Goal: Task Accomplishment & Management: Manage account settings

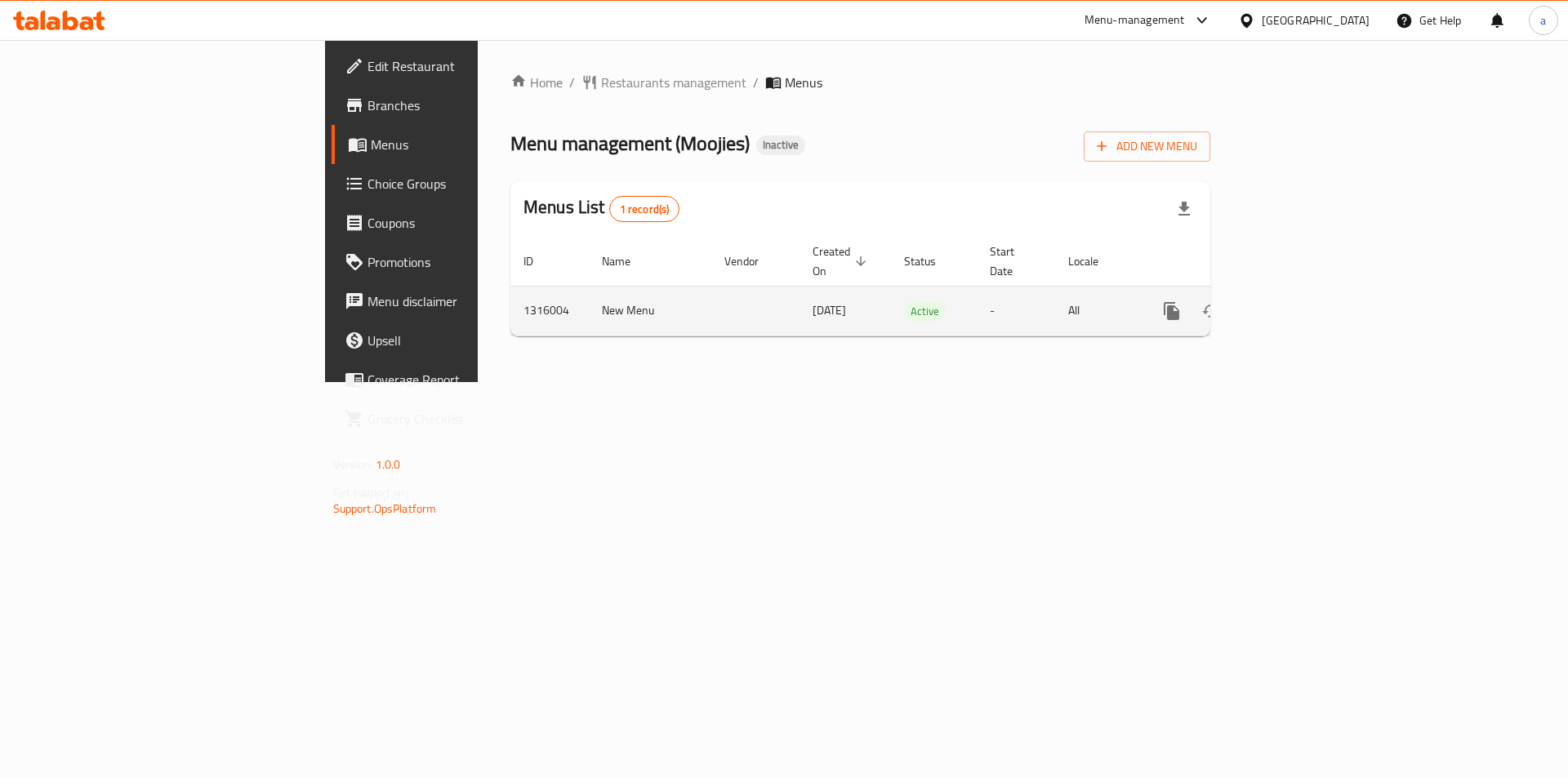
click at [1299, 301] on icon "enhanced table" at bounding box center [1290, 311] width 20 height 20
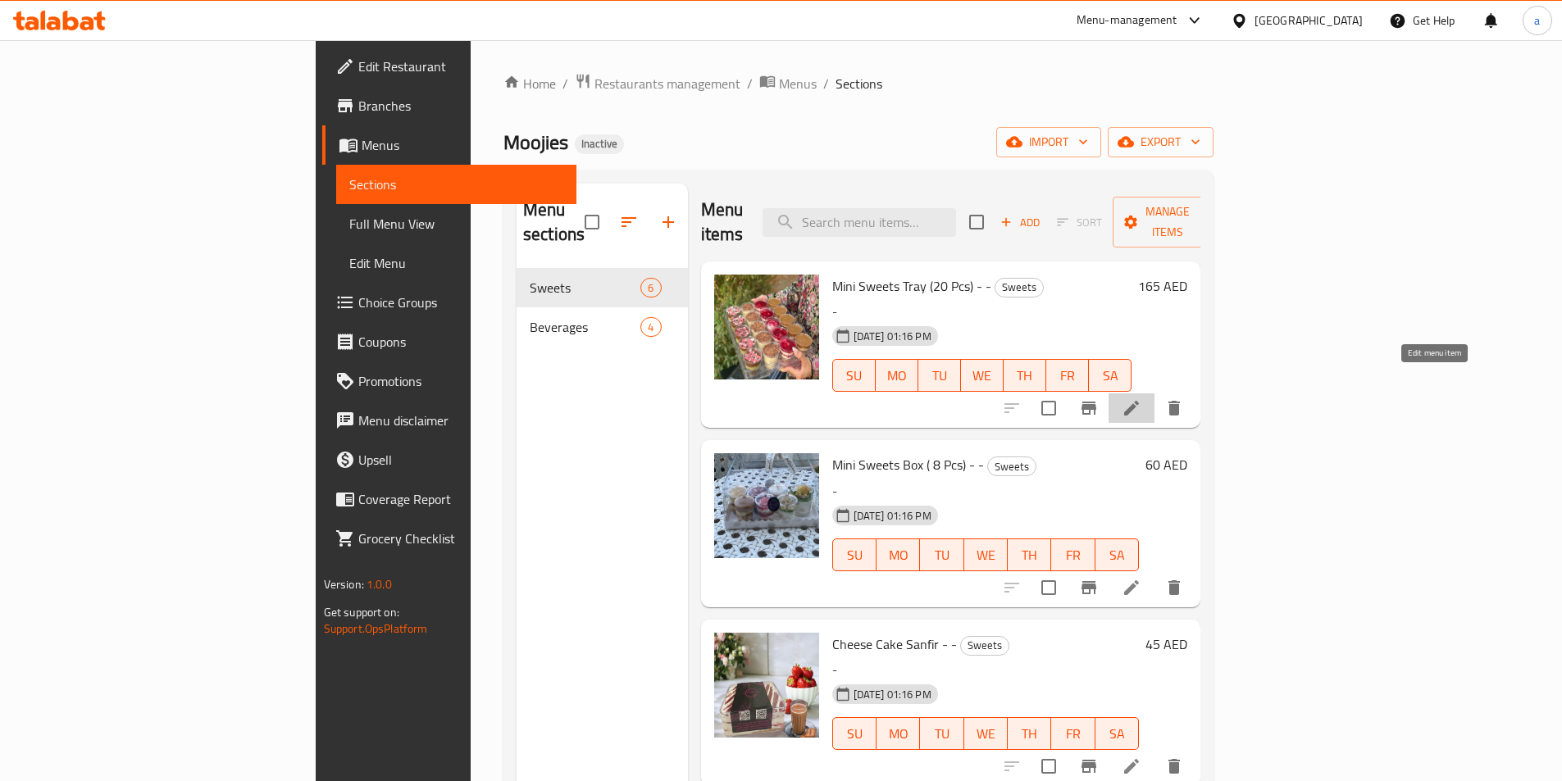
click at [1141, 398] on icon at bounding box center [1131, 408] width 20 height 20
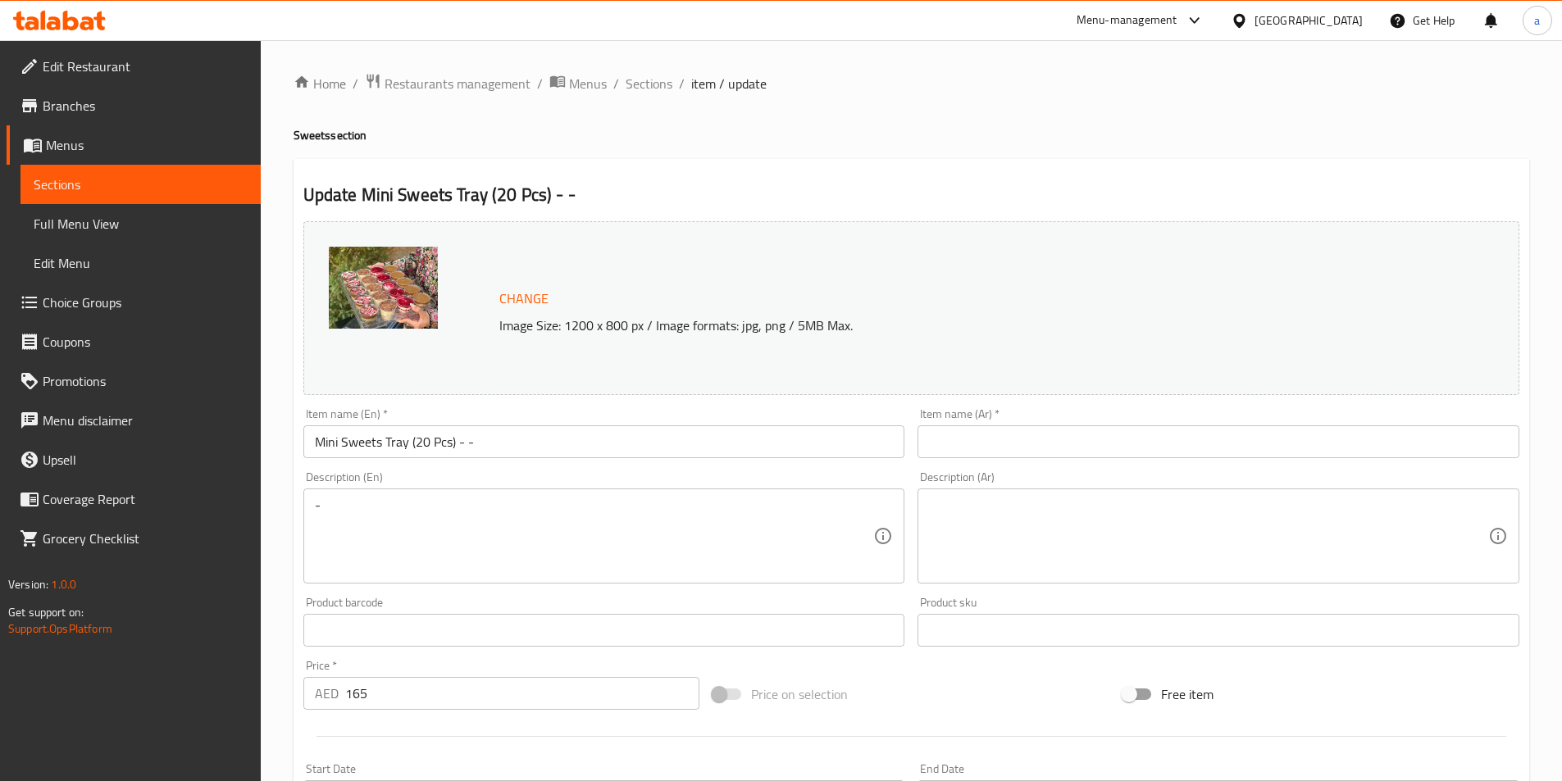
click at [519, 484] on div "Description (En) - Description (En)" at bounding box center [604, 527] width 602 height 112
click at [120, 183] on span "Sections" at bounding box center [141, 185] width 214 height 20
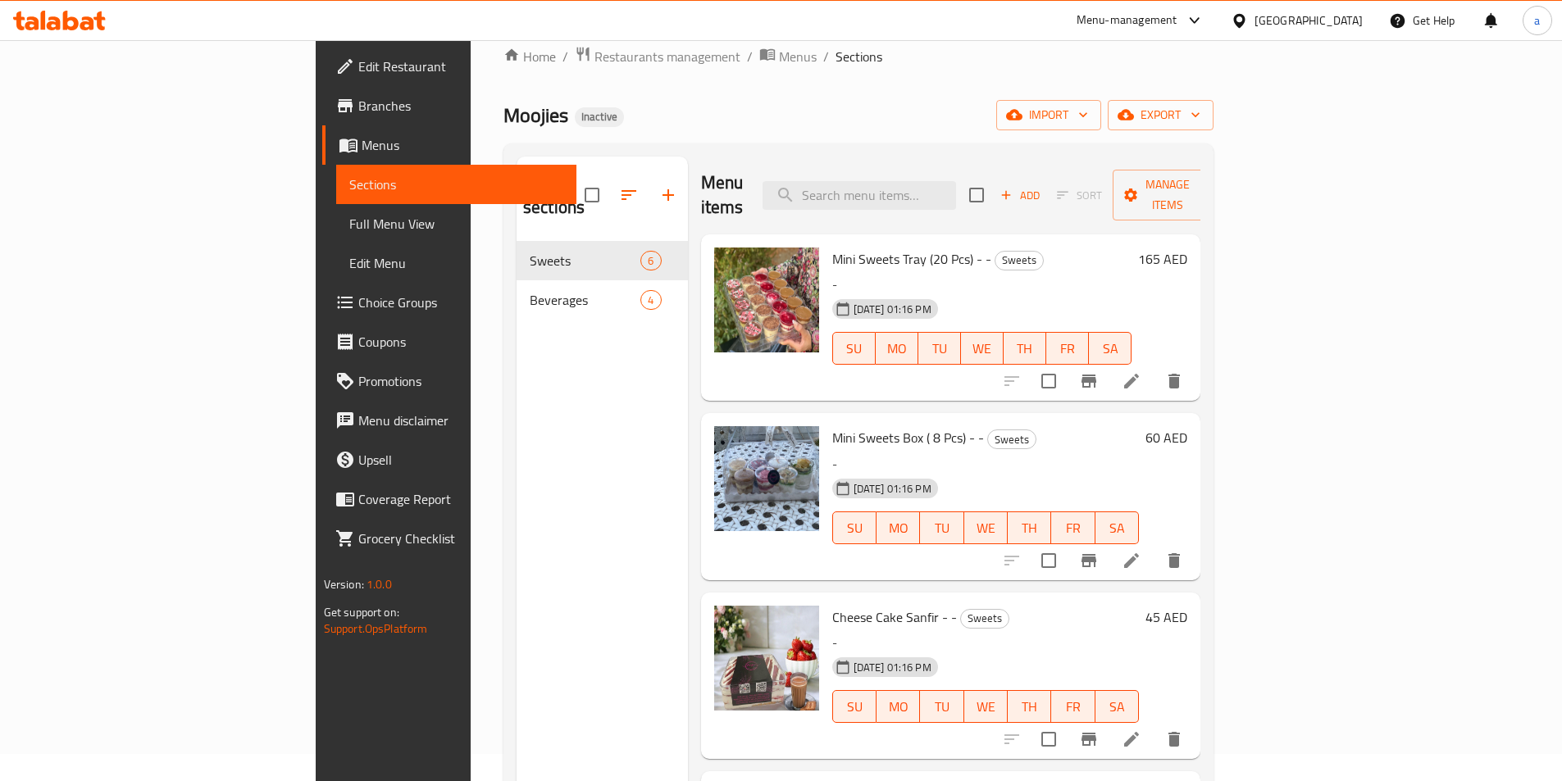
scroll to position [230, 0]
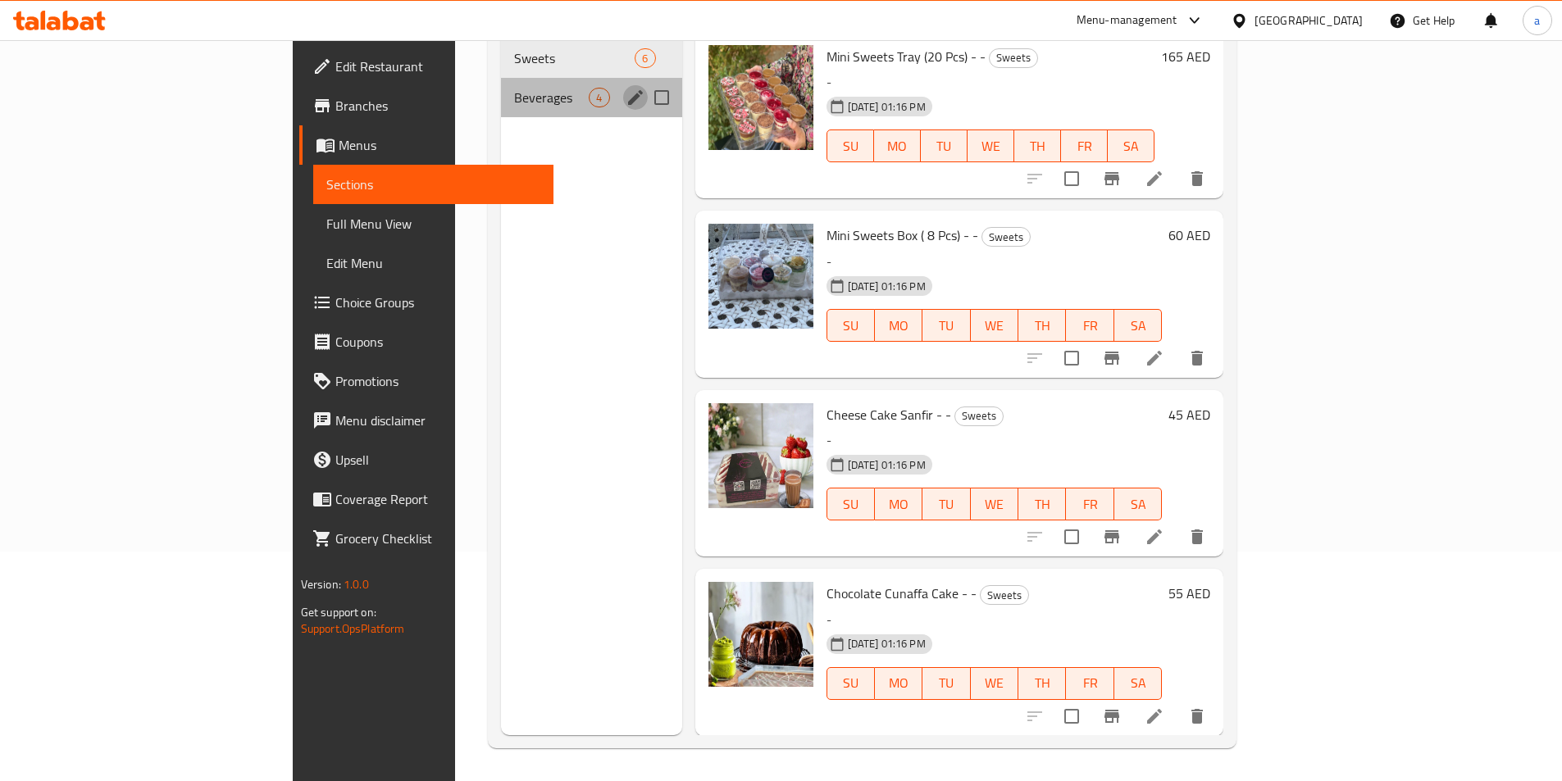
click at [625, 88] on icon "edit" at bounding box center [635, 98] width 20 height 20
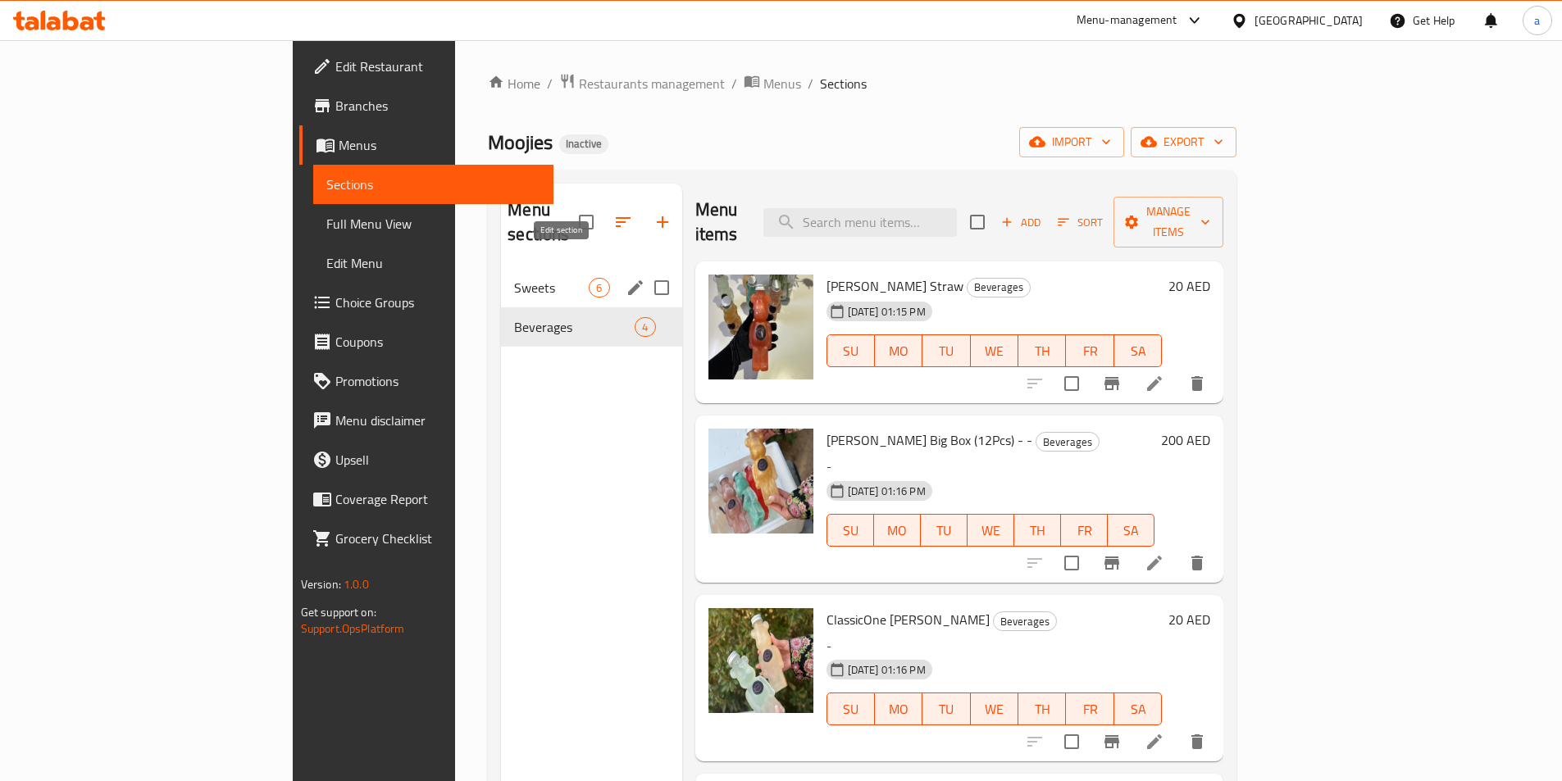
click at [625, 278] on icon "edit" at bounding box center [635, 288] width 20 height 20
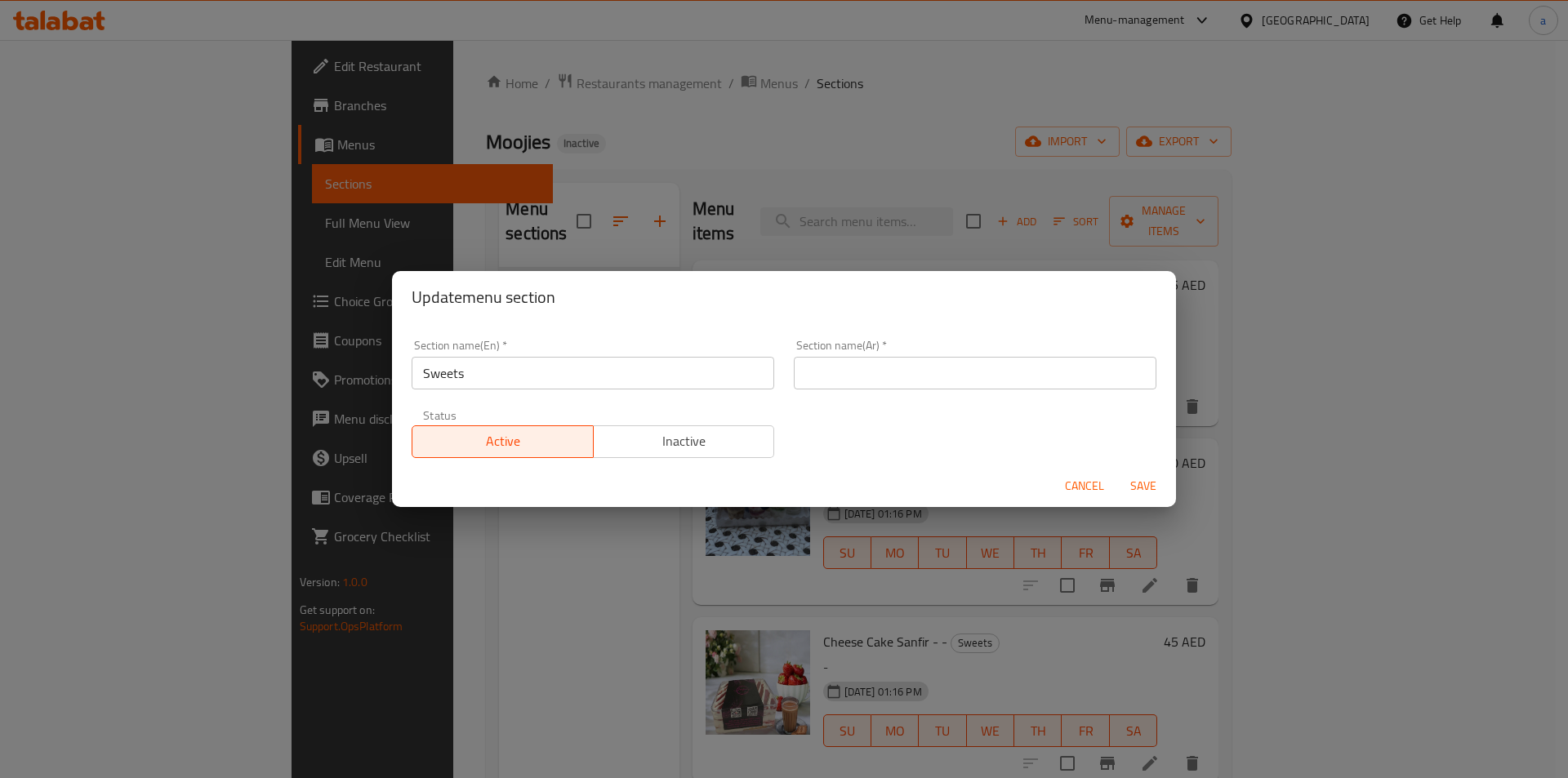
click at [856, 367] on input "text" at bounding box center [975, 373] width 363 height 33
type input "حلوي"
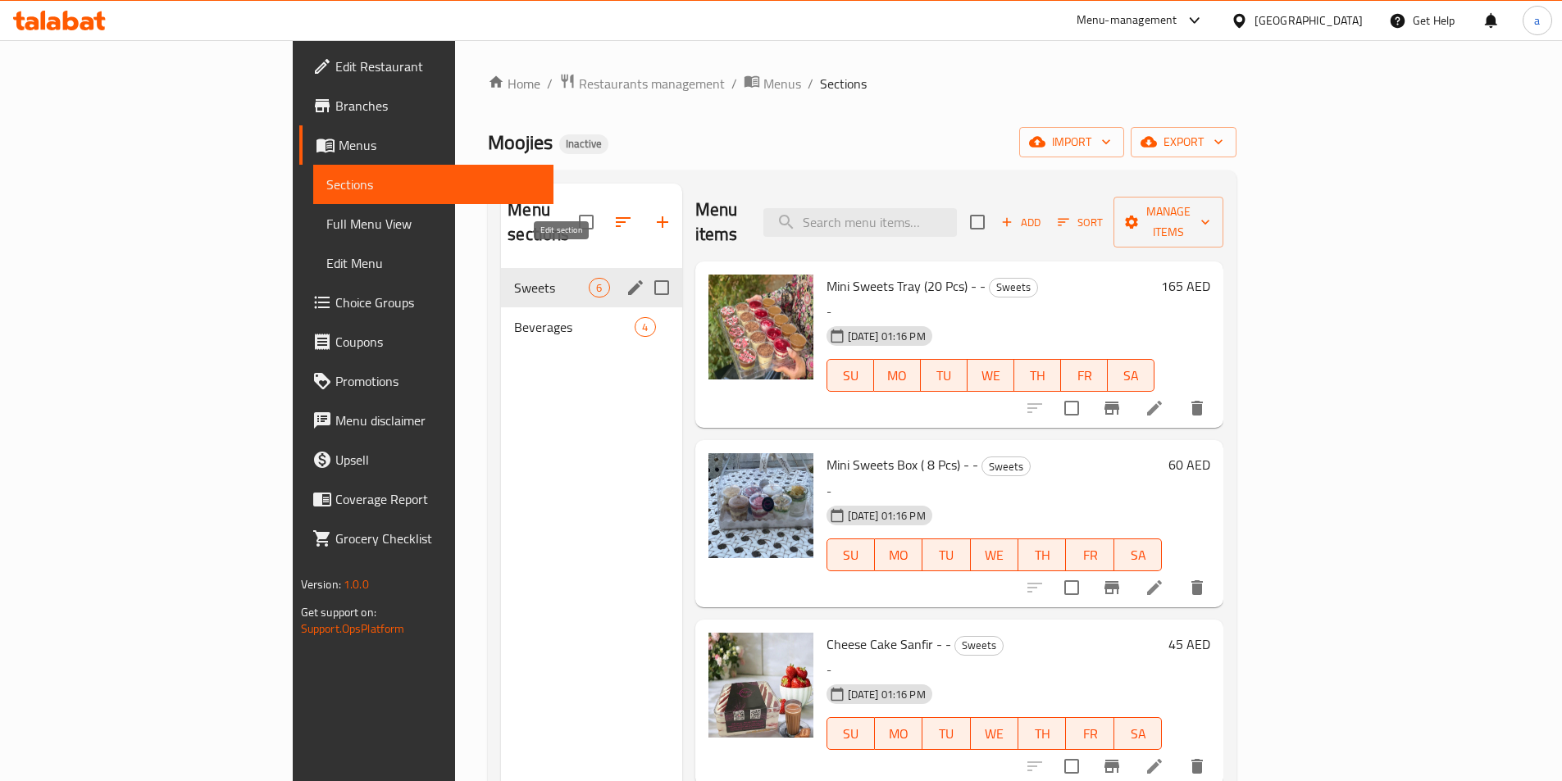
click at [625, 278] on icon "edit" at bounding box center [635, 288] width 20 height 20
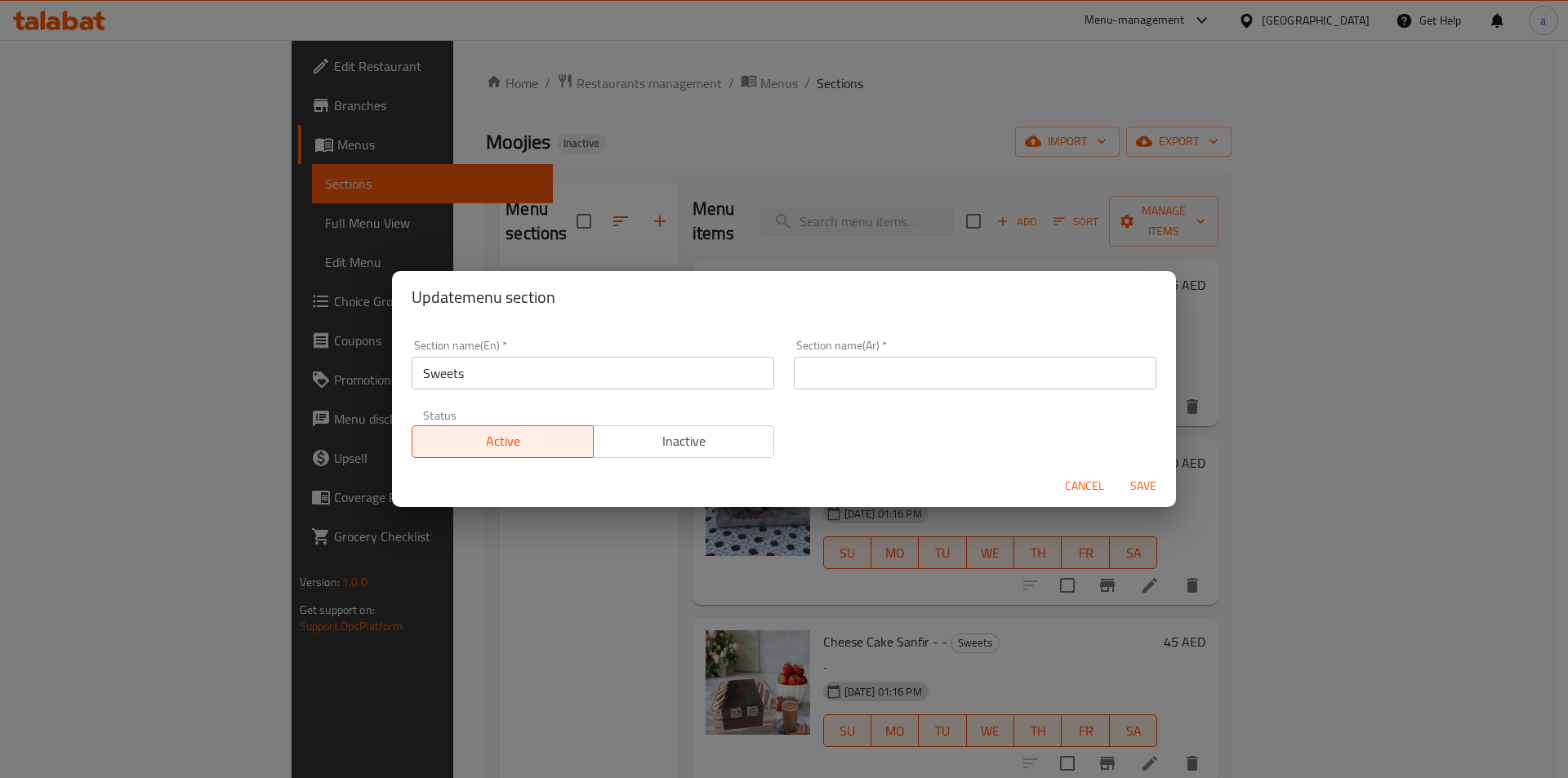
click at [851, 381] on input "text" at bounding box center [975, 373] width 363 height 33
type input "h"
type input "الحلويات"
click at [1151, 477] on span "Save" at bounding box center [1143, 486] width 39 height 20
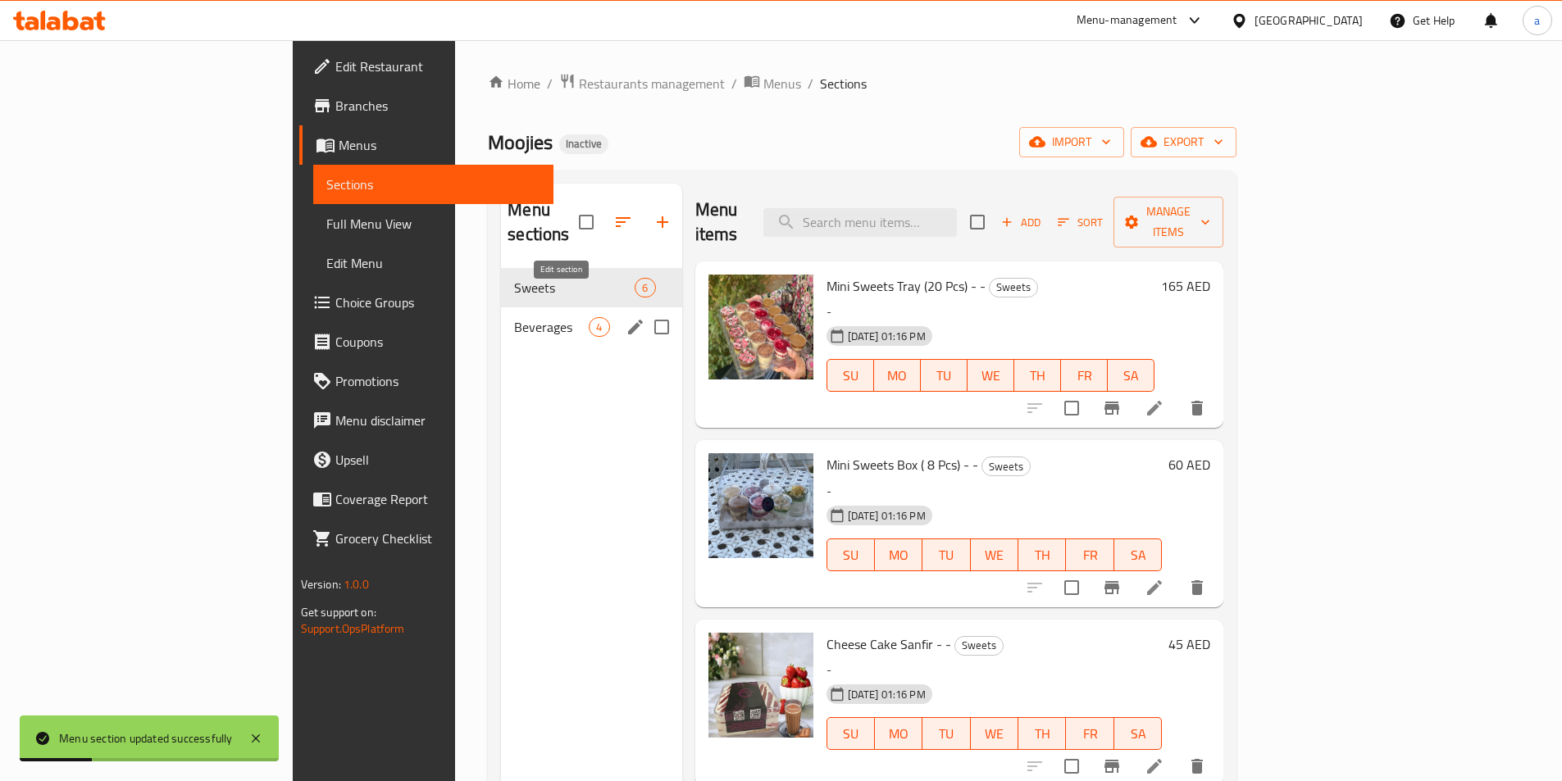
click at [625, 317] on icon "edit" at bounding box center [635, 327] width 20 height 20
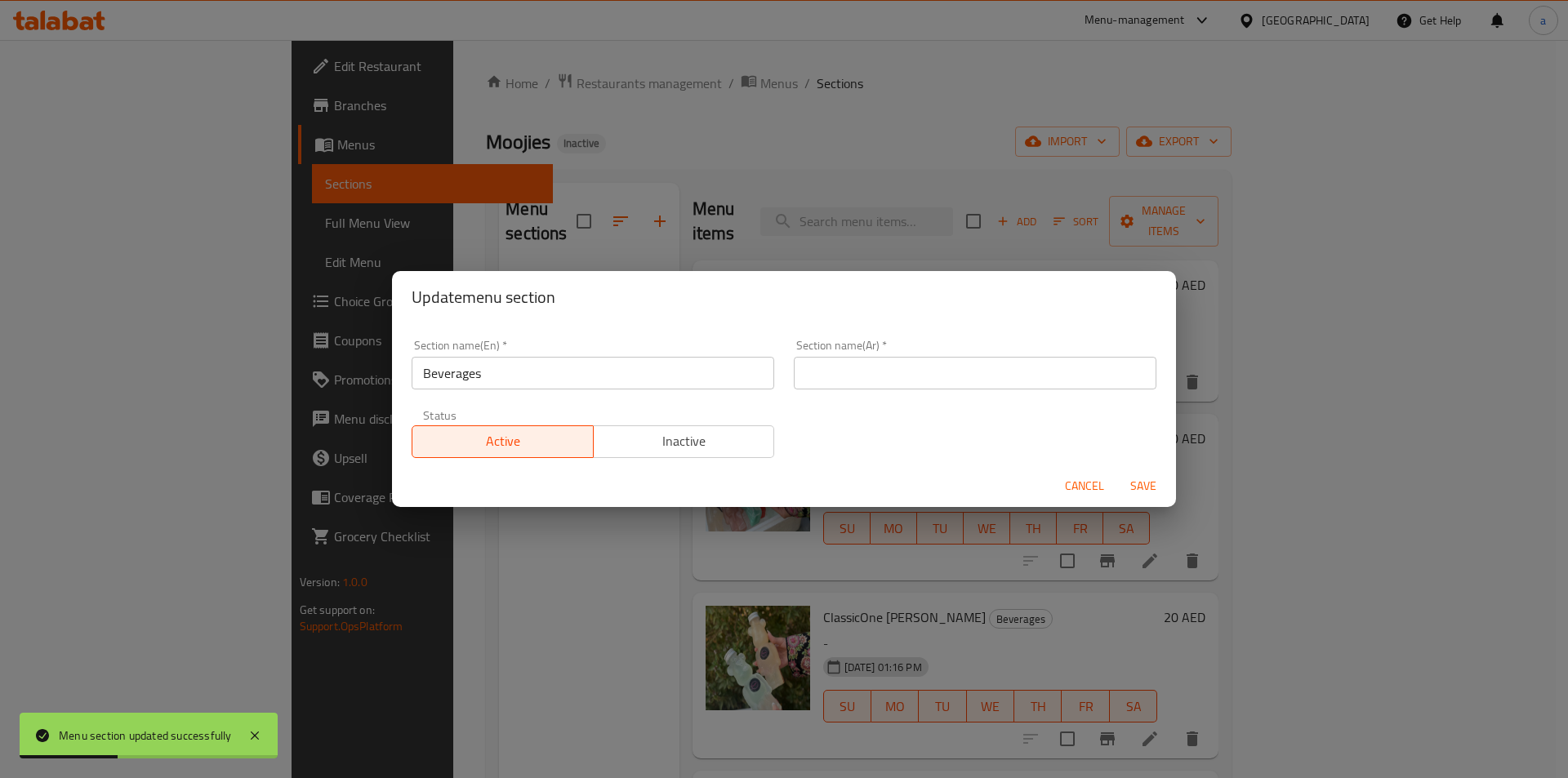
click at [889, 386] on input "text" at bounding box center [975, 373] width 363 height 33
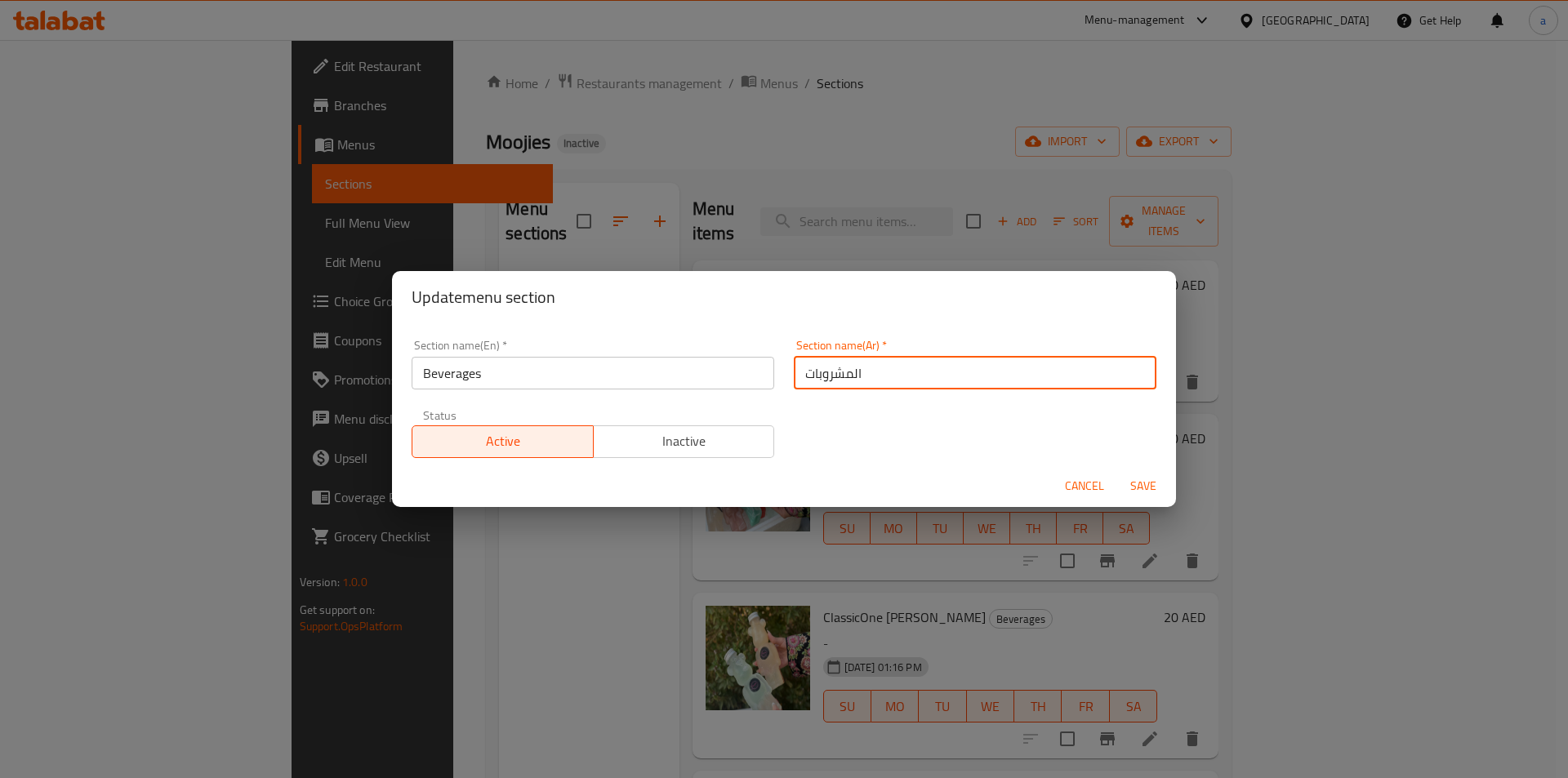
type input "المشروبات"
click at [1145, 488] on span "Save" at bounding box center [1143, 486] width 39 height 20
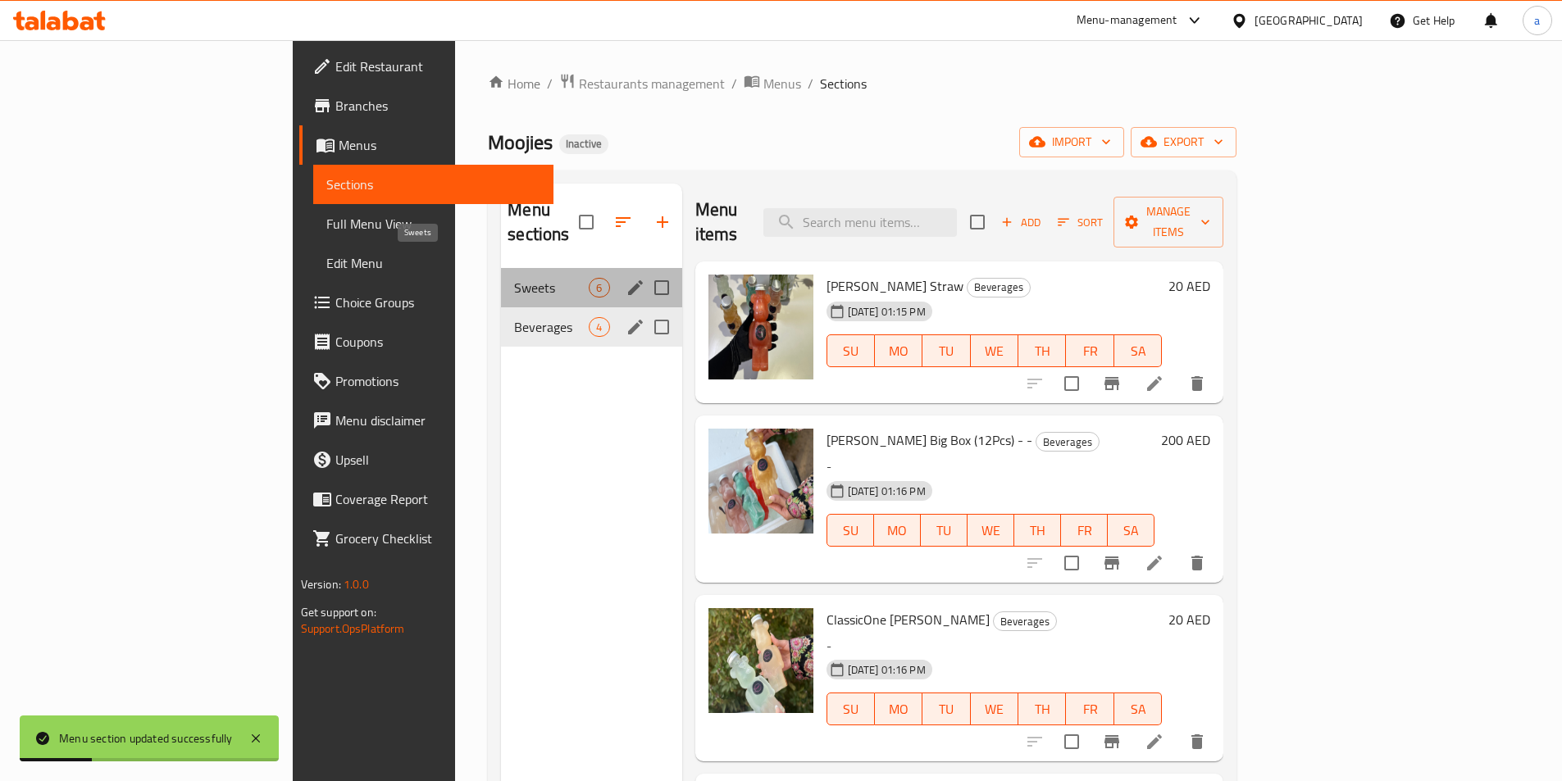
click at [514, 278] on span "Sweets" at bounding box center [551, 288] width 75 height 20
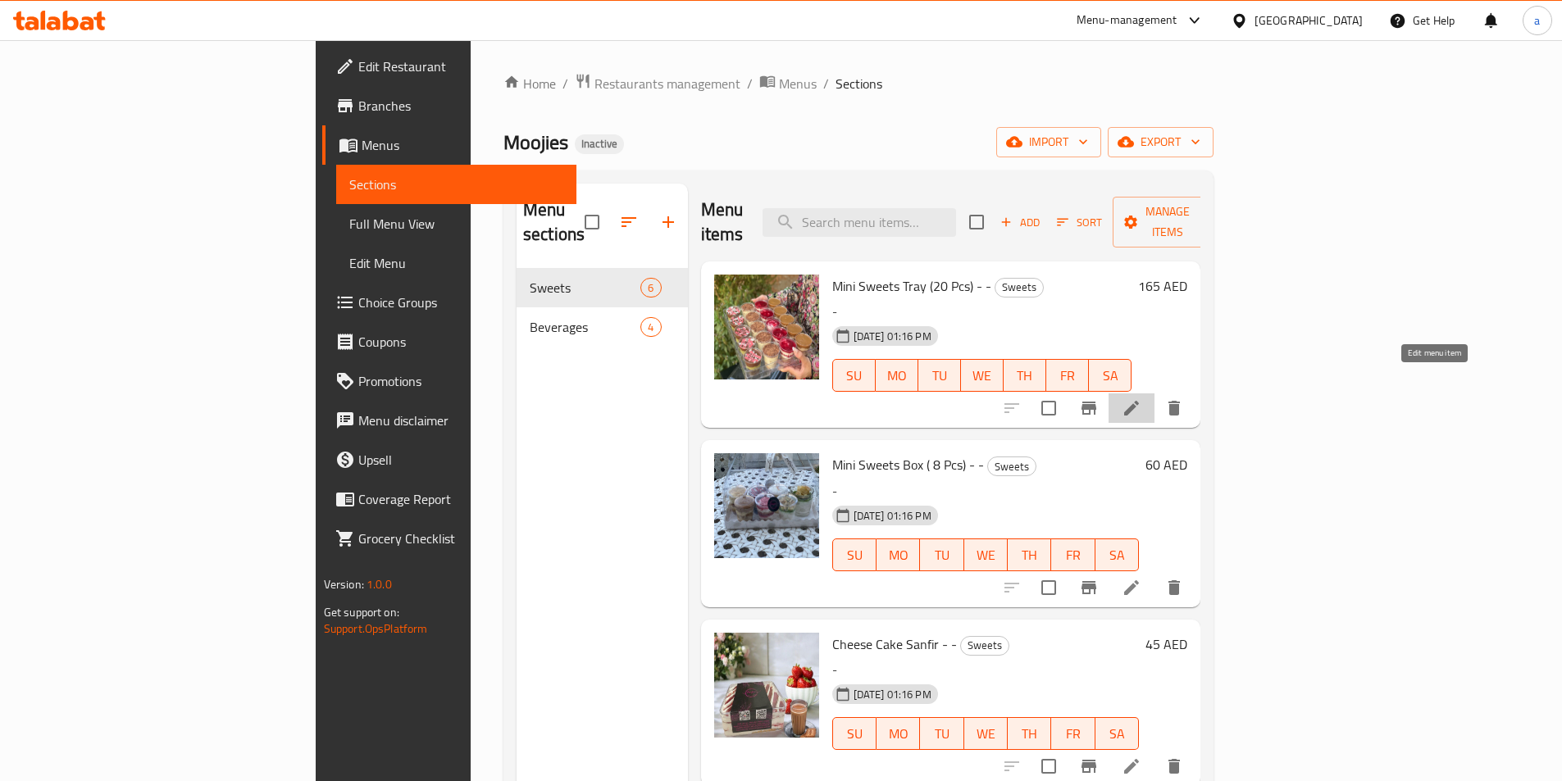
click at [1139, 401] on icon at bounding box center [1131, 408] width 15 height 15
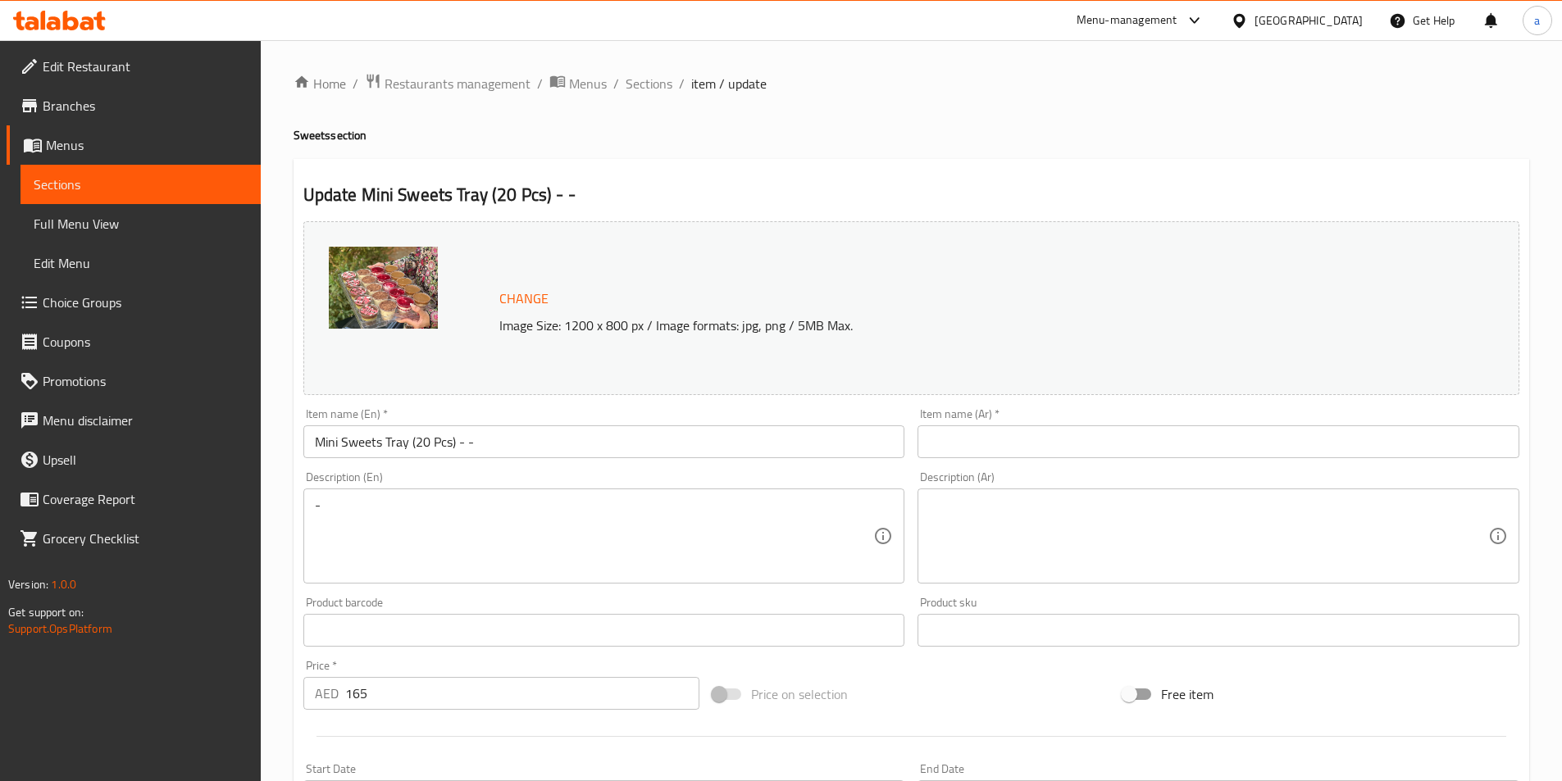
click at [1144, 450] on input "text" at bounding box center [1218, 441] width 602 height 33
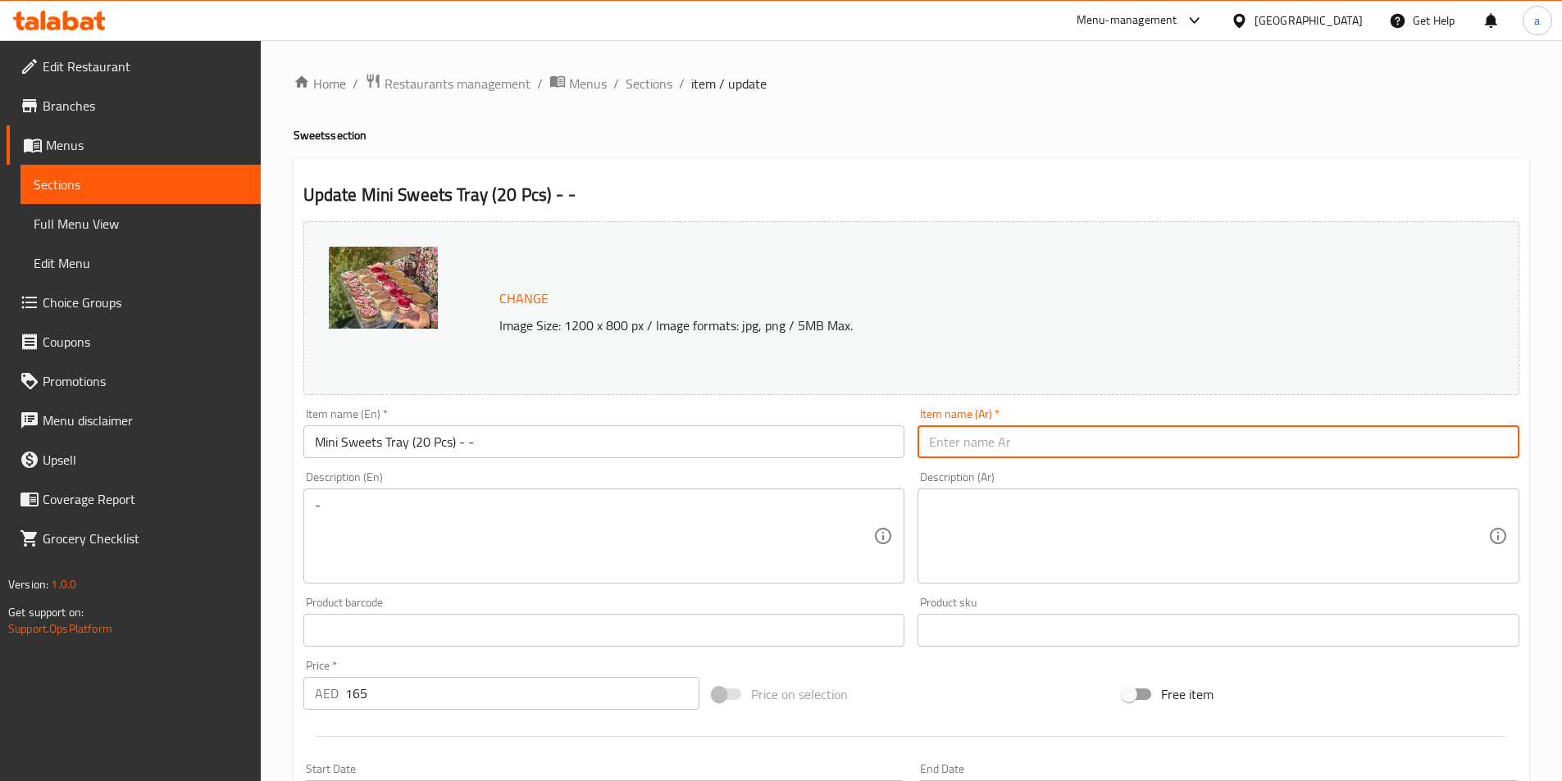
click at [397, 448] on input "Mini Sweets Tray (20 Pcs) - -" at bounding box center [604, 441] width 602 height 33
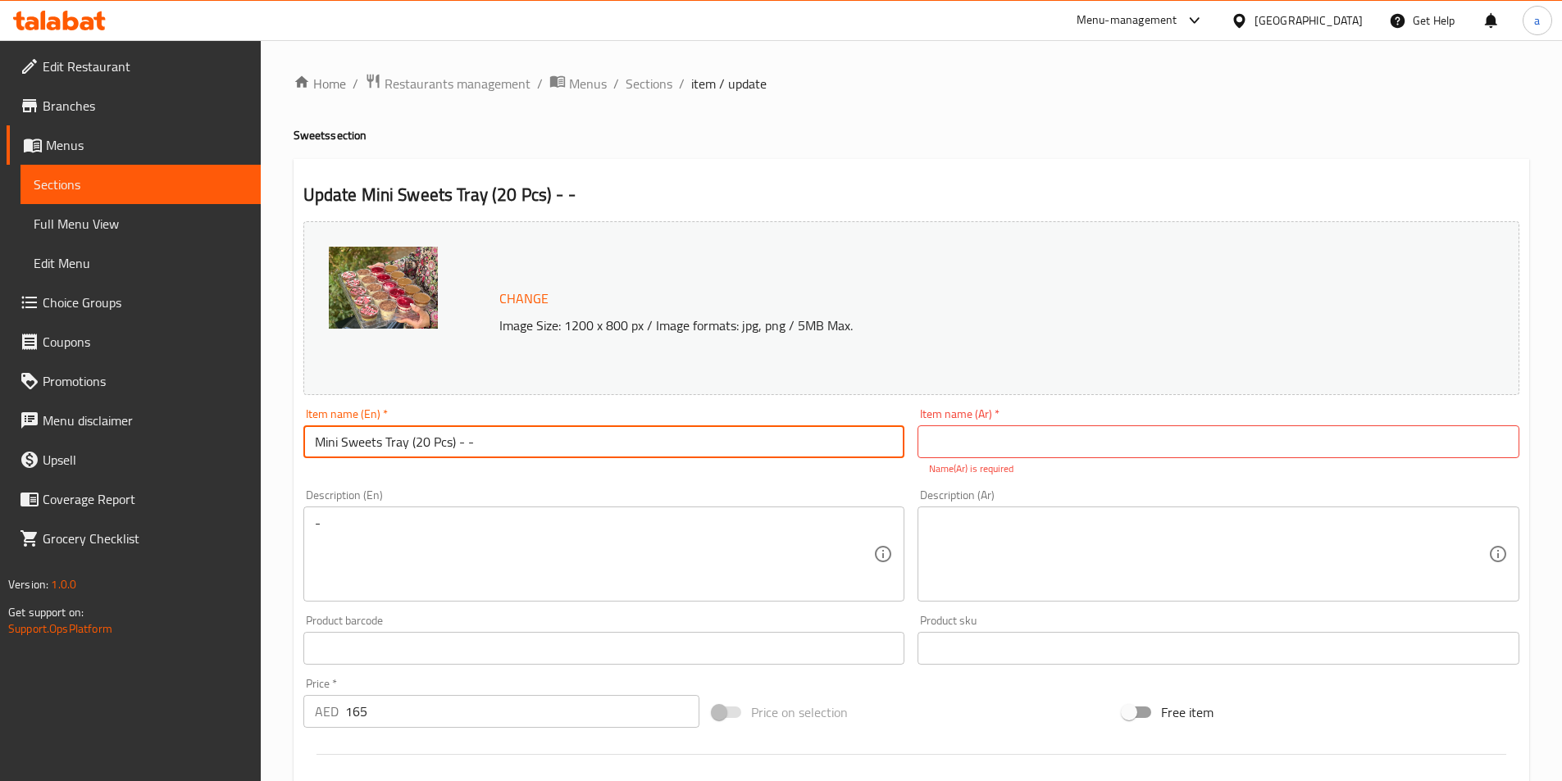
click at [397, 448] on input "Mini Sweets Tray (20 Pcs) - -" at bounding box center [604, 441] width 602 height 33
click at [126, 226] on span "Full Menu View" at bounding box center [141, 224] width 214 height 20
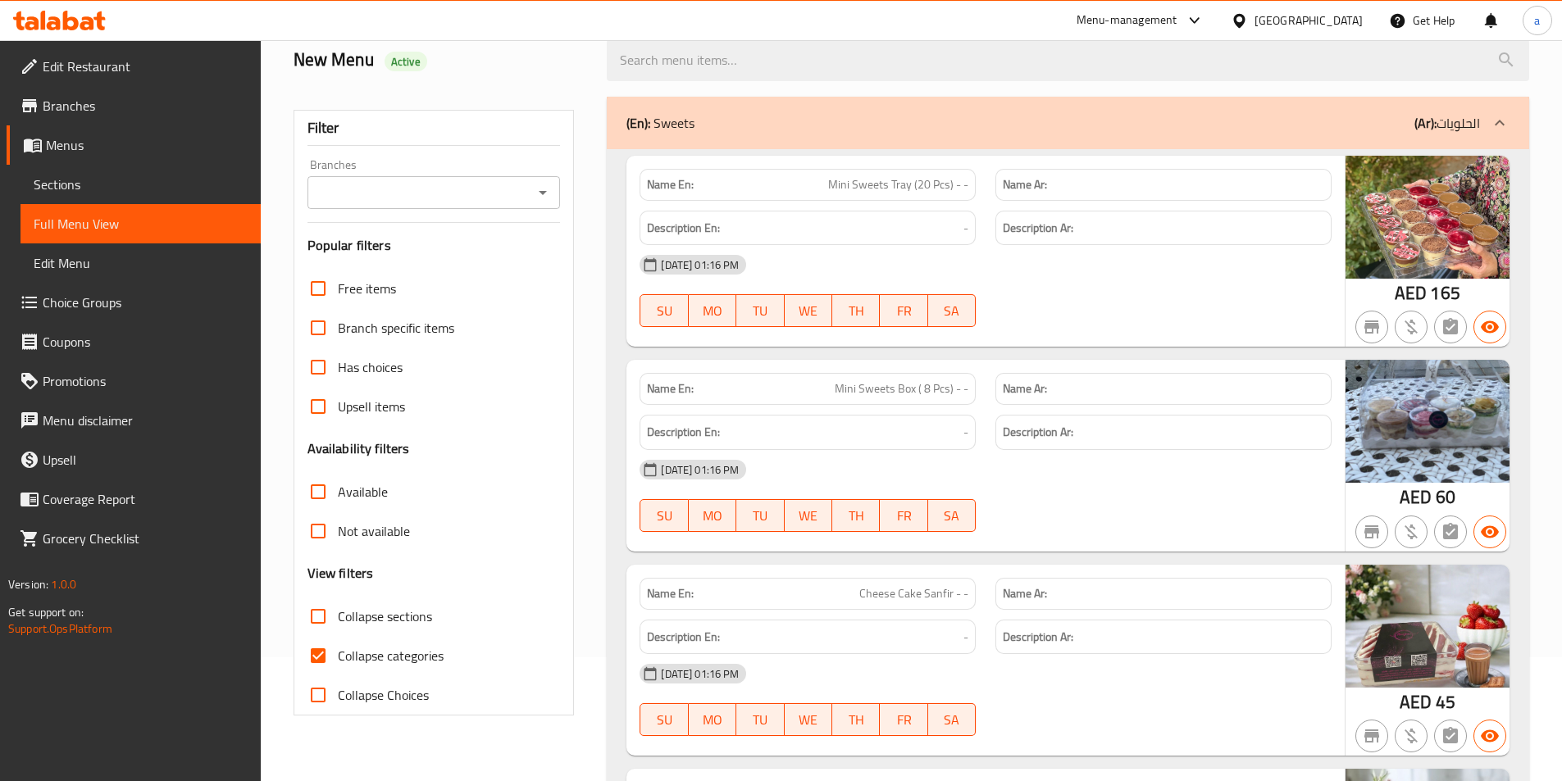
scroll to position [246, 0]
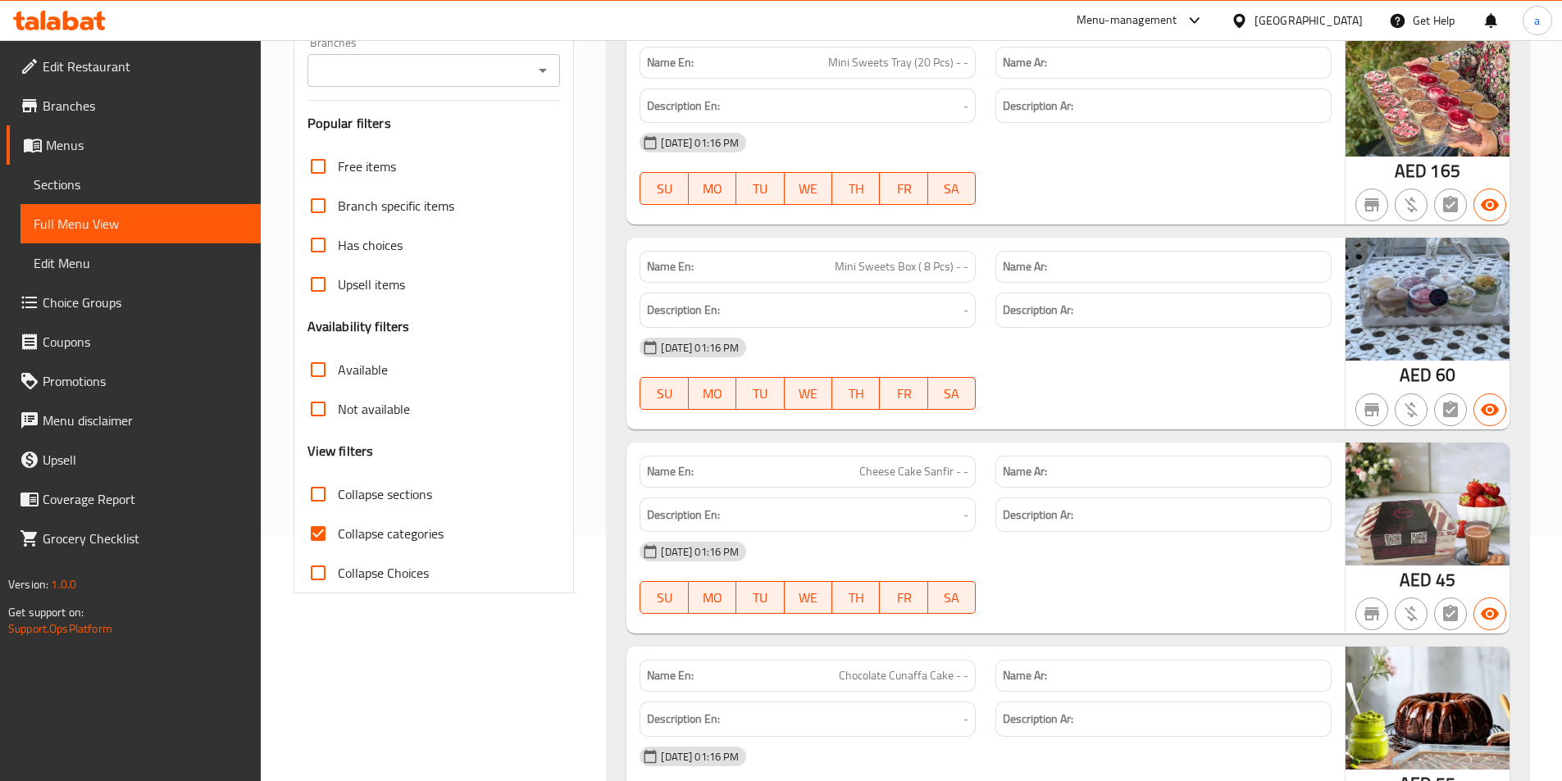
click at [326, 538] on input "Collapse categories" at bounding box center [317, 533] width 39 height 39
checkbox input "false"
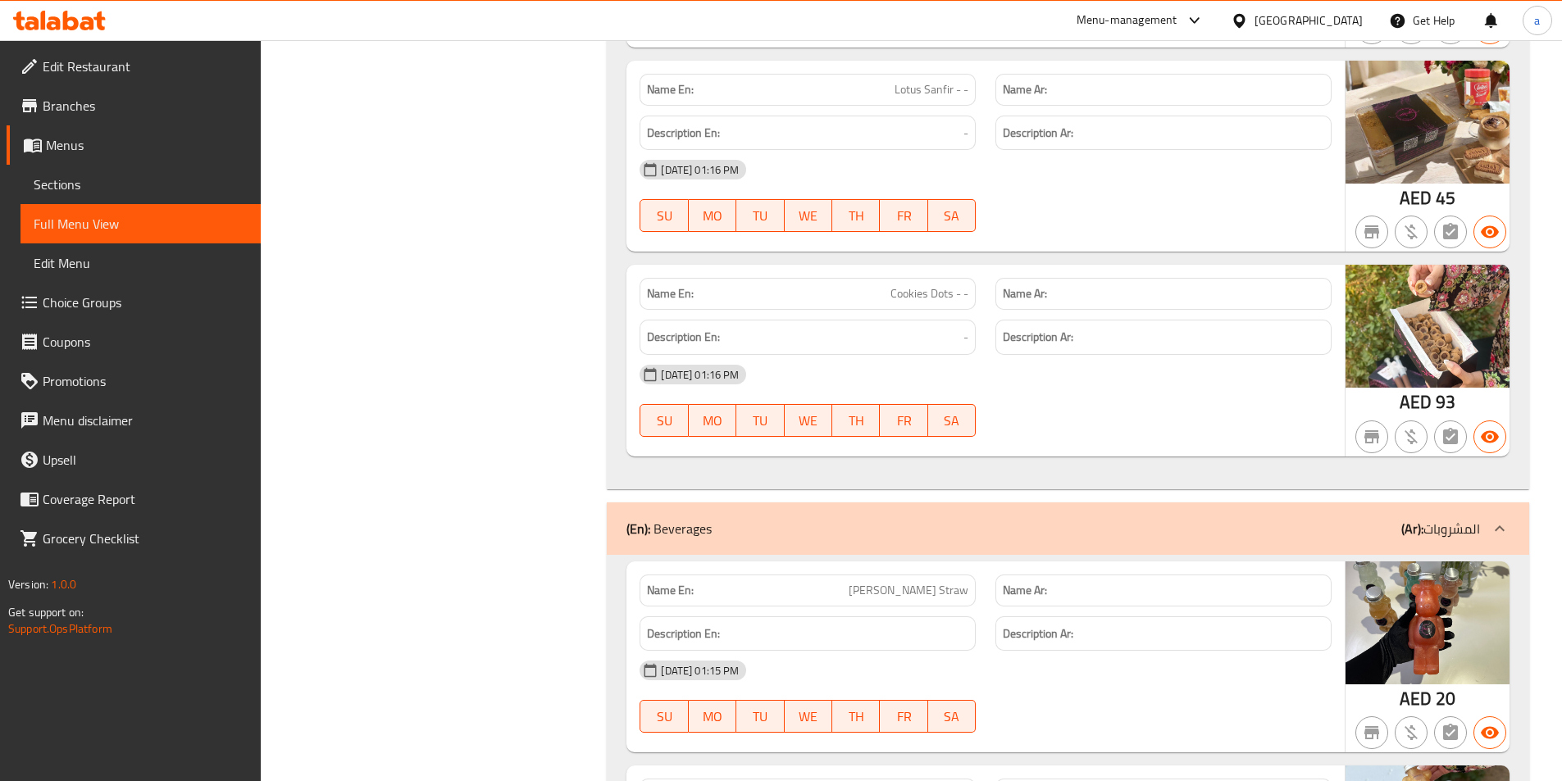
scroll to position [786, 0]
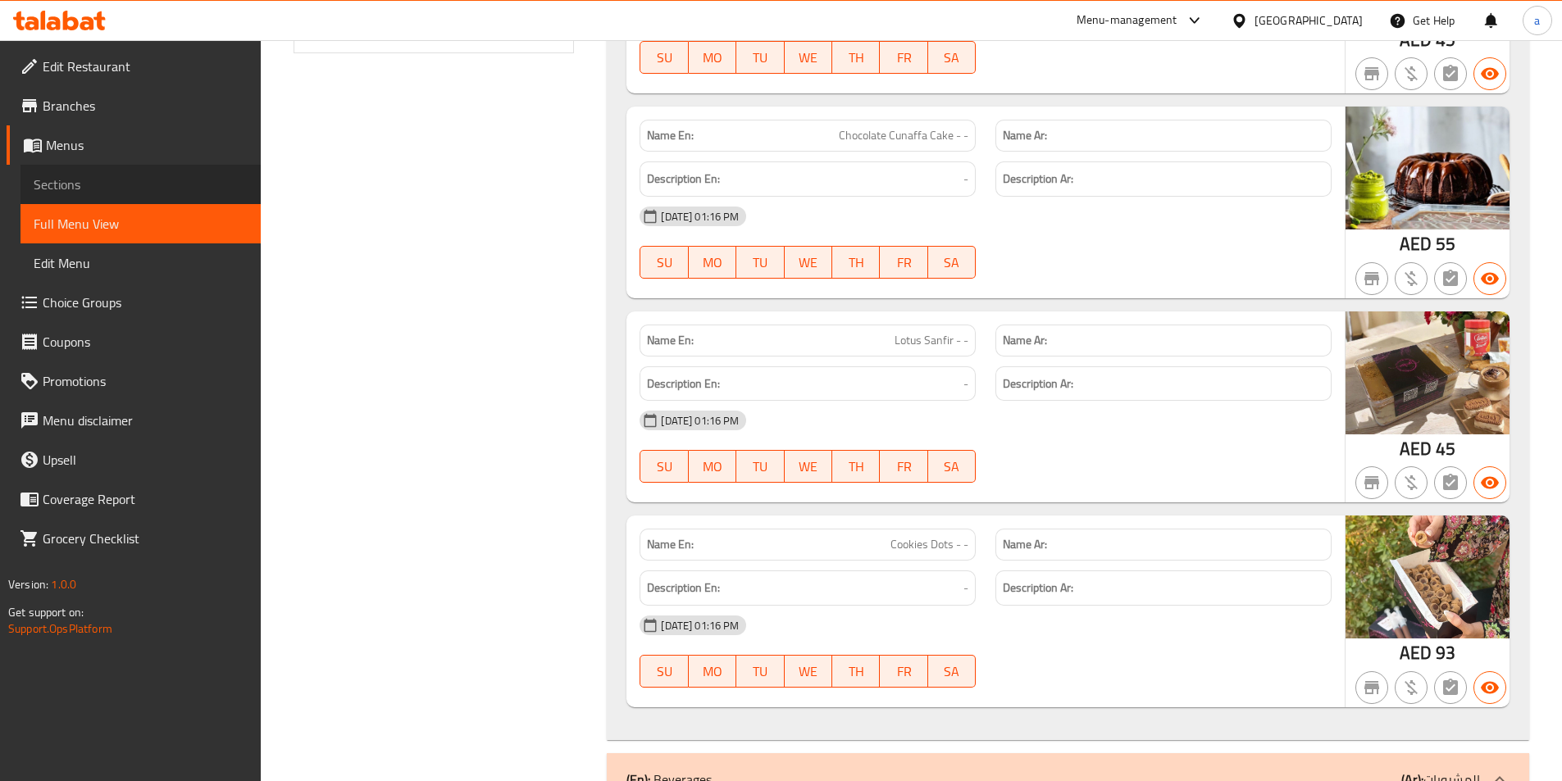
click at [144, 171] on link "Sections" at bounding box center [140, 184] width 240 height 39
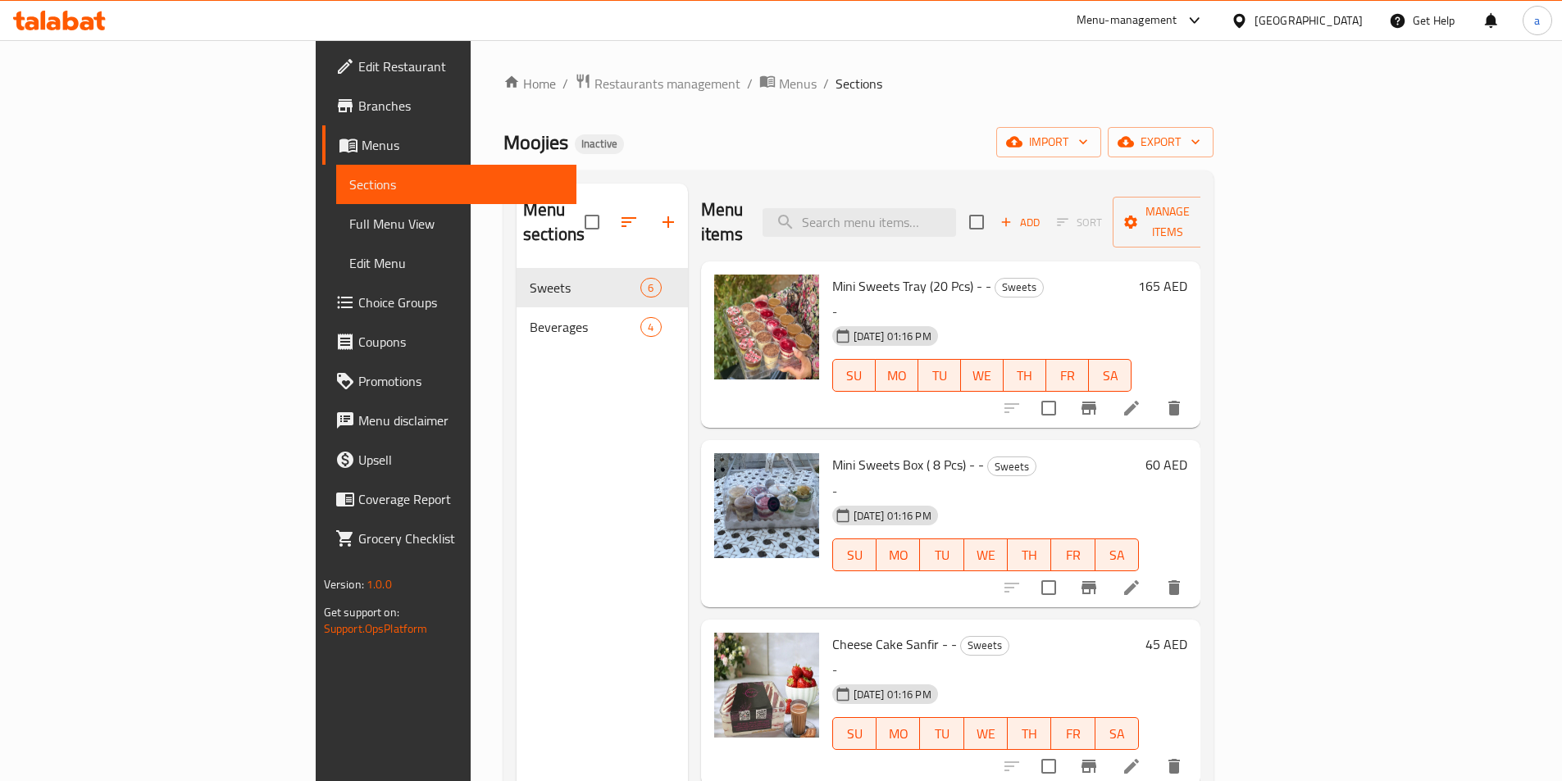
click at [1141, 398] on icon at bounding box center [1131, 408] width 20 height 20
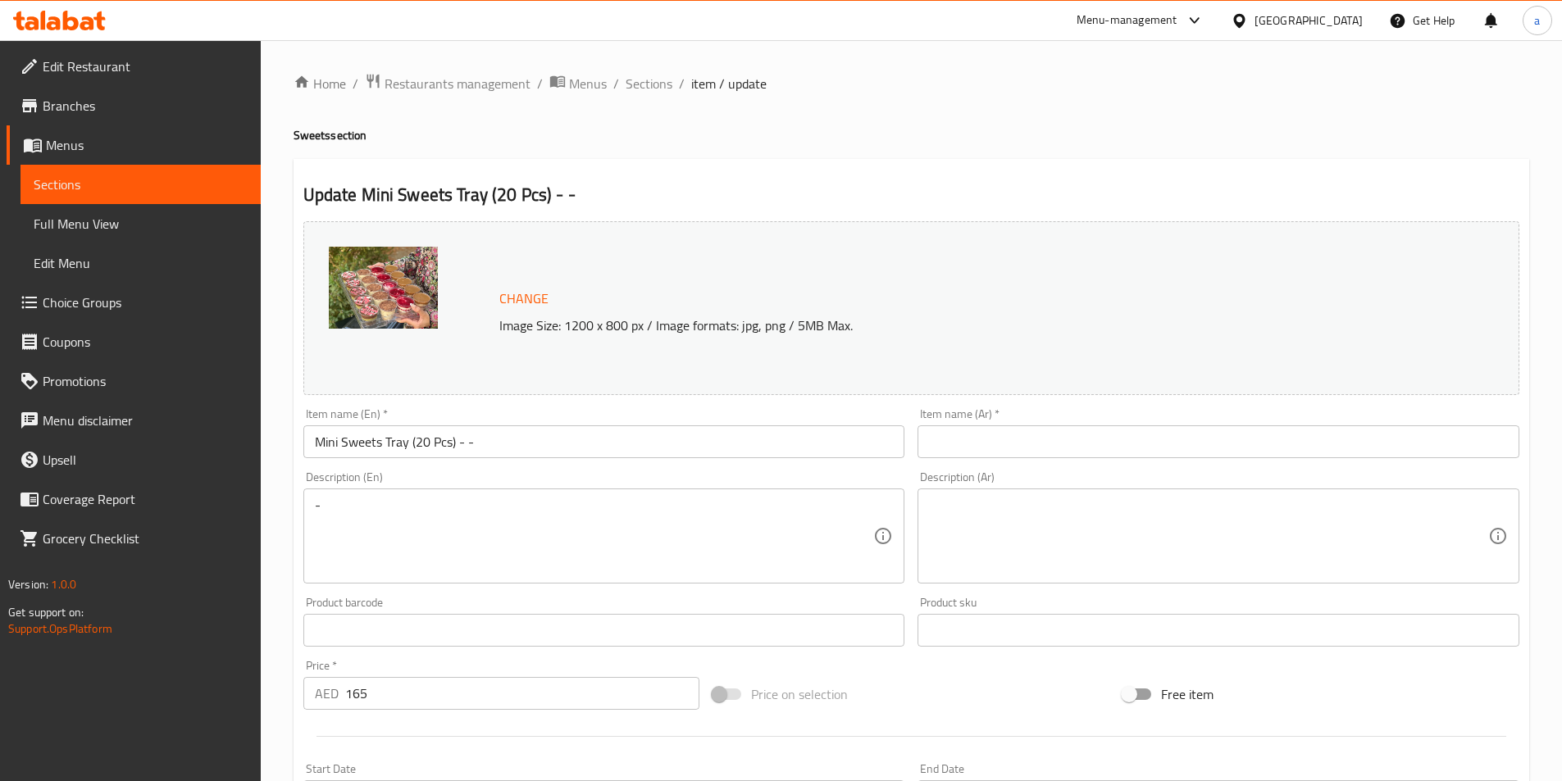
click at [400, 448] on input "Mini Sweets Tray (20 Pcs) - -" at bounding box center [604, 441] width 602 height 33
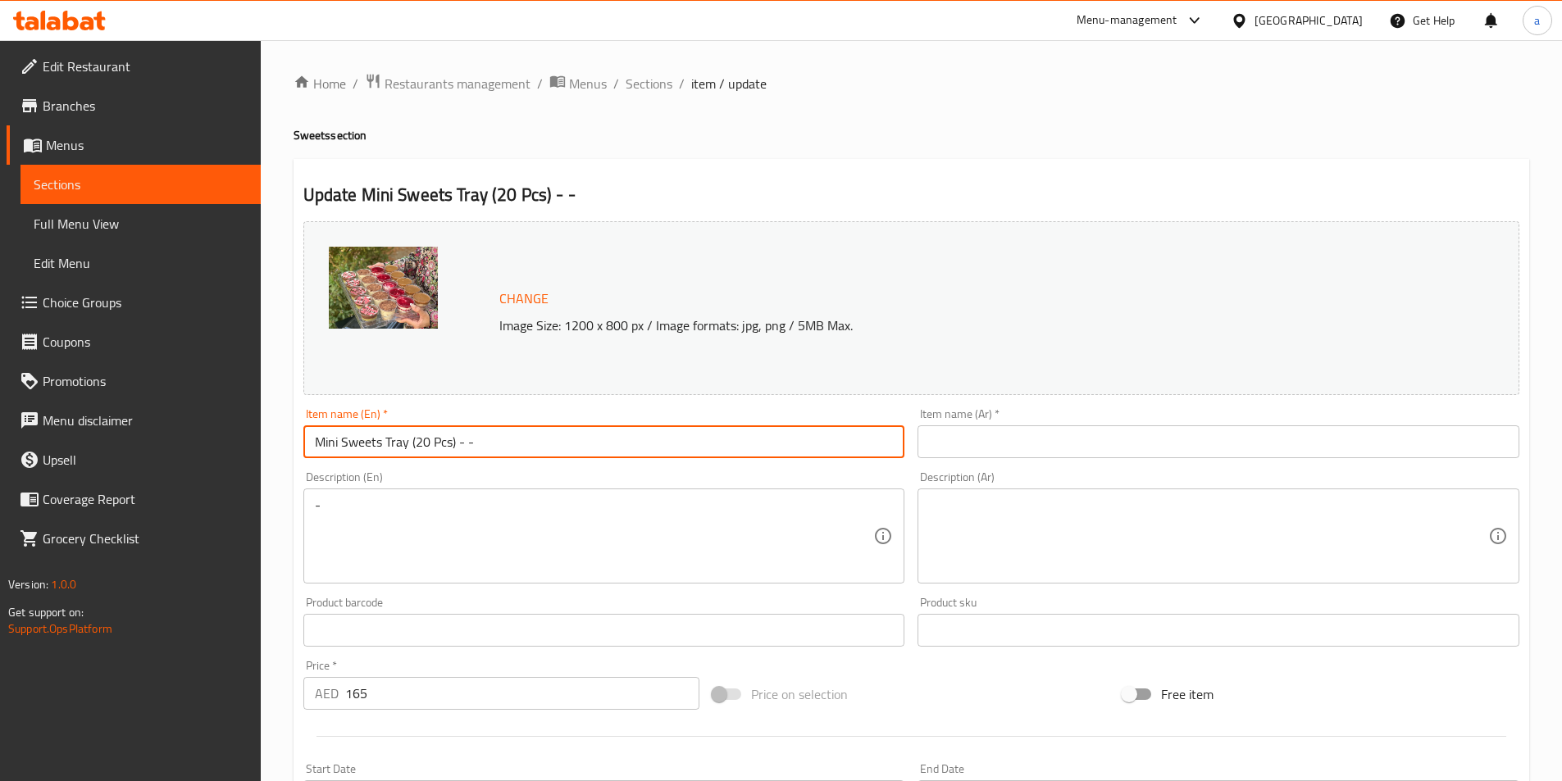
click at [400, 448] on input "Mini Sweets Tray (20 Pcs) - -" at bounding box center [604, 441] width 602 height 33
click at [1108, 443] on input "text" at bounding box center [1218, 441] width 602 height 33
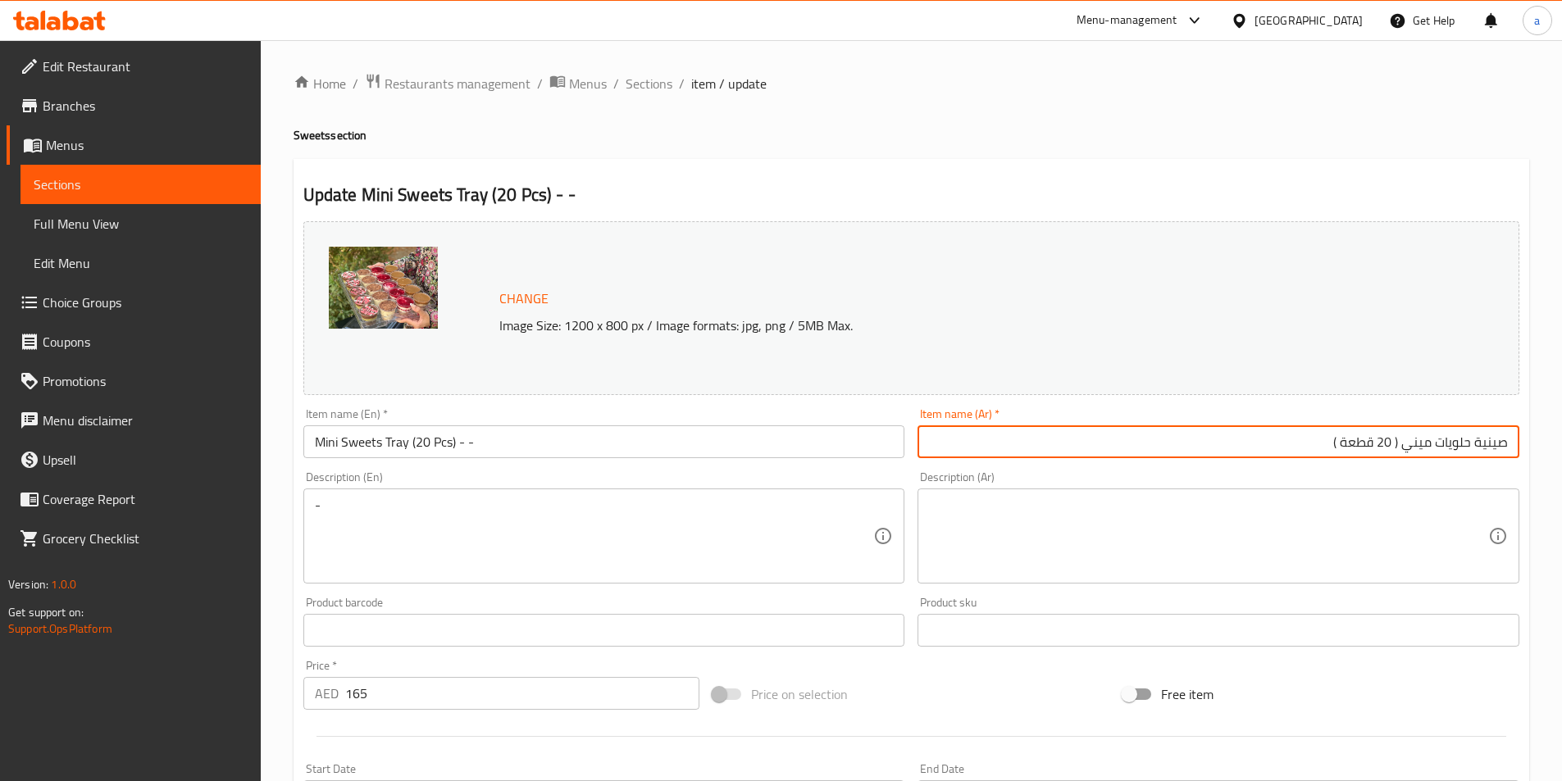
type input "صينية حلويات ميني ( 20 قطعة )"
click at [1243, 481] on div "Description (Ar) Description (Ar)" at bounding box center [1218, 527] width 602 height 112
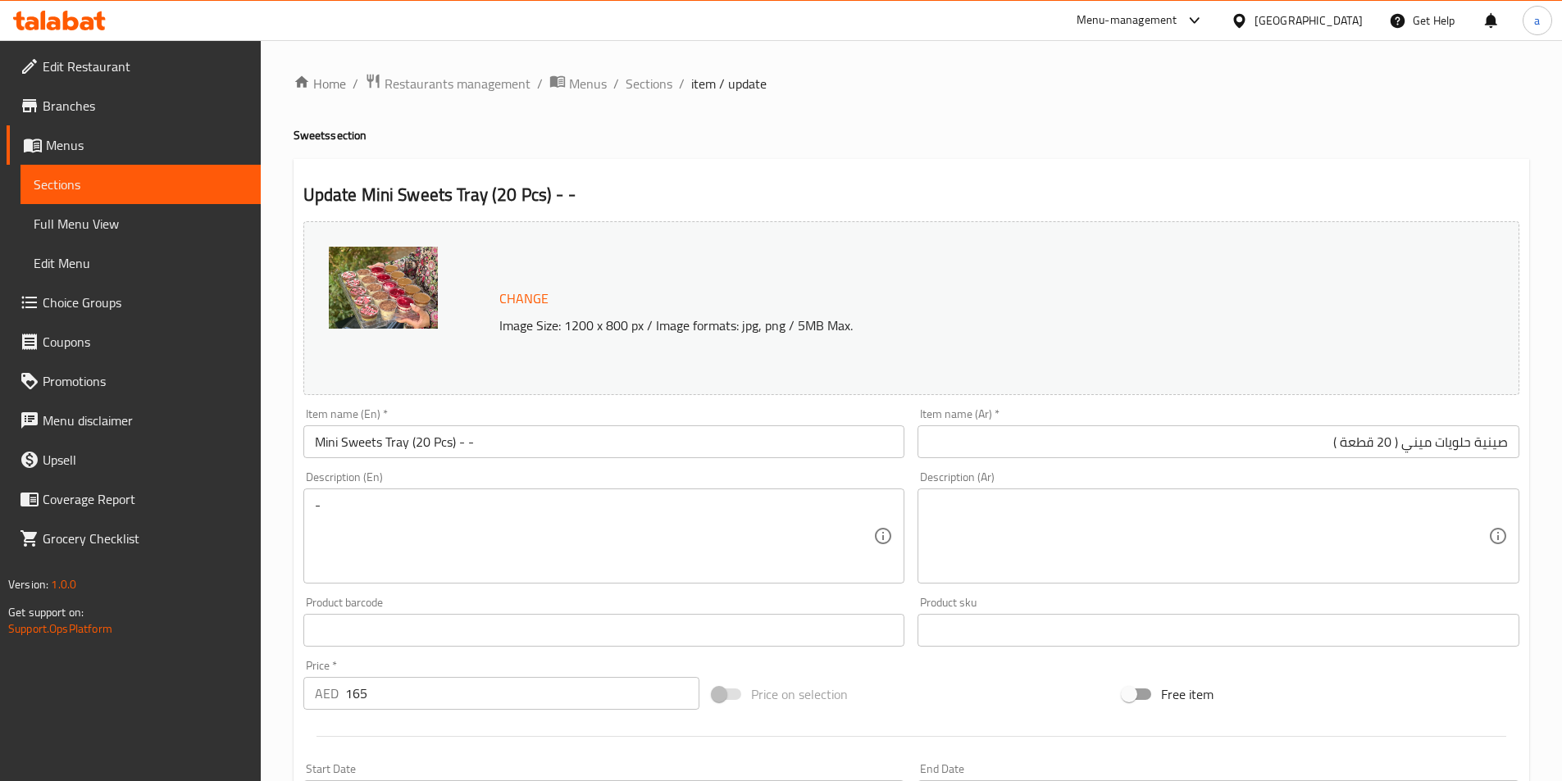
click at [507, 444] on input "Mini Sweets Tray (20 Pcs) - -" at bounding box center [604, 441] width 602 height 33
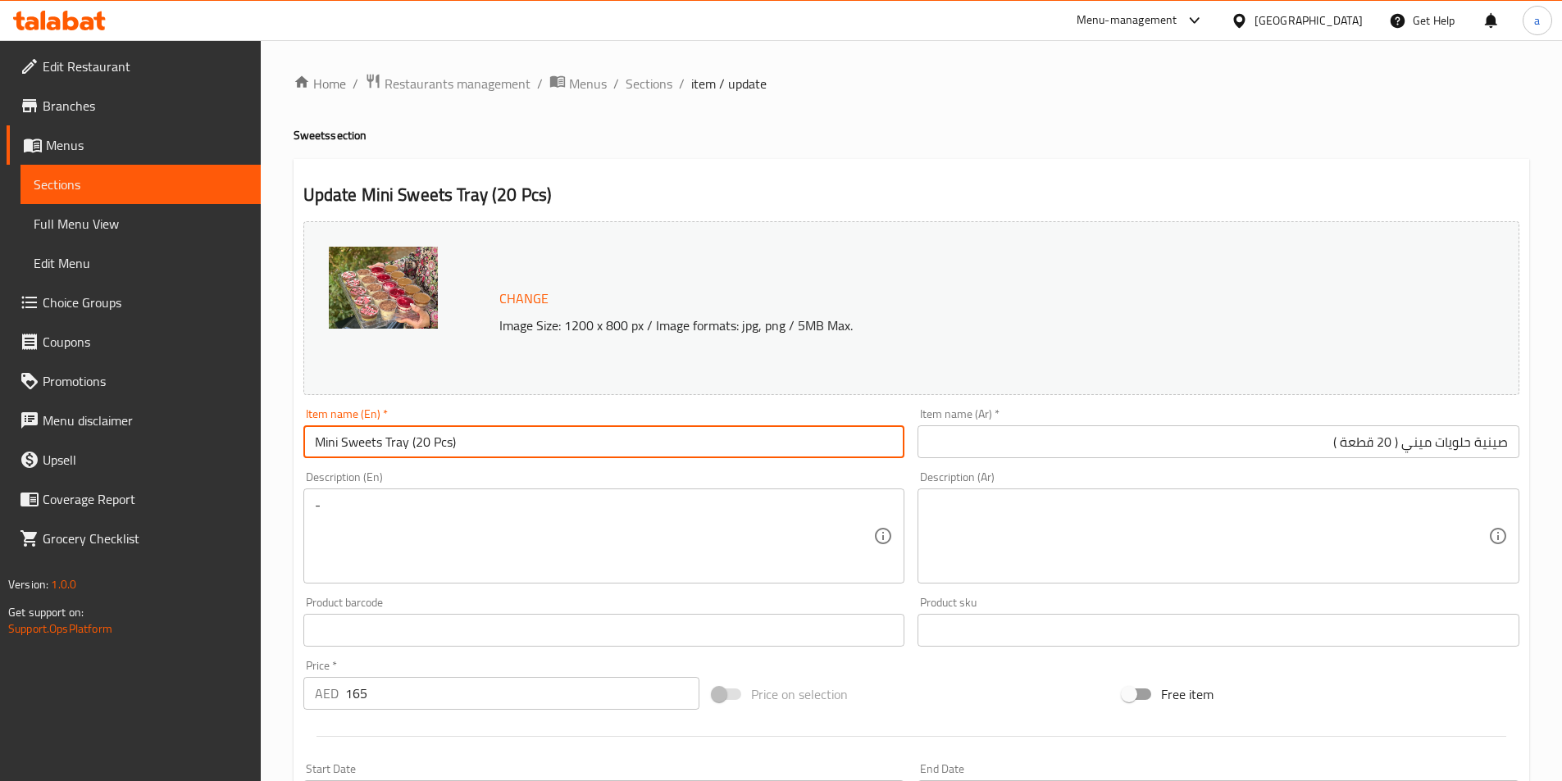
type input "Mini Sweets Tray (20 Pcs)"
click at [525, 465] on div "Description (En) - Description (En)" at bounding box center [604, 527] width 615 height 125
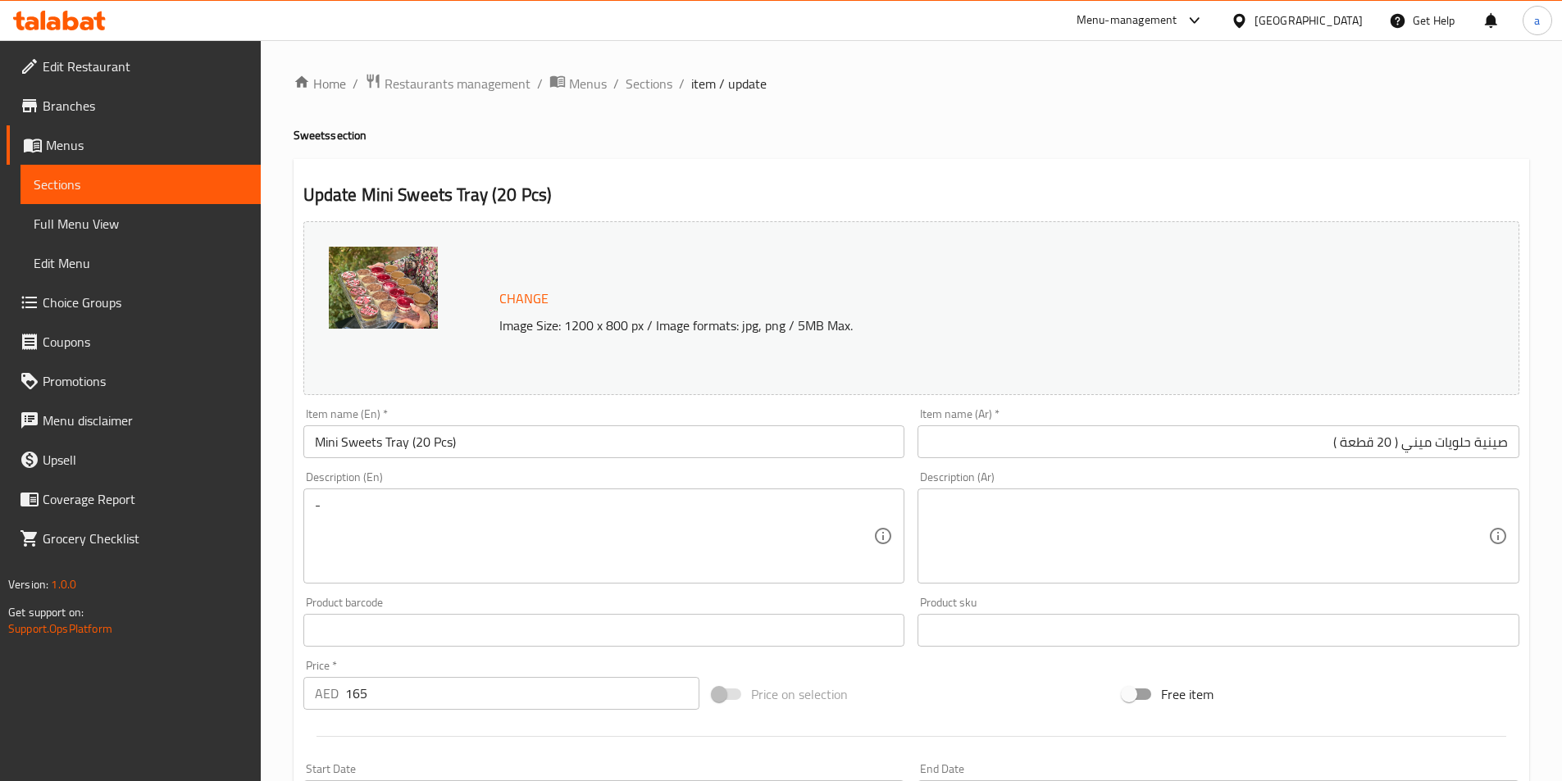
click at [745, 472] on div "Description (En) - Description (En)" at bounding box center [604, 527] width 602 height 112
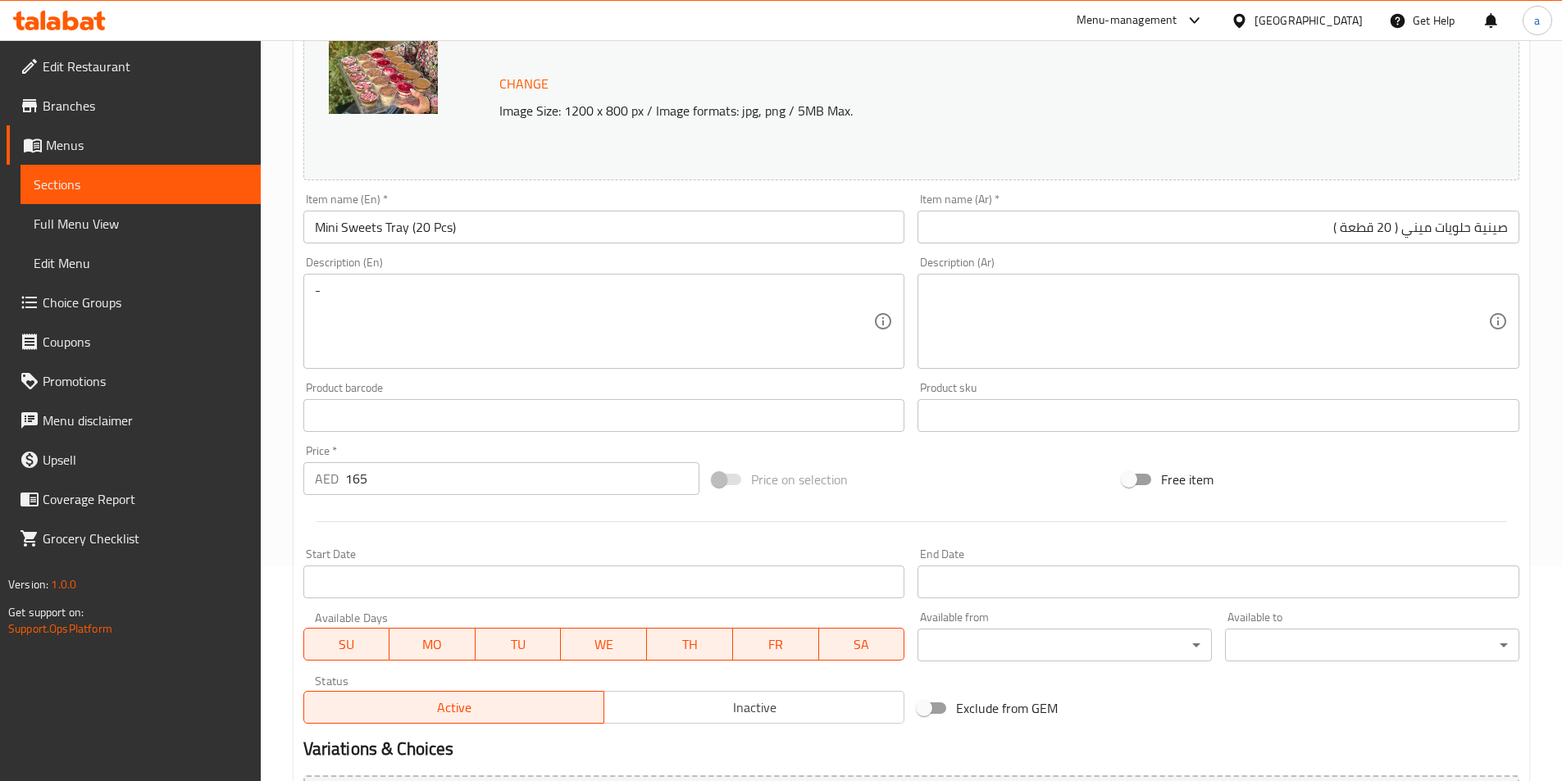
scroll to position [401, 0]
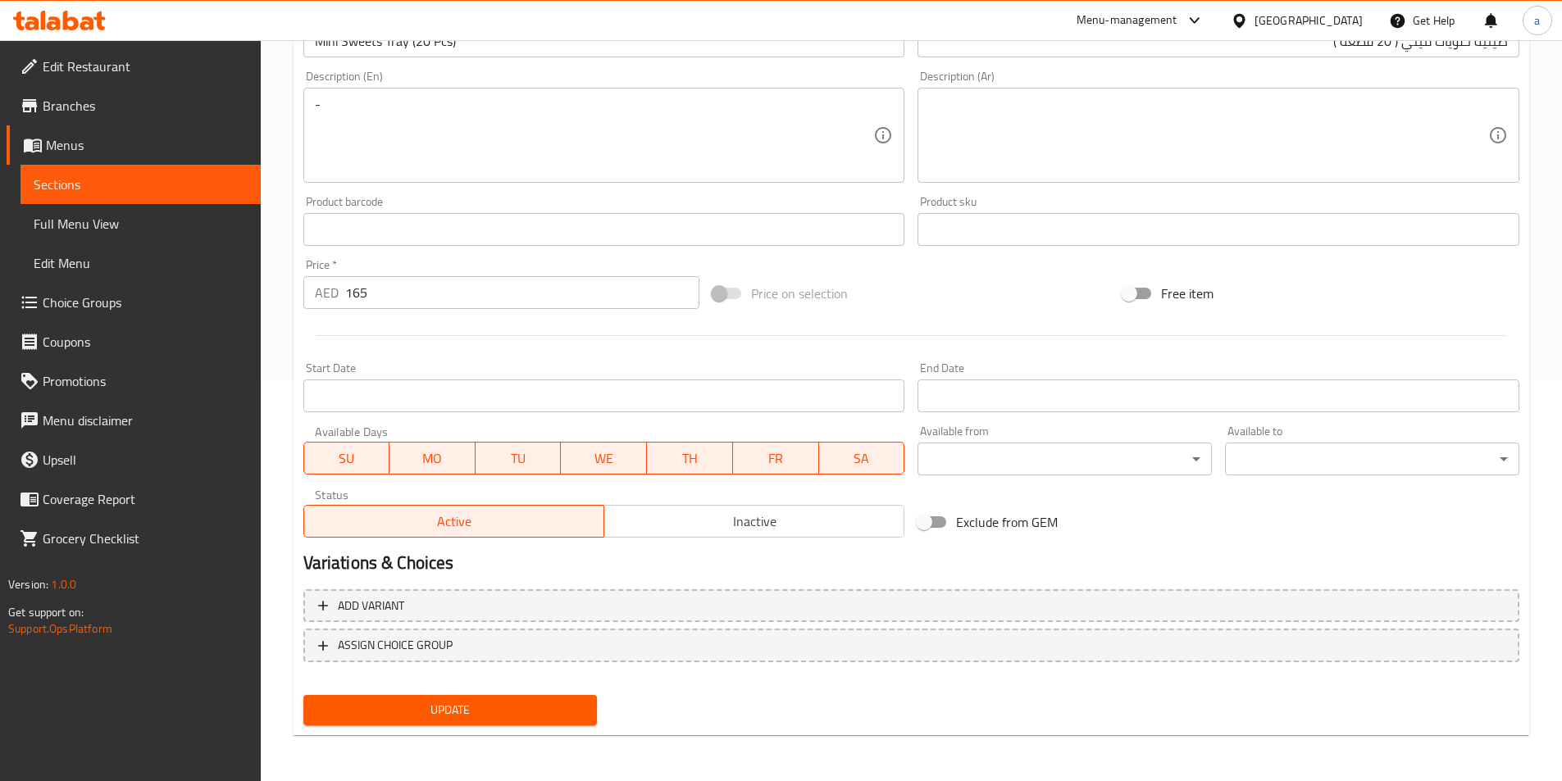
click at [413, 712] on span "Update" at bounding box center [450, 710] width 268 height 20
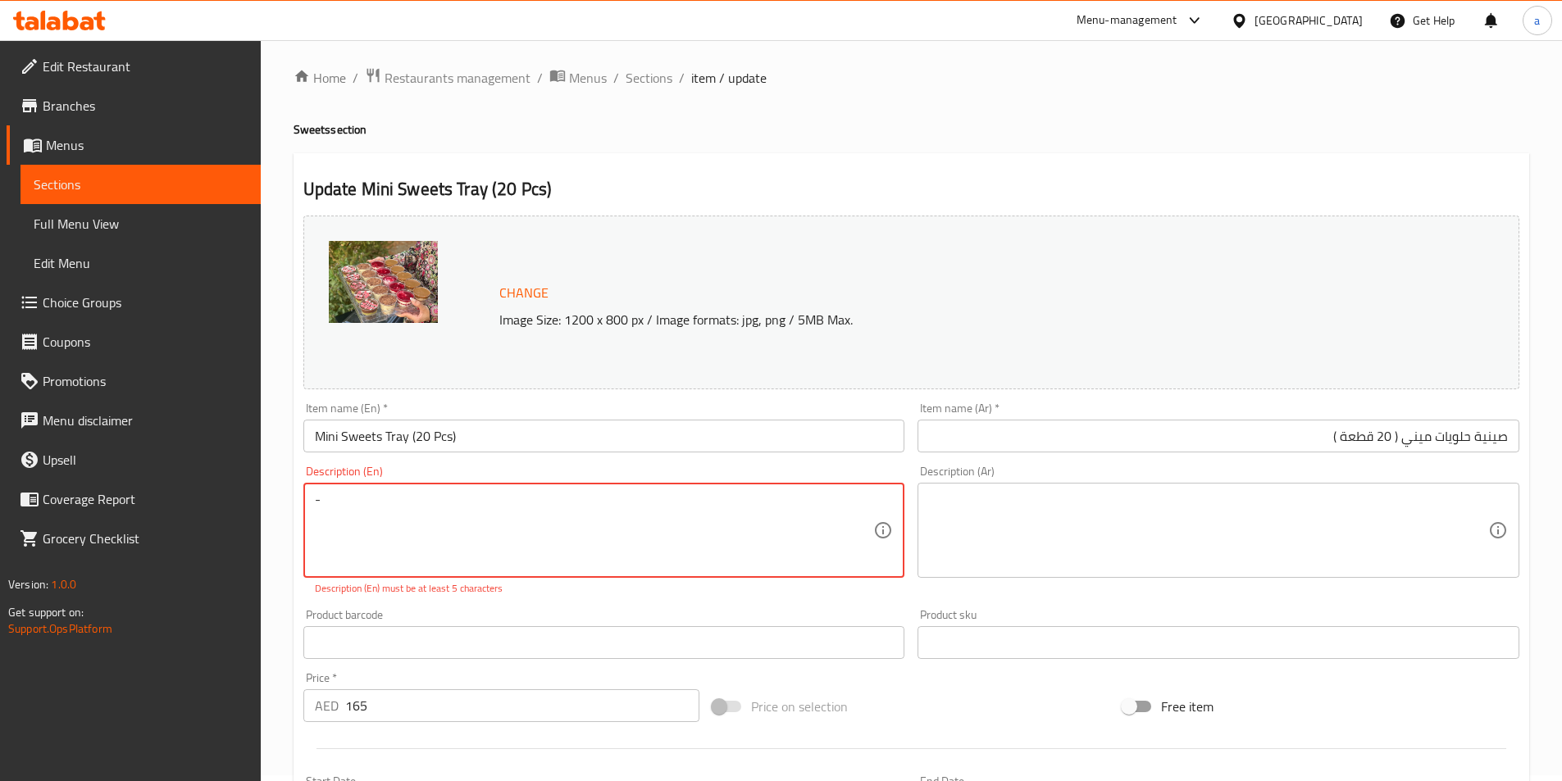
scroll to position [0, 0]
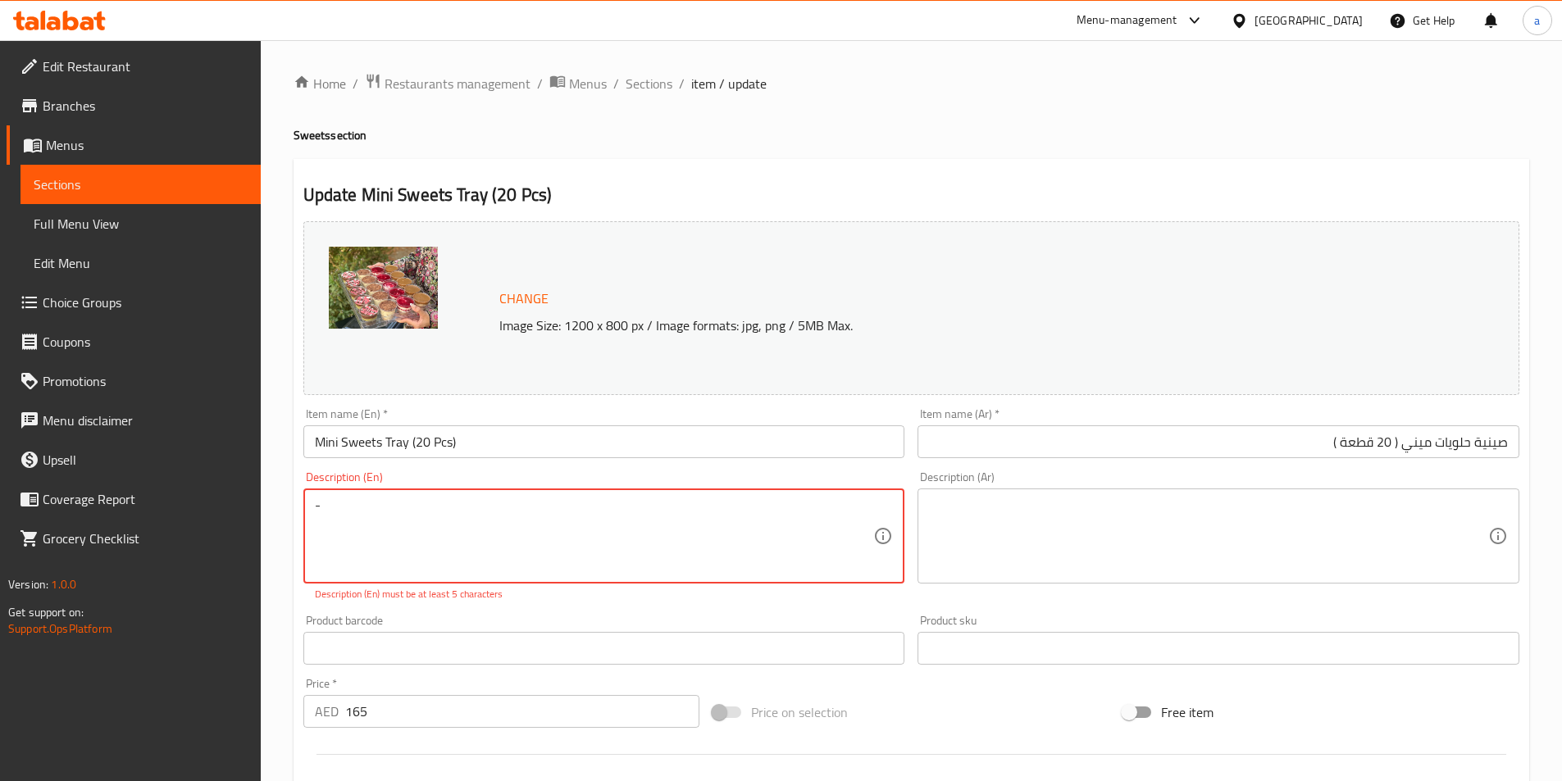
click at [414, 500] on textarea "-" at bounding box center [594, 537] width 559 height 78
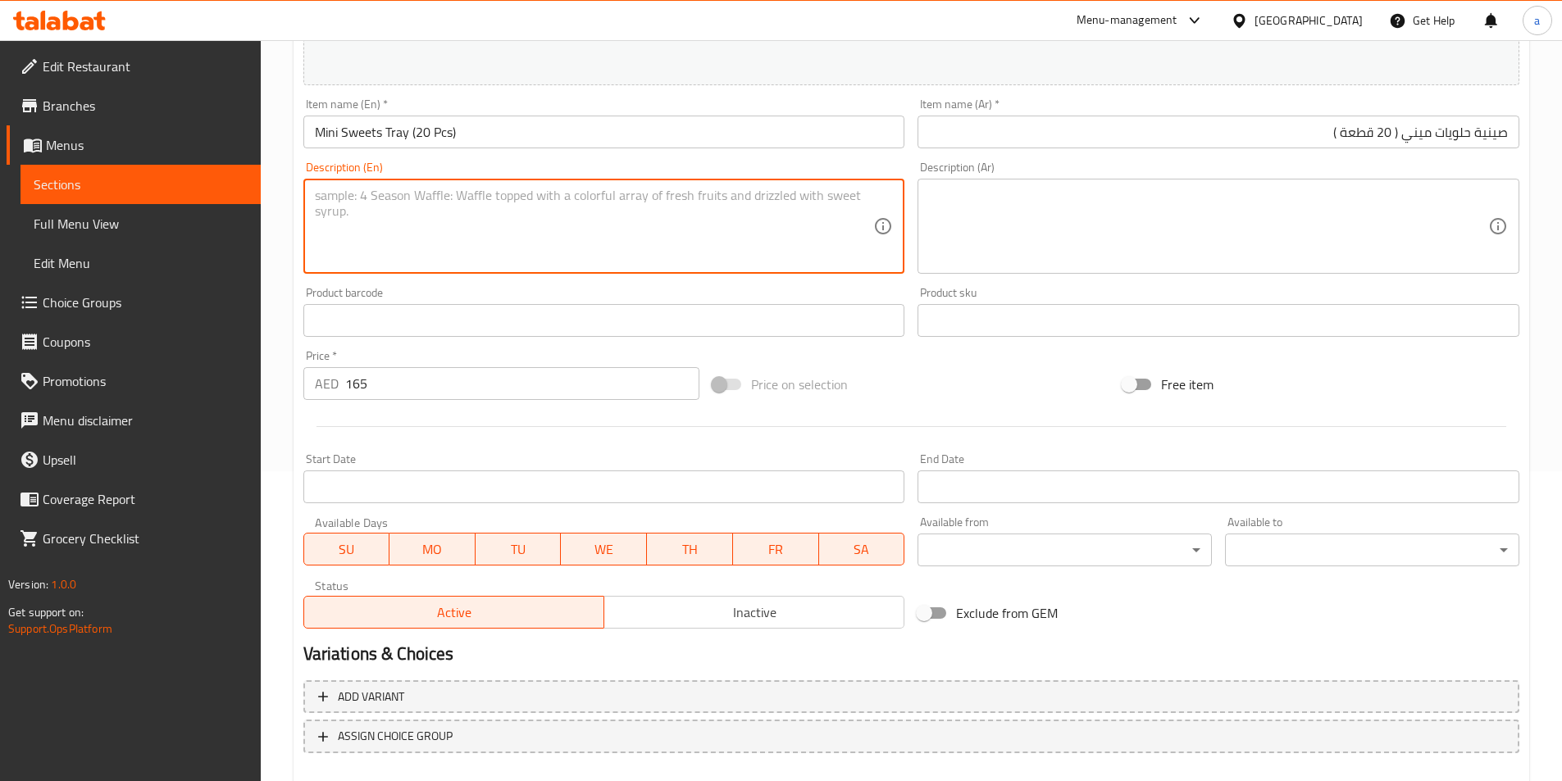
scroll to position [401, 0]
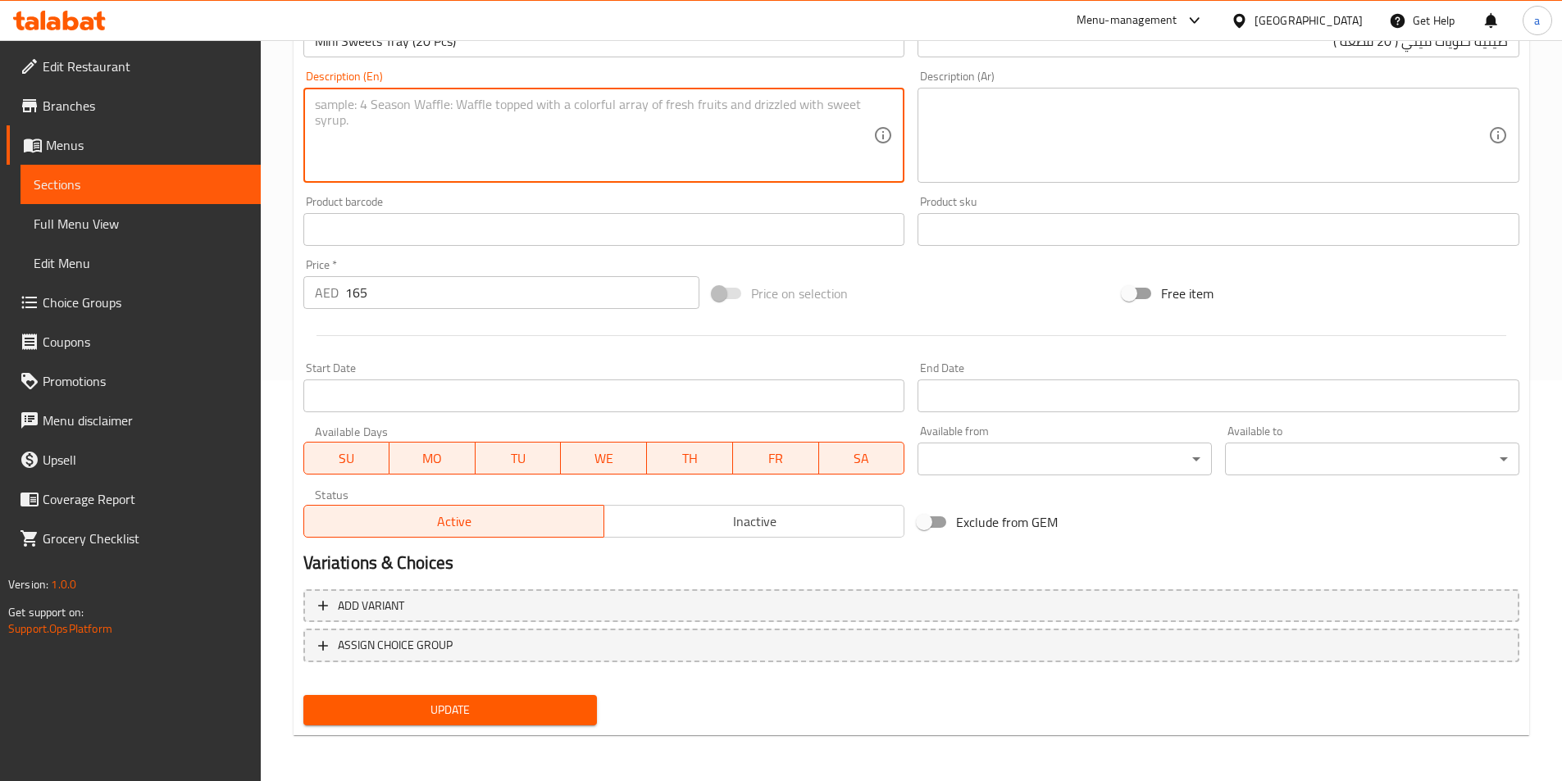
click at [480, 712] on span "Update" at bounding box center [450, 710] width 268 height 20
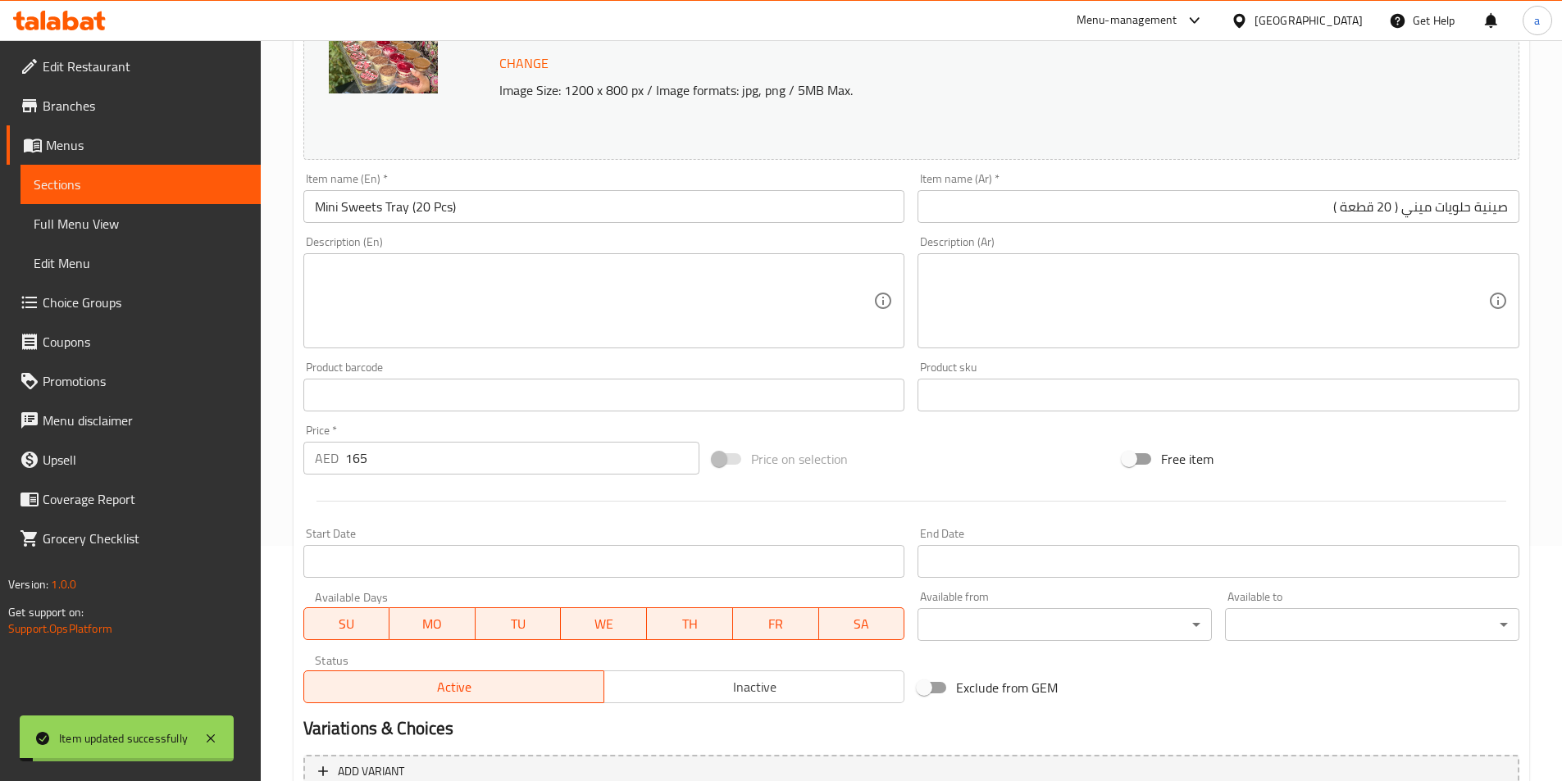
scroll to position [0, 0]
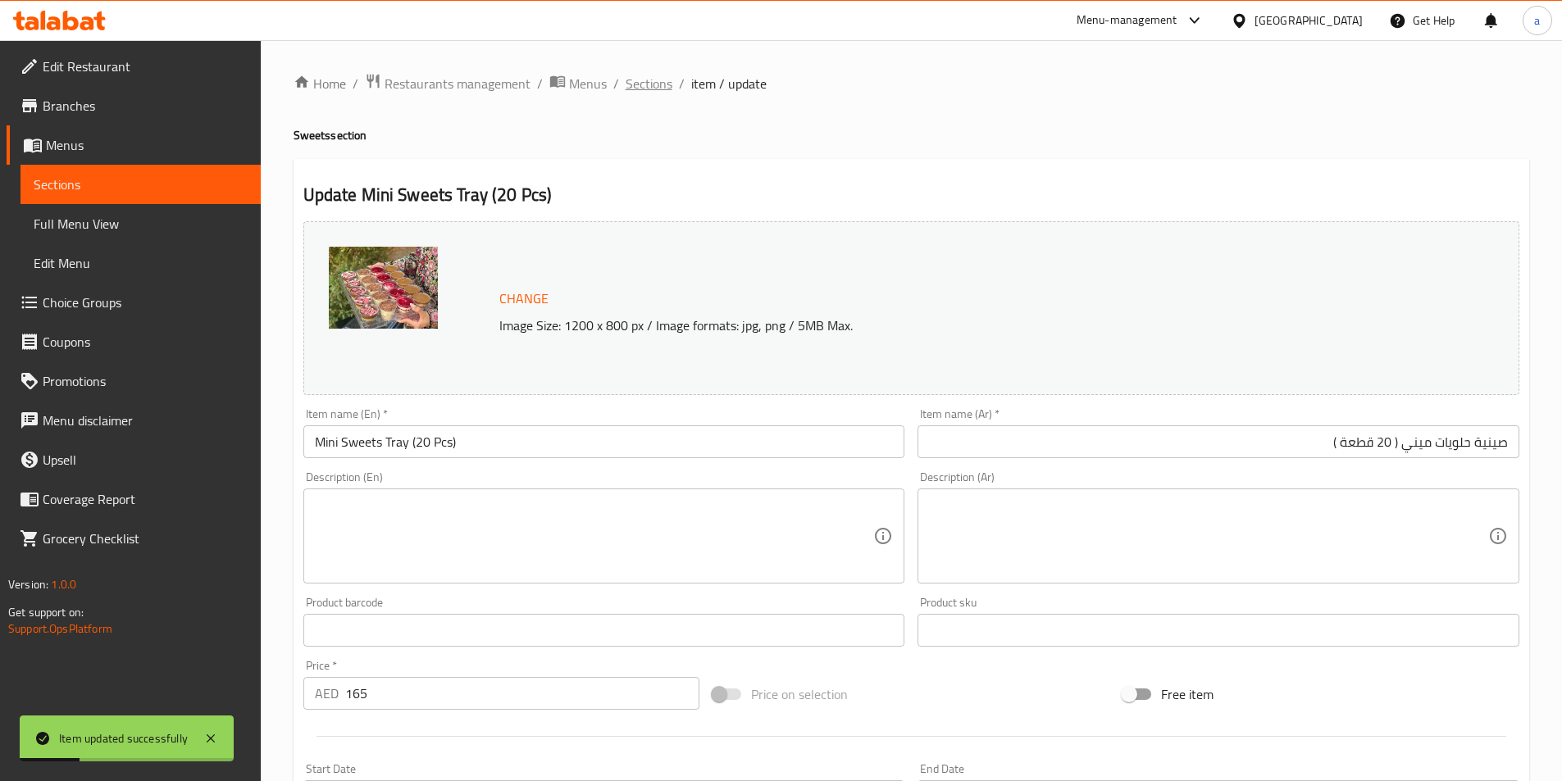
click at [640, 89] on span "Sections" at bounding box center [648, 84] width 47 height 20
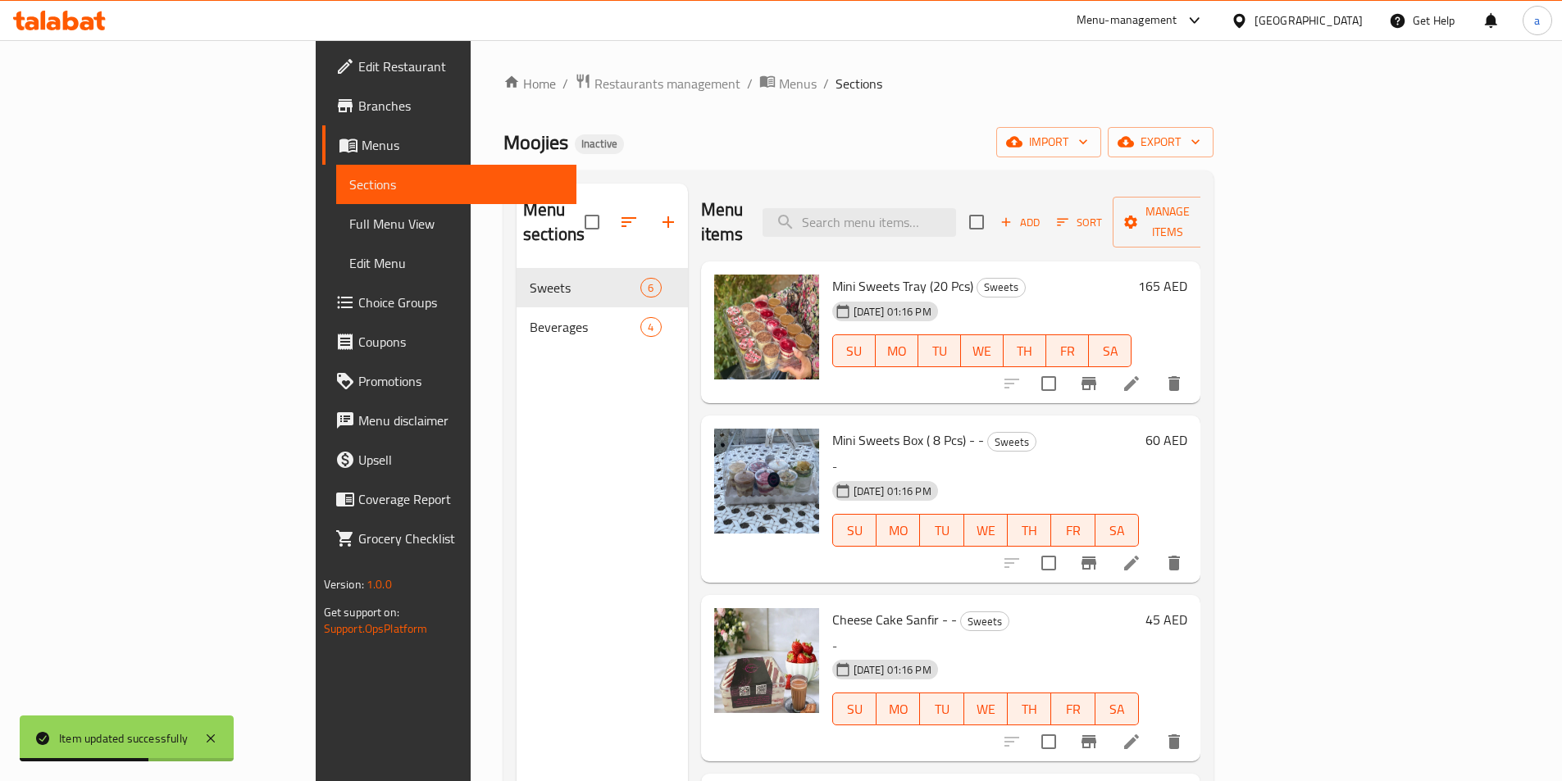
click at [1154, 548] on li at bounding box center [1131, 563] width 46 height 30
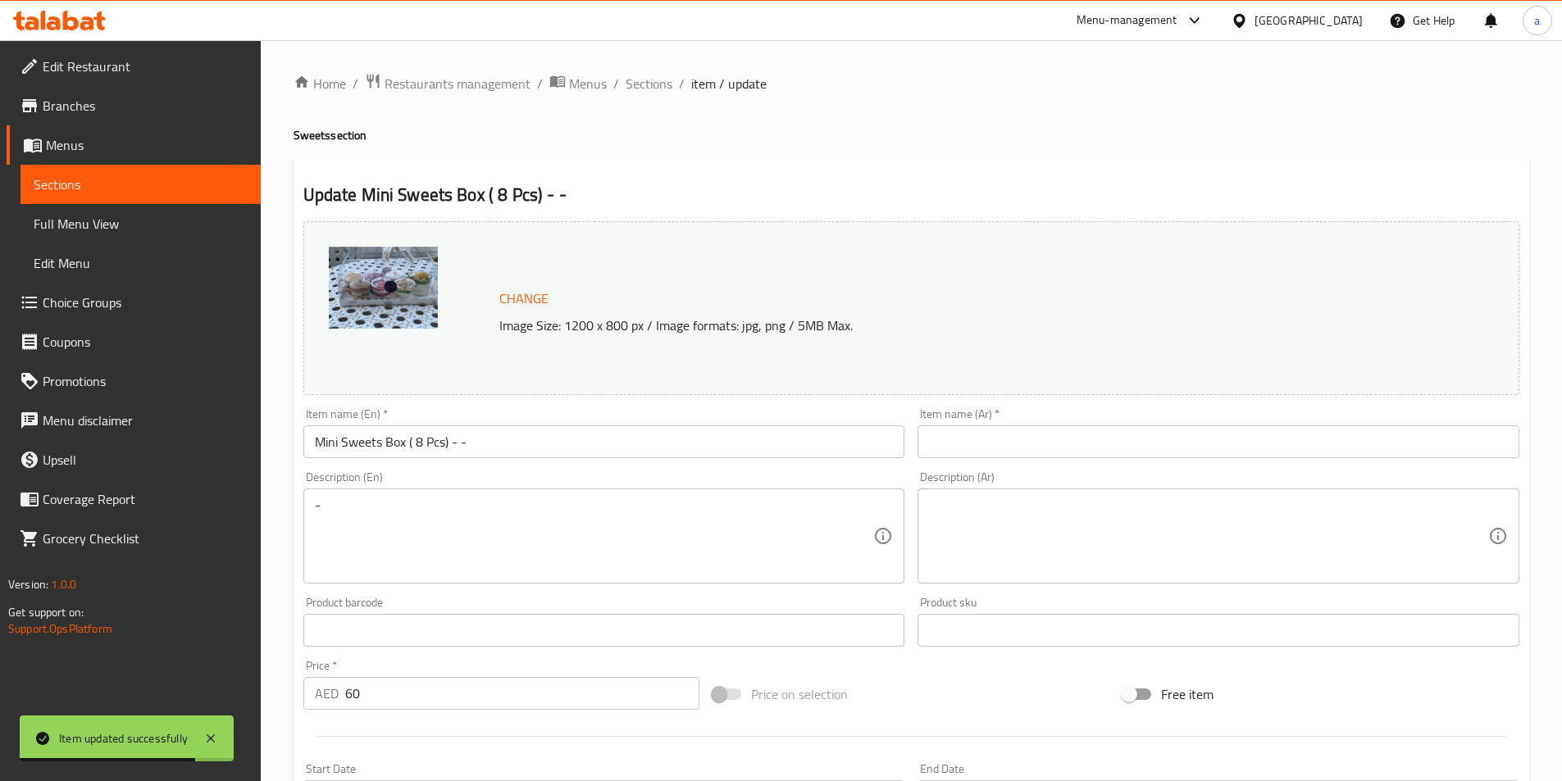
click at [1112, 448] on input "text" at bounding box center [1218, 441] width 602 height 33
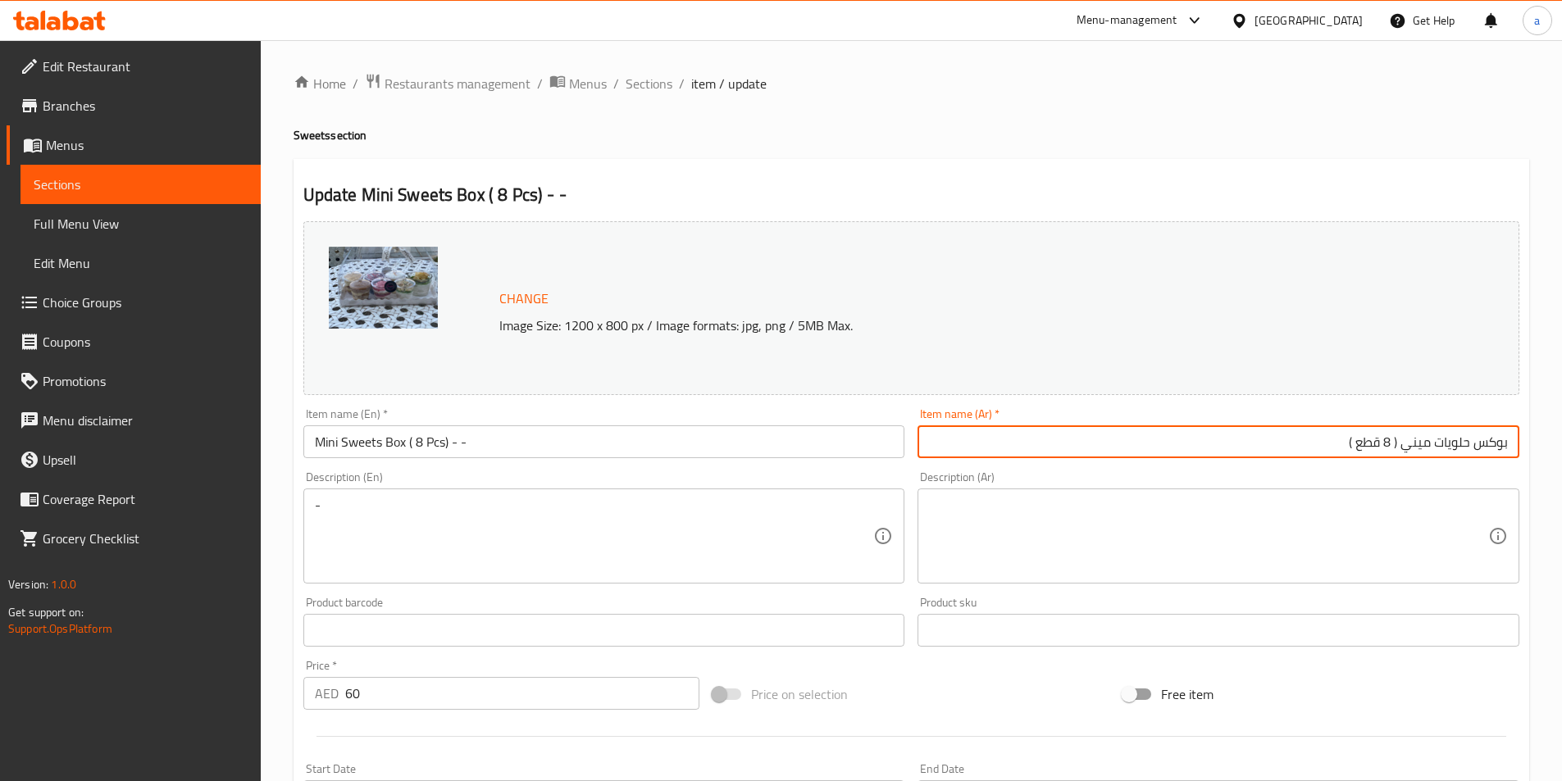
type input "بوكس حلويات ميني ( 8 قطع )"
click at [859, 607] on div "Product barcode Product barcode" at bounding box center [604, 622] width 602 height 50
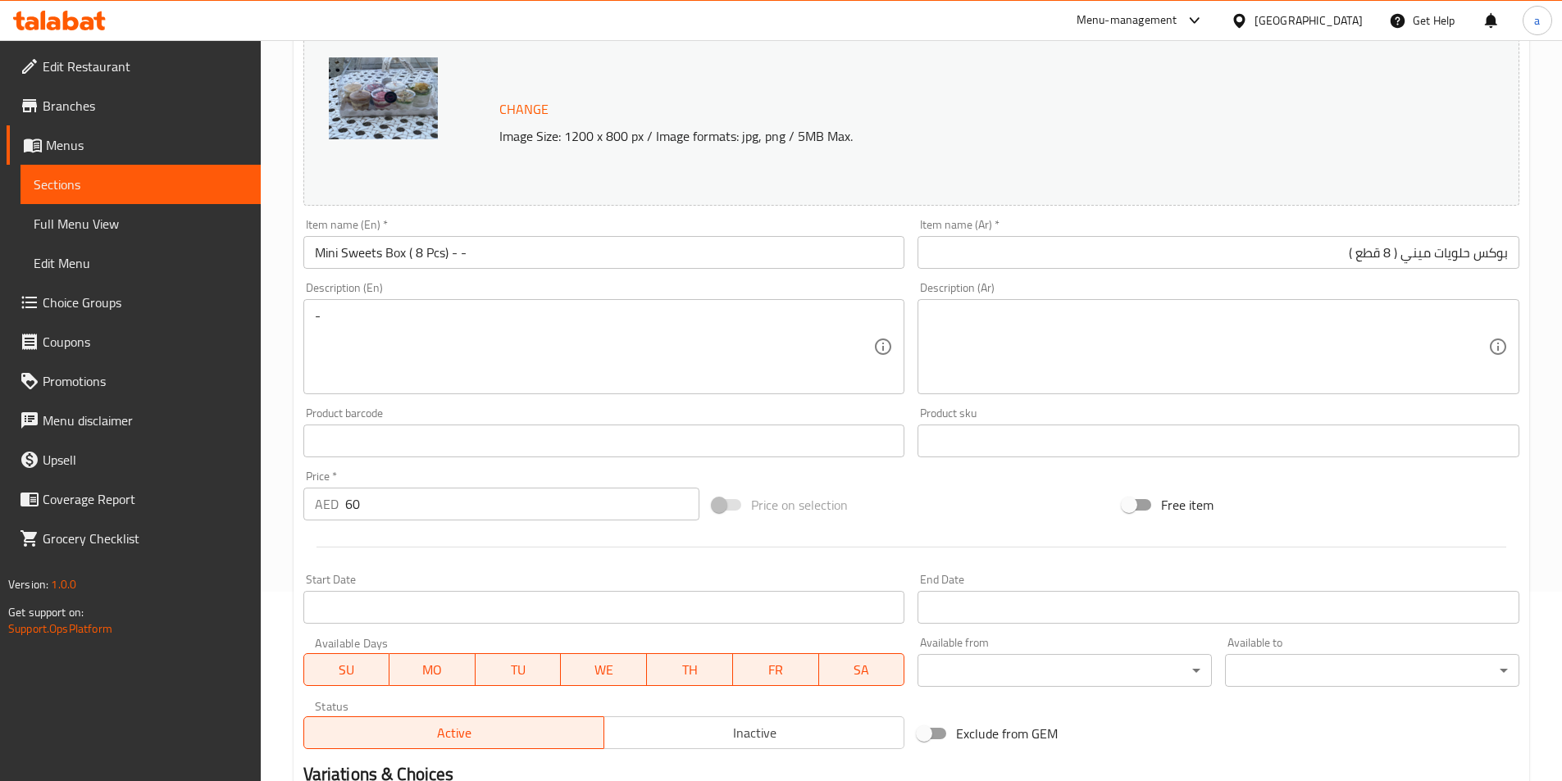
scroll to position [401, 0]
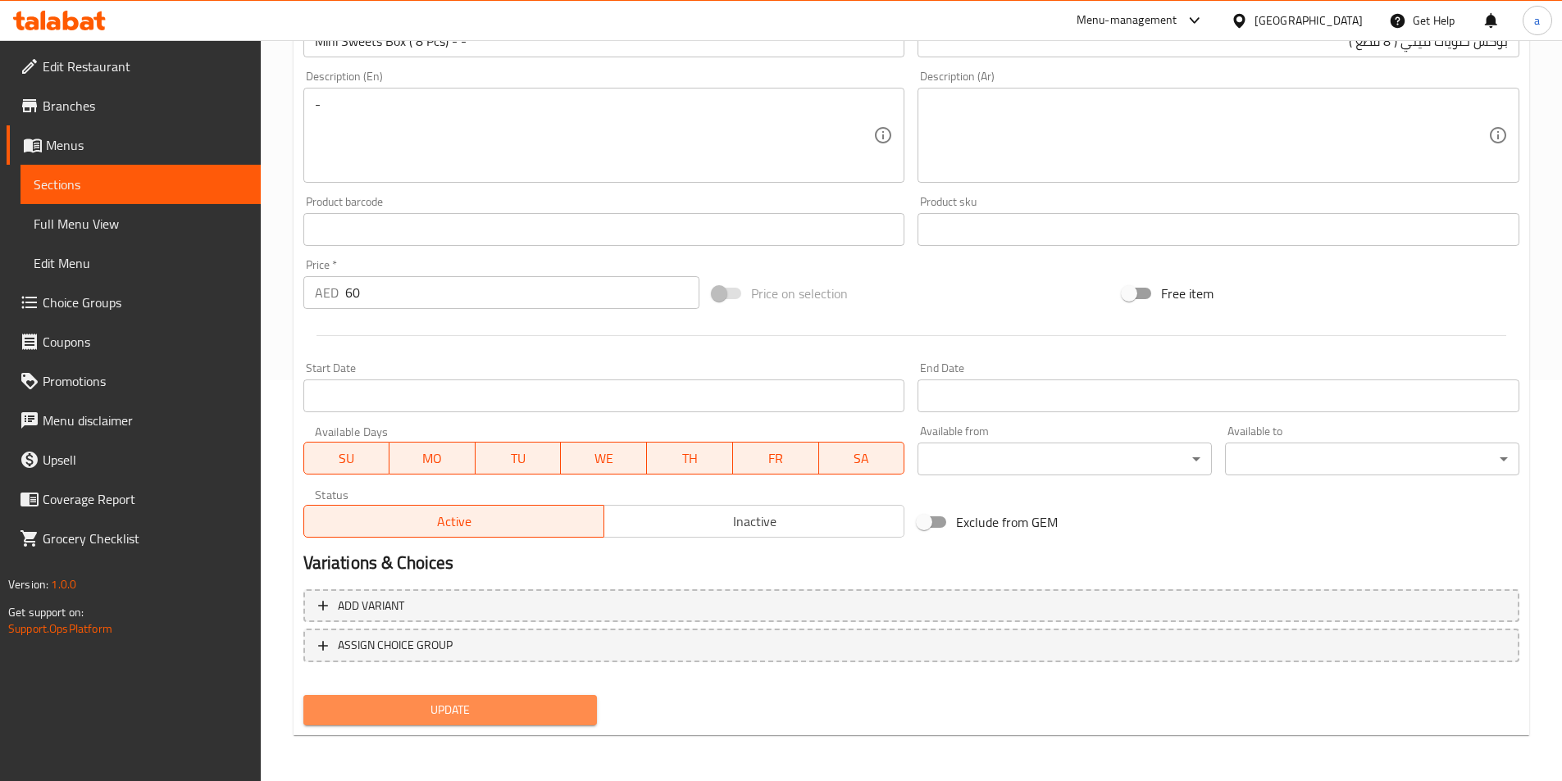
click at [481, 721] on span "Update" at bounding box center [450, 710] width 268 height 20
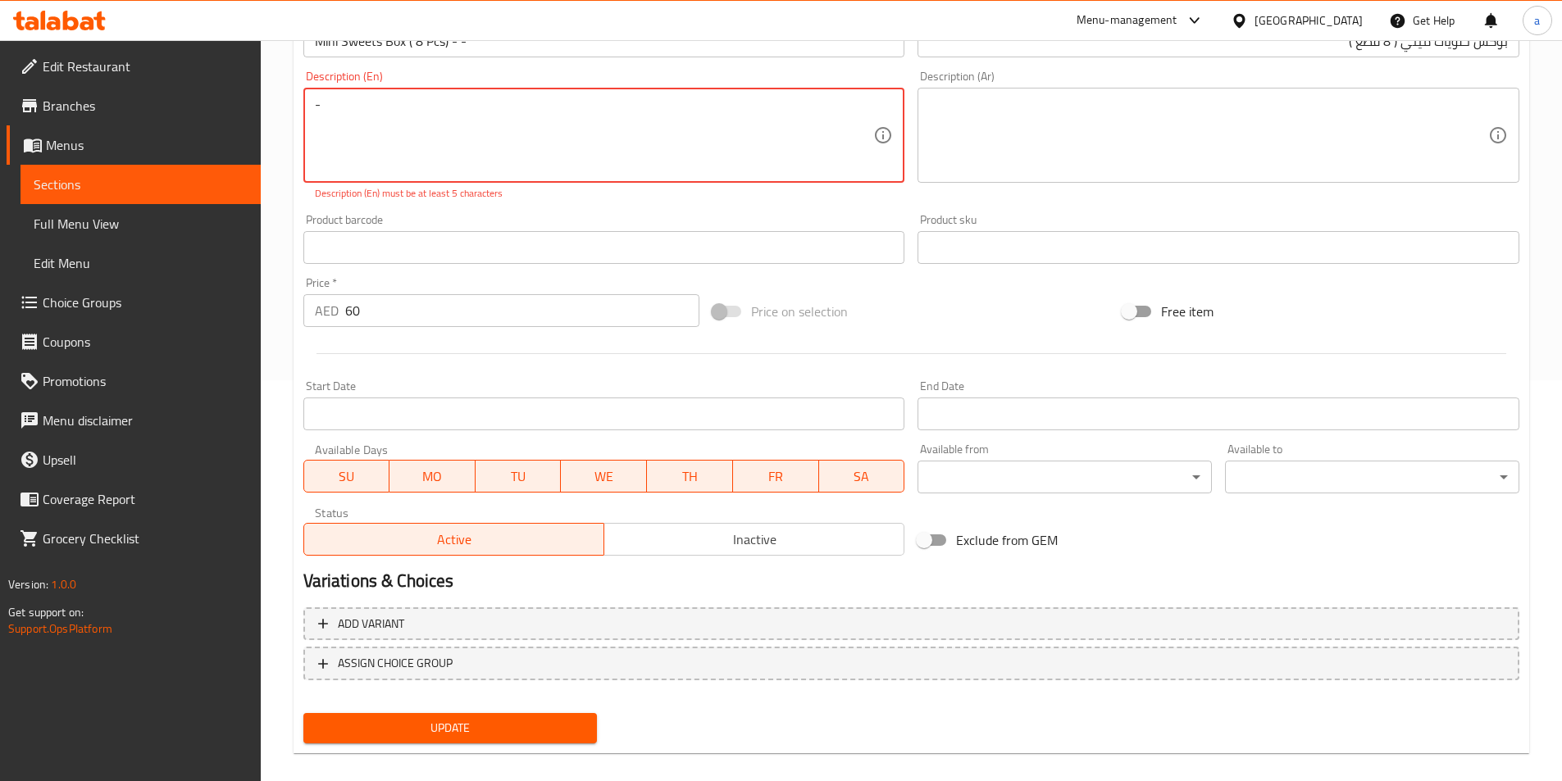
click at [673, 107] on textarea "-" at bounding box center [594, 136] width 559 height 78
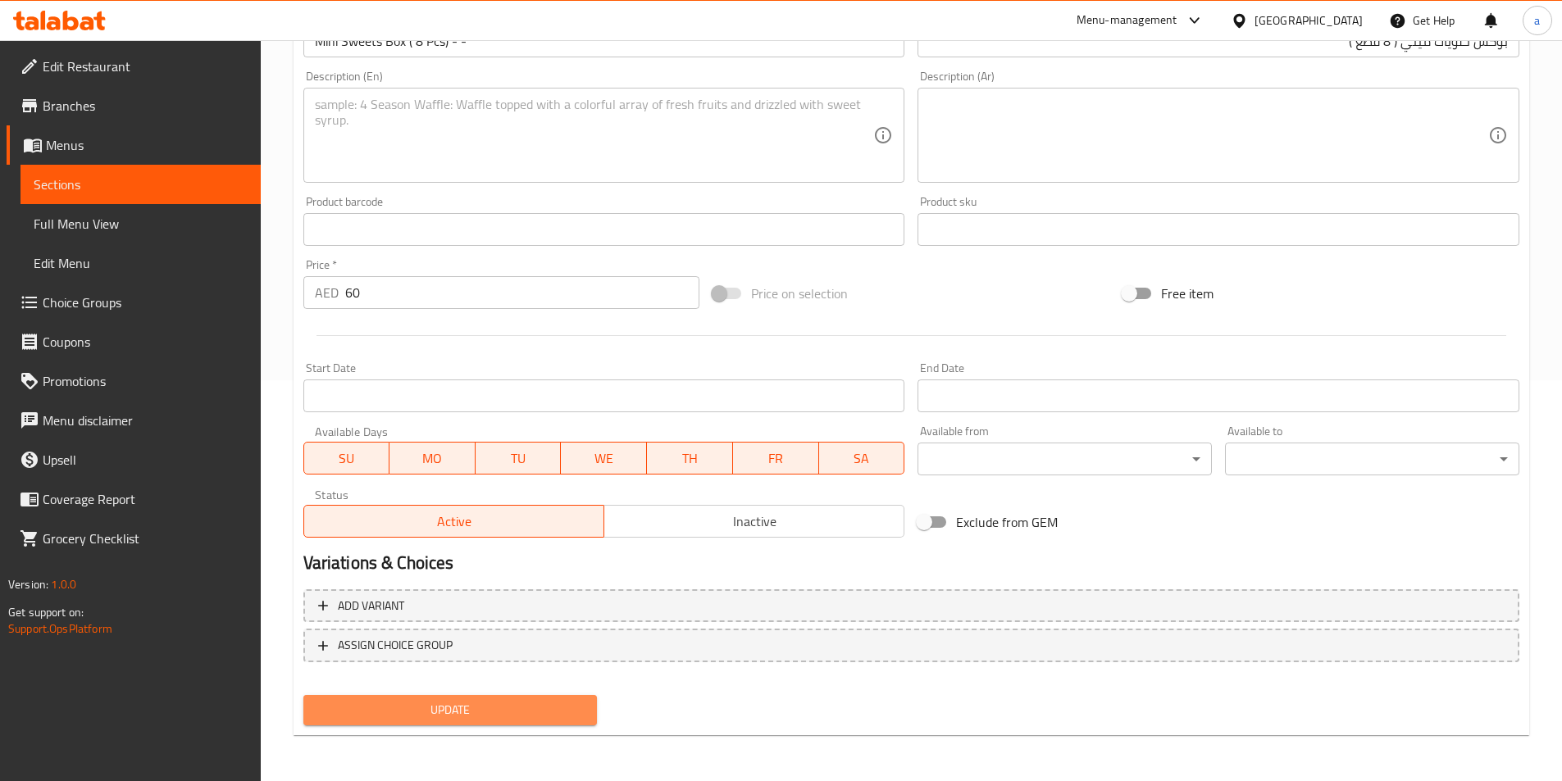
click at [398, 713] on span "Update" at bounding box center [450, 710] width 268 height 20
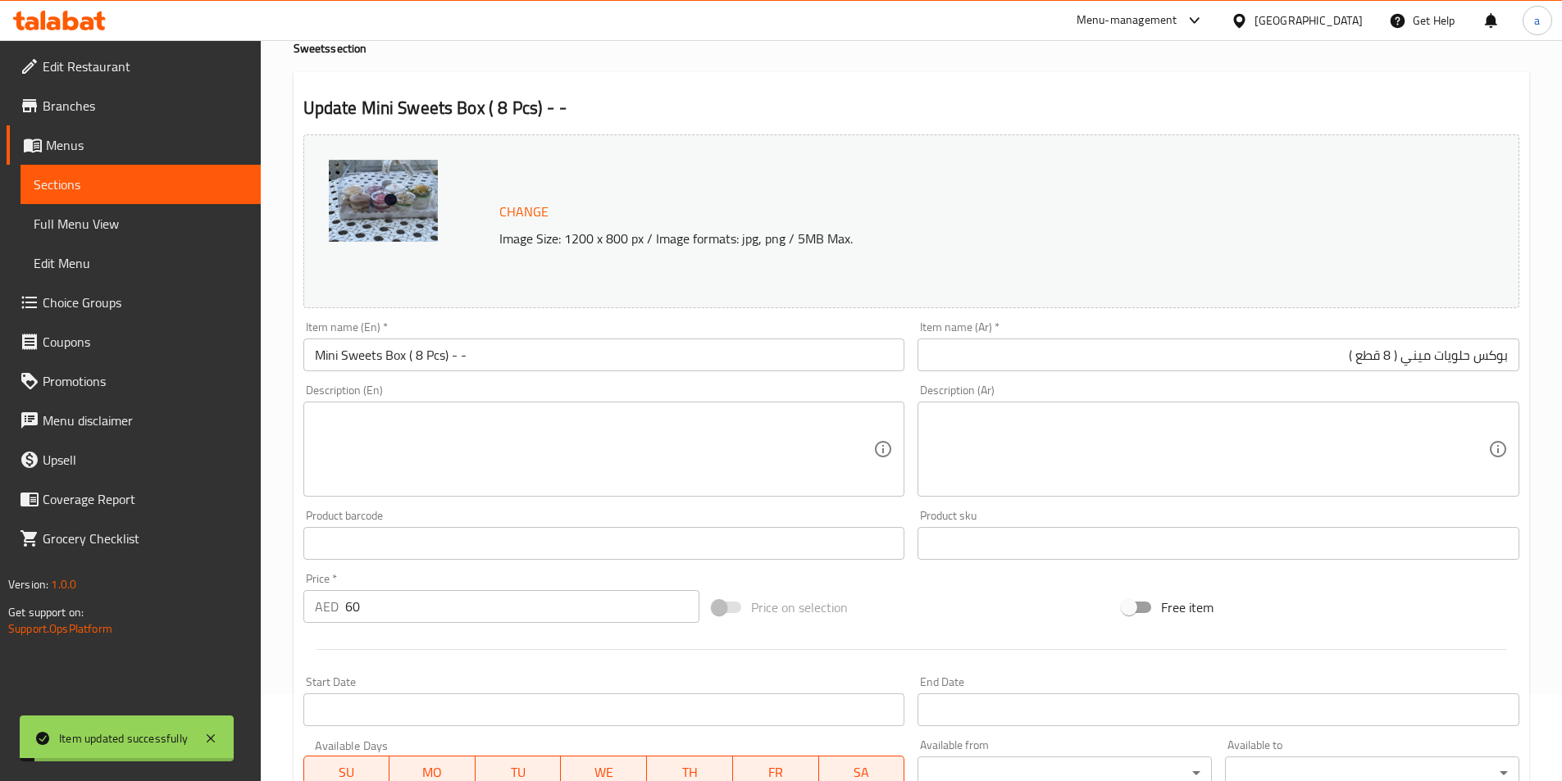
scroll to position [0, 0]
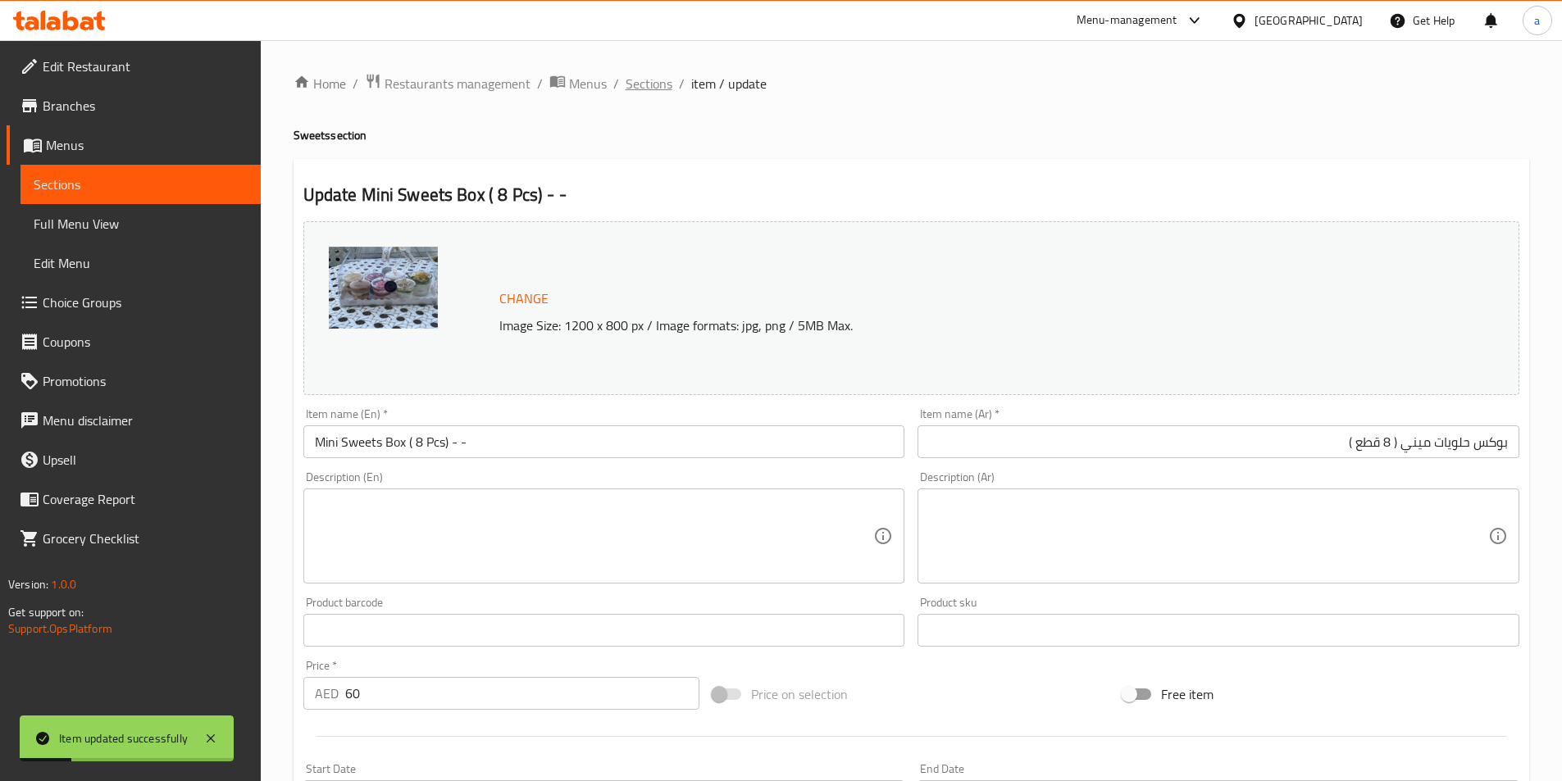
click at [647, 85] on span "Sections" at bounding box center [648, 84] width 47 height 20
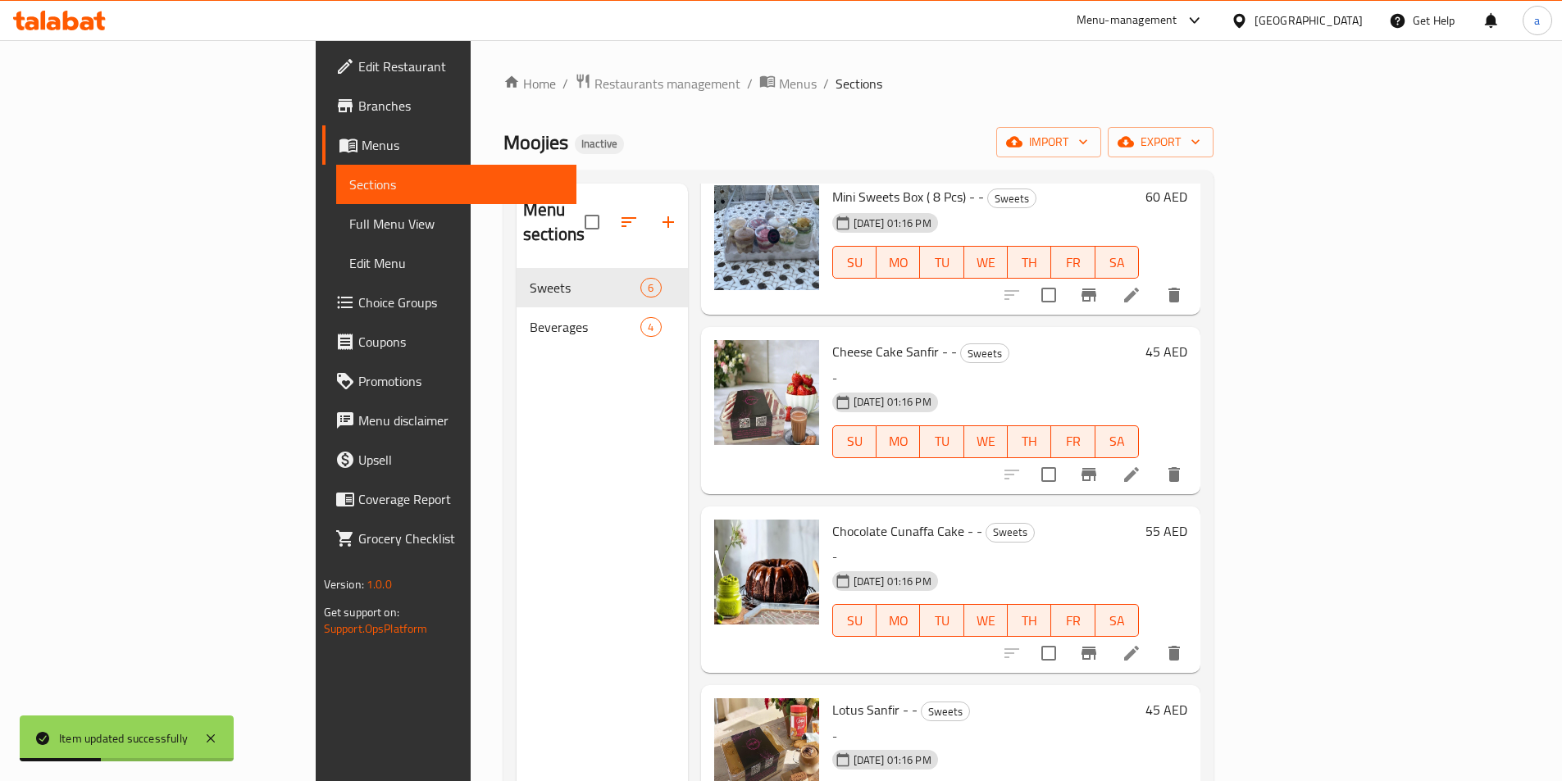
scroll to position [246, 0]
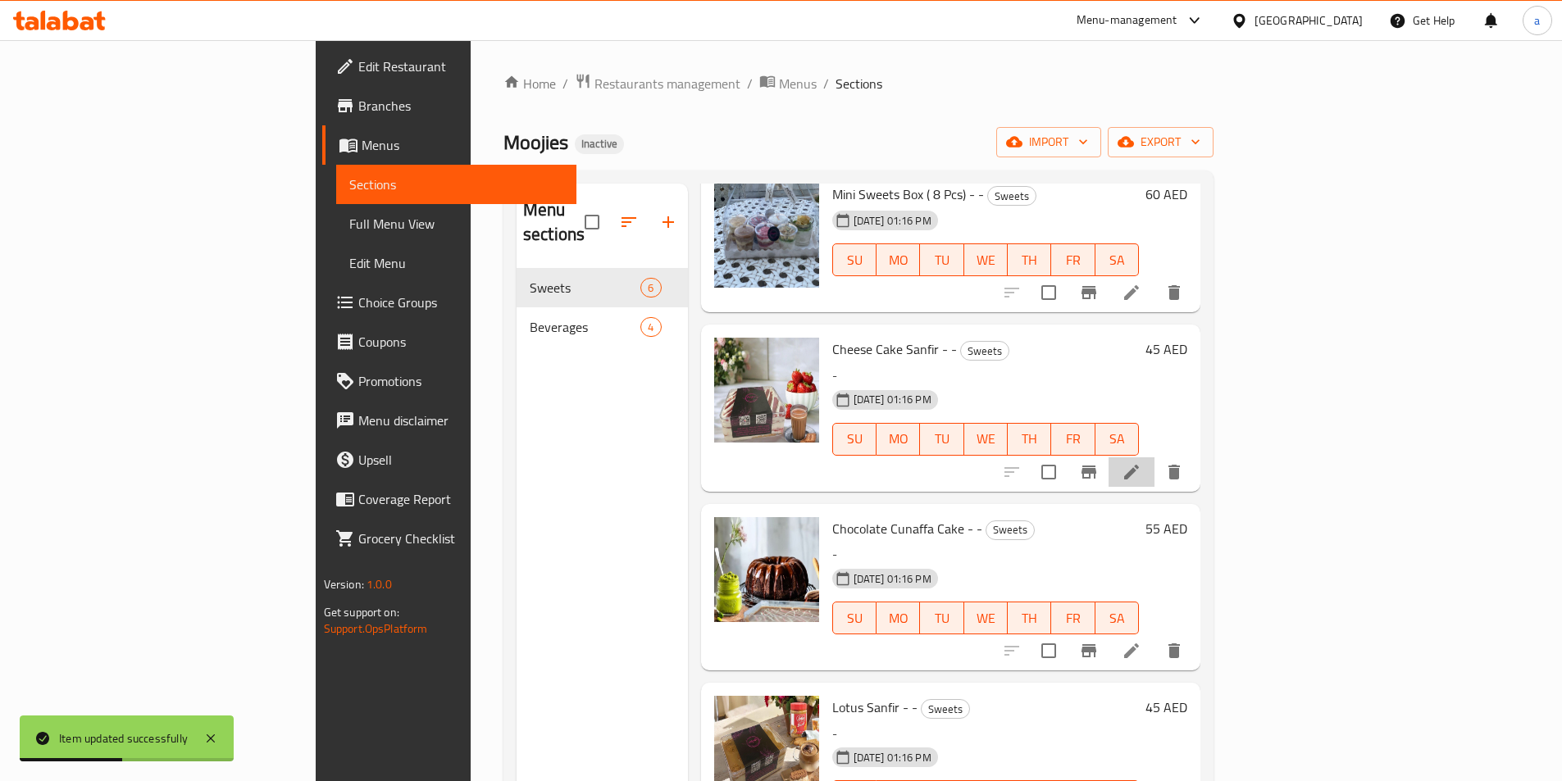
click at [1154, 459] on li at bounding box center [1131, 472] width 46 height 30
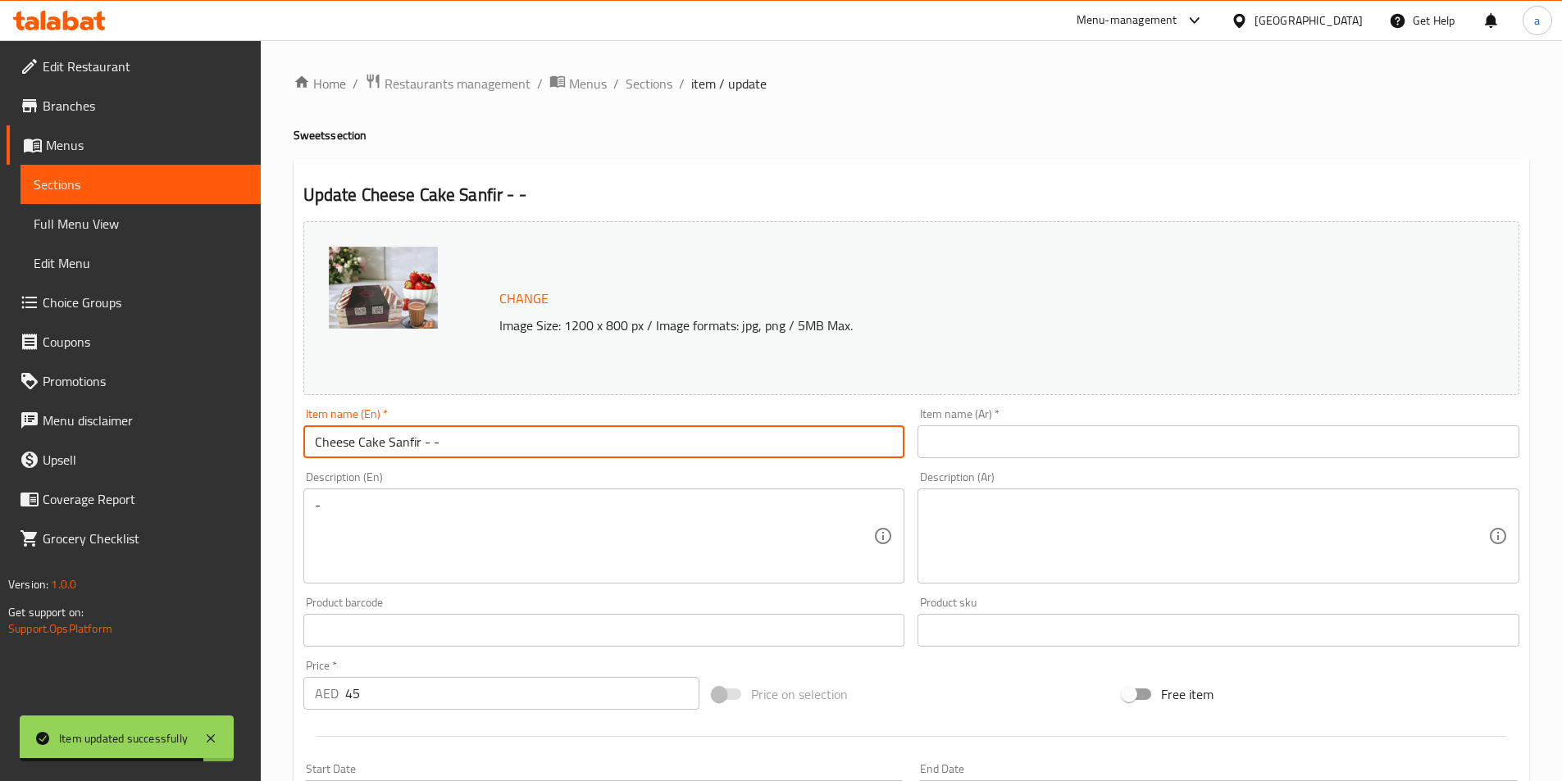
drag, startPoint x: 386, startPoint y: 447, endPoint x: 420, endPoint y: 460, distance: 36.1
click at [420, 460] on div "Item name (En)   * Cheese Cake Sanfir - - Item name (En) *" at bounding box center [604, 433] width 615 height 63
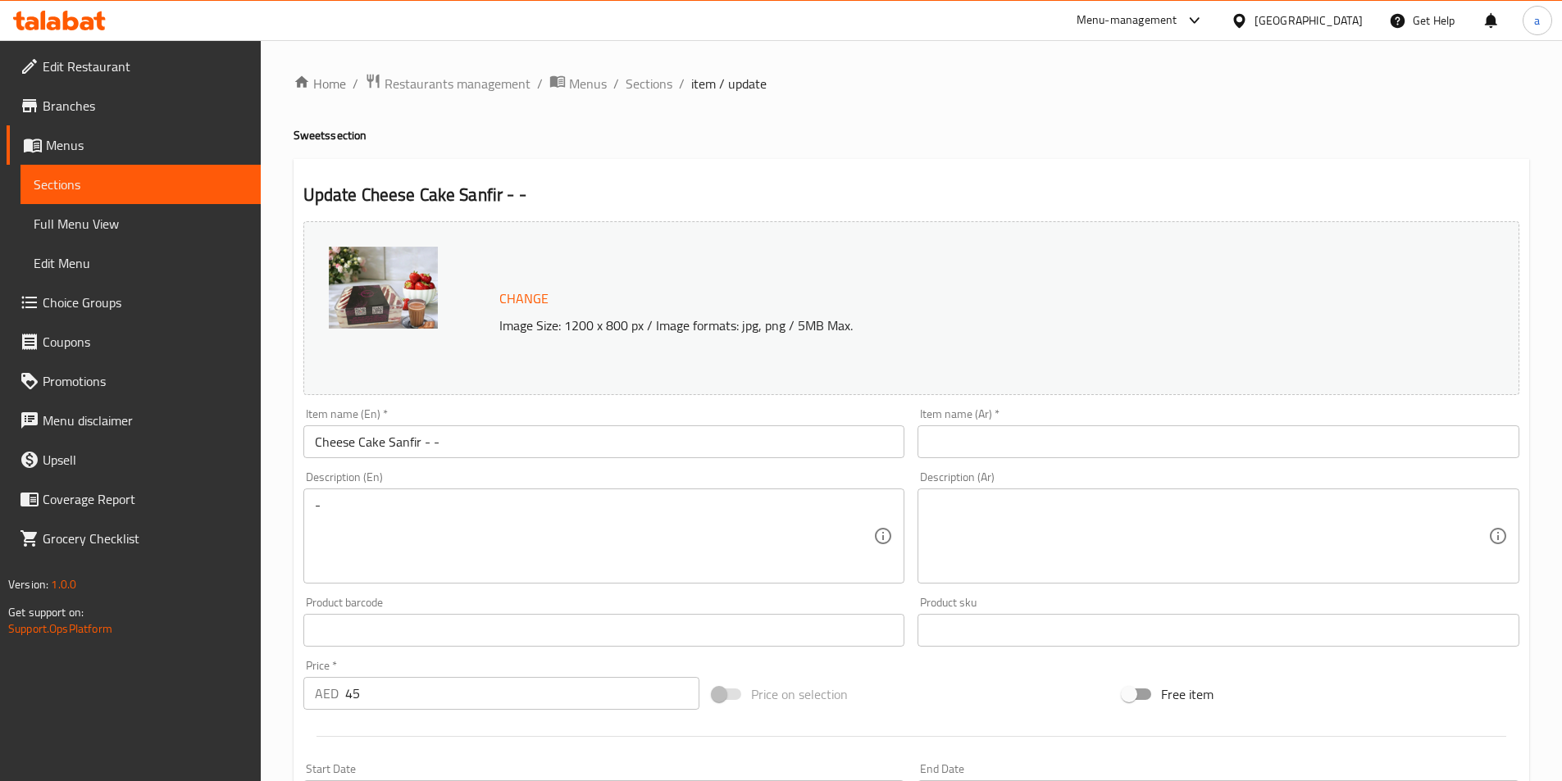
click at [478, 454] on input "Cheese Cake Sanfir - -" at bounding box center [604, 441] width 602 height 33
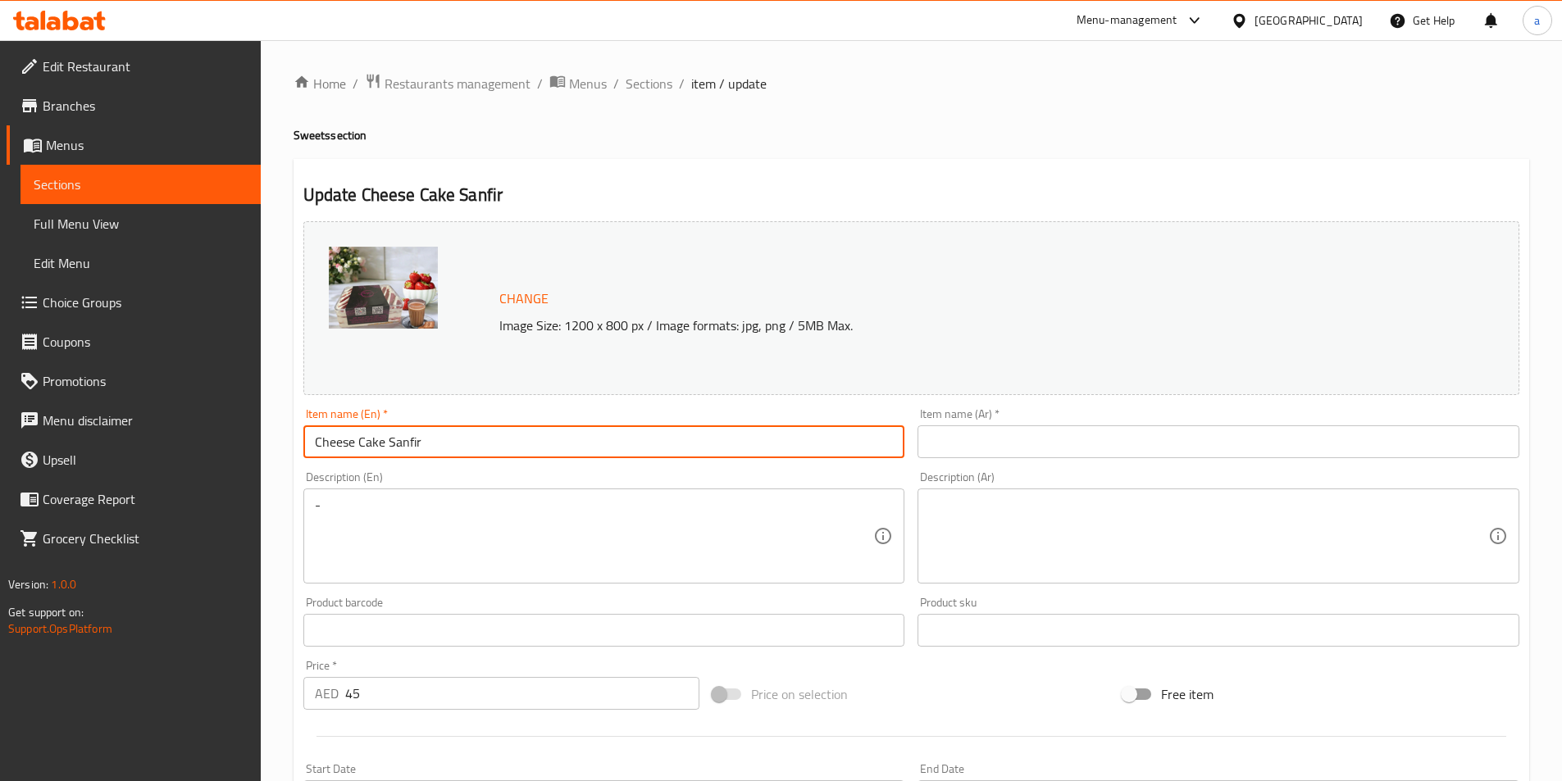
type input "Cheese Cake Sanfir"
drag, startPoint x: 426, startPoint y: 440, endPoint x: 225, endPoint y: 457, distance: 201.5
click at [225, 457] on div "Edit Restaurant Branches Menus Sections Full Menu View Edit Menu Choice Groups …" at bounding box center [781, 611] width 1562 height 1142
click at [978, 448] on input "text" at bounding box center [1218, 441] width 602 height 33
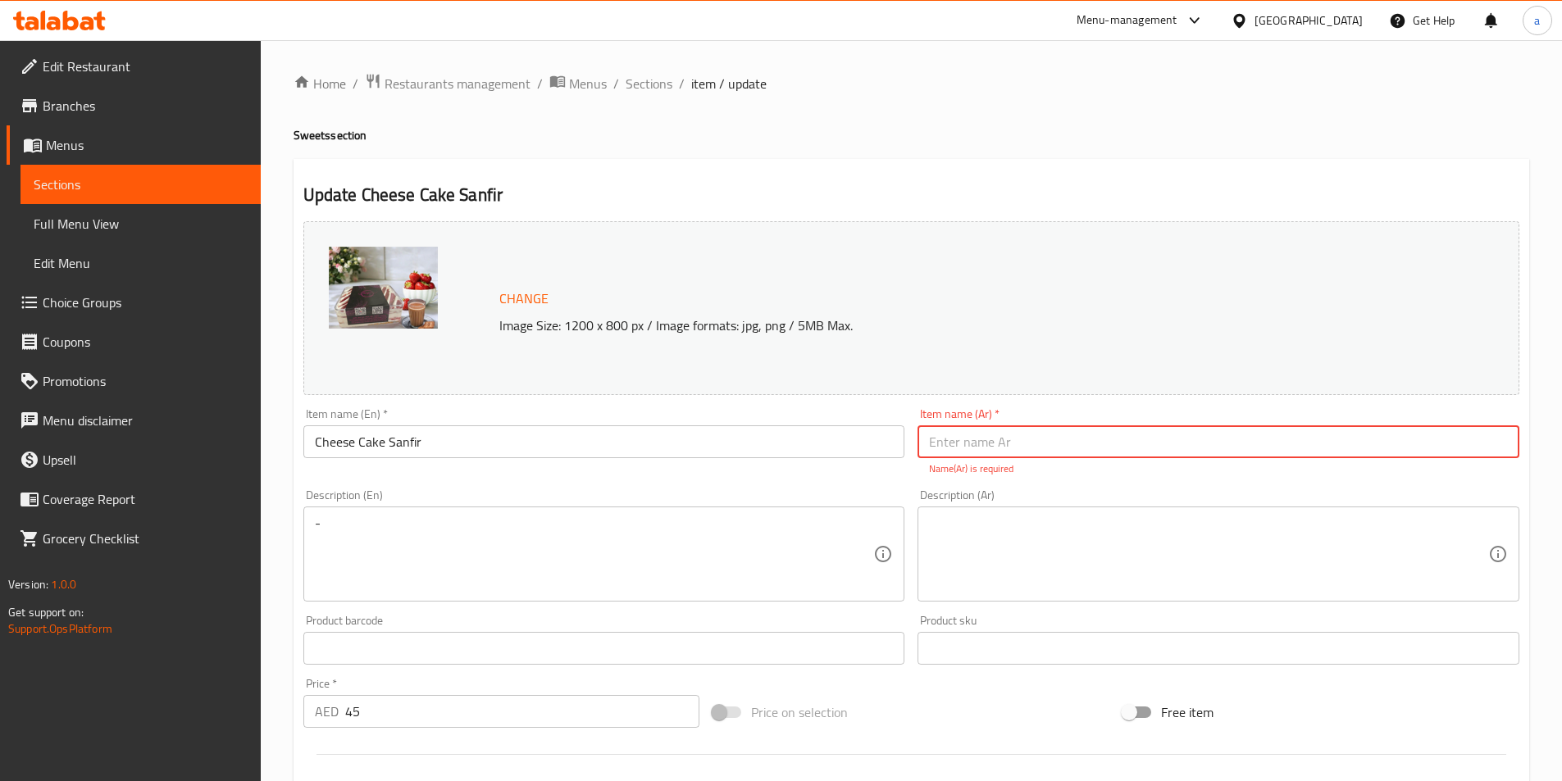
click at [1067, 430] on input "text" at bounding box center [1218, 441] width 602 height 33
type input "تشيز [PERSON_NAME]"
click at [870, 493] on div "Description (En) - Description (En)" at bounding box center [604, 545] width 602 height 112
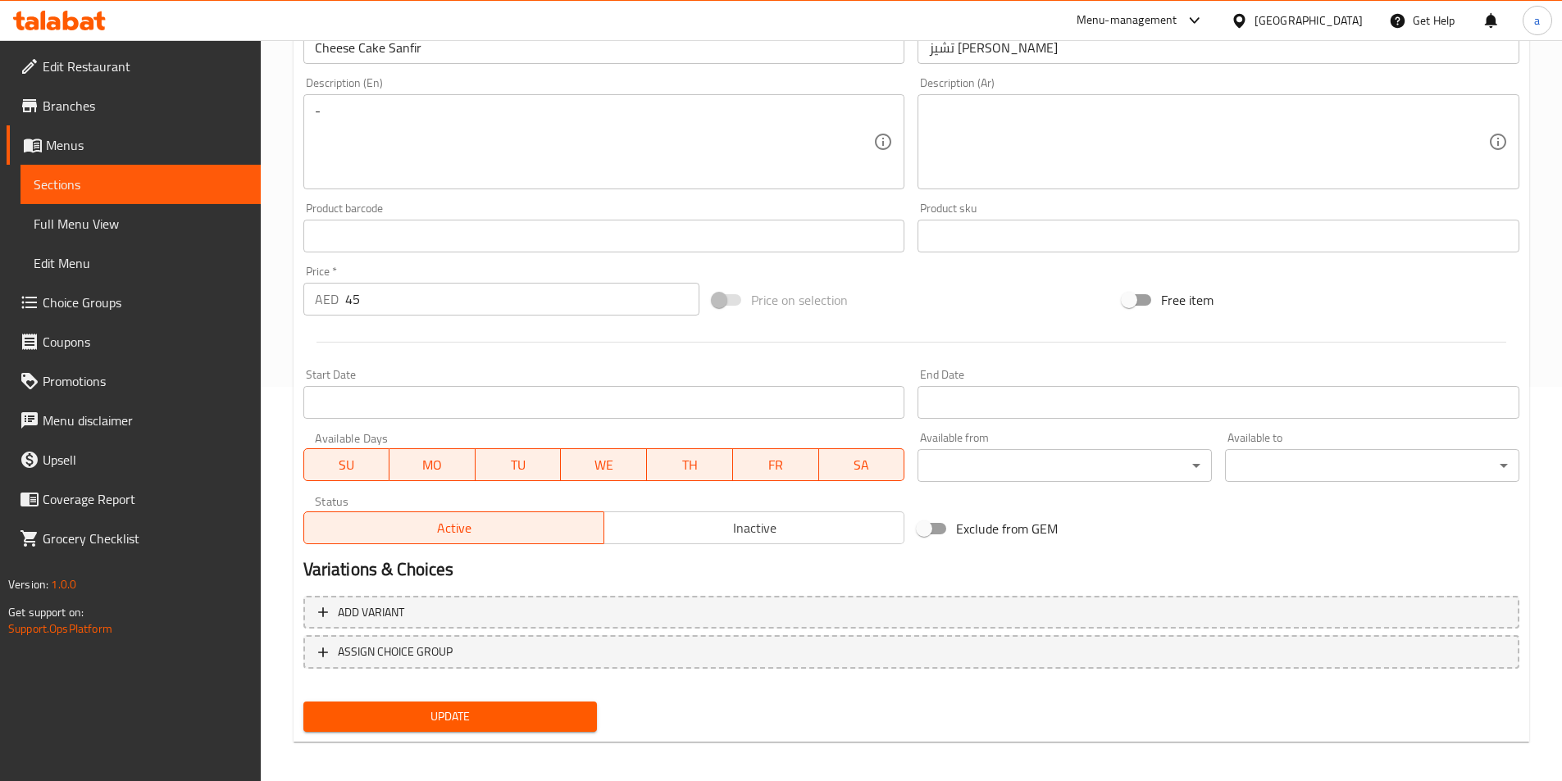
scroll to position [401, 0]
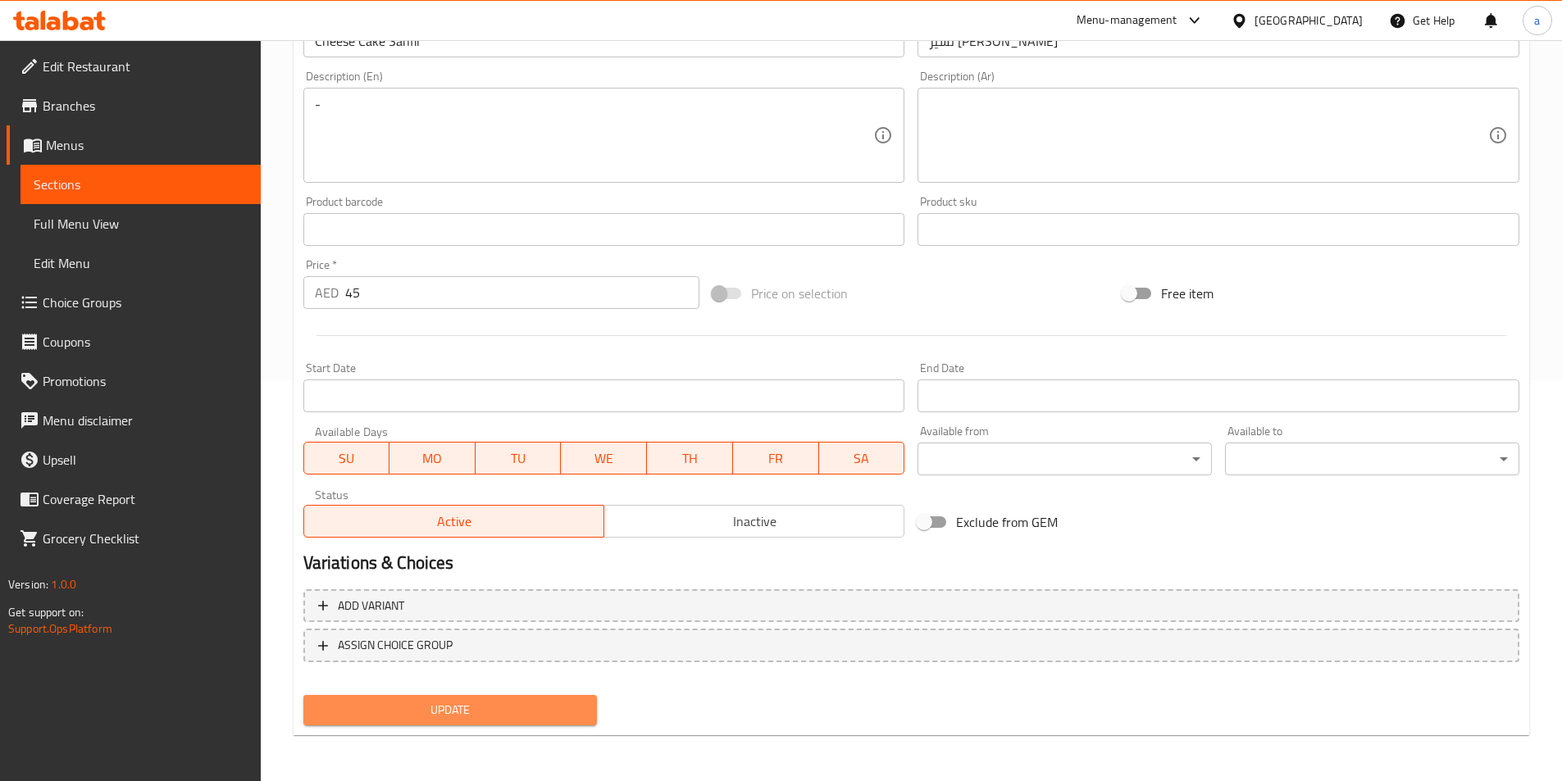
click at [471, 721] on button "Update" at bounding box center [450, 710] width 294 height 30
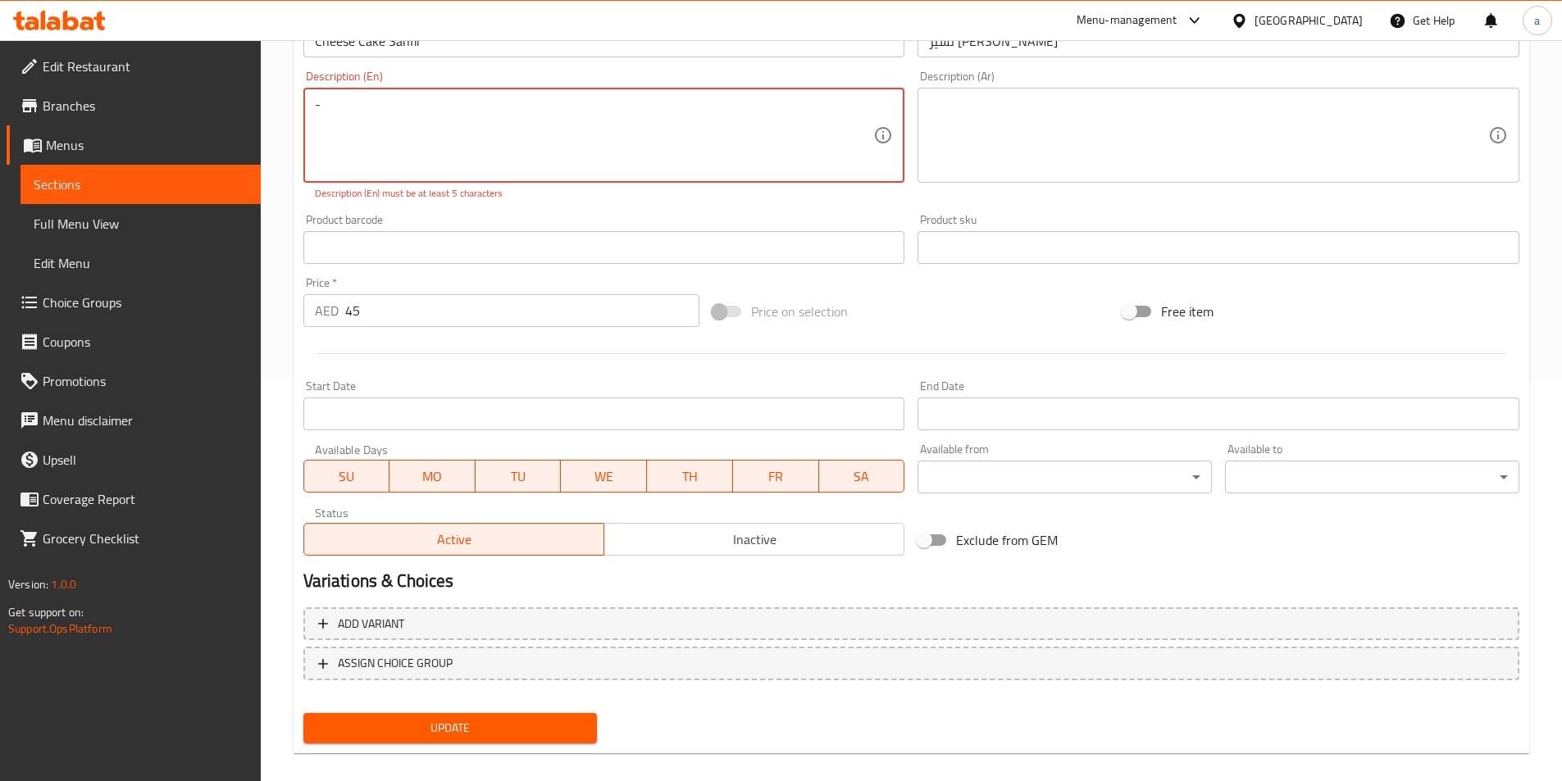
click at [459, 102] on textarea "-" at bounding box center [594, 136] width 559 height 78
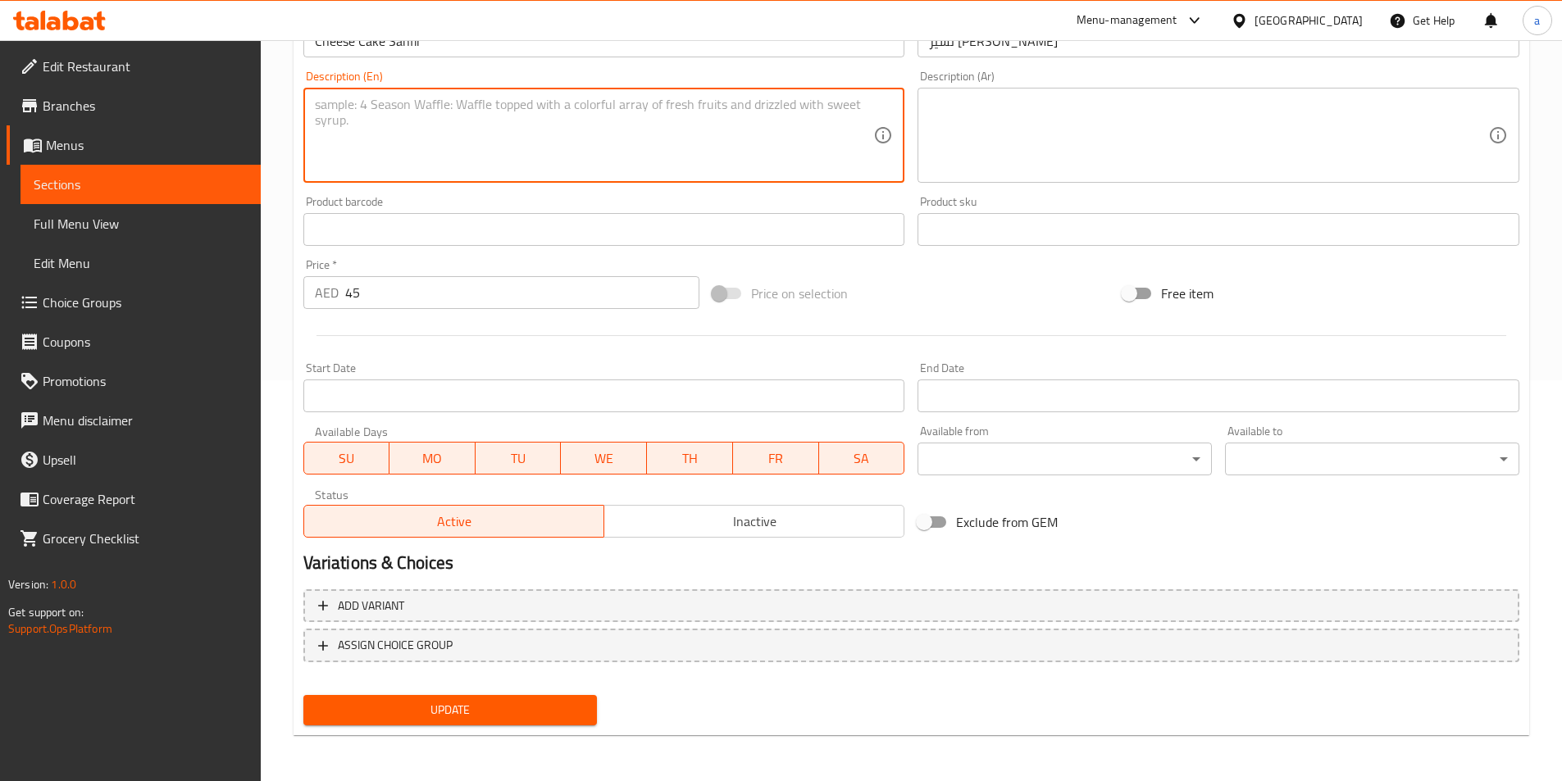
click at [521, 716] on span "Update" at bounding box center [450, 710] width 268 height 20
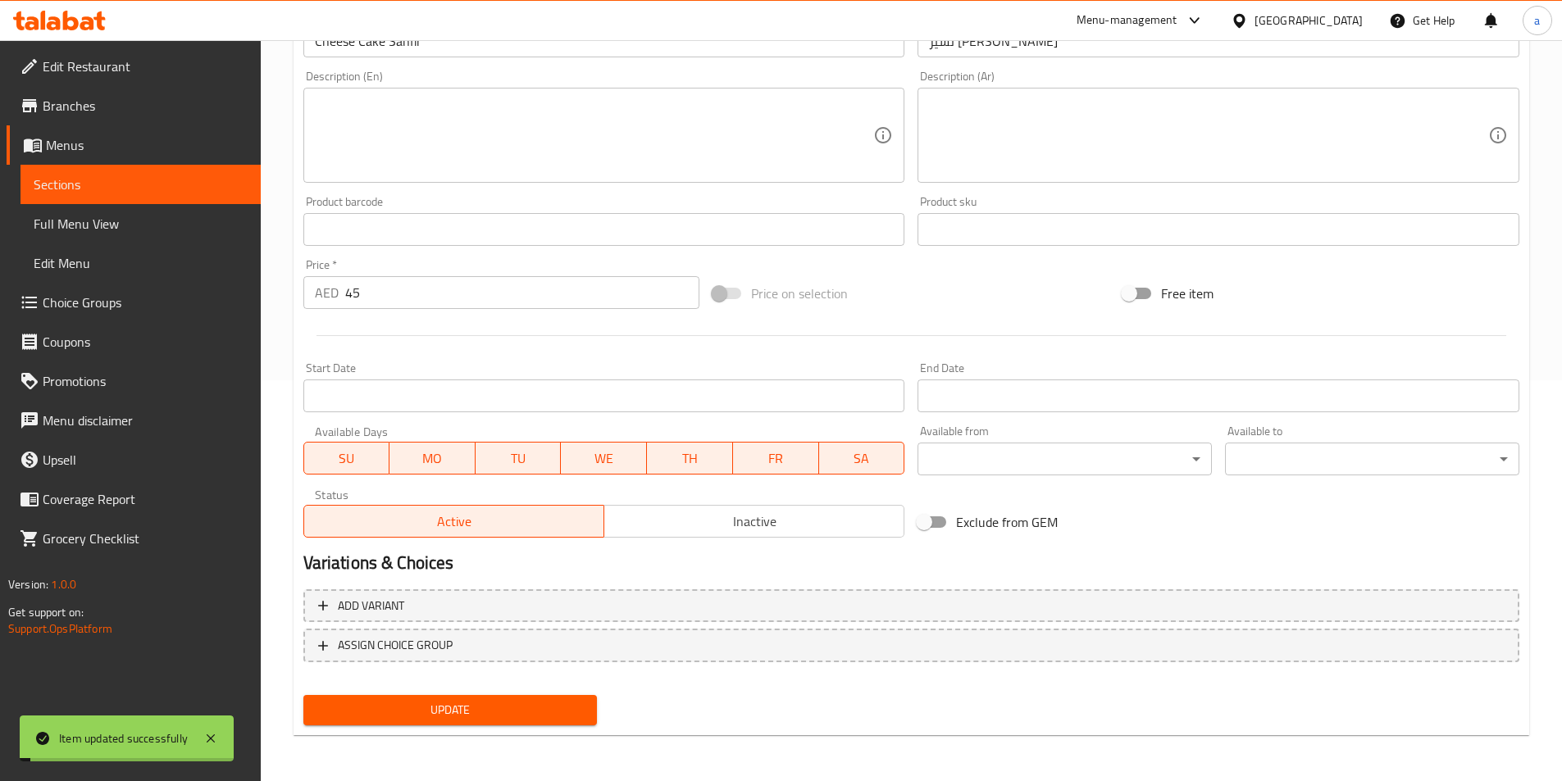
scroll to position [0, 0]
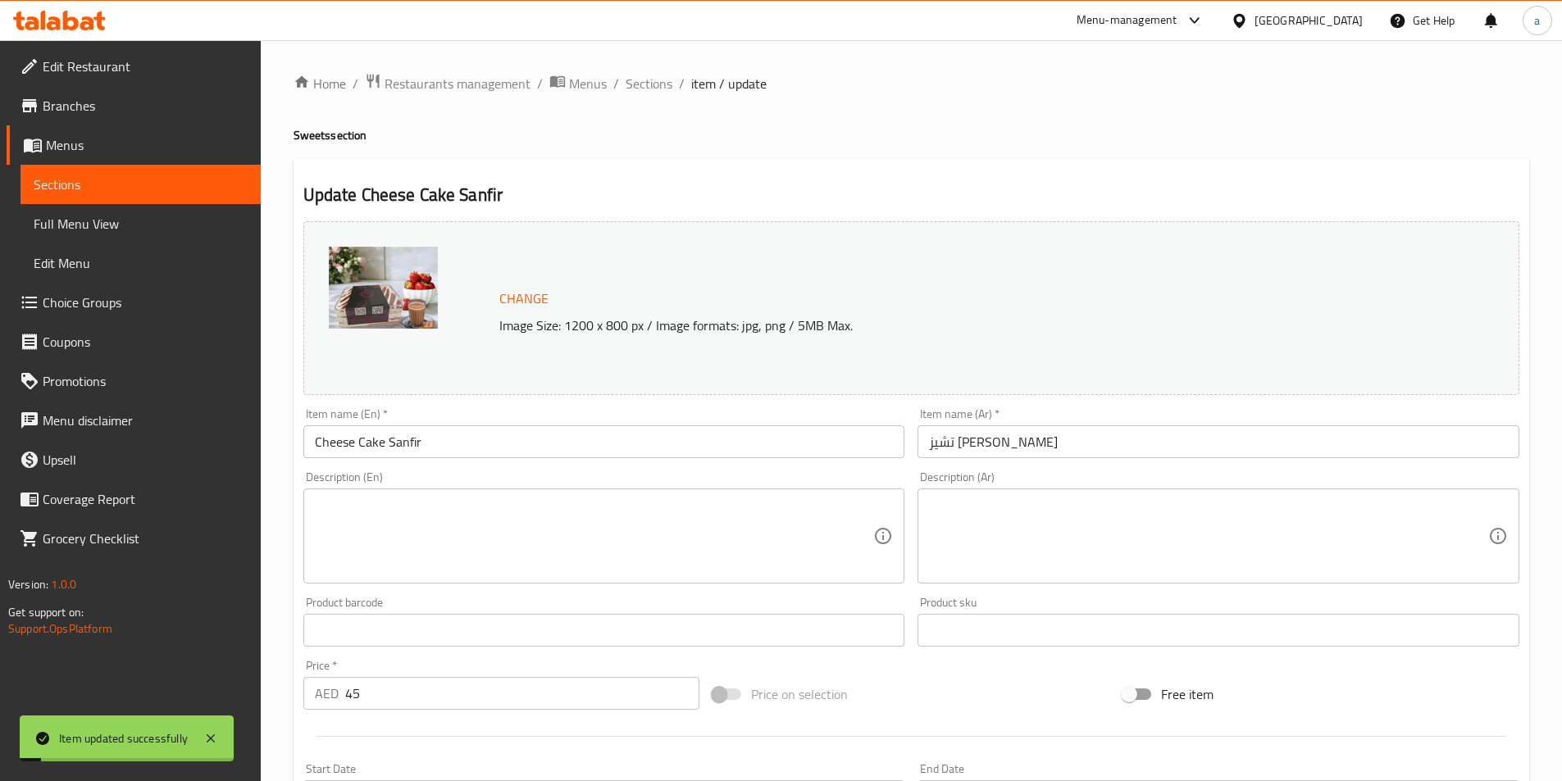
click at [621, 77] on ol "Home / Restaurants management / Menus / Sections / item / update" at bounding box center [910, 83] width 1235 height 21
click at [650, 83] on span "Sections" at bounding box center [648, 84] width 47 height 20
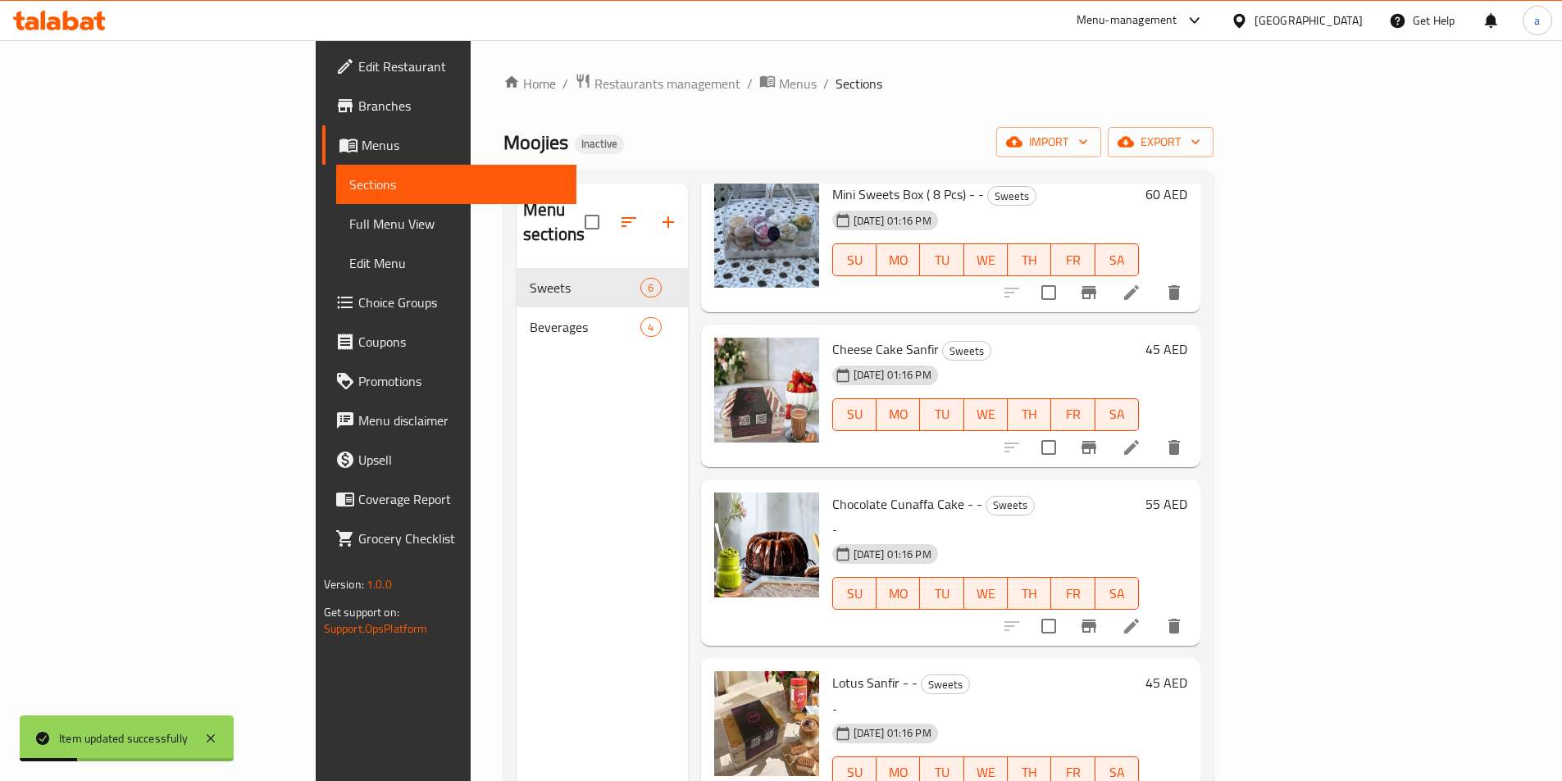
scroll to position [261, 0]
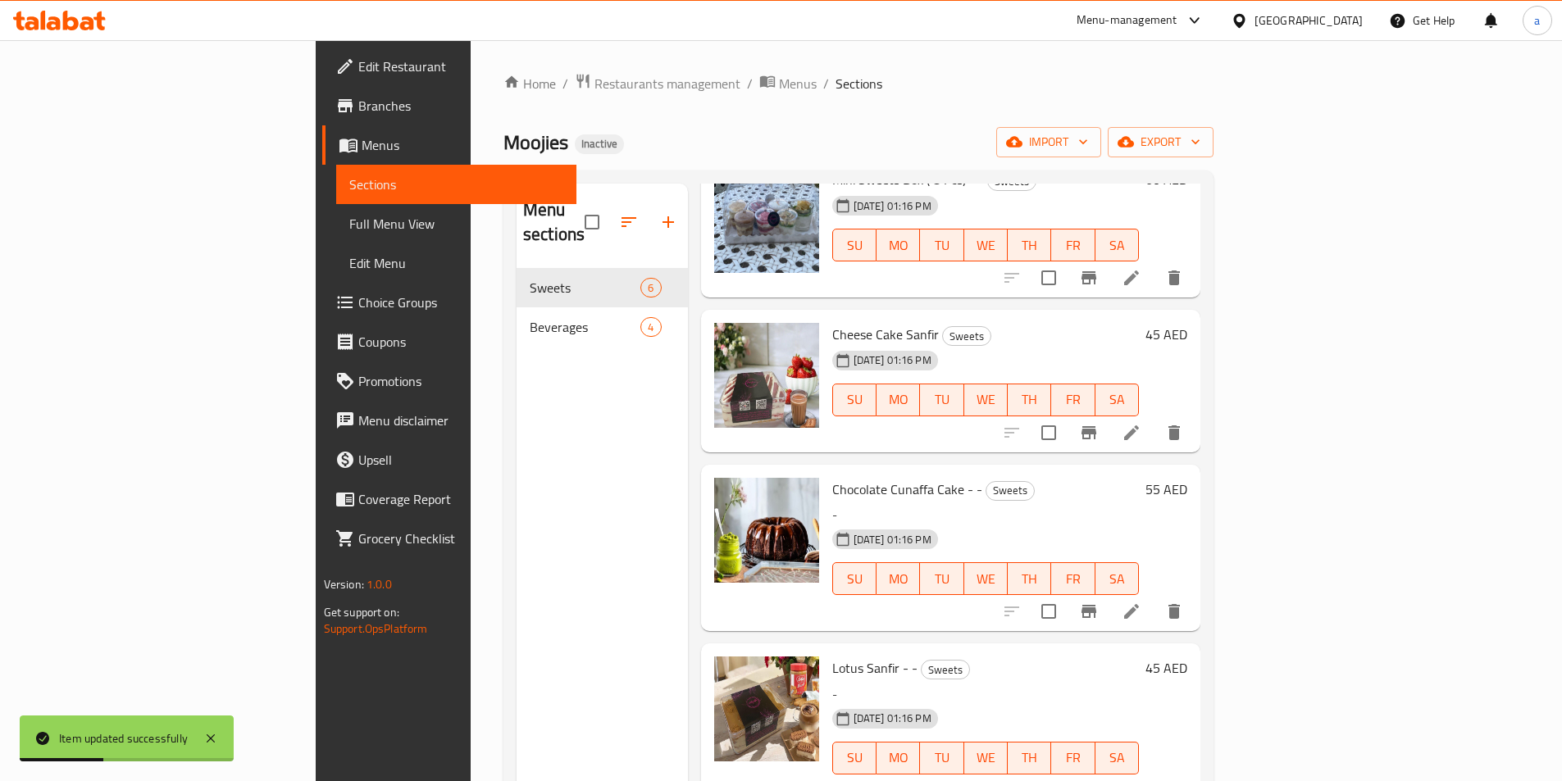
click at [1141, 602] on icon at bounding box center [1131, 612] width 20 height 20
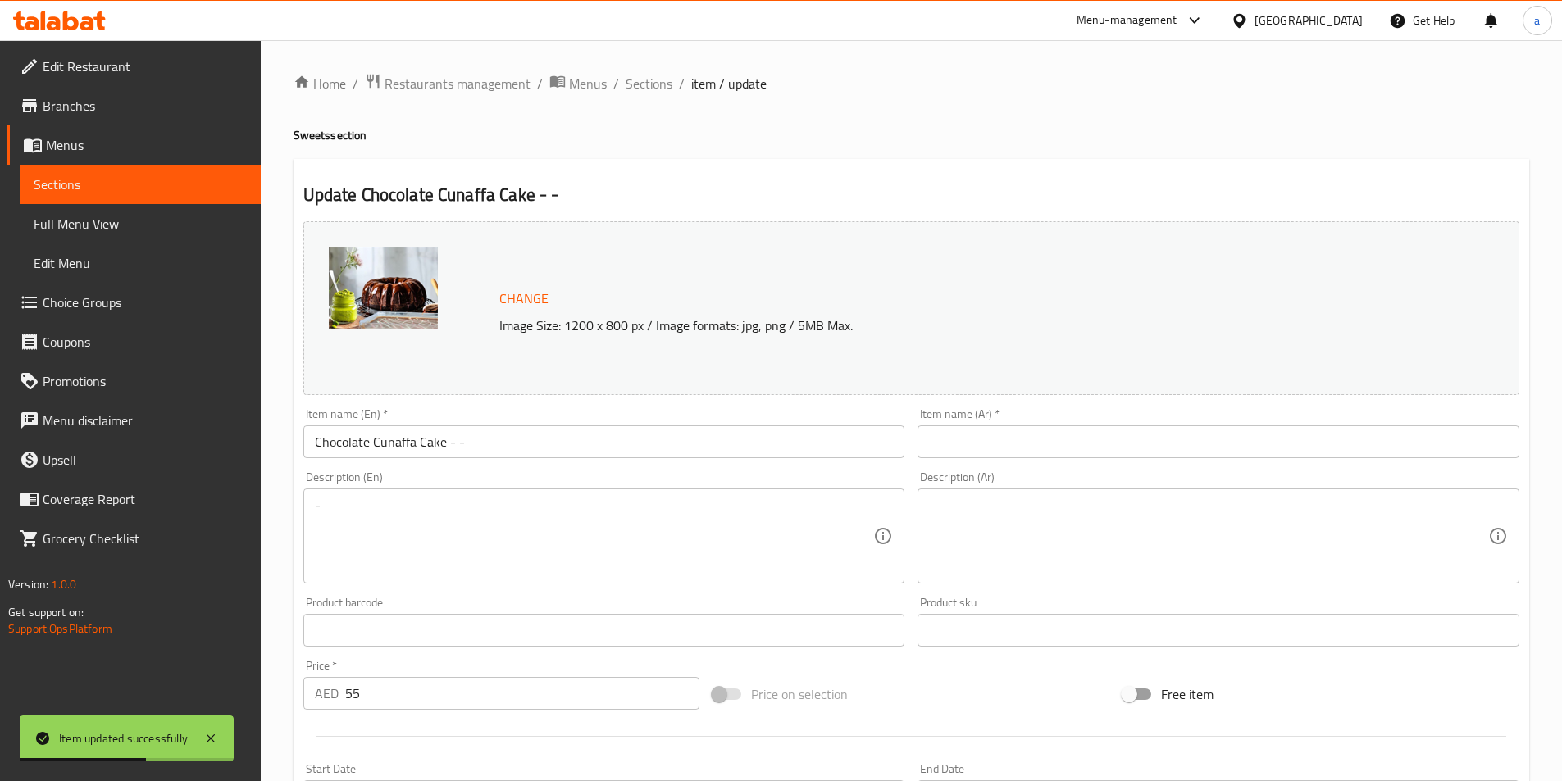
click at [1129, 445] on input "text" at bounding box center [1218, 441] width 602 height 33
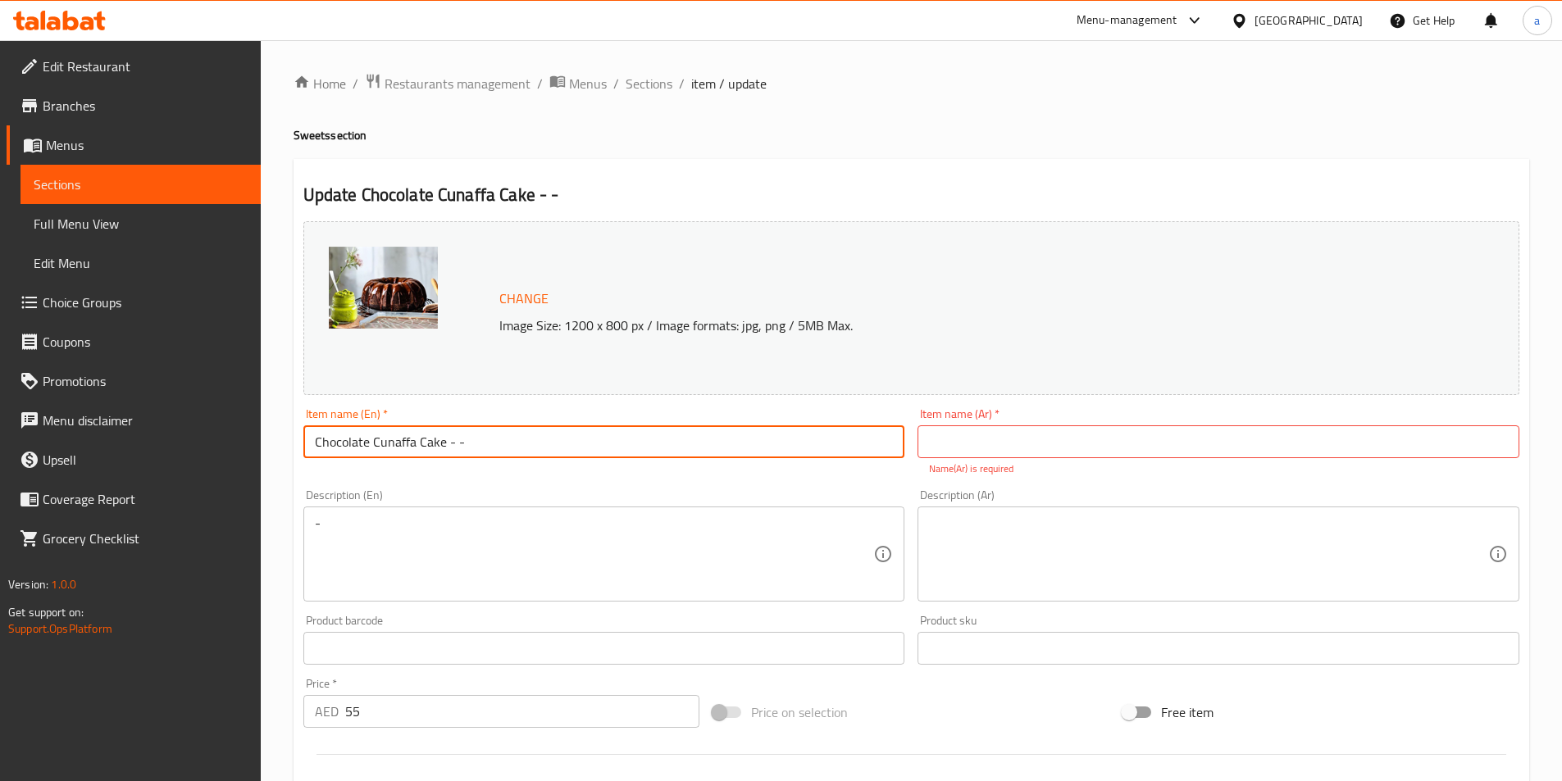
drag, startPoint x: 327, startPoint y: 440, endPoint x: 442, endPoint y: 452, distance: 115.3
click at [442, 452] on input "Chocolate Cunaffa Cake - -" at bounding box center [604, 441] width 602 height 33
click at [1012, 442] on input "text" at bounding box center [1218, 441] width 602 height 33
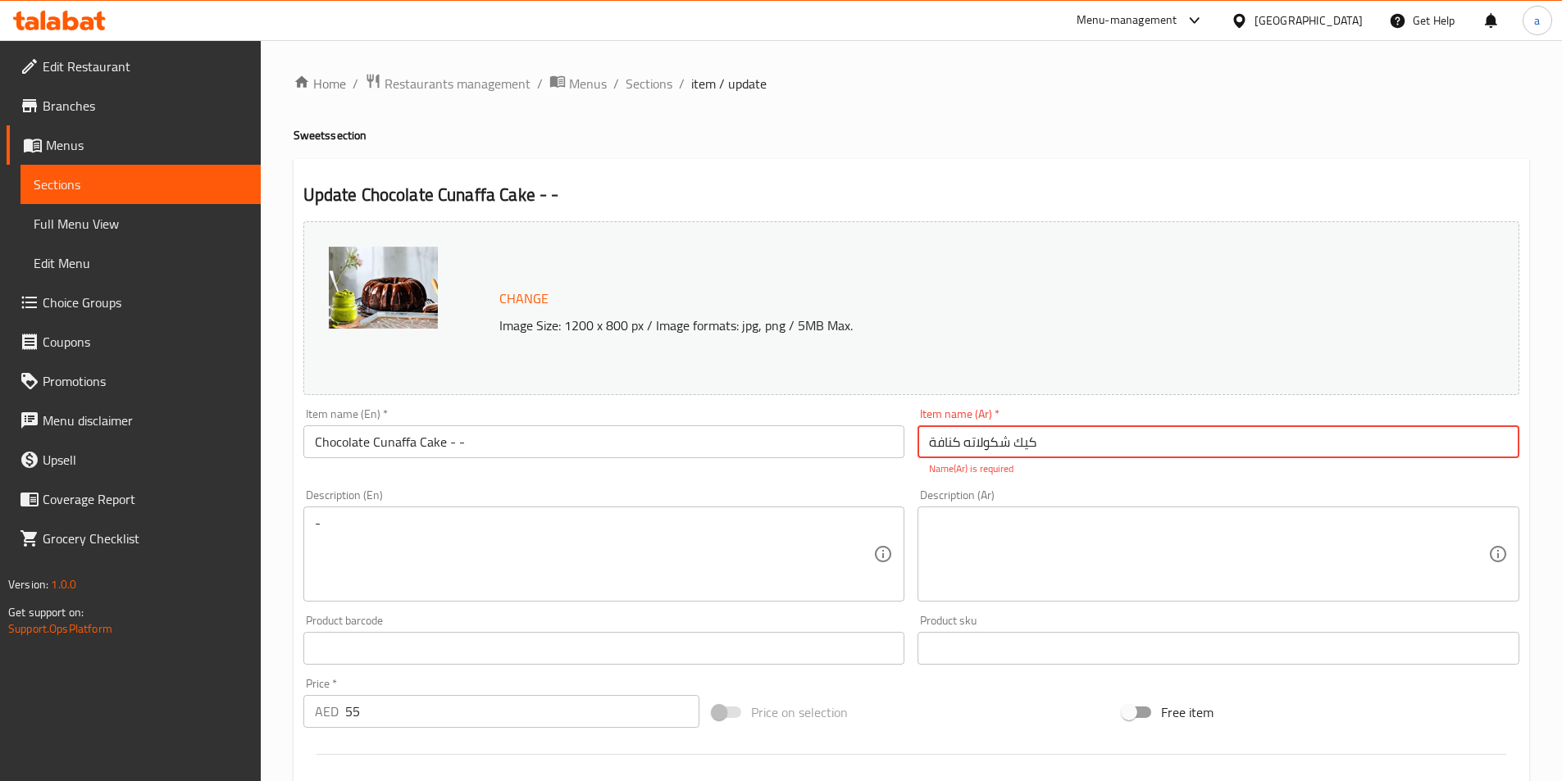
type input "كيك شكولاته كنافة"
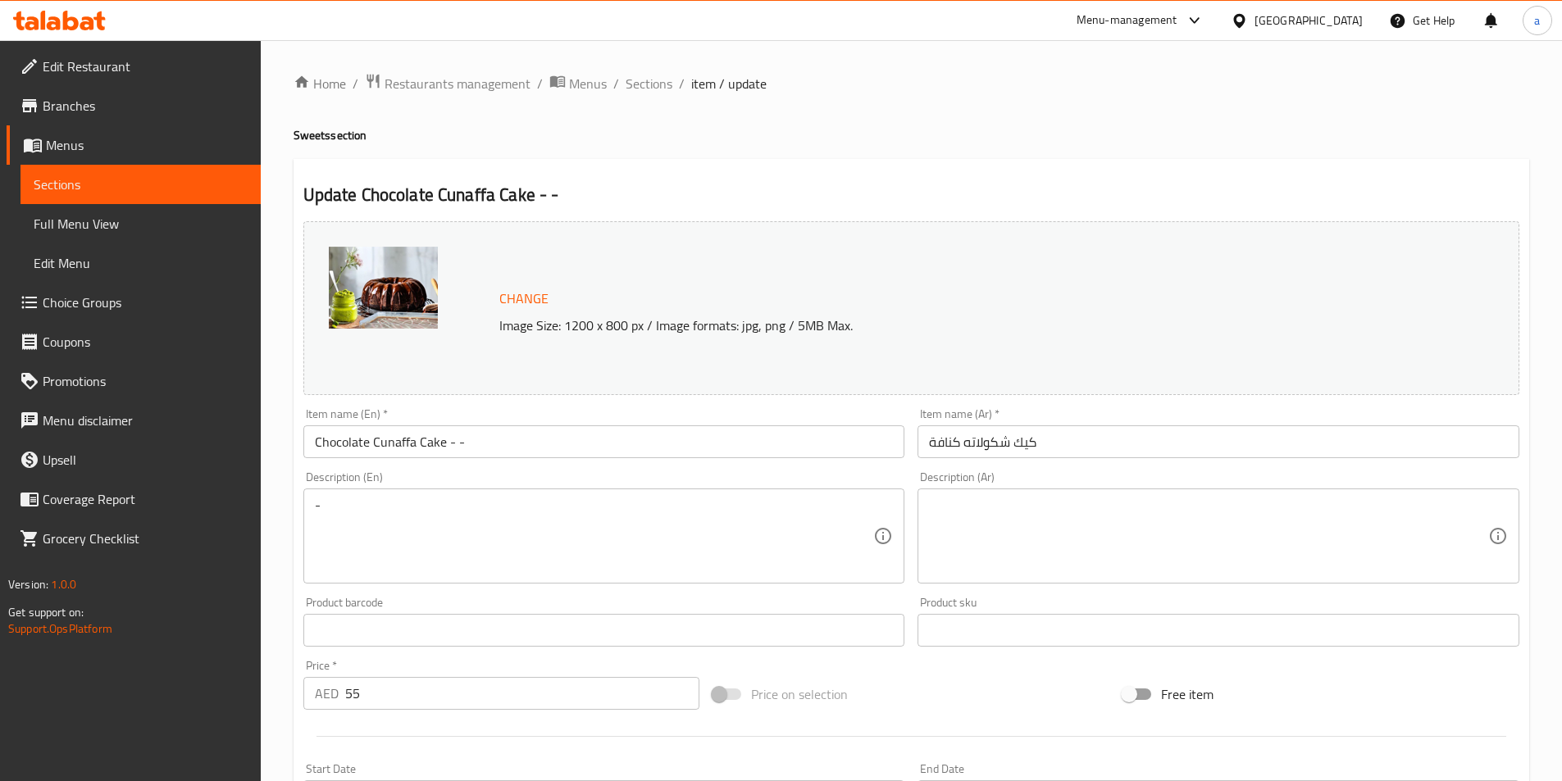
click at [840, 480] on div "Change Image Size: 1200 x 800 px / Image formats: jpg, png / 5MB Max. Item name…" at bounding box center [911, 580] width 1229 height 730
click at [525, 438] on input "Chocolate Cunaffa Cake - -" at bounding box center [604, 441] width 602 height 33
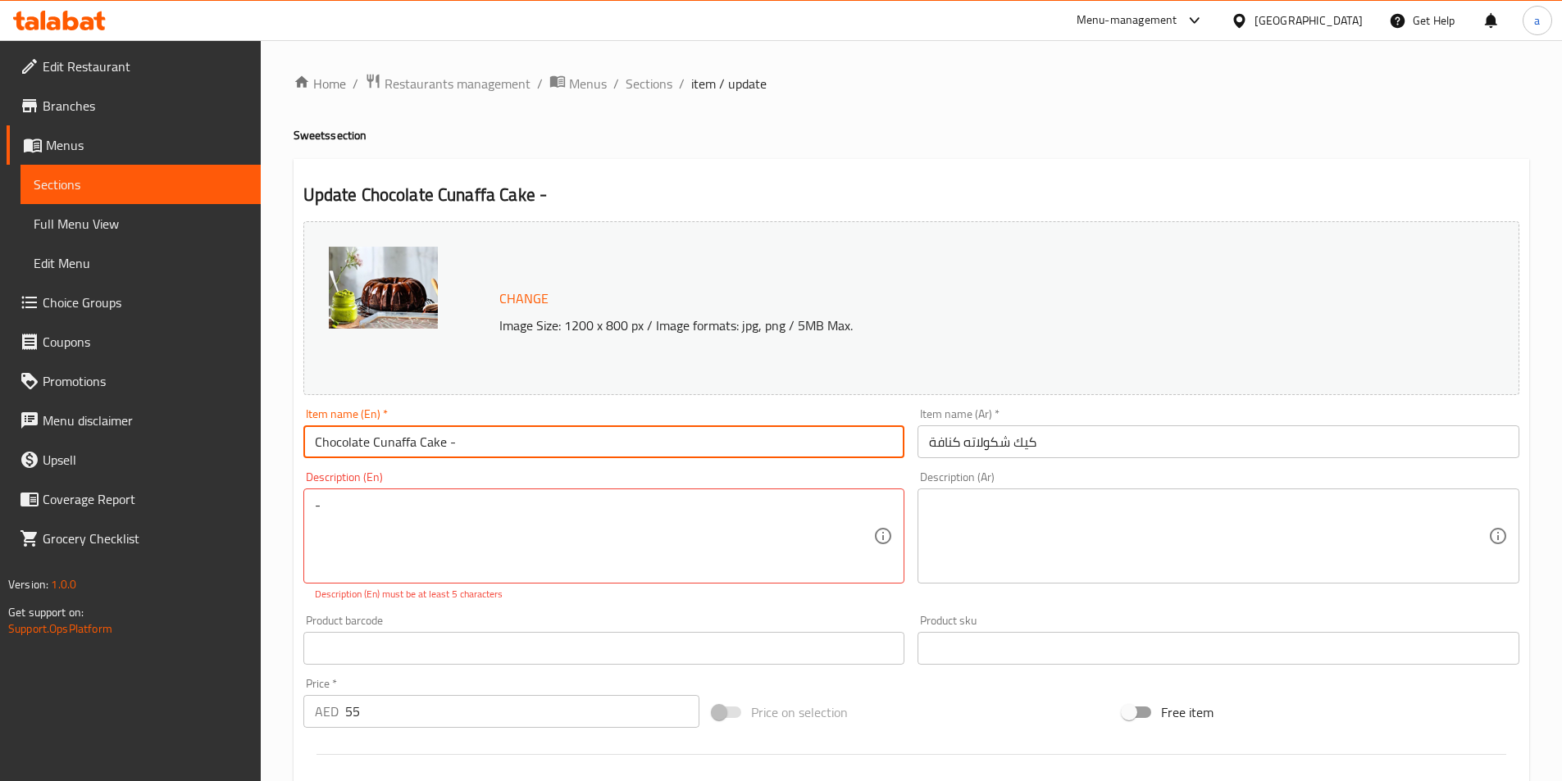
click at [512, 436] on input "Chocolate Cunaffa Cake -" at bounding box center [604, 441] width 602 height 33
type input "Chocolate Cunaffa Cake"
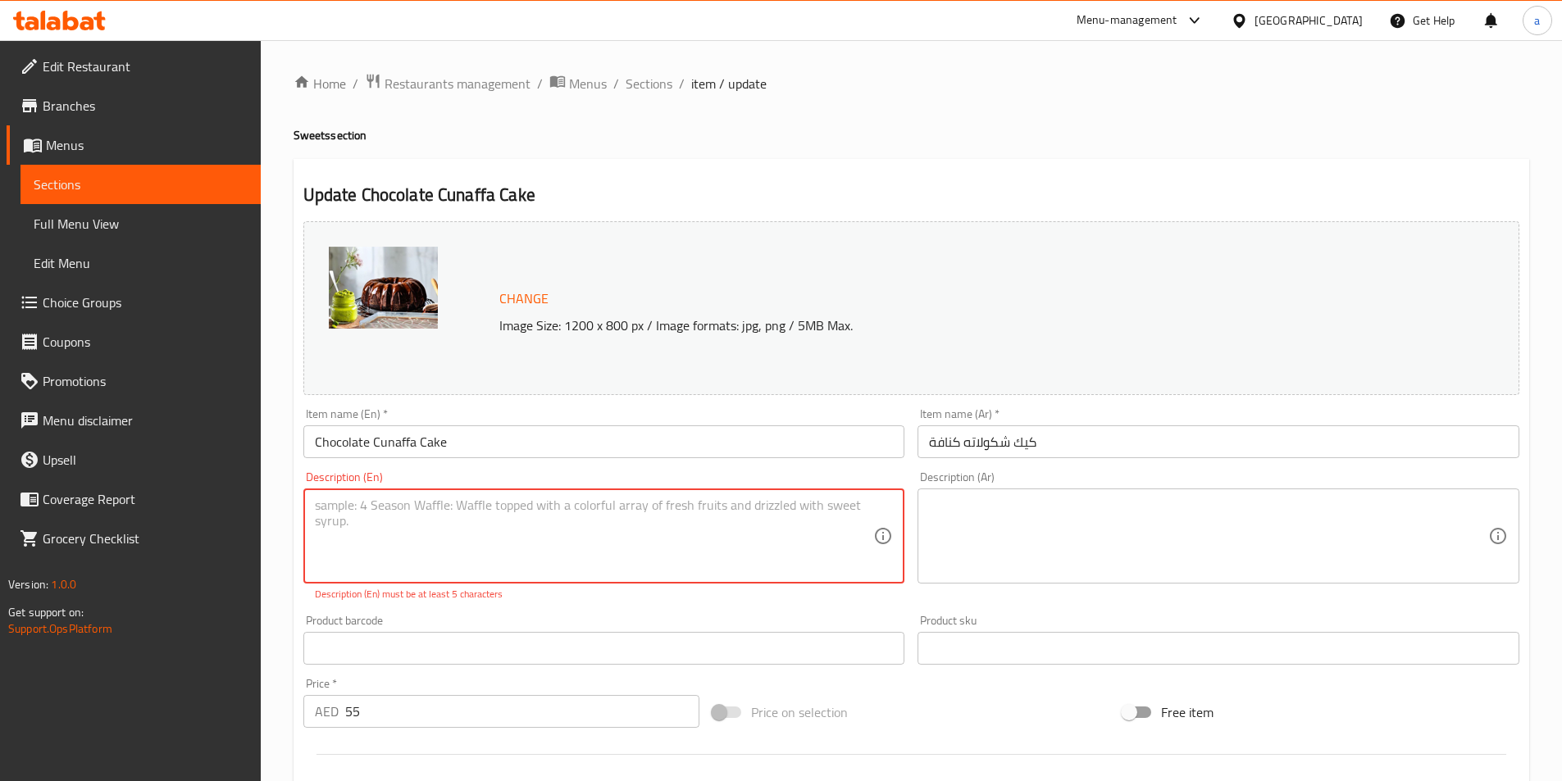
click at [542, 607] on div "Change Image Size: 1200 x 800 px / Image formats: jpg, png / 5MB Max. Item name…" at bounding box center [911, 589] width 1229 height 748
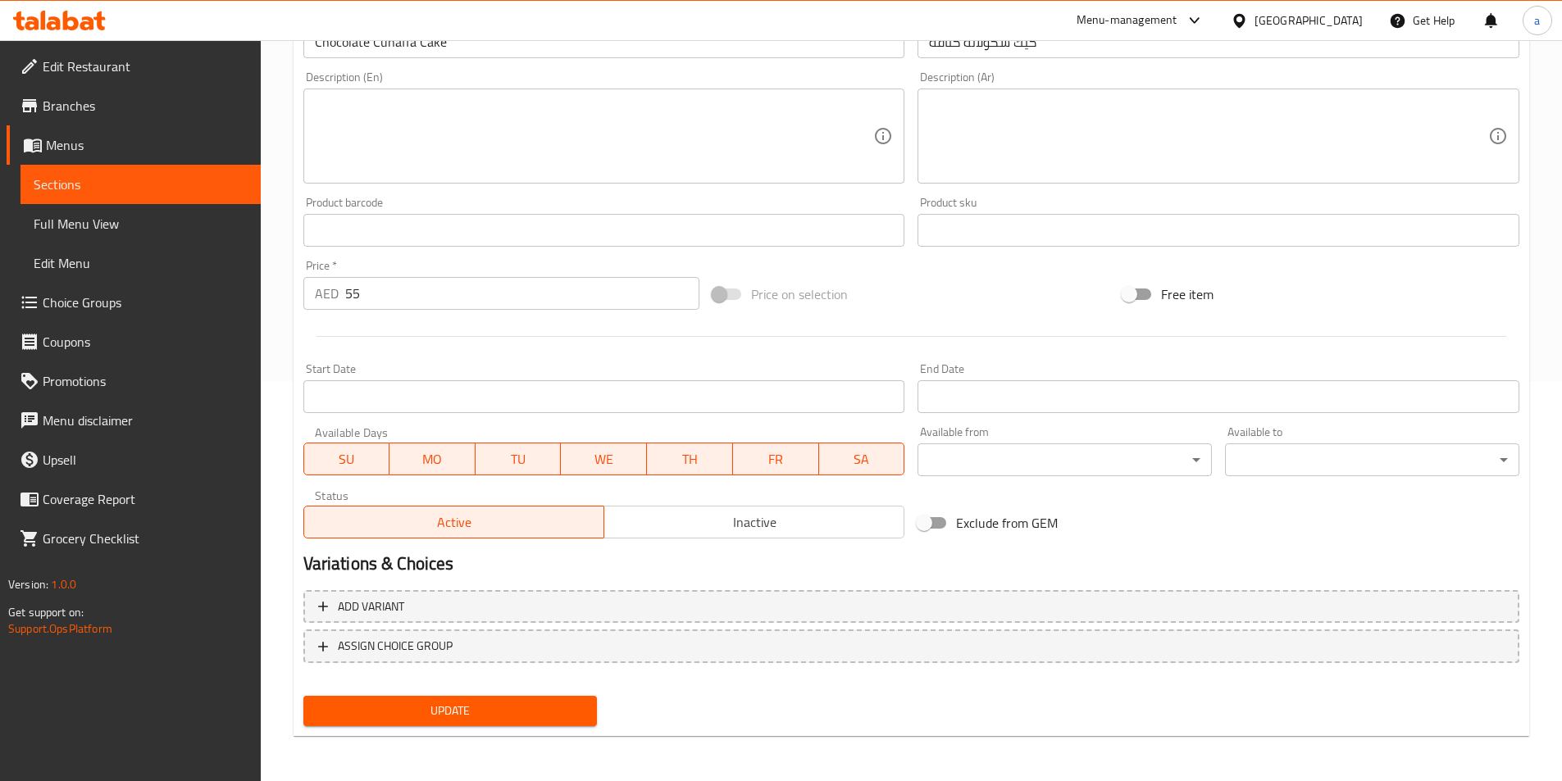
scroll to position [401, 0]
click at [478, 713] on span "Update" at bounding box center [450, 710] width 268 height 20
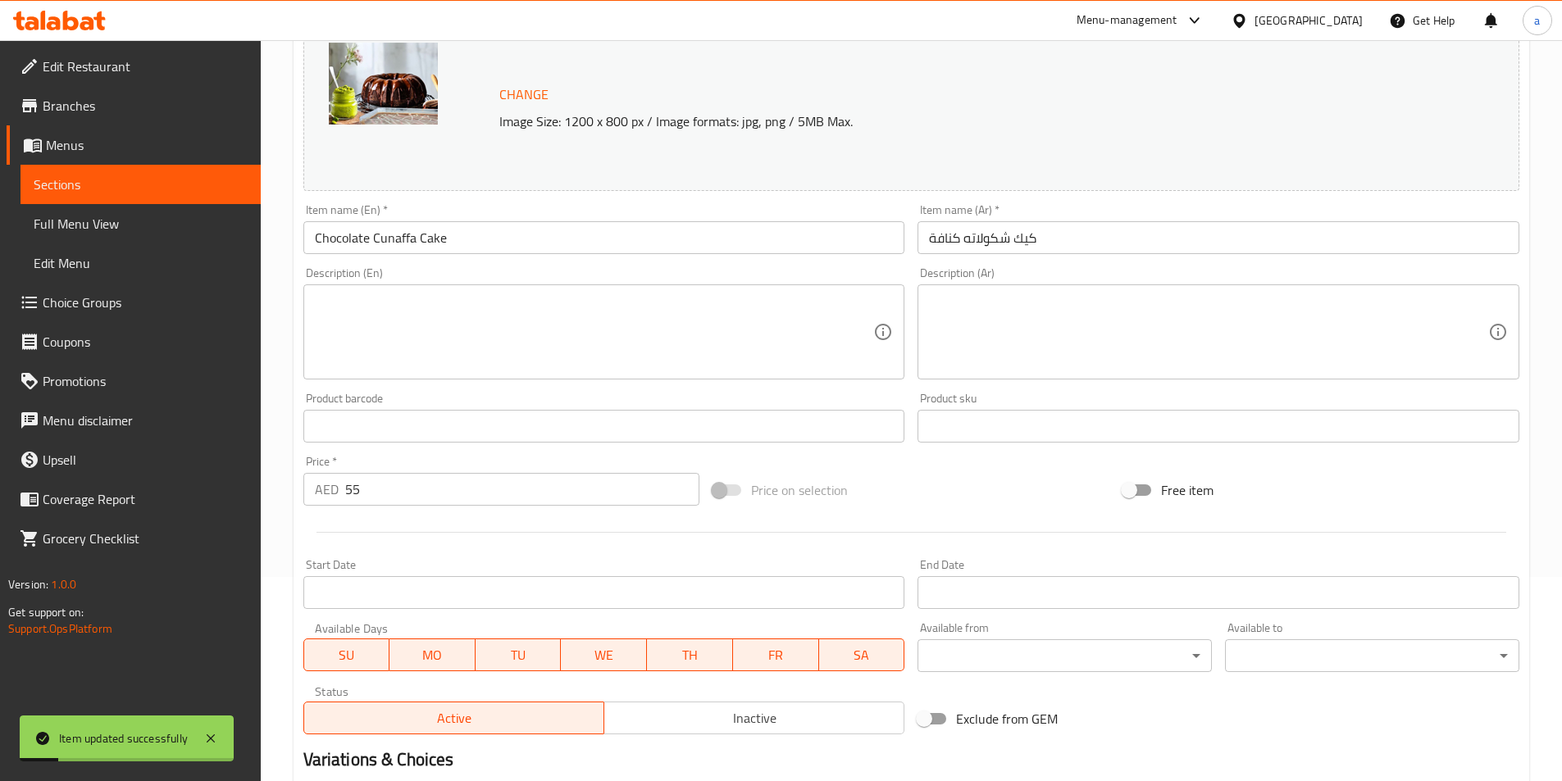
scroll to position [0, 0]
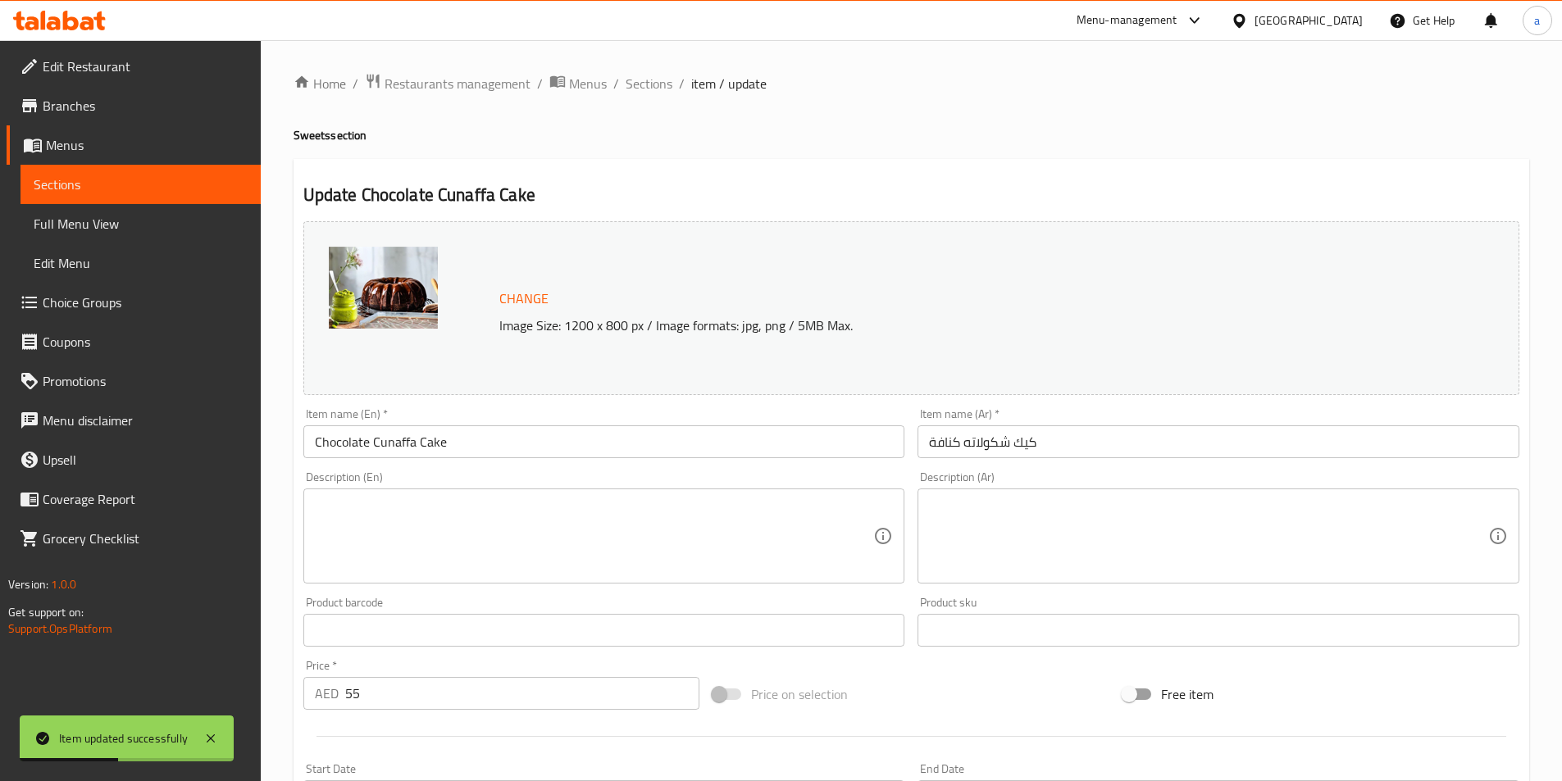
click at [679, 88] on li "/" at bounding box center [682, 84] width 6 height 20
click at [653, 88] on span "Sections" at bounding box center [648, 84] width 47 height 20
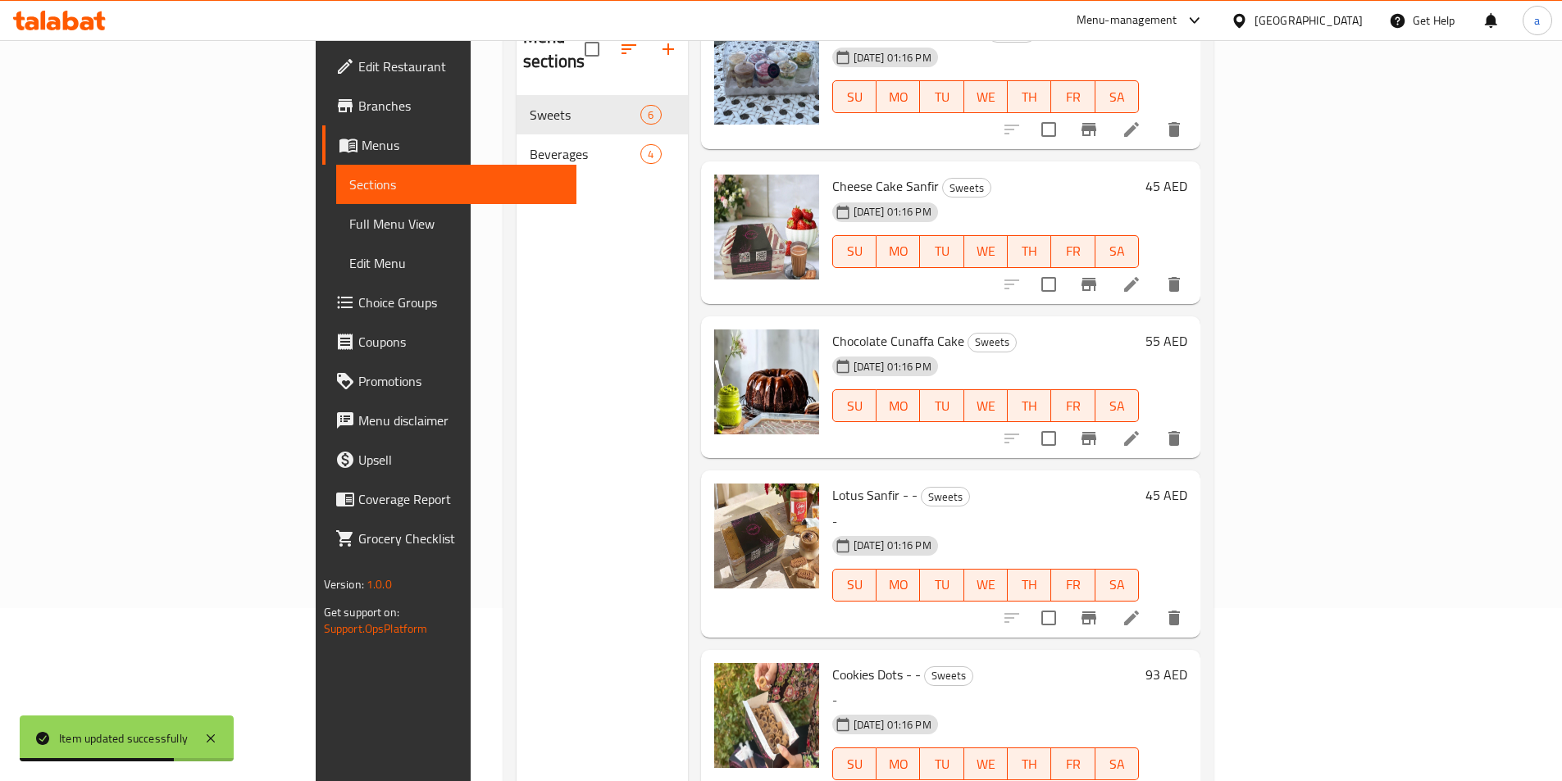
scroll to position [230, 0]
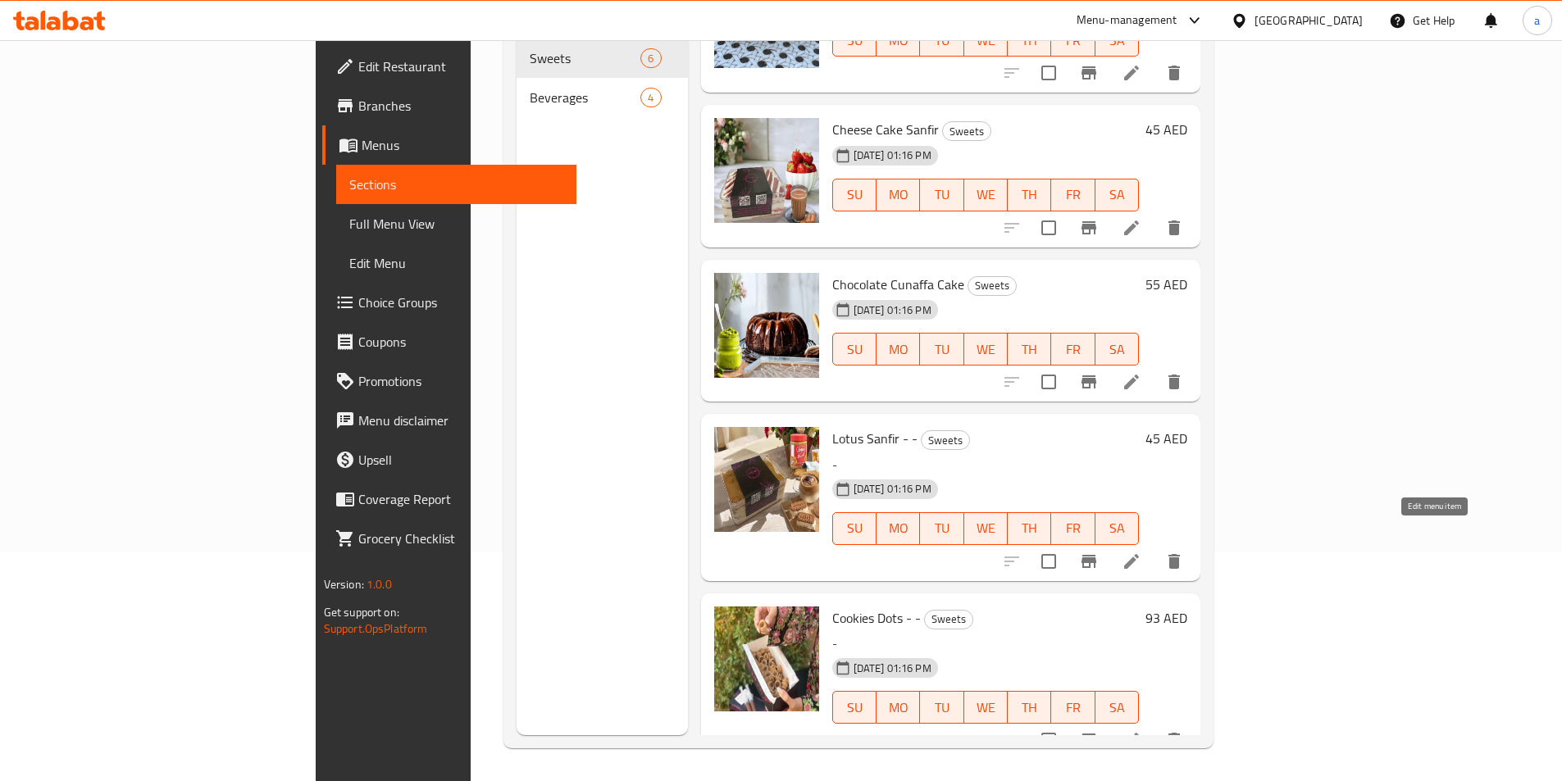
click at [1139, 554] on icon at bounding box center [1131, 561] width 15 height 15
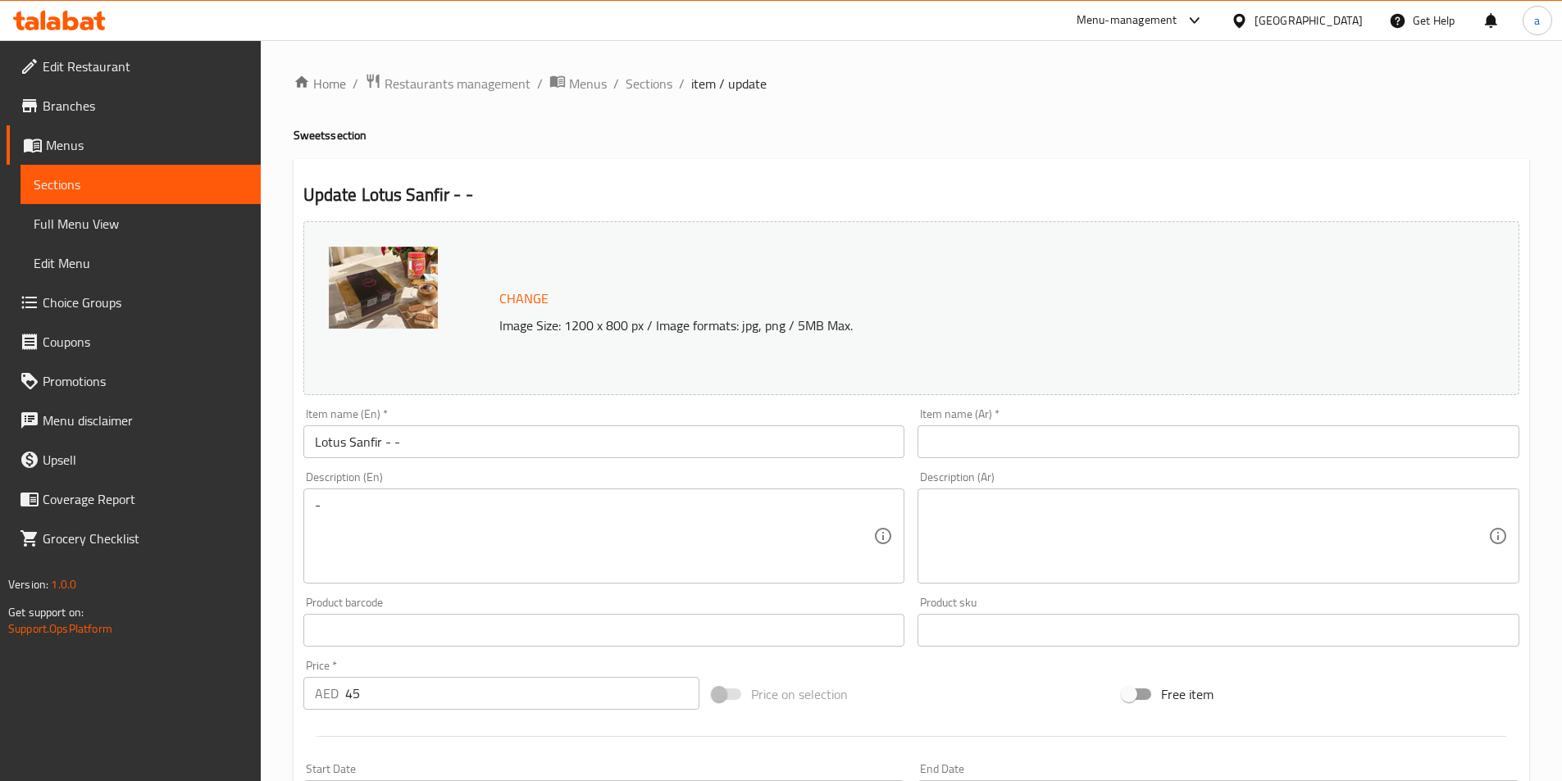
click at [1036, 445] on input "text" at bounding box center [1218, 441] width 602 height 33
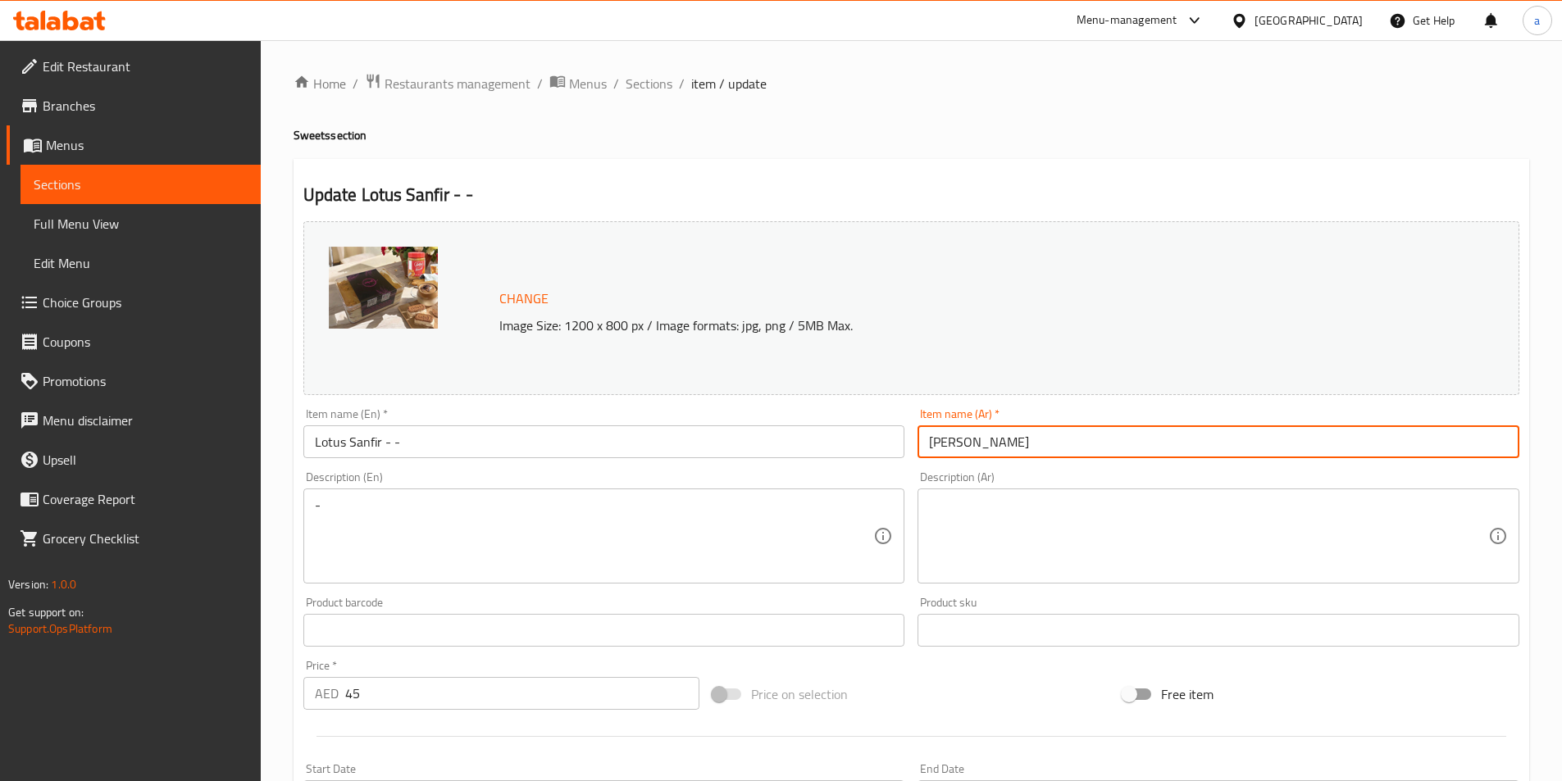
type input "[PERSON_NAME]"
click at [761, 440] on input "Lotus Sanfir - -" at bounding box center [604, 441] width 602 height 33
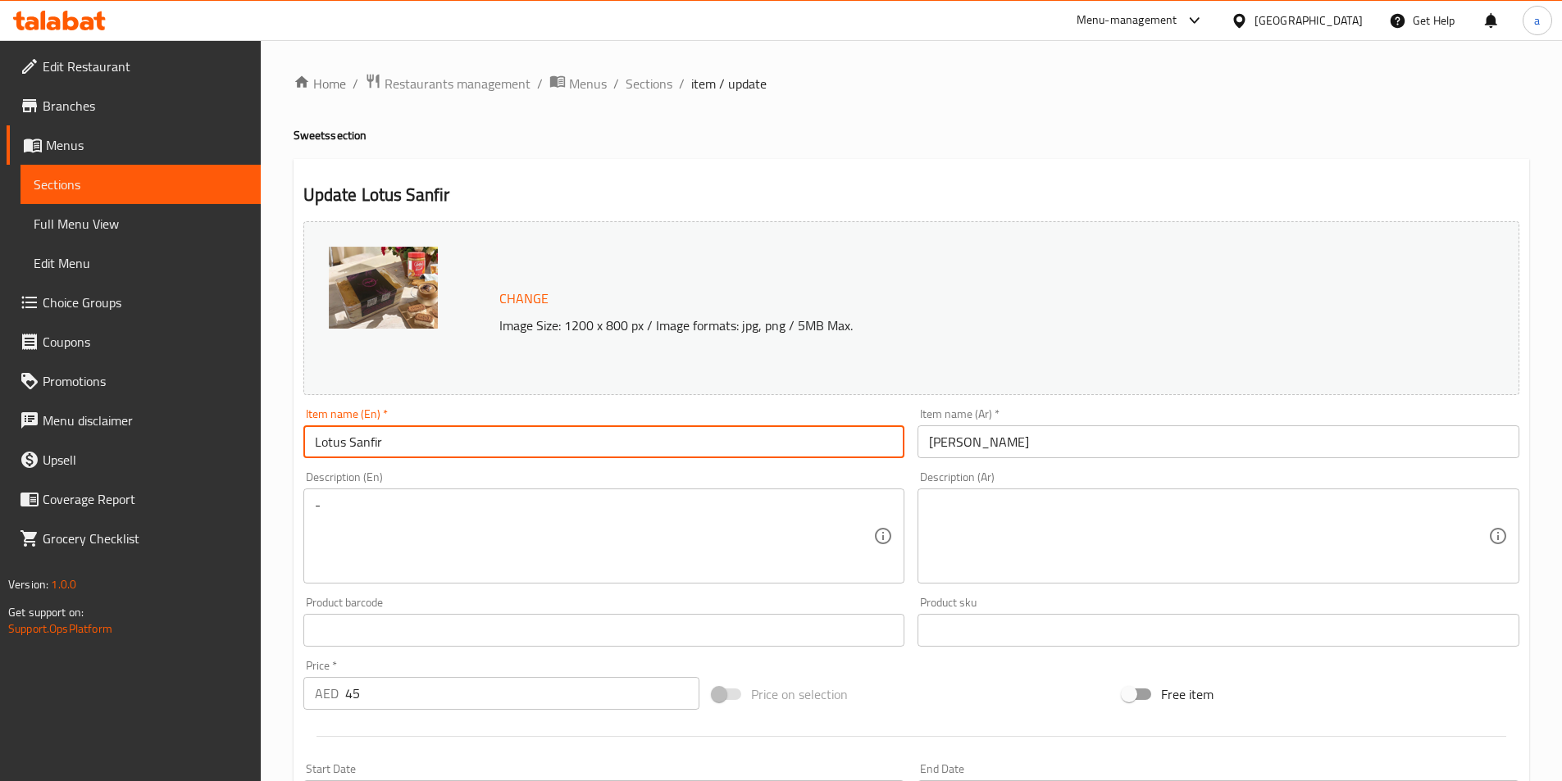
type input "Lotus Sanfir"
click at [671, 482] on div "Description (En) - Description (En)" at bounding box center [604, 527] width 602 height 112
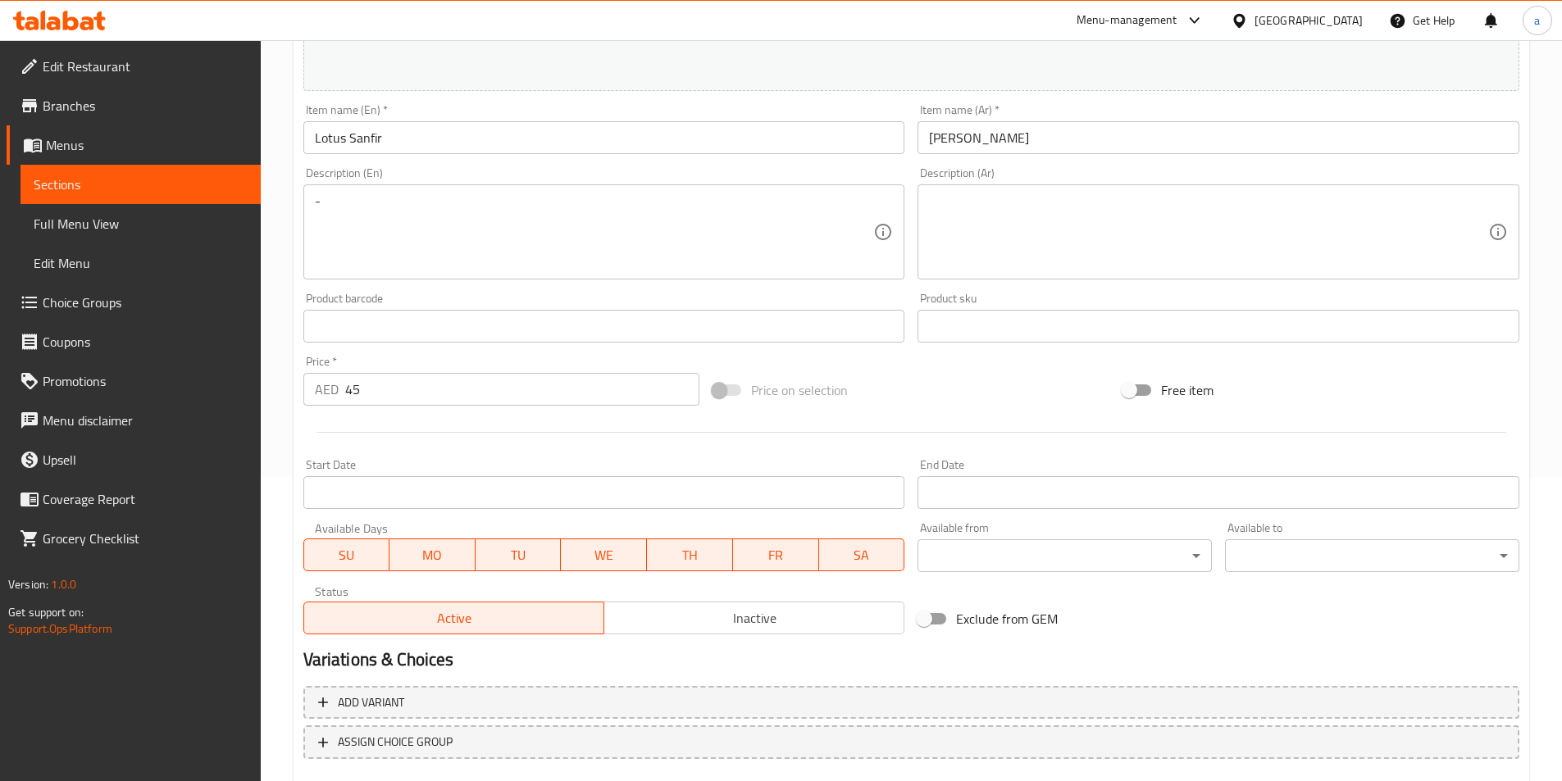
scroll to position [401, 0]
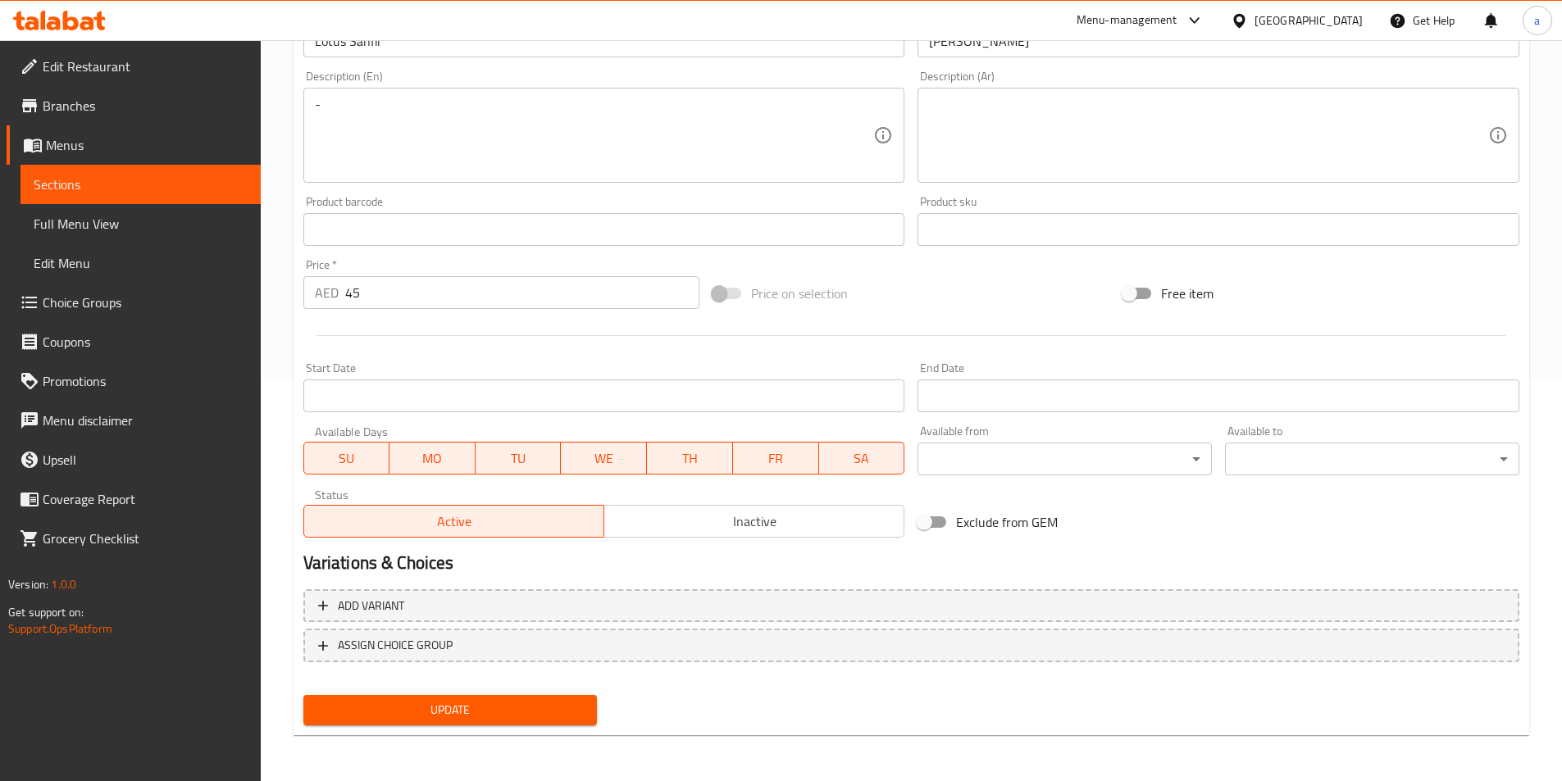
click at [515, 705] on span "Update" at bounding box center [450, 710] width 268 height 20
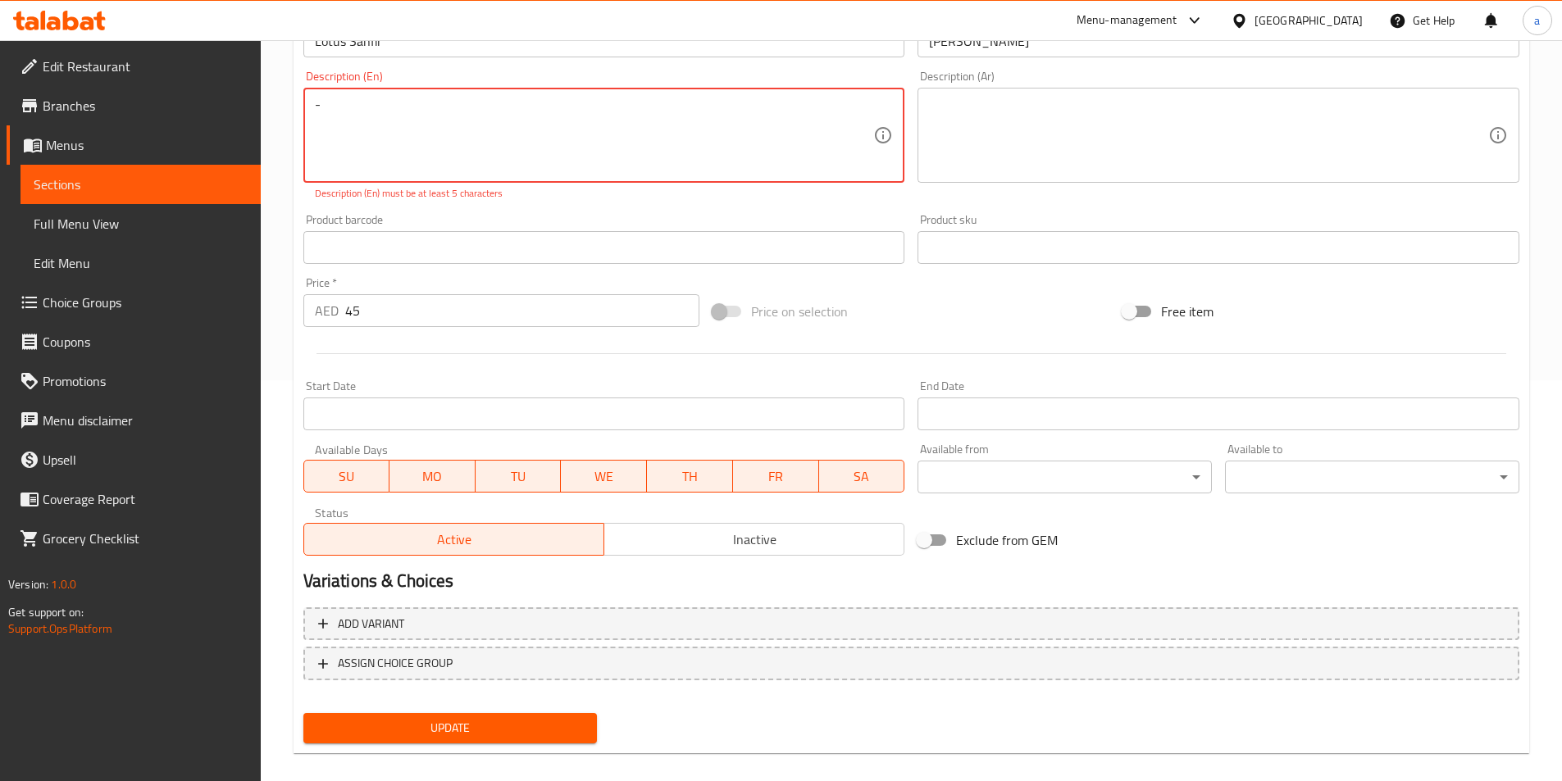
click at [560, 87] on div "Description (En) - Description (En) Description (En) must be at least 5 charact…" at bounding box center [604, 135] width 602 height 130
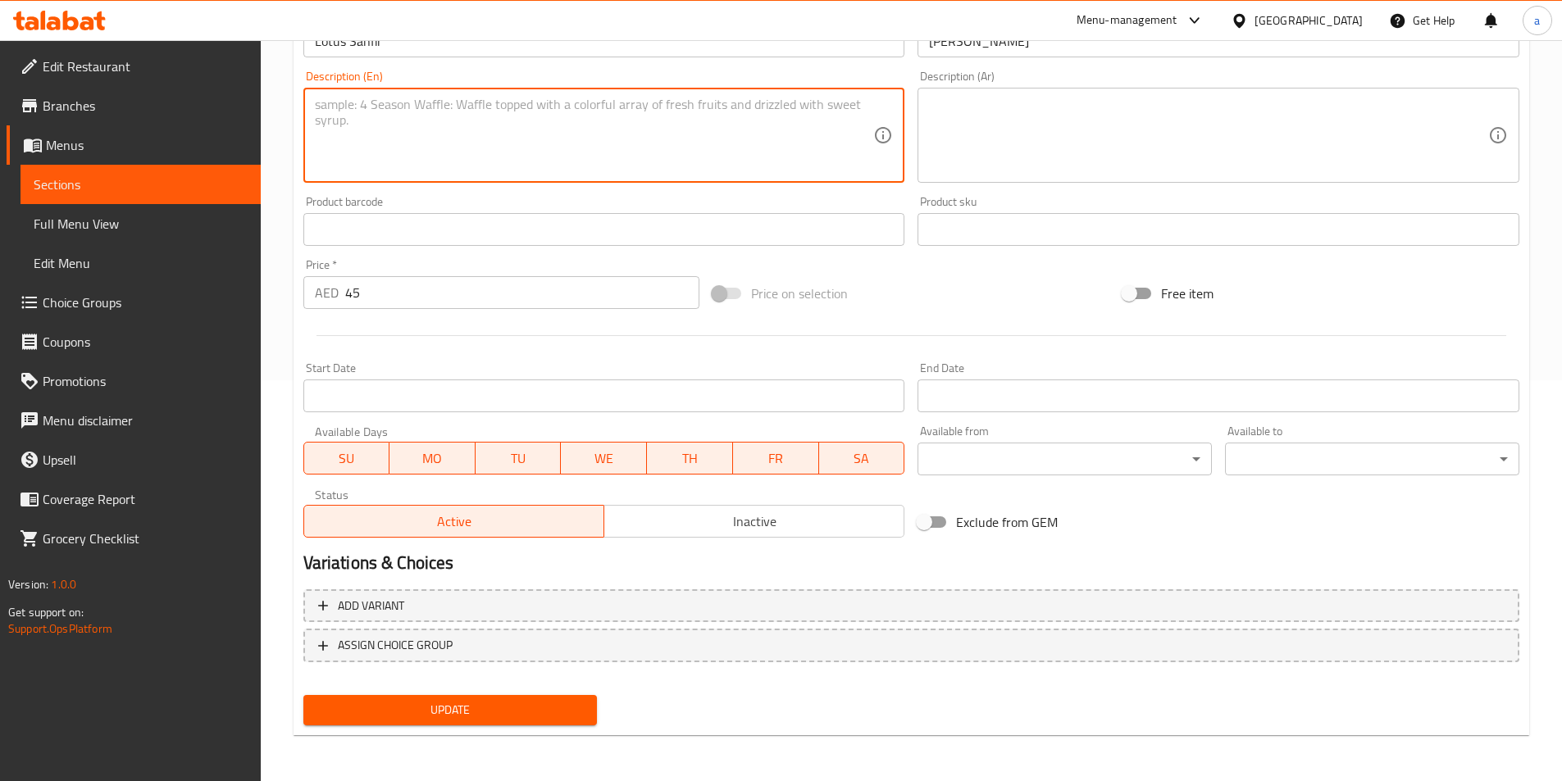
click at [527, 700] on span "Update" at bounding box center [450, 710] width 268 height 20
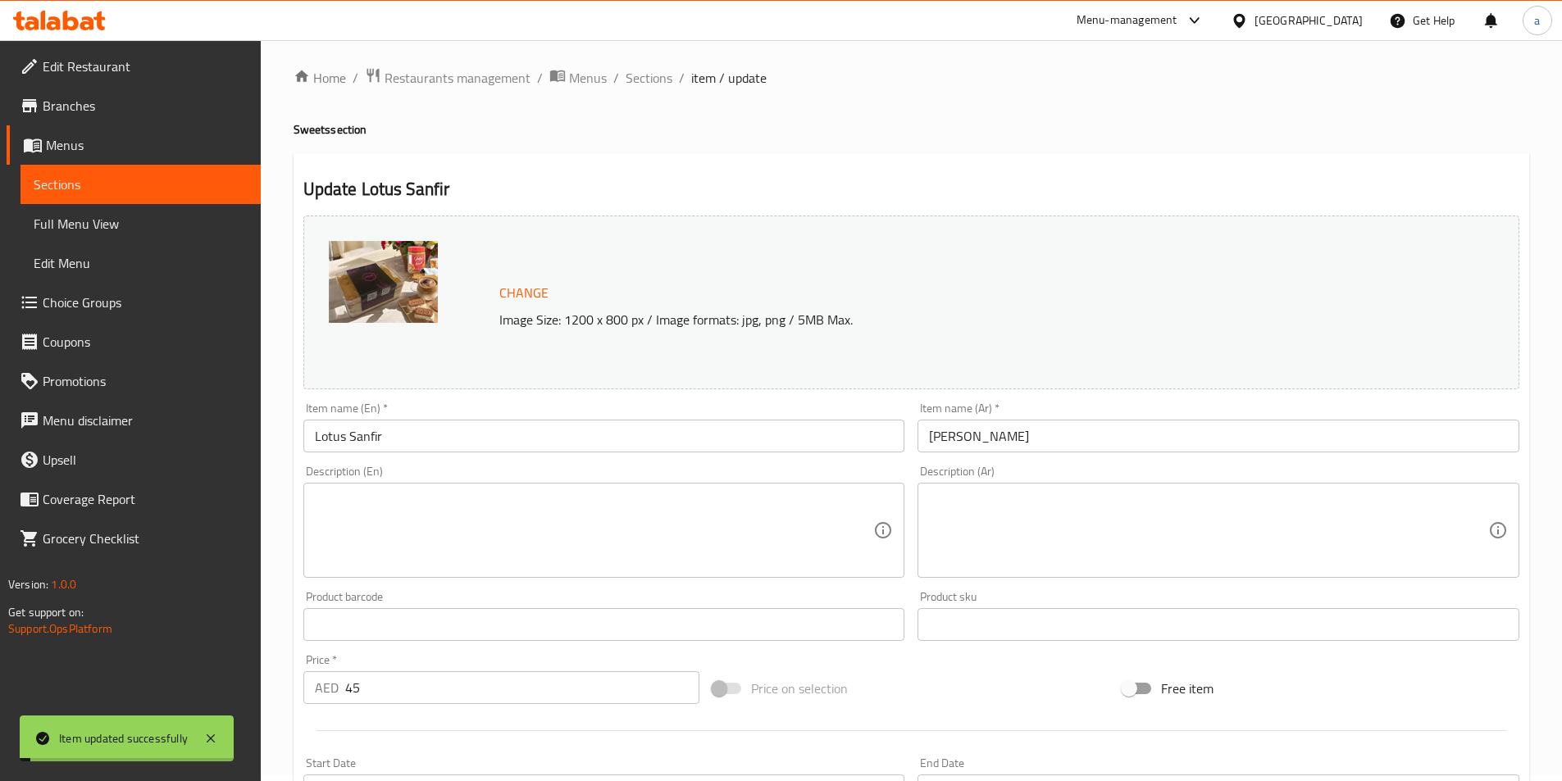
scroll to position [0, 0]
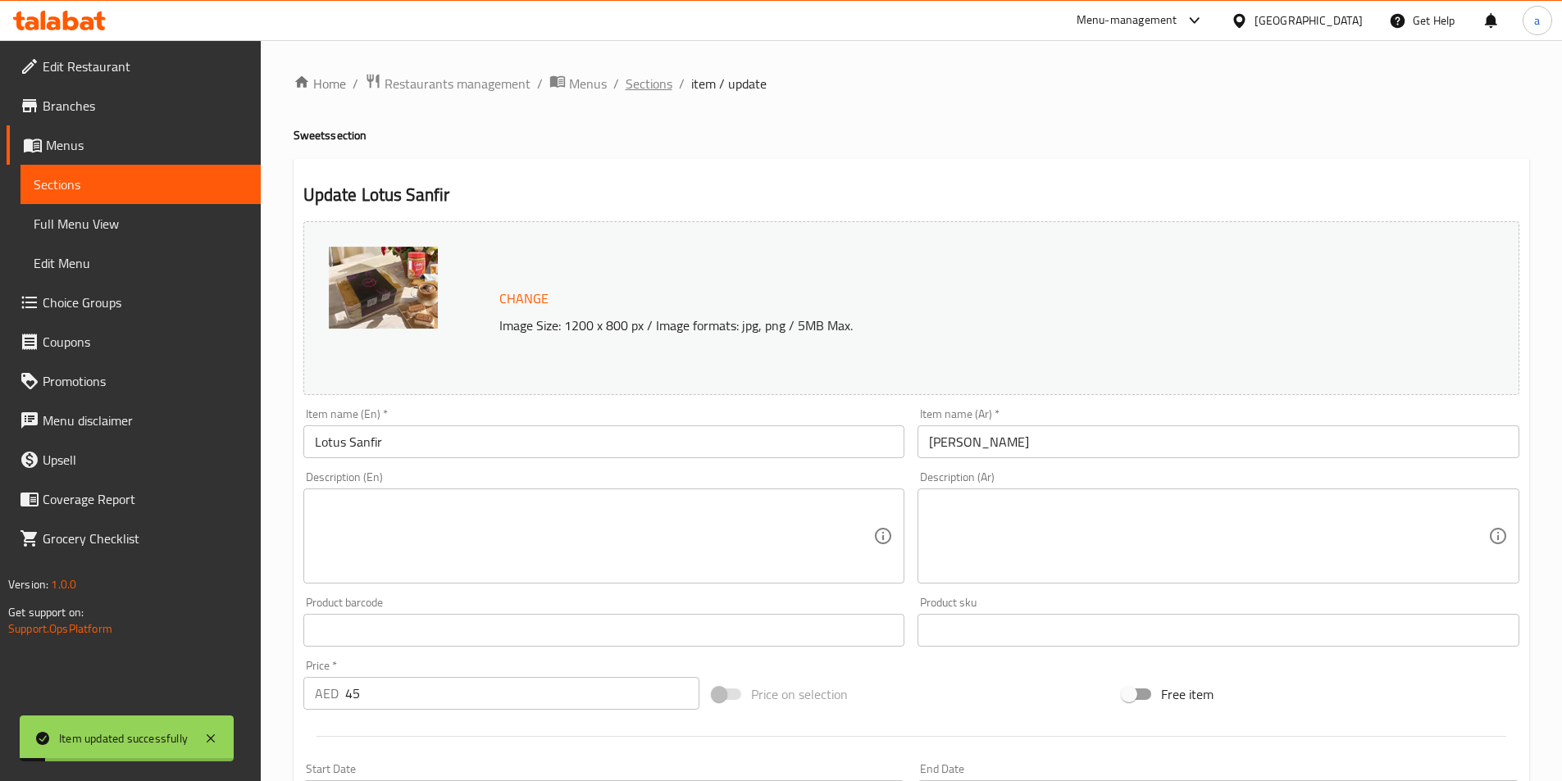
click at [656, 87] on span "Sections" at bounding box center [648, 84] width 47 height 20
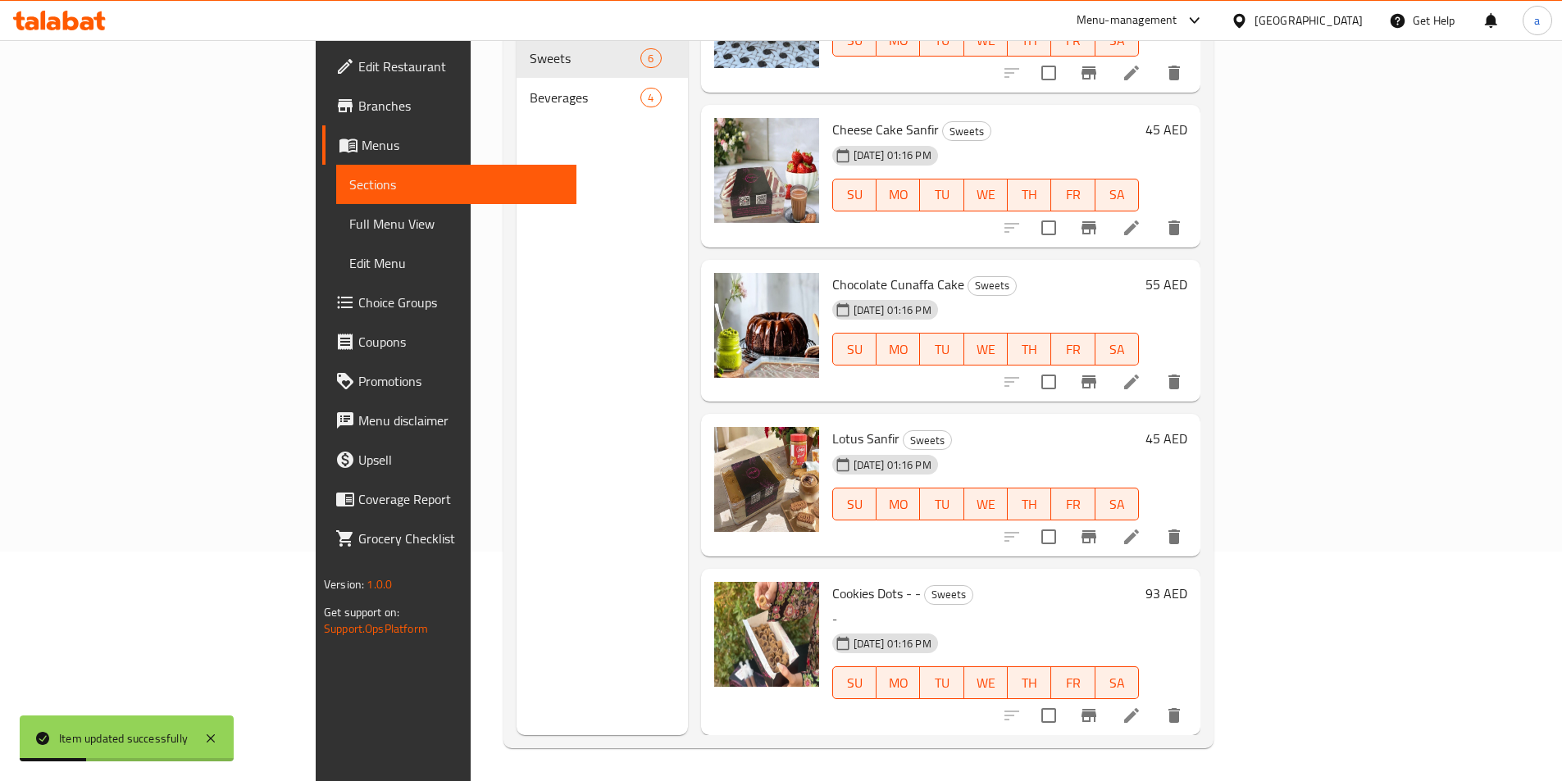
scroll to position [211, 0]
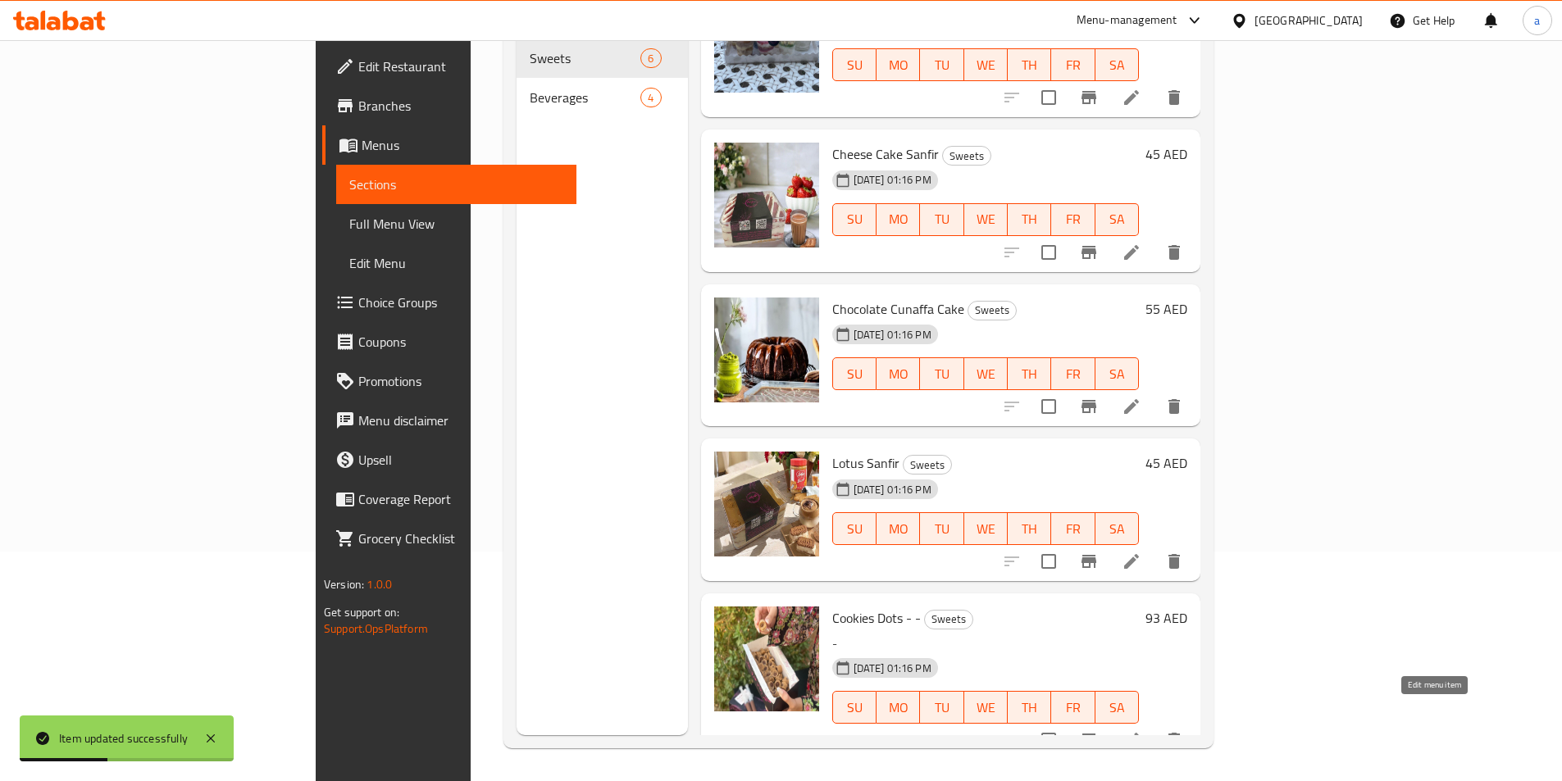
click at [1141, 730] on icon at bounding box center [1131, 740] width 20 height 20
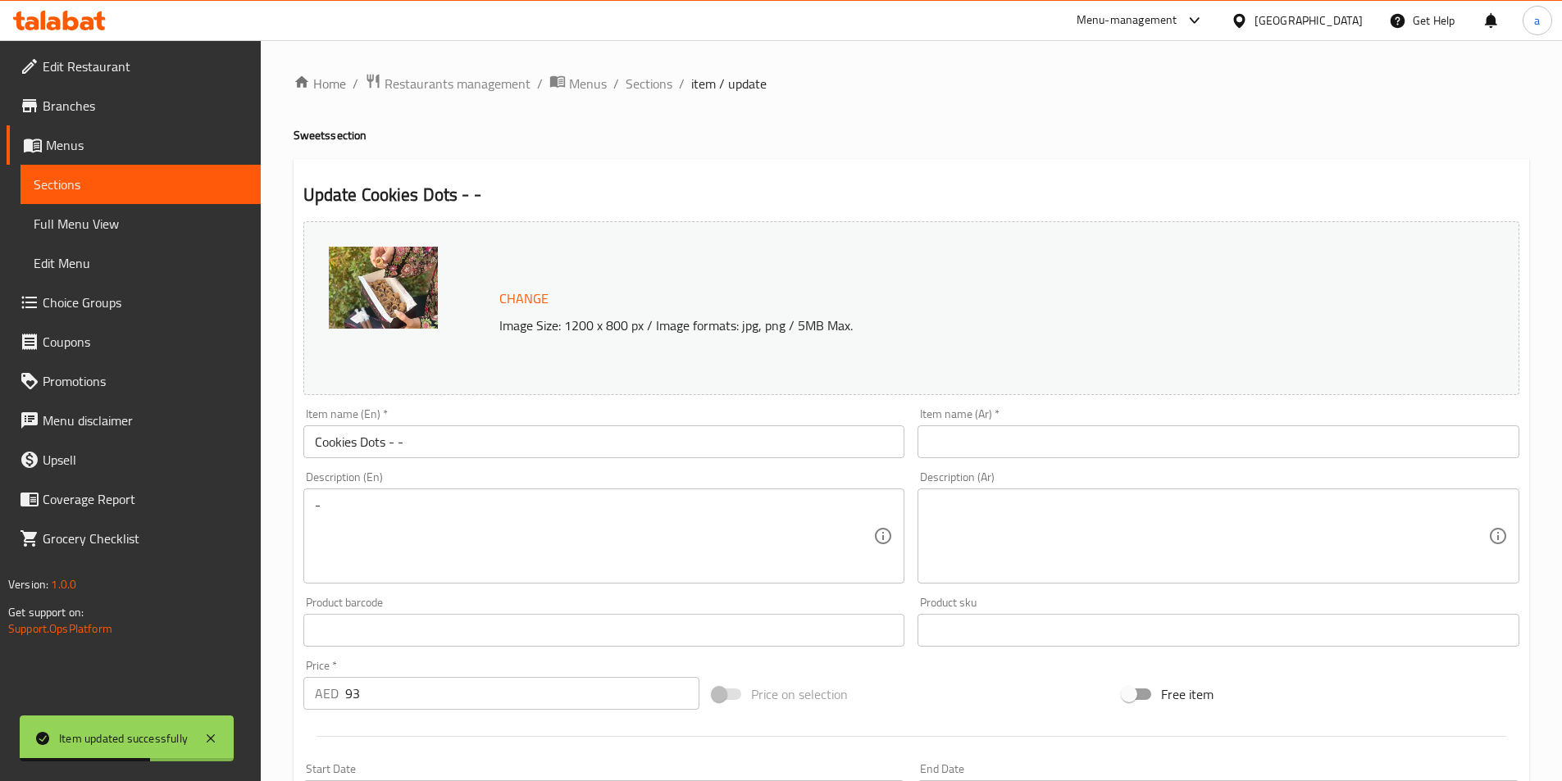
click at [497, 455] on input "Cookies Dots - -" at bounding box center [604, 441] width 602 height 33
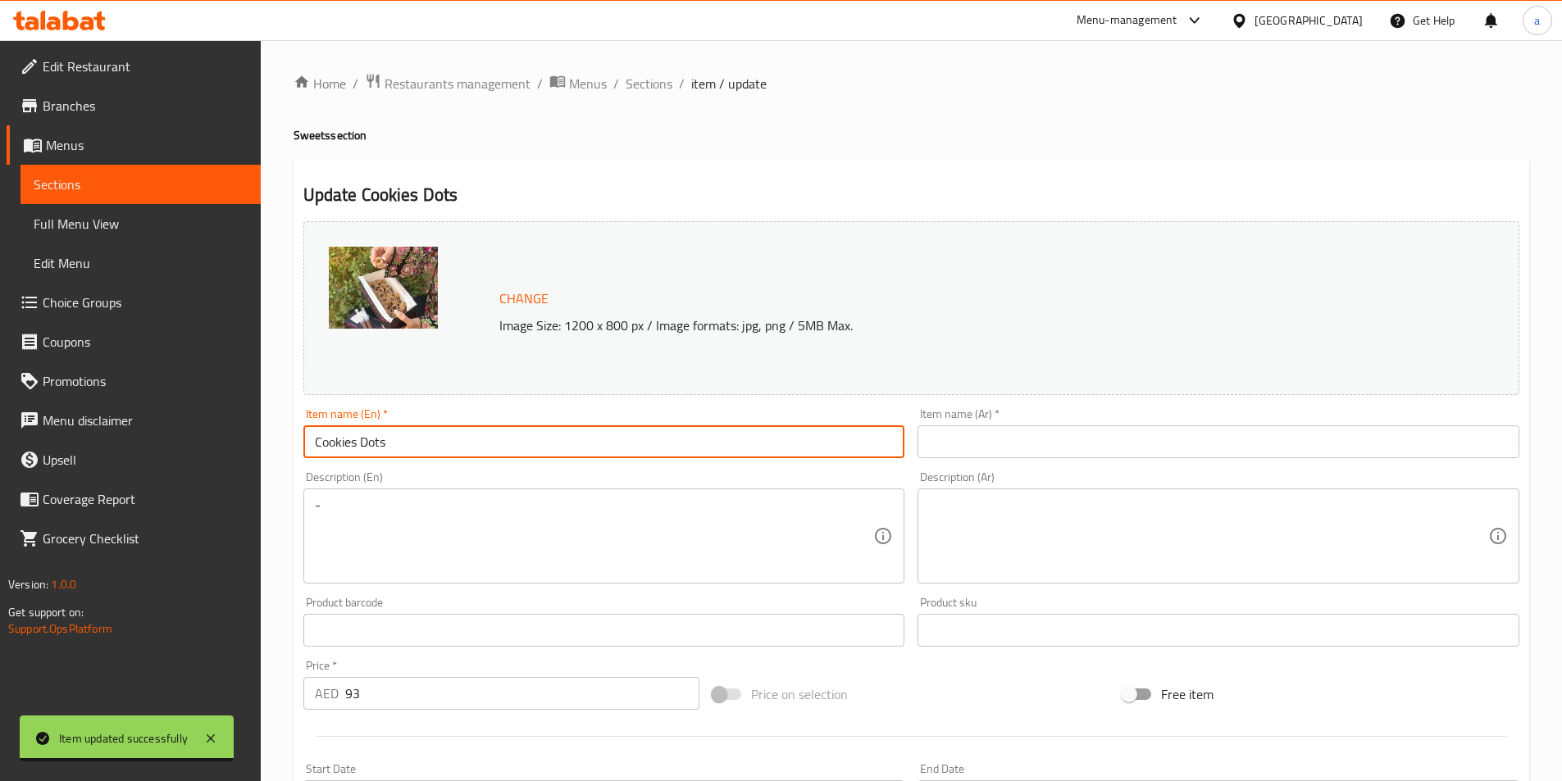
type input "Cookies Dots"
click at [1070, 440] on input "text" at bounding box center [1218, 441] width 602 height 33
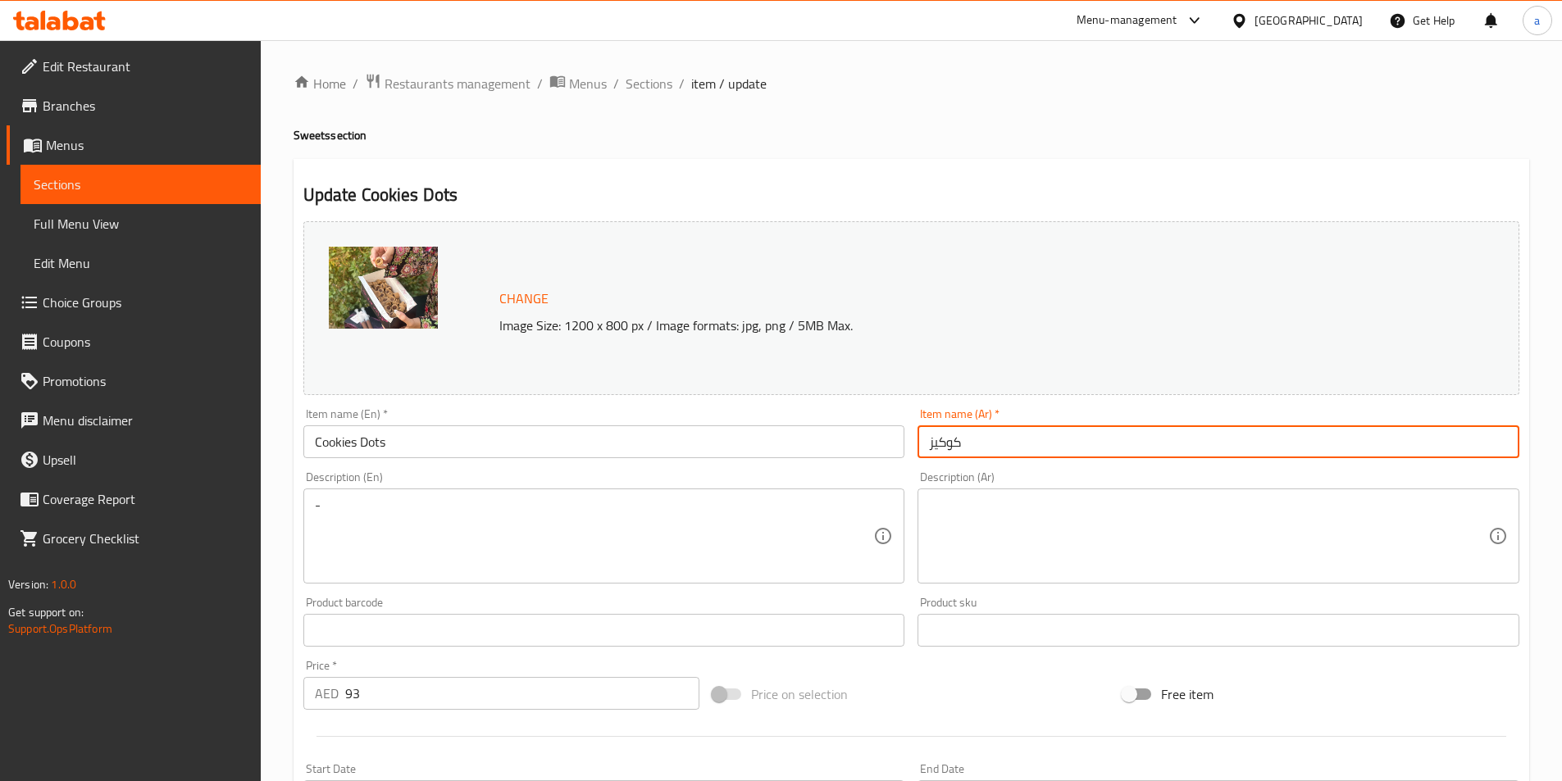
click at [370, 447] on input "Cookies Dots" at bounding box center [604, 441] width 602 height 33
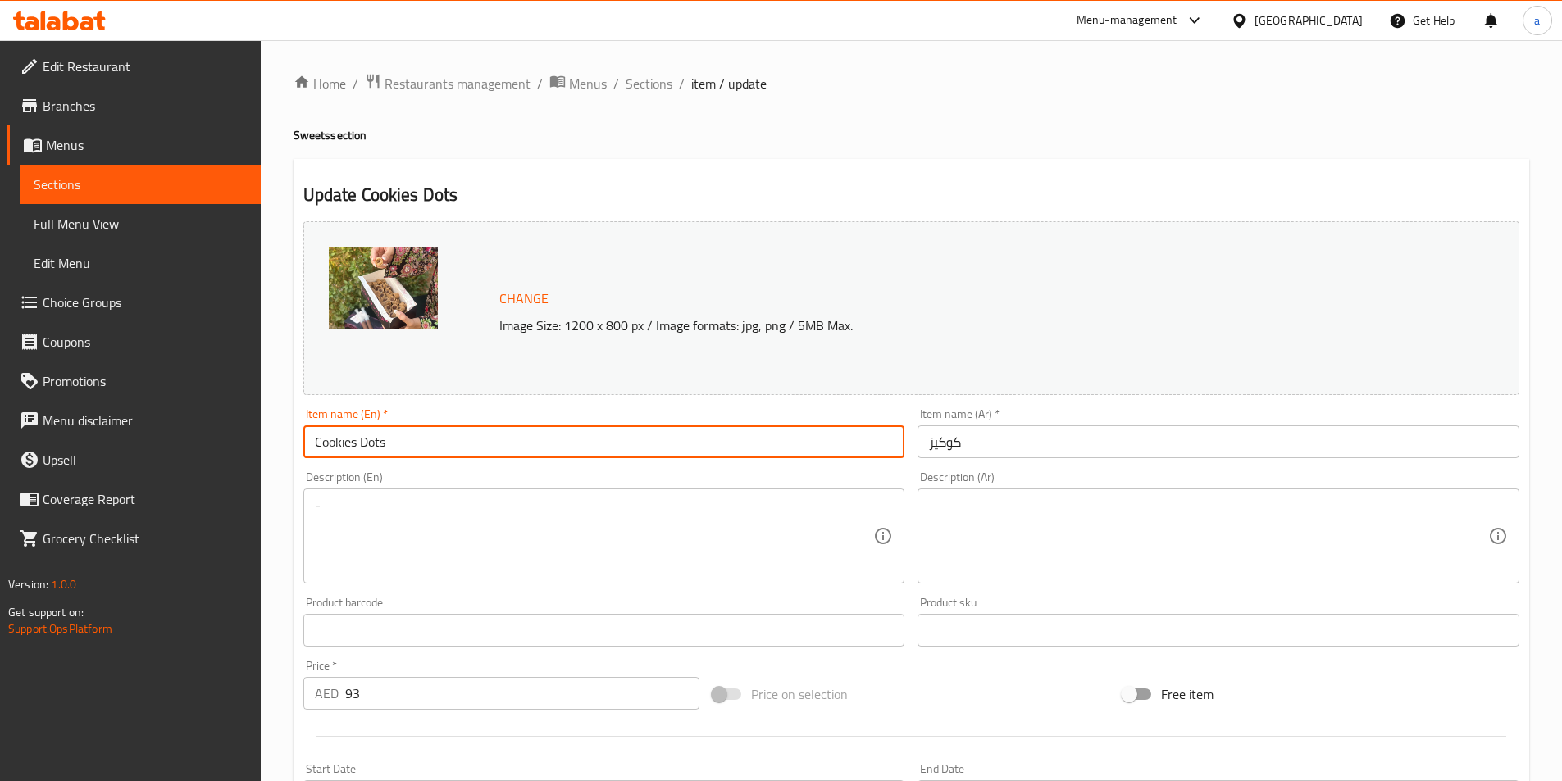
click at [370, 447] on input "Cookies Dots" at bounding box center [604, 441] width 602 height 33
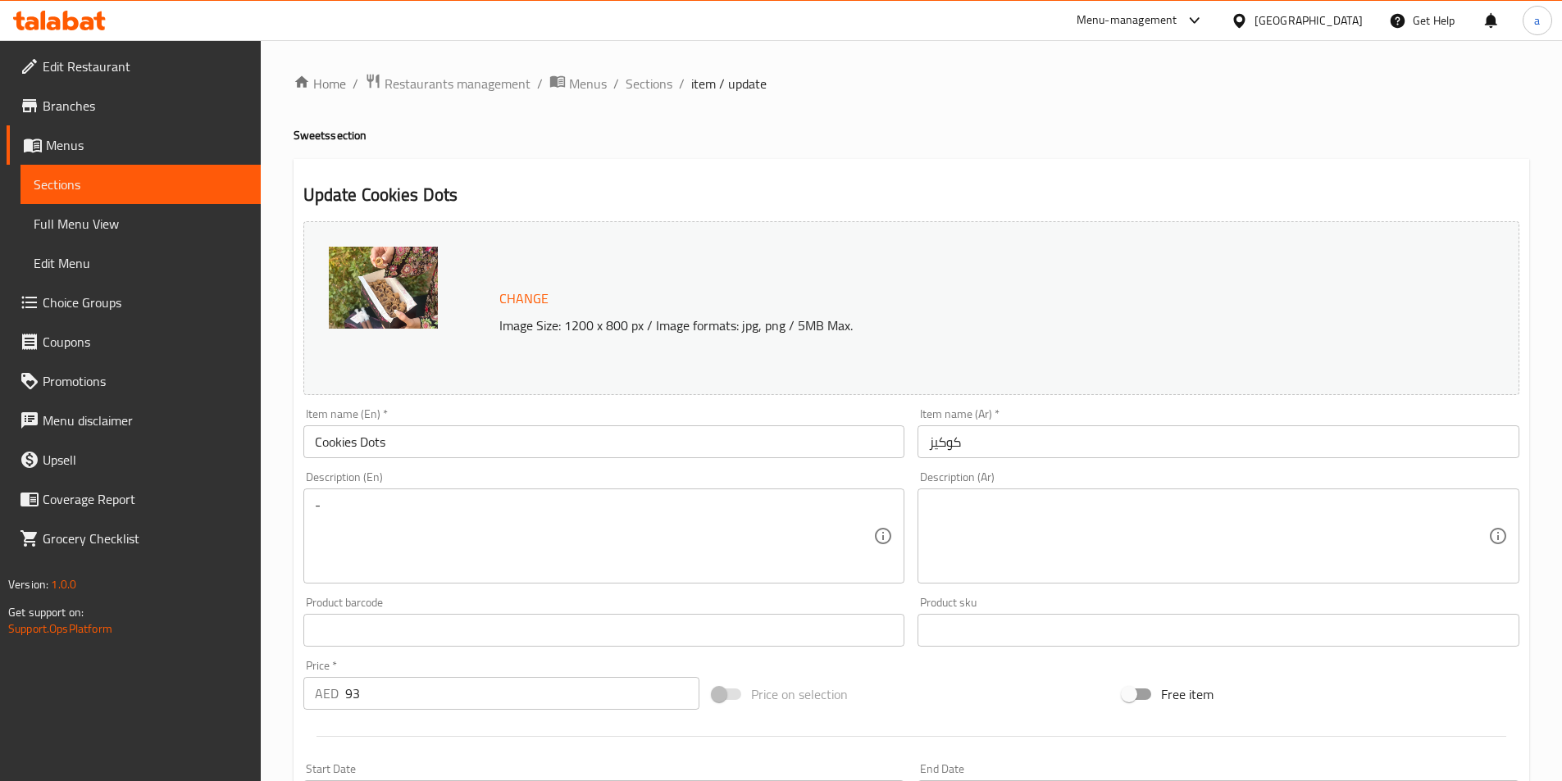
click at [1032, 451] on input "كوكيز" at bounding box center [1218, 441] width 602 height 33
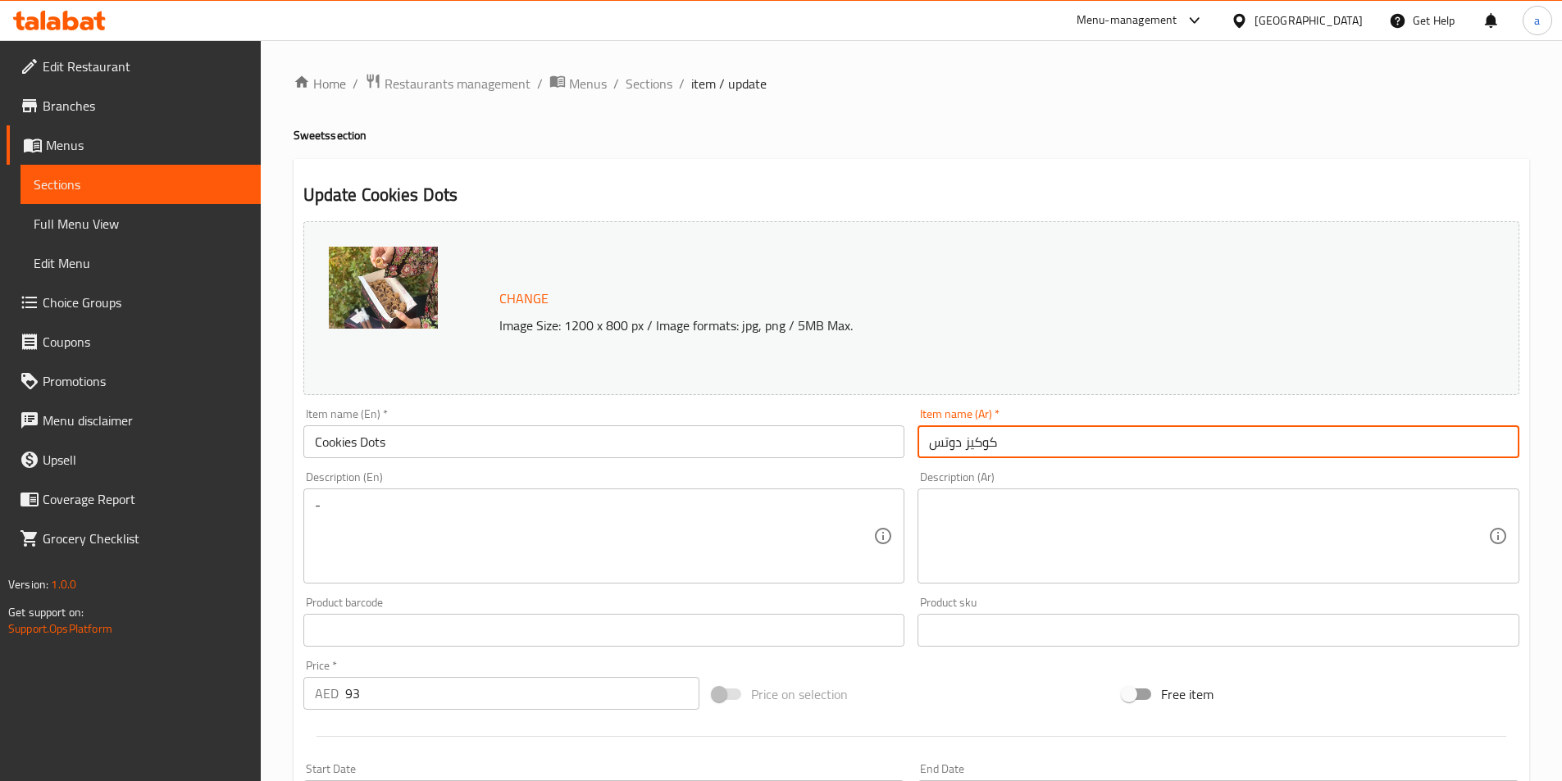
type input "كوكيز دوتس"
click at [877, 485] on div "Description (En) - Description (En)" at bounding box center [604, 527] width 602 height 112
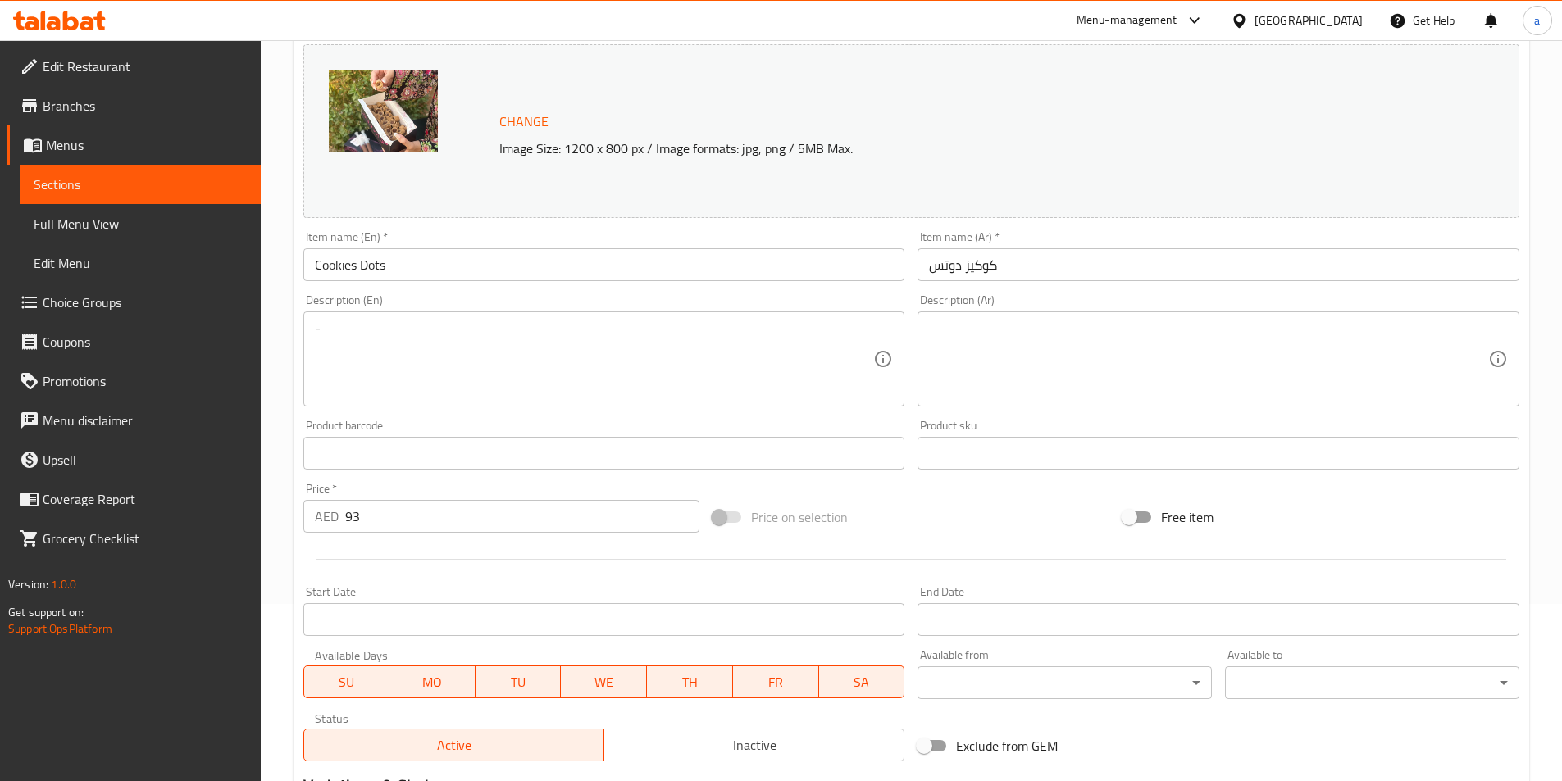
scroll to position [401, 0]
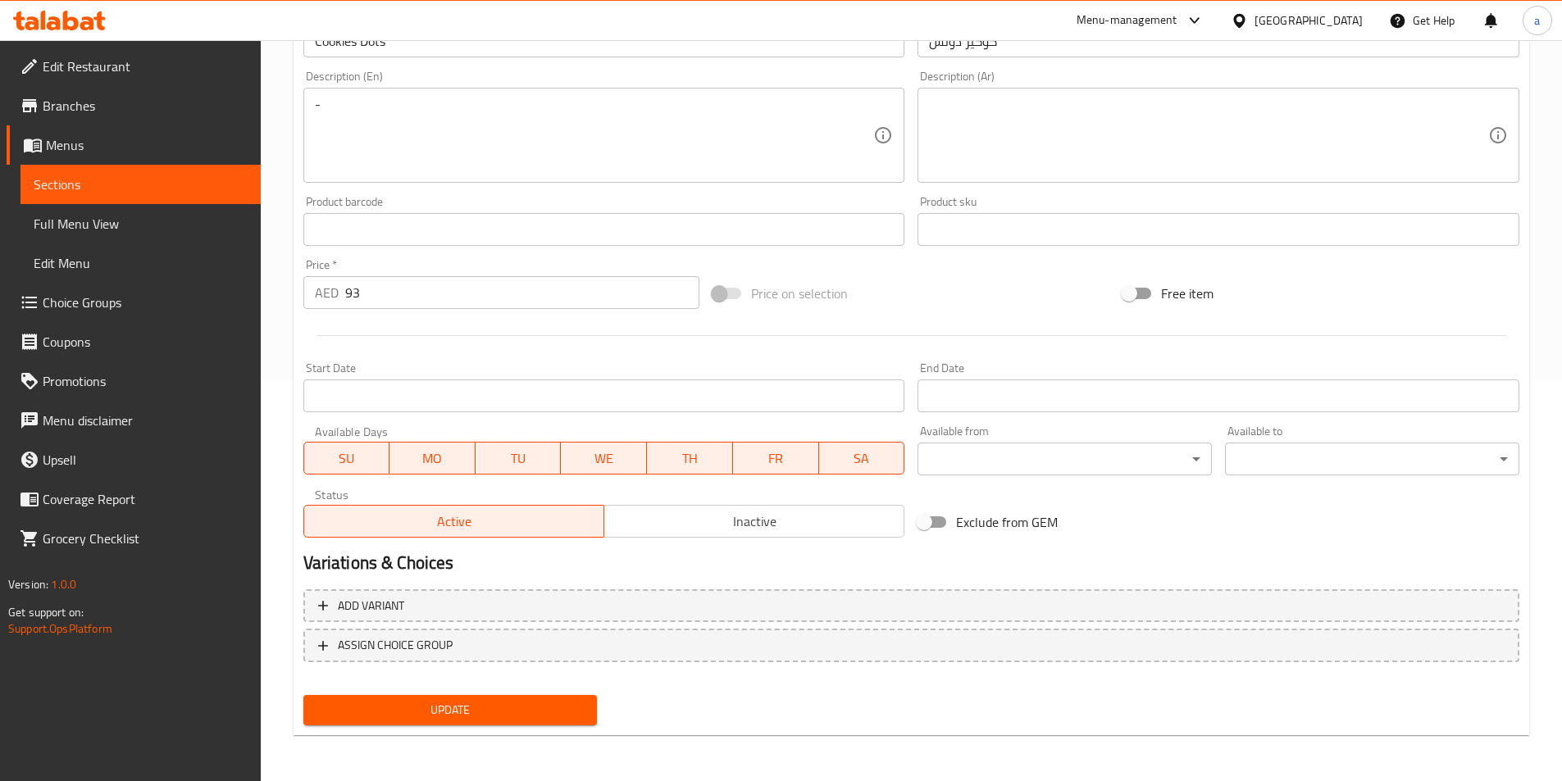
click at [525, 724] on button "Update" at bounding box center [450, 710] width 294 height 30
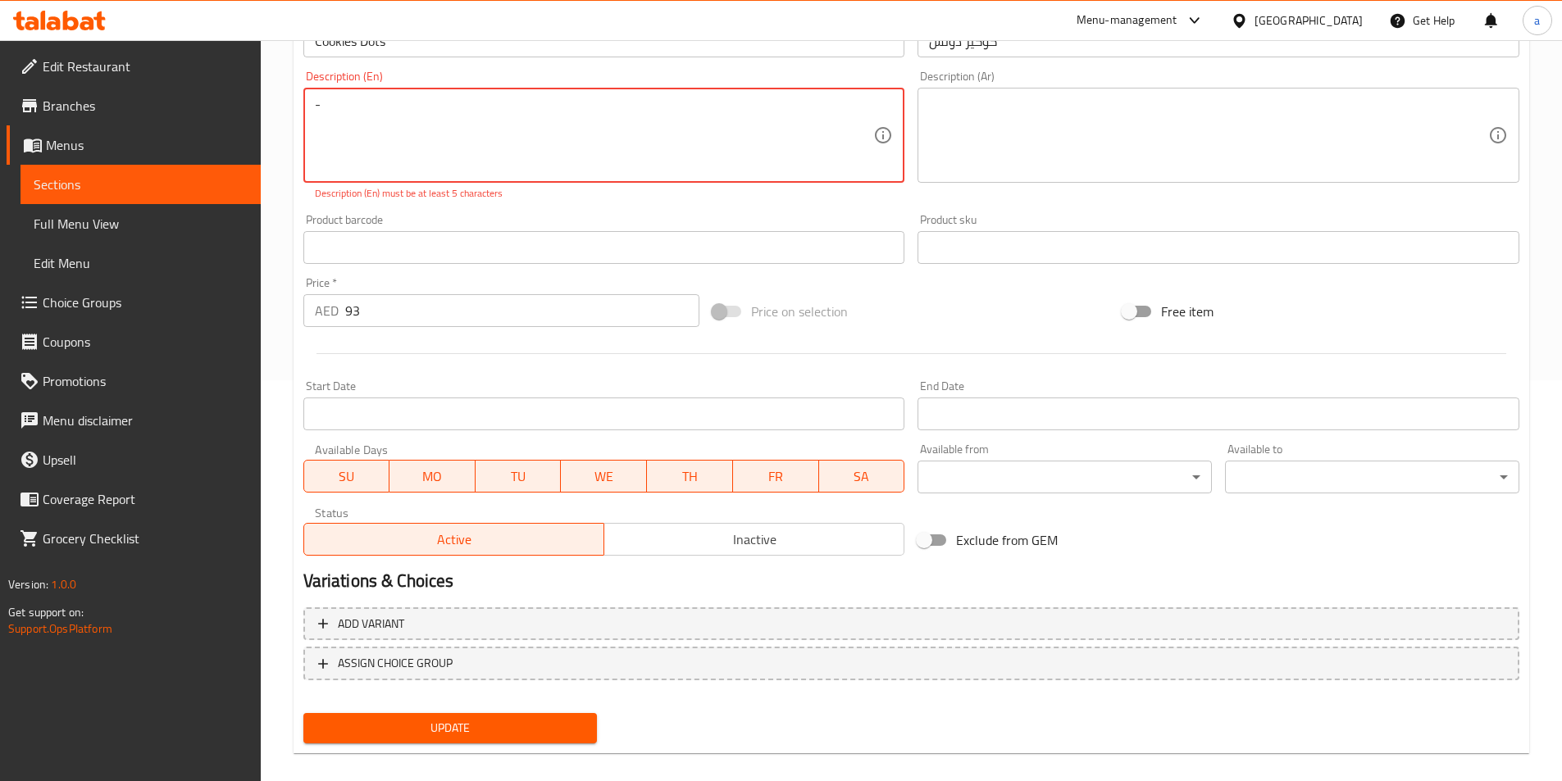
click at [558, 133] on textarea "-" at bounding box center [594, 136] width 559 height 78
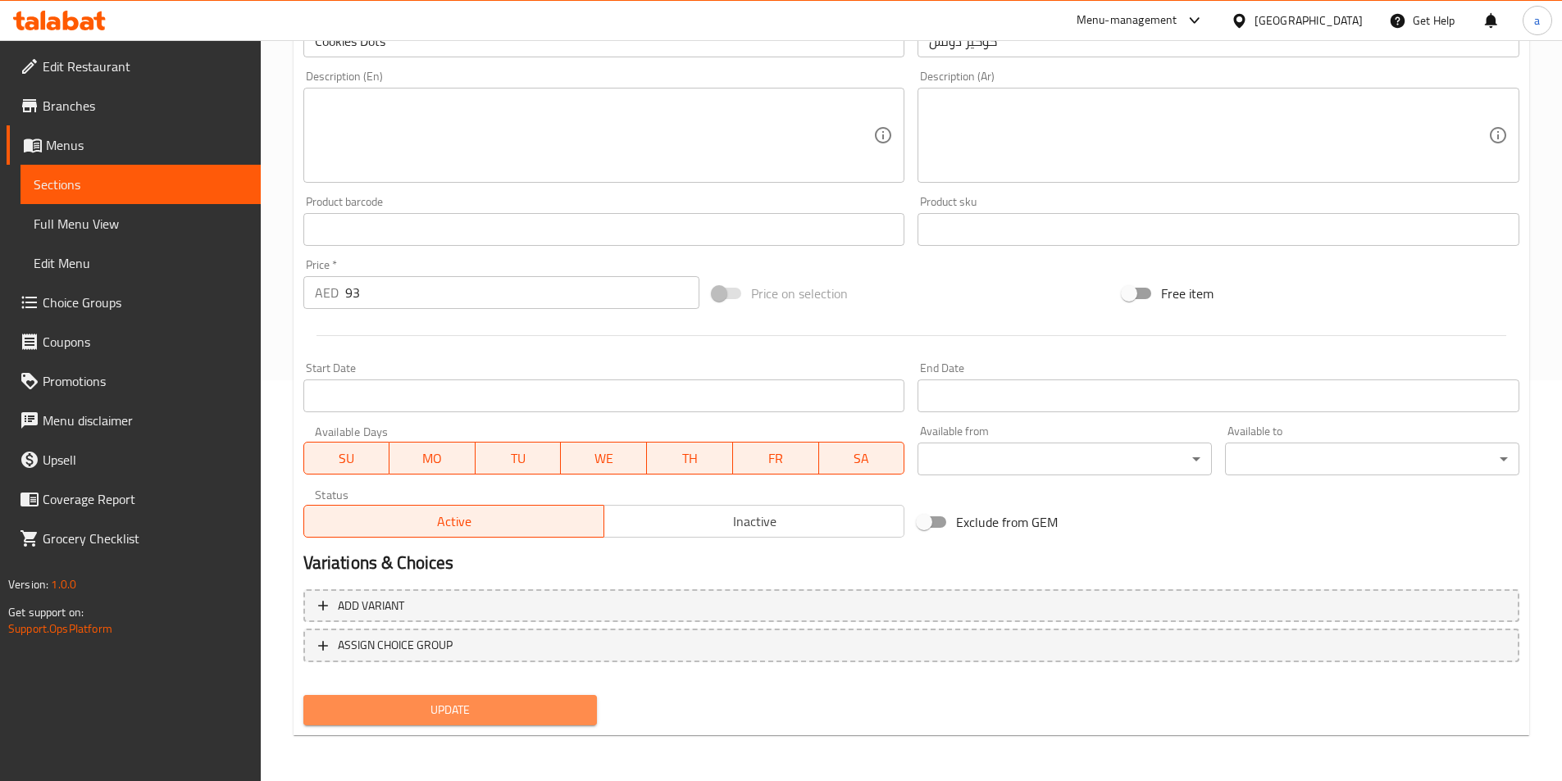
click at [498, 716] on span "Update" at bounding box center [450, 710] width 268 height 20
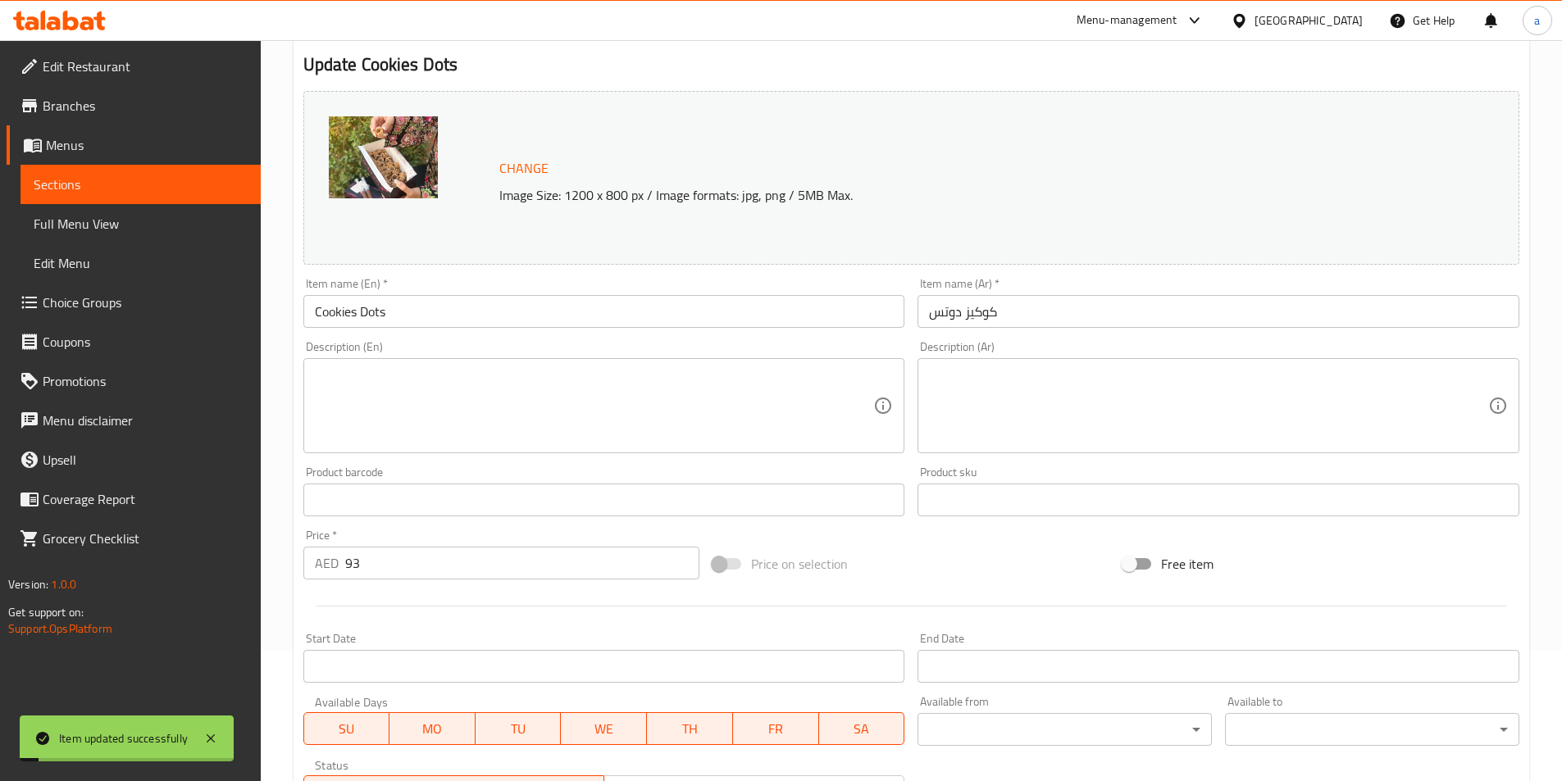
scroll to position [0, 0]
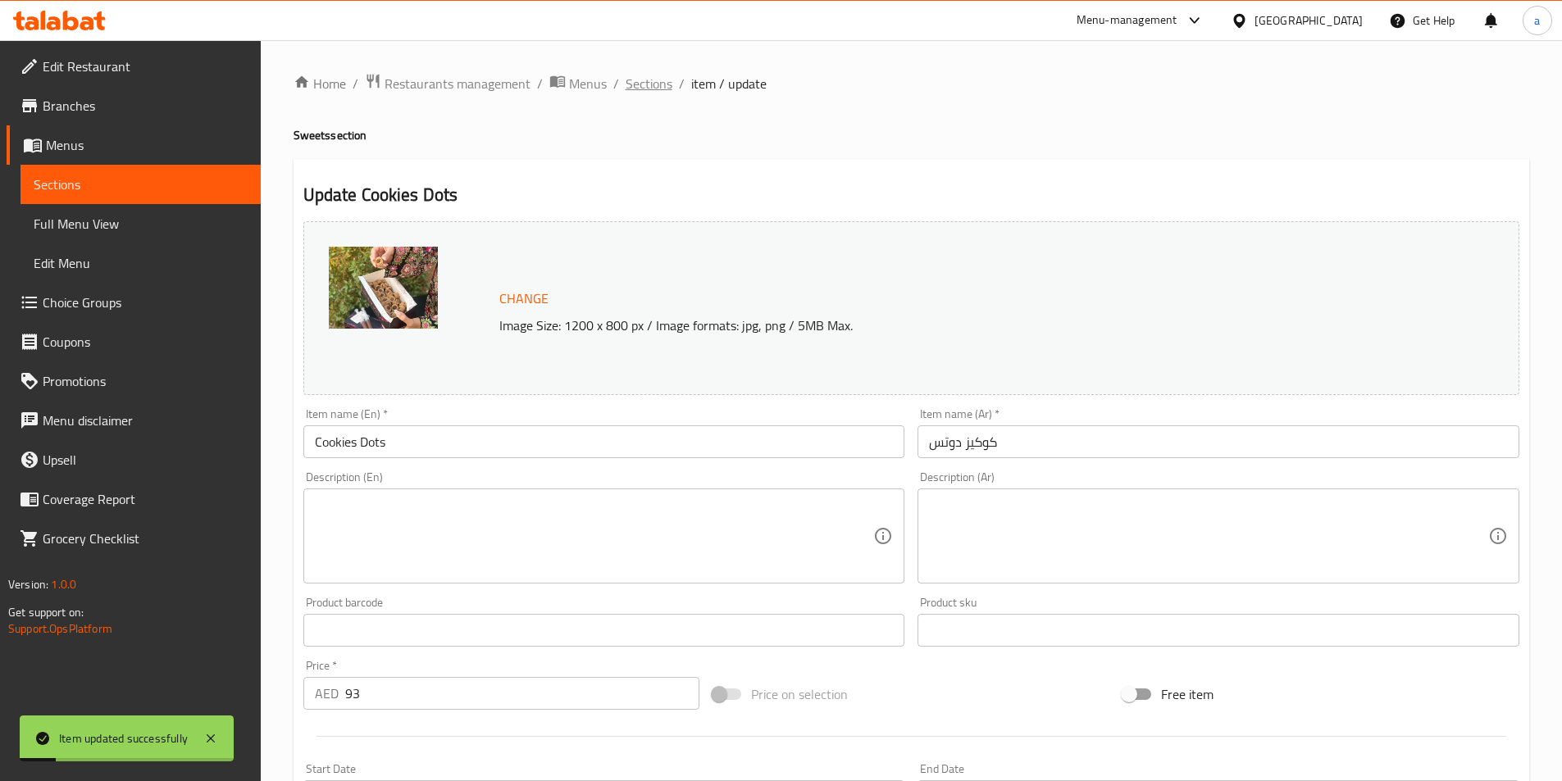
click at [654, 87] on span "Sections" at bounding box center [648, 84] width 47 height 20
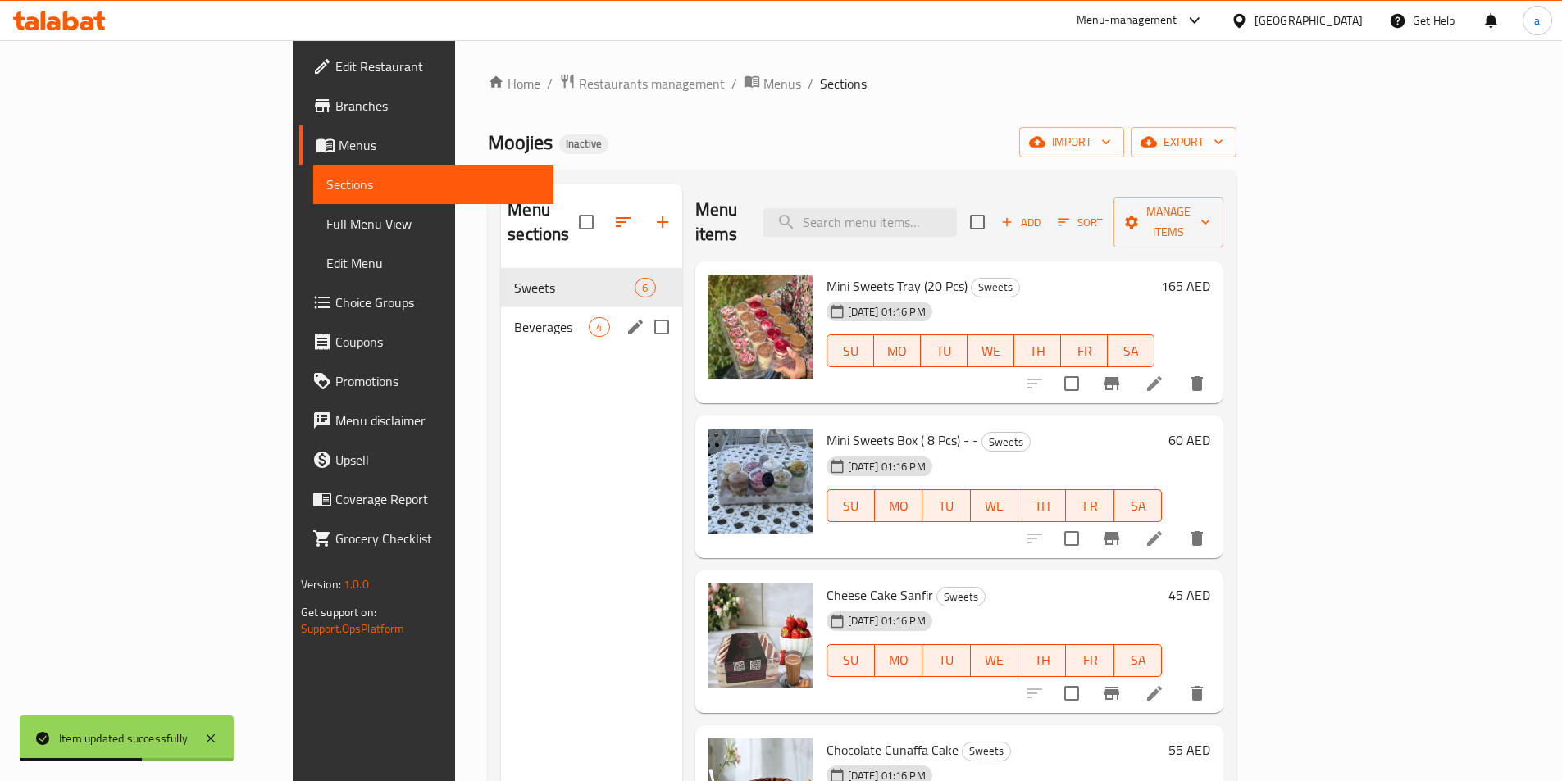
click at [514, 317] on span "Beverages" at bounding box center [551, 327] width 75 height 20
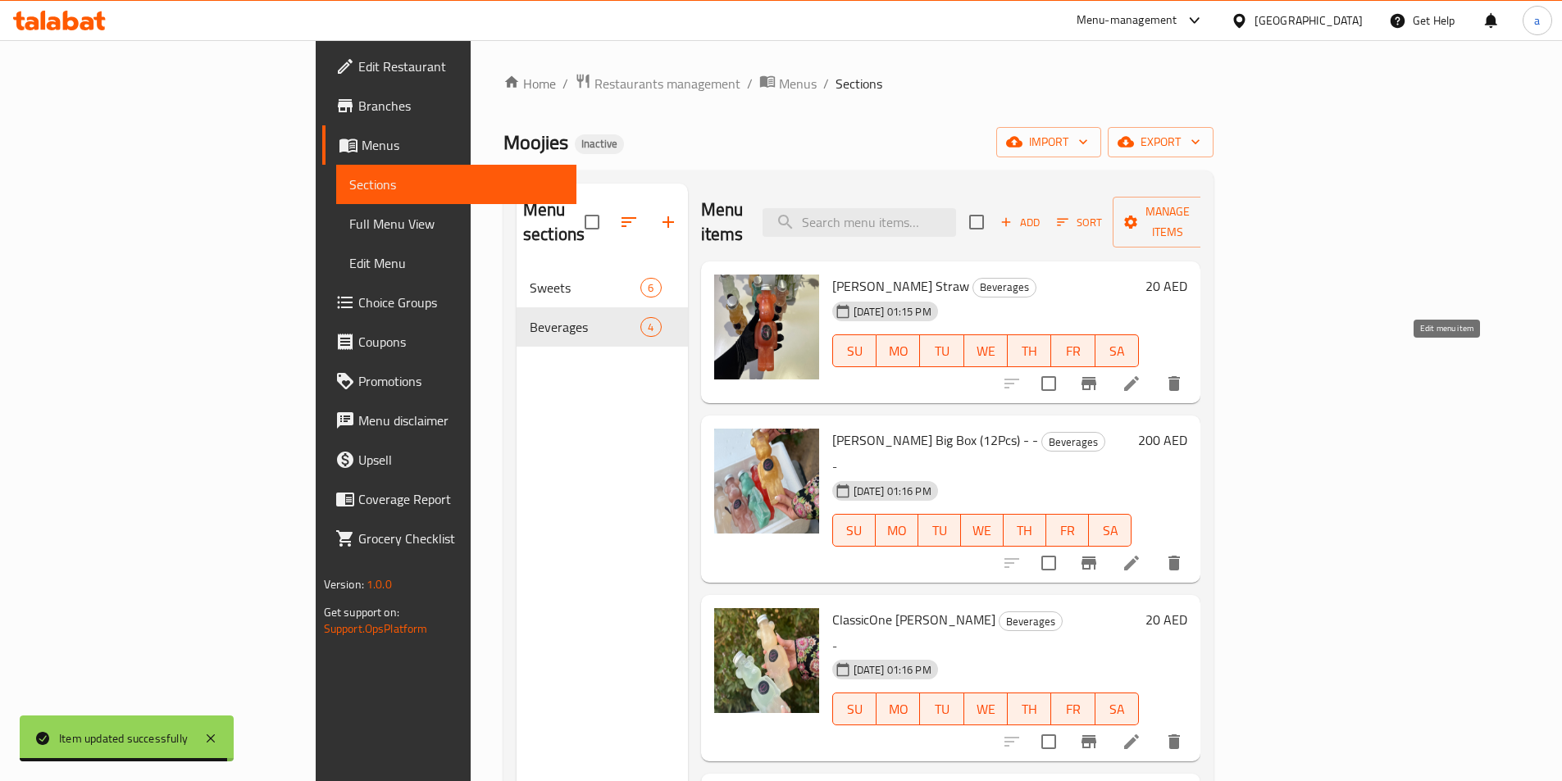
click at [1141, 374] on icon at bounding box center [1131, 384] width 20 height 20
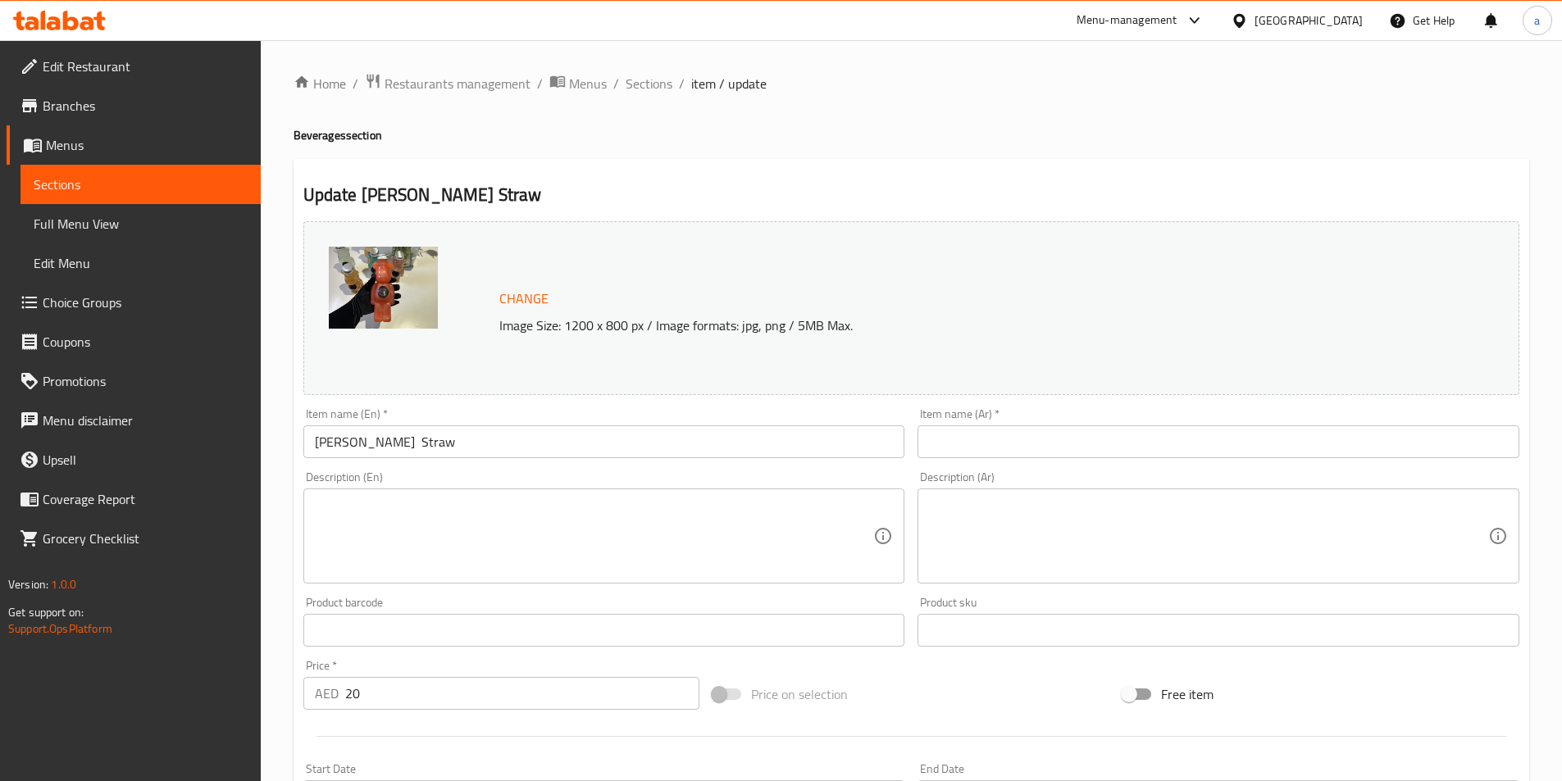
click at [413, 445] on input "[PERSON_NAME] Straw" at bounding box center [604, 441] width 602 height 33
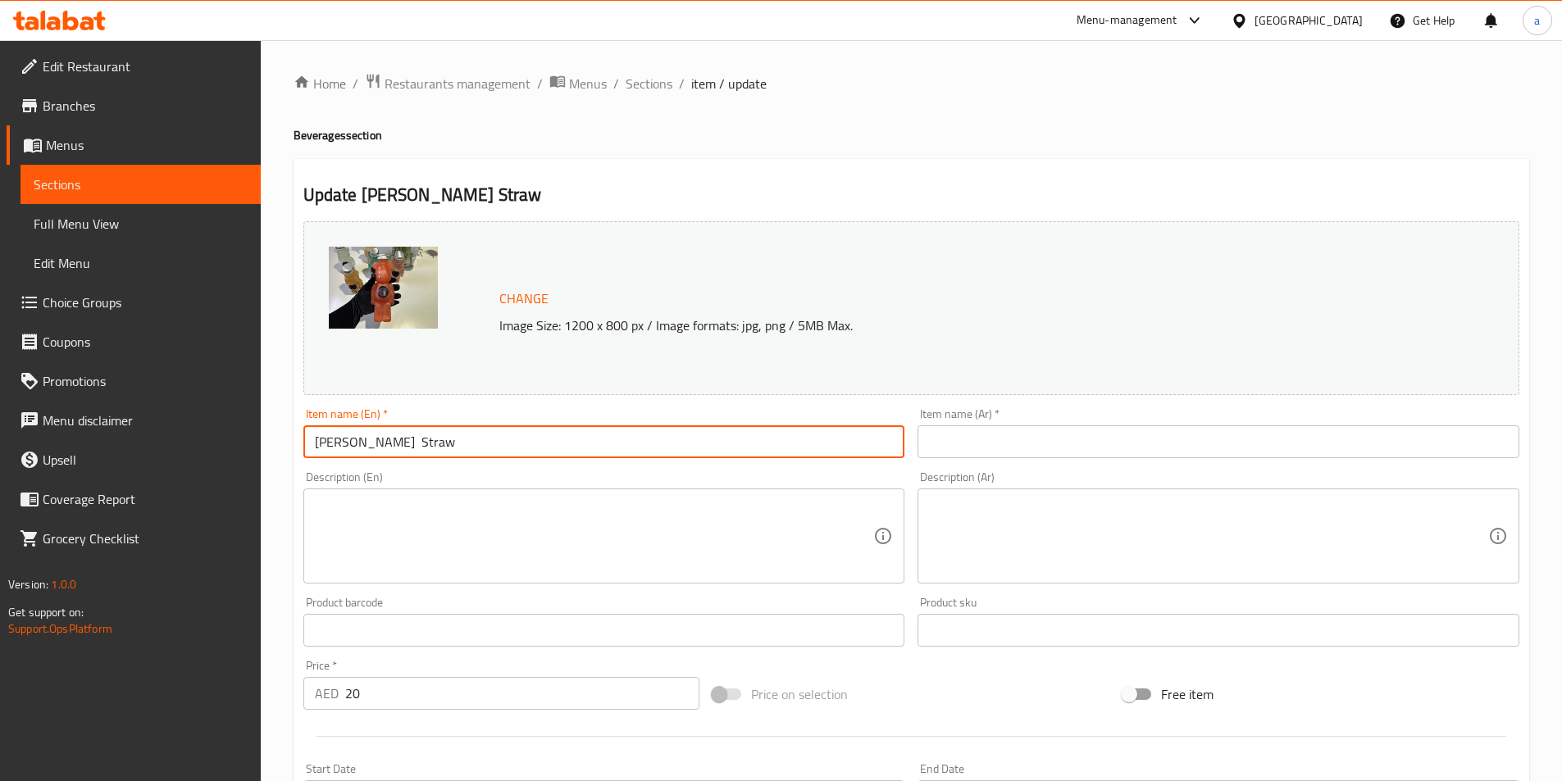
click at [413, 445] on input "[PERSON_NAME] Straw" at bounding box center [604, 441] width 602 height 33
click at [1055, 434] on input "text" at bounding box center [1218, 441] width 602 height 33
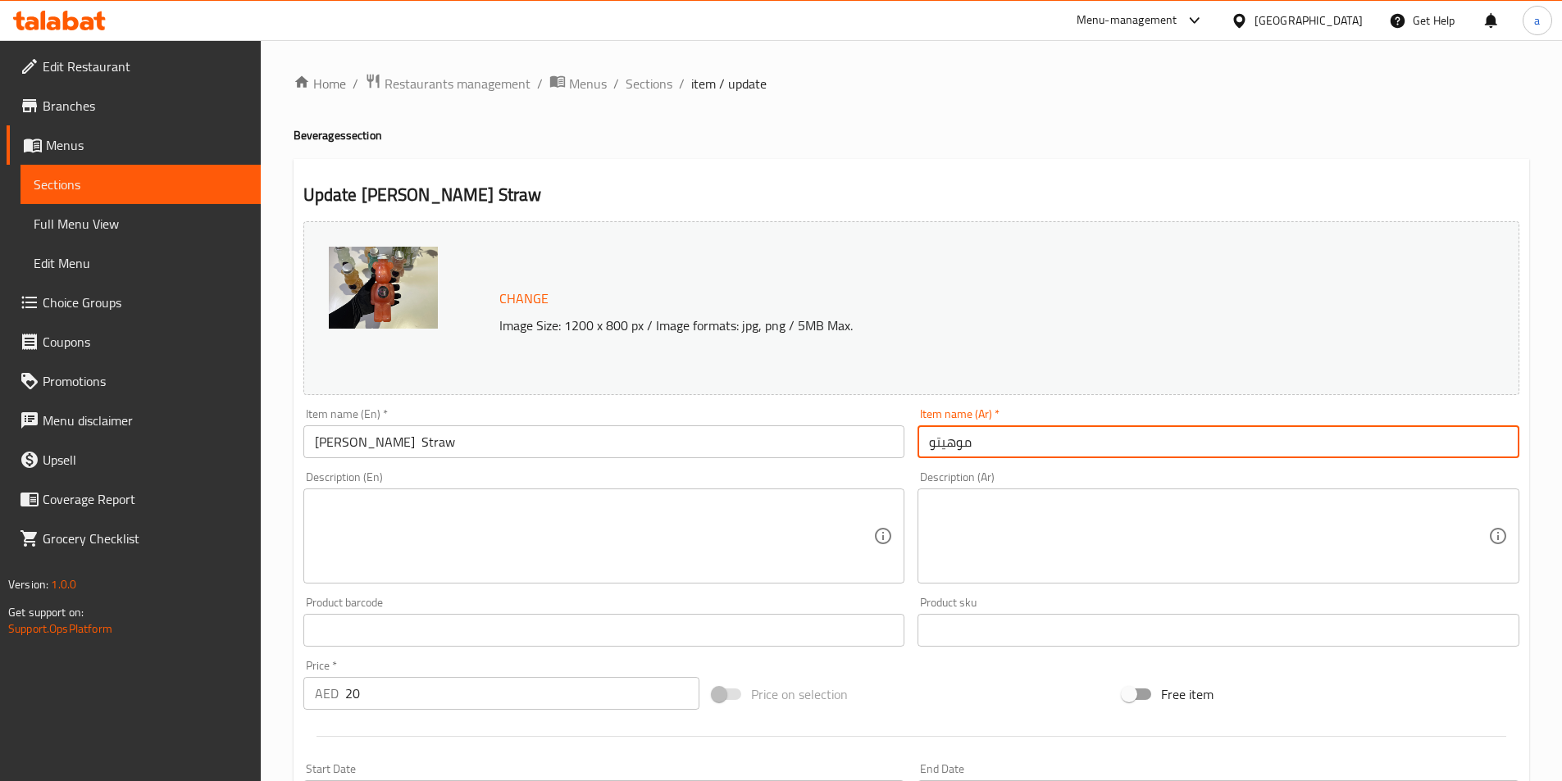
click at [326, 440] on input "[PERSON_NAME] Straw" at bounding box center [604, 441] width 602 height 33
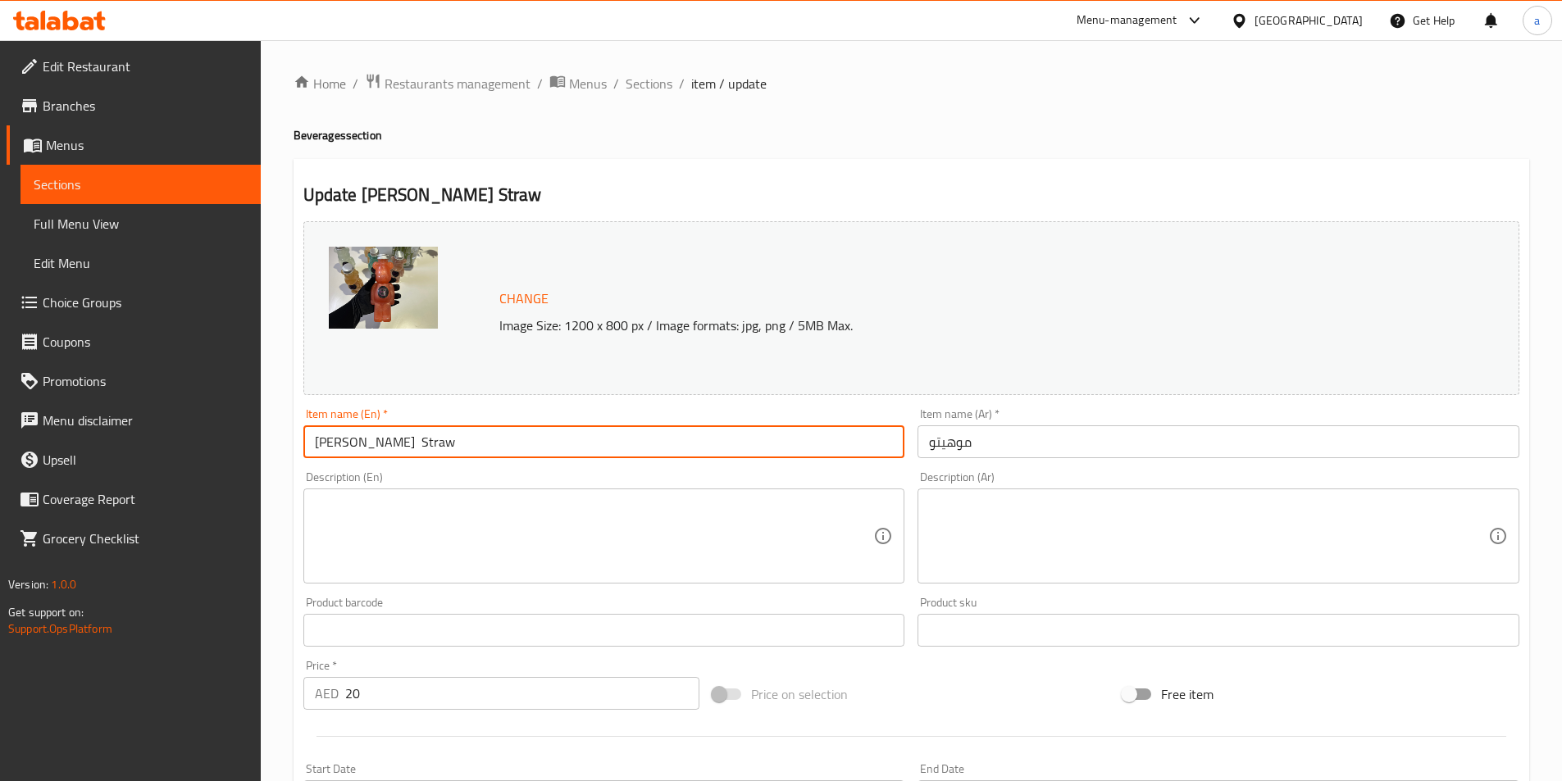
click at [1103, 440] on input "موهيتو" at bounding box center [1218, 441] width 602 height 33
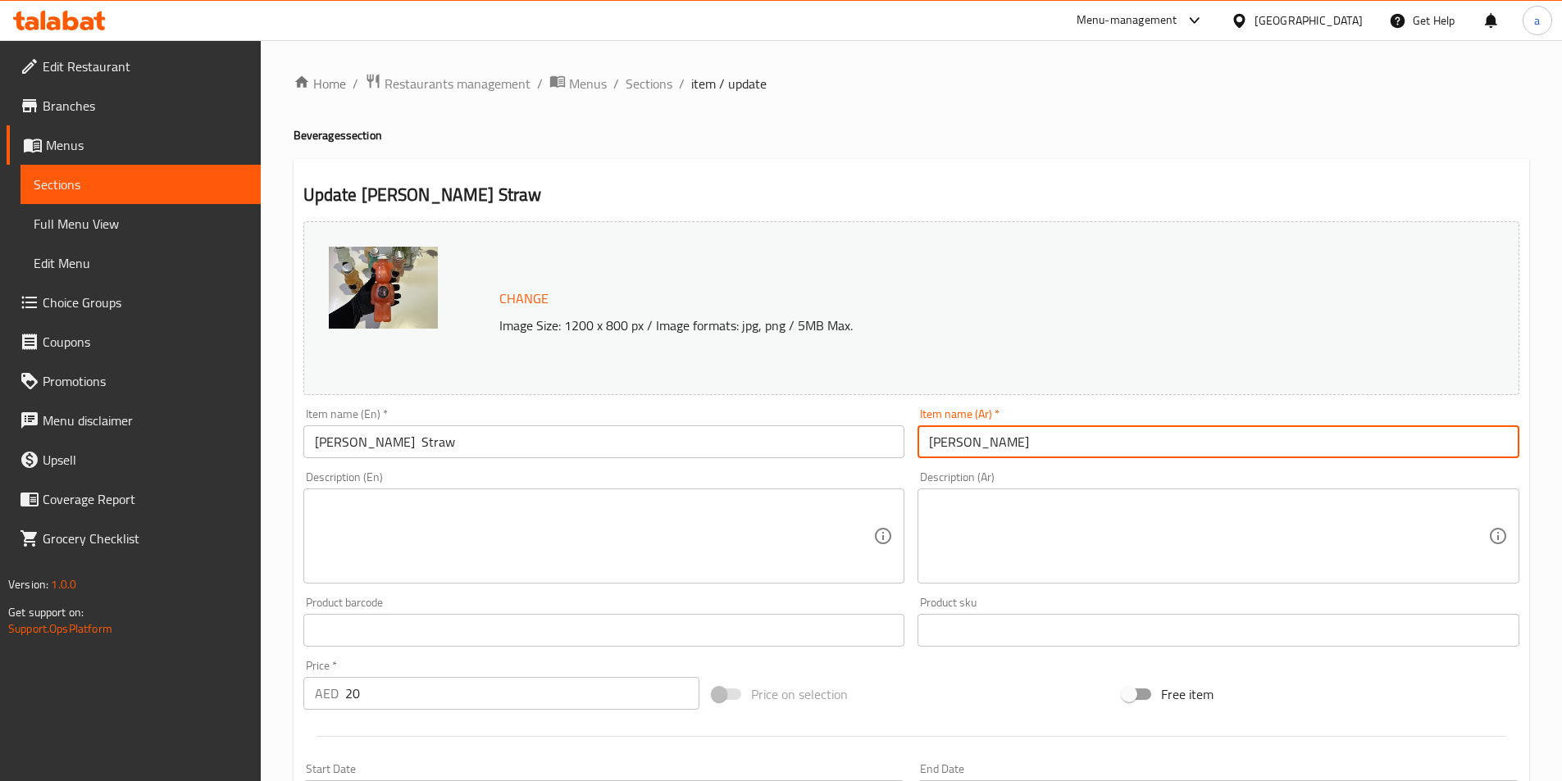
type input "[PERSON_NAME]"
click at [425, 447] on input "[PERSON_NAME] Straw" at bounding box center [604, 441] width 602 height 33
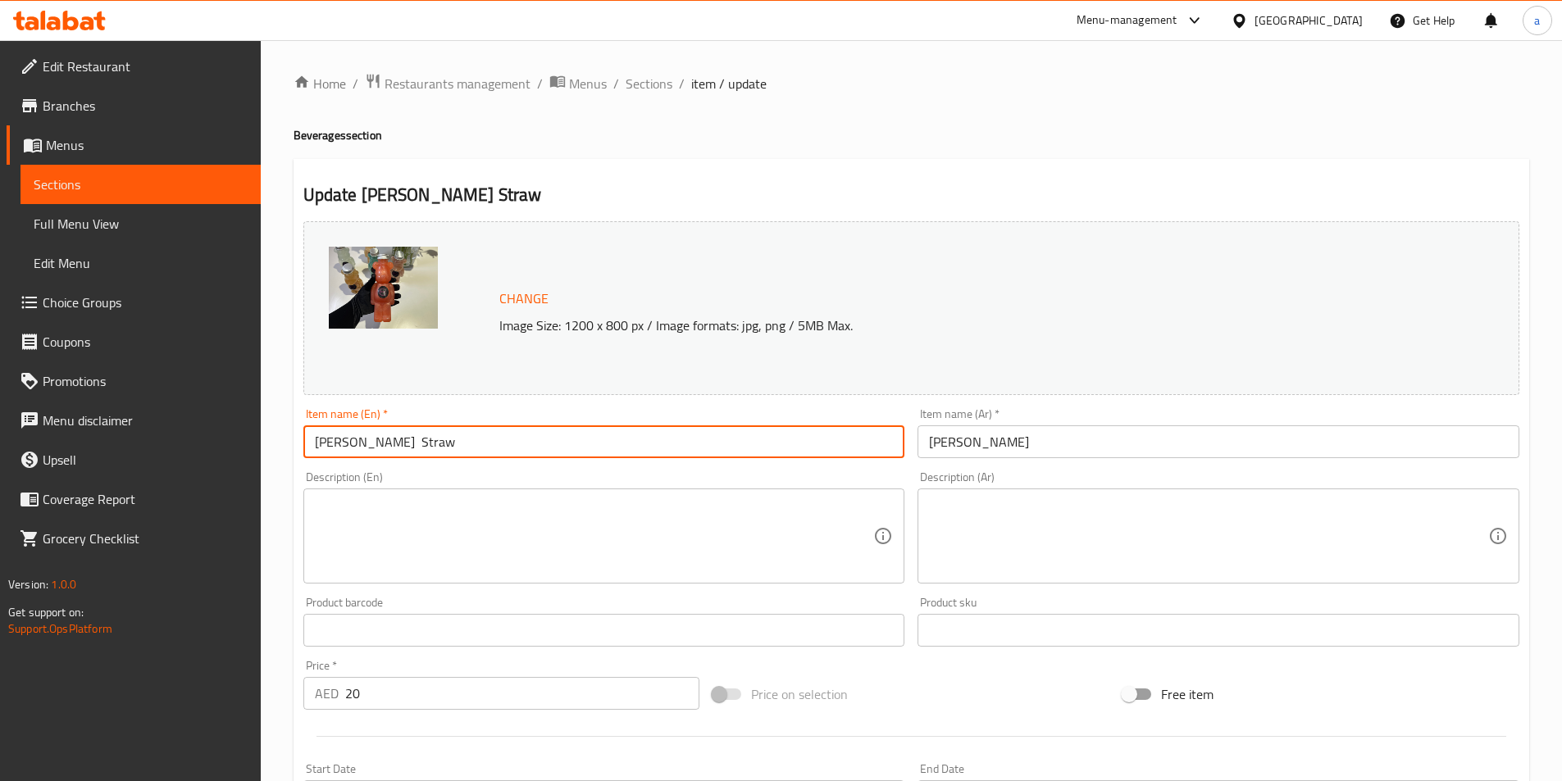
click at [425, 447] on input "[PERSON_NAME] Straw" at bounding box center [604, 441] width 602 height 33
click at [419, 444] on input "[PERSON_NAME] Straw" at bounding box center [604, 441] width 602 height 33
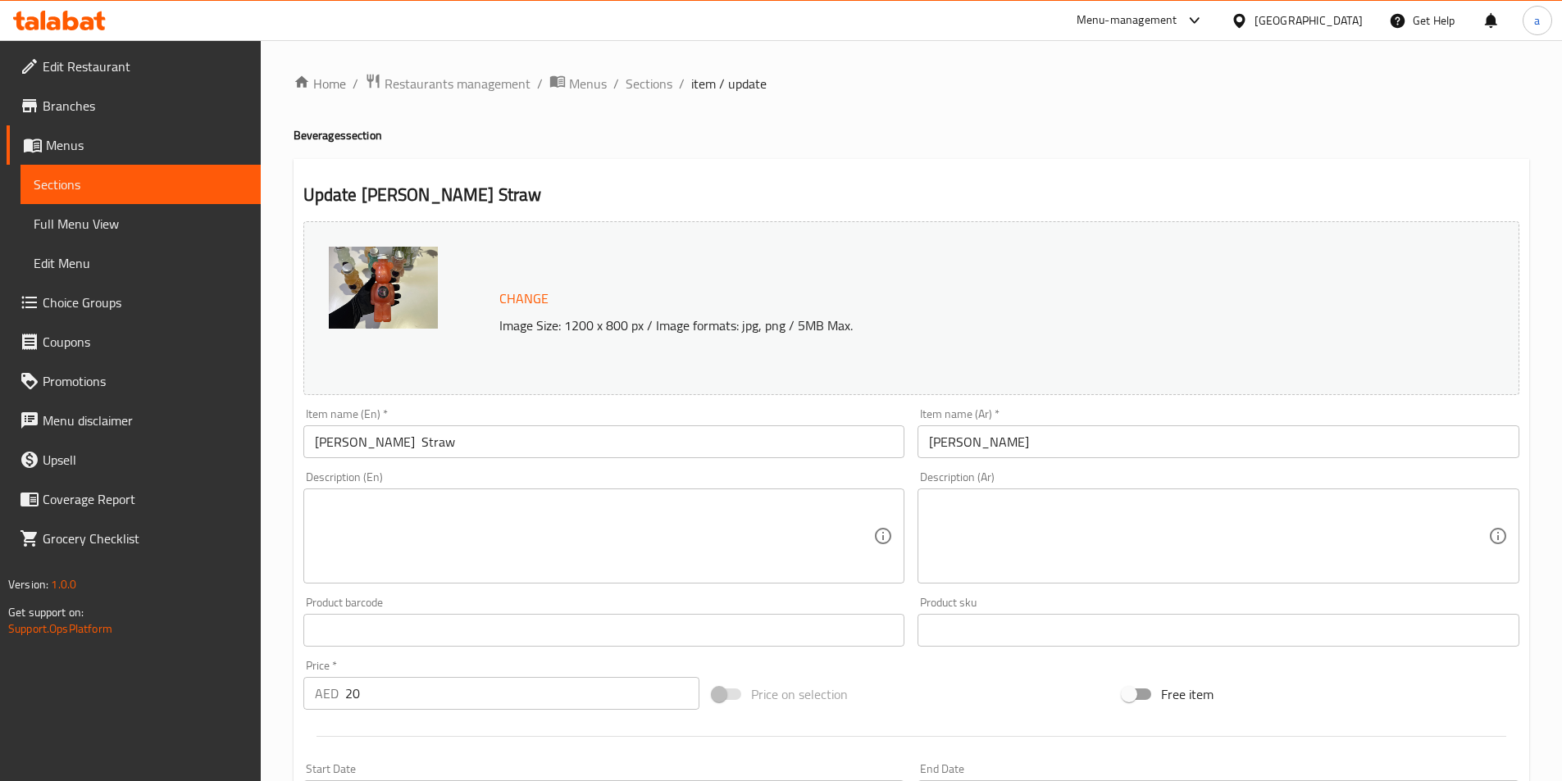
click at [413, 443] on input "[PERSON_NAME] Straw" at bounding box center [604, 441] width 602 height 33
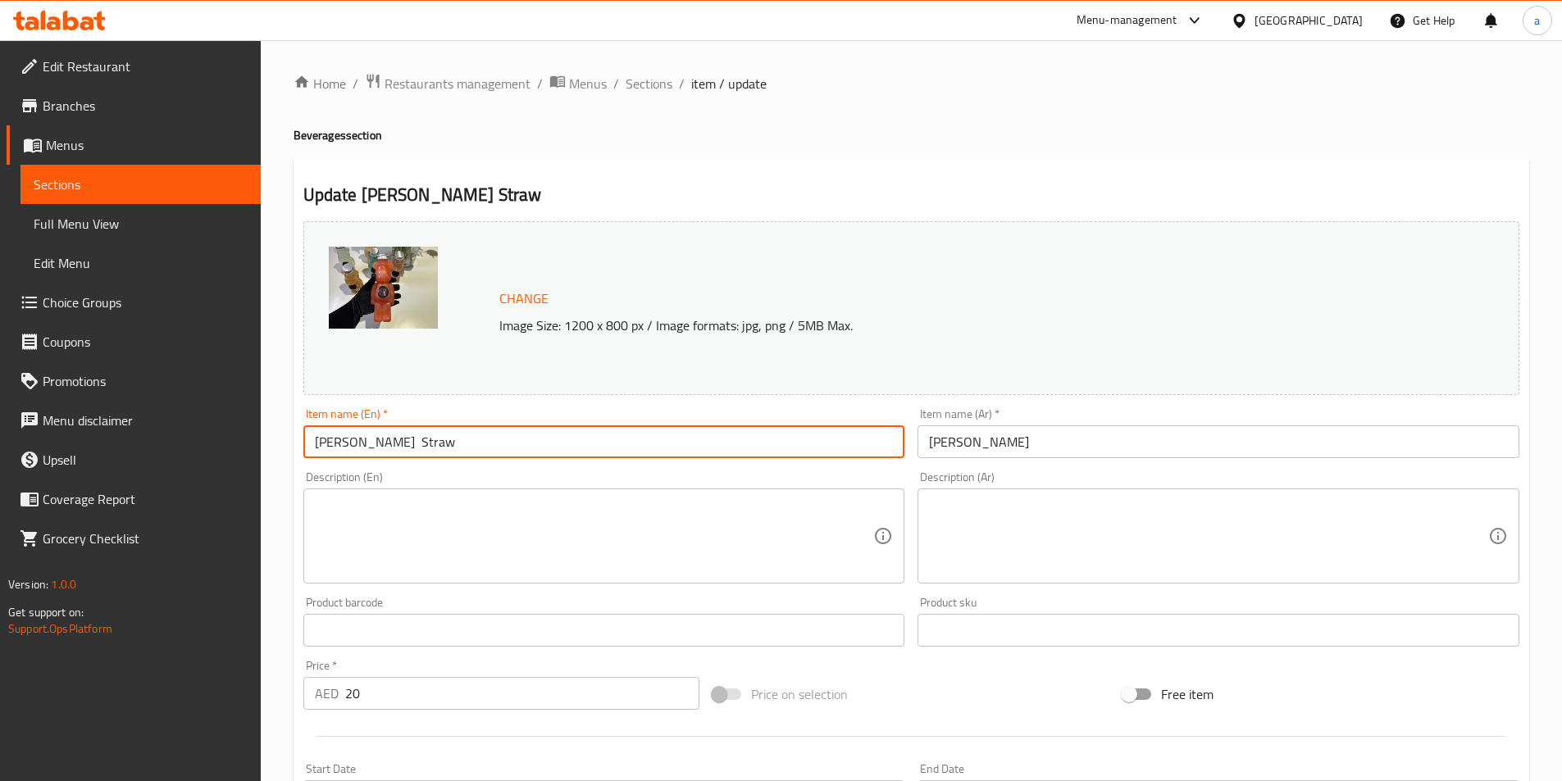
click at [413, 443] on input "[PERSON_NAME] Straw" at bounding box center [604, 441] width 602 height 33
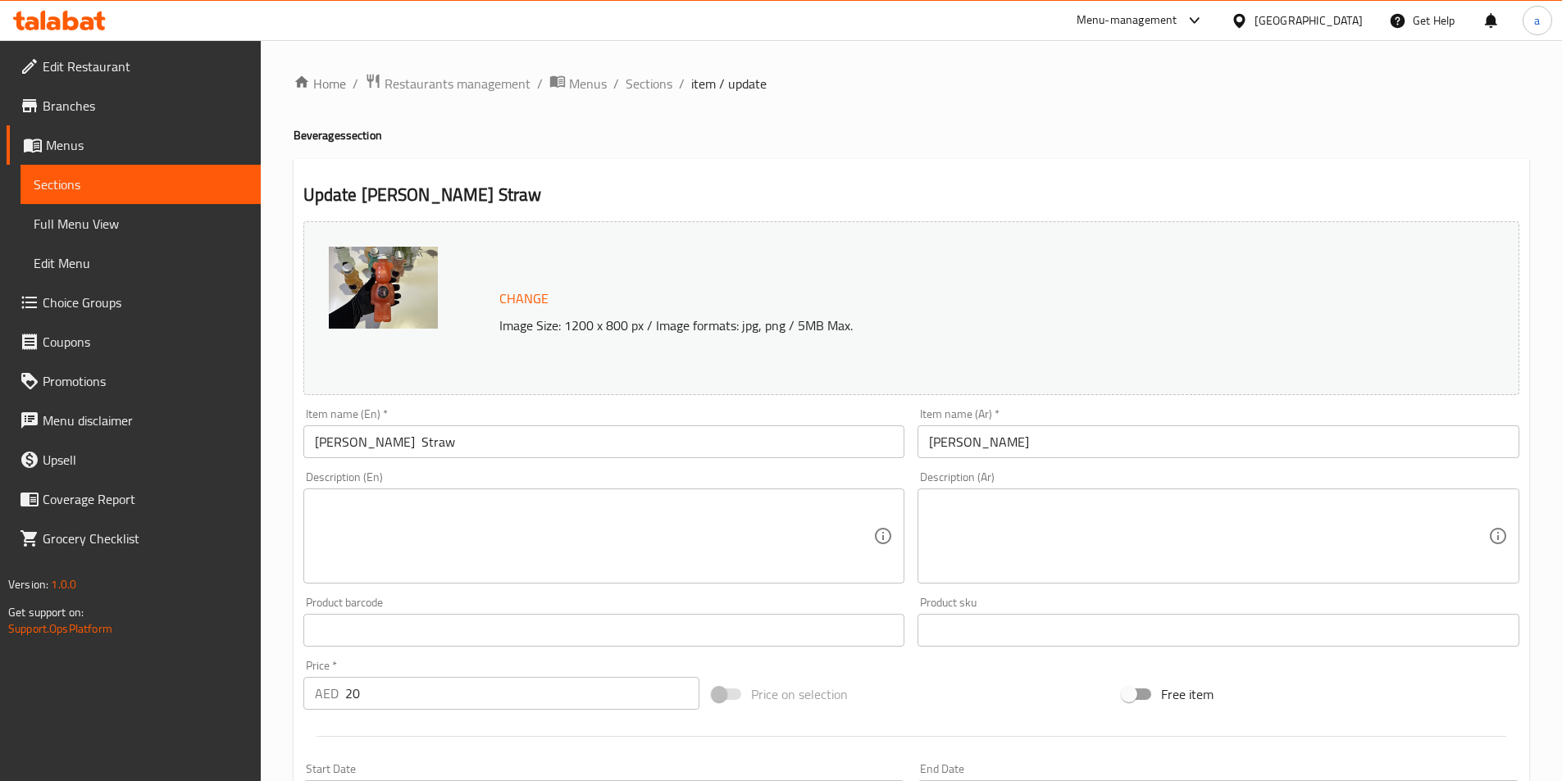
click at [392, 445] on input "[PERSON_NAME] Straw" at bounding box center [604, 441] width 602 height 33
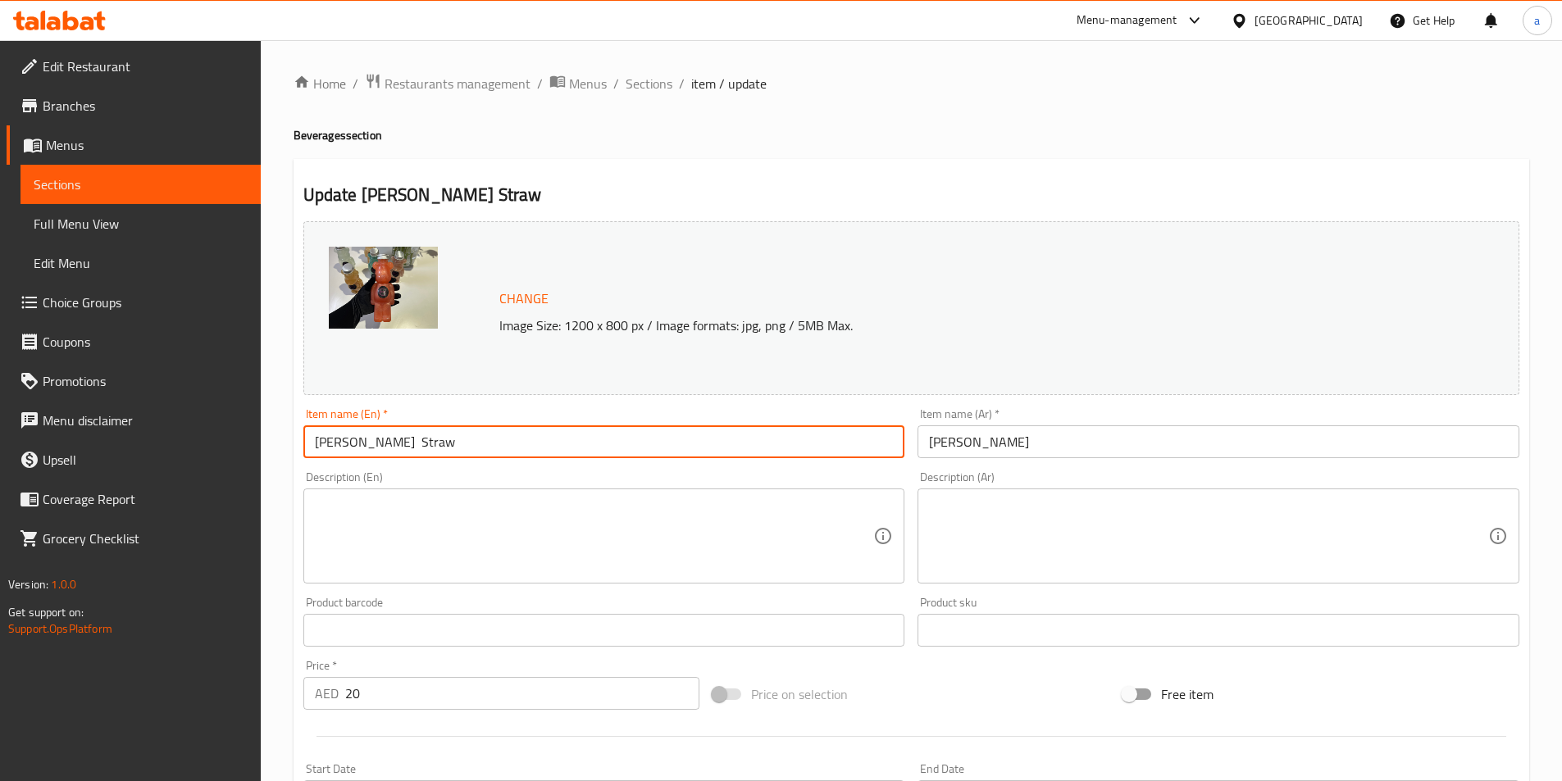
paste input "Strawberry"
drag, startPoint x: 525, startPoint y: 448, endPoint x: 393, endPoint y: 434, distance: 131.8
click at [393, 434] on input "[PERSON_NAME] Strawberry Straw" at bounding box center [604, 441] width 602 height 33
paste input "text"
click at [407, 439] on input "[PERSON_NAME] Strawberry" at bounding box center [604, 441] width 602 height 33
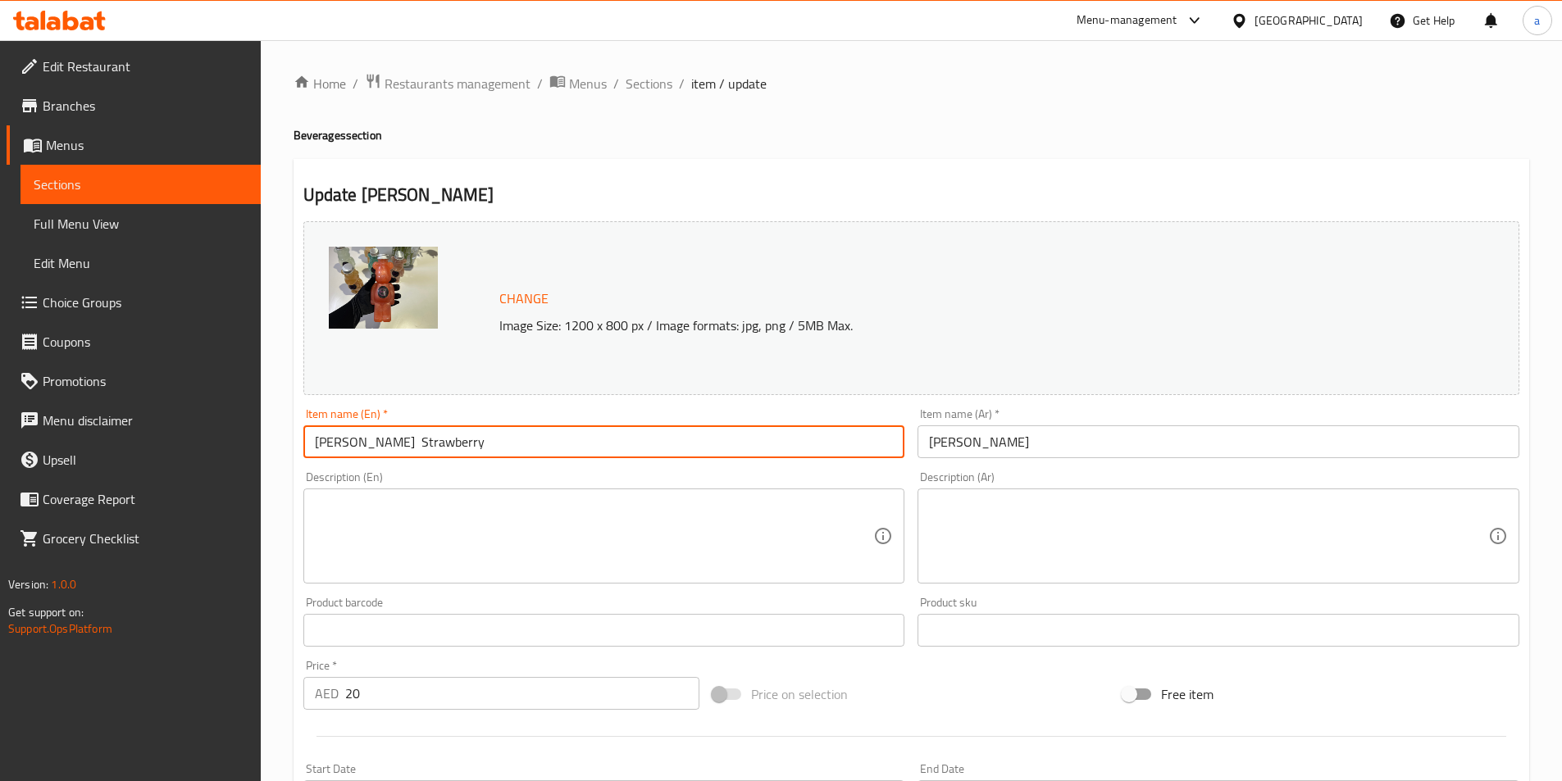
type input "[PERSON_NAME] Strawberry"
click at [1112, 445] on input "[PERSON_NAME]" at bounding box center [1218, 441] width 602 height 33
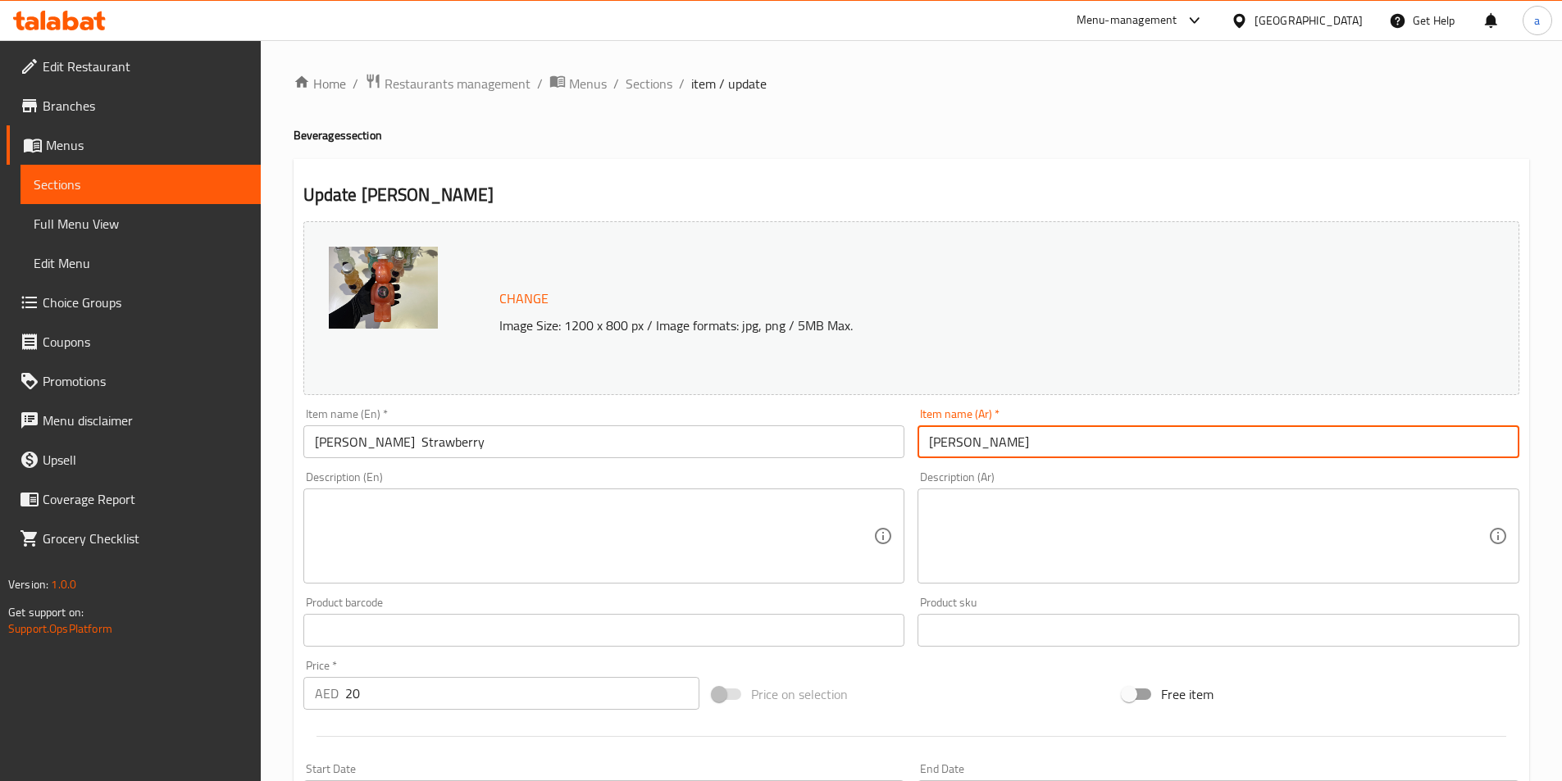
type input "[PERSON_NAME]"
click at [854, 479] on div "Description (En) Description (En)" at bounding box center [604, 527] width 602 height 112
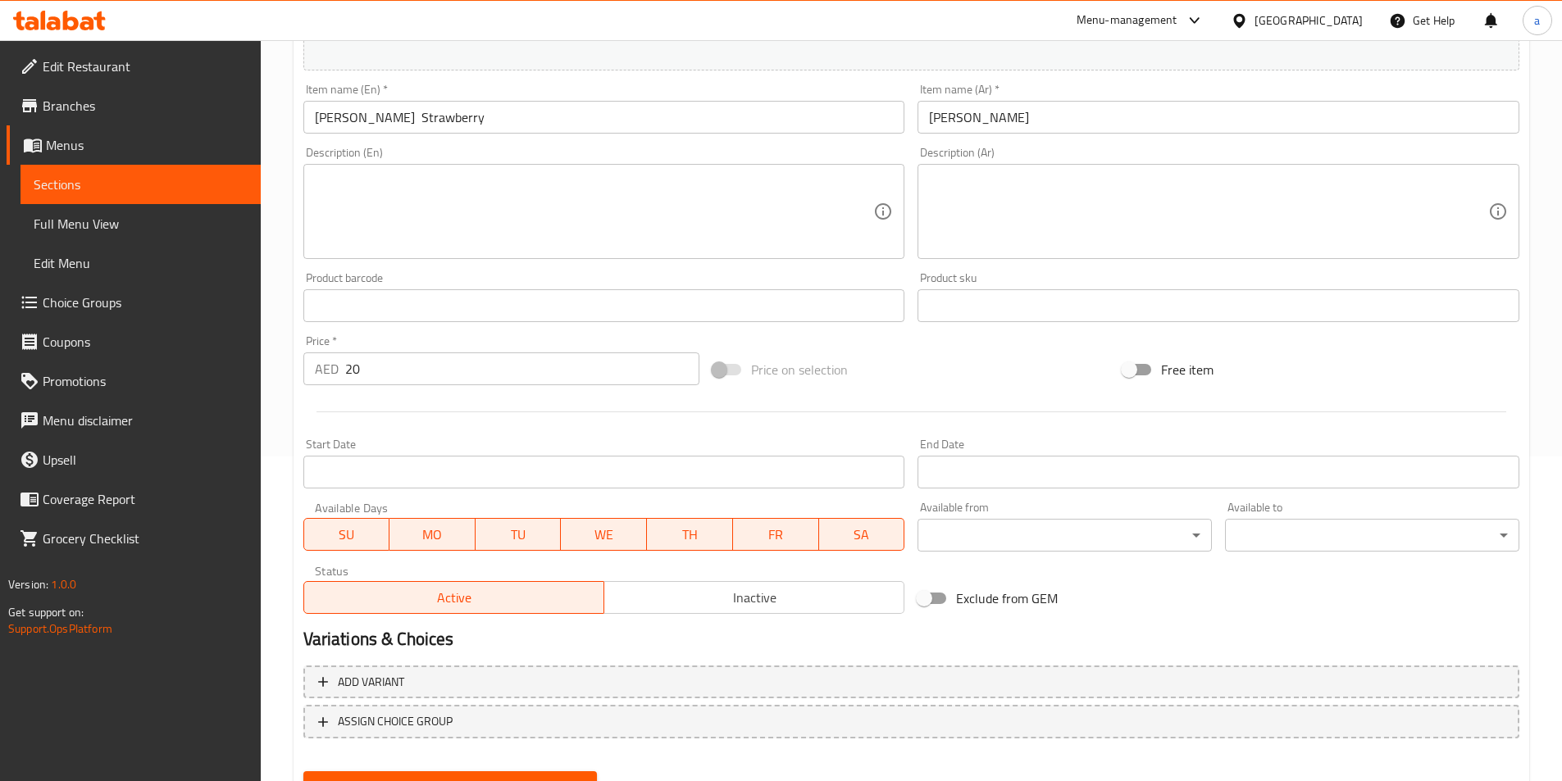
scroll to position [237, 0]
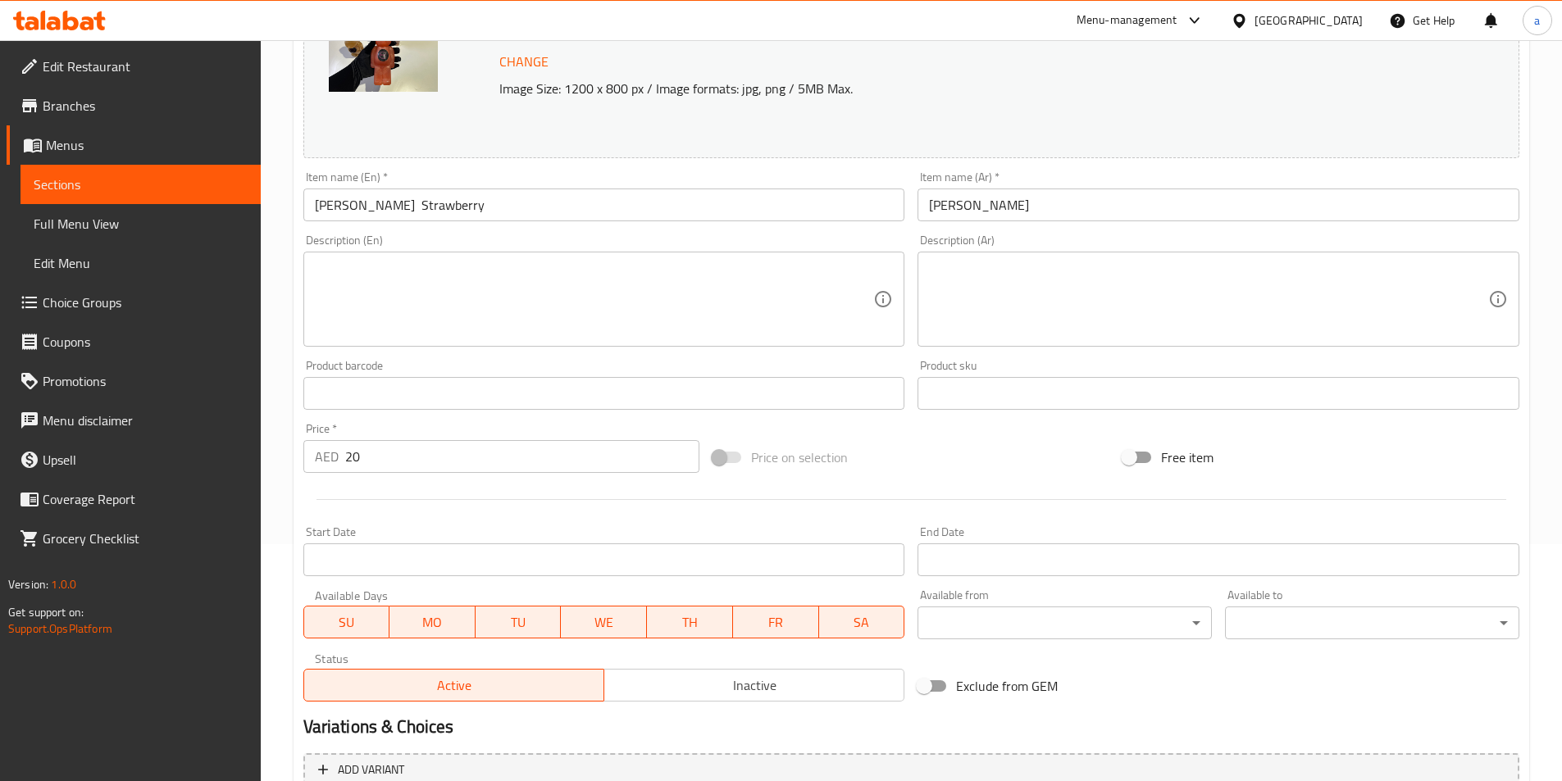
click at [394, 208] on input "[PERSON_NAME] Strawberry" at bounding box center [604, 205] width 602 height 33
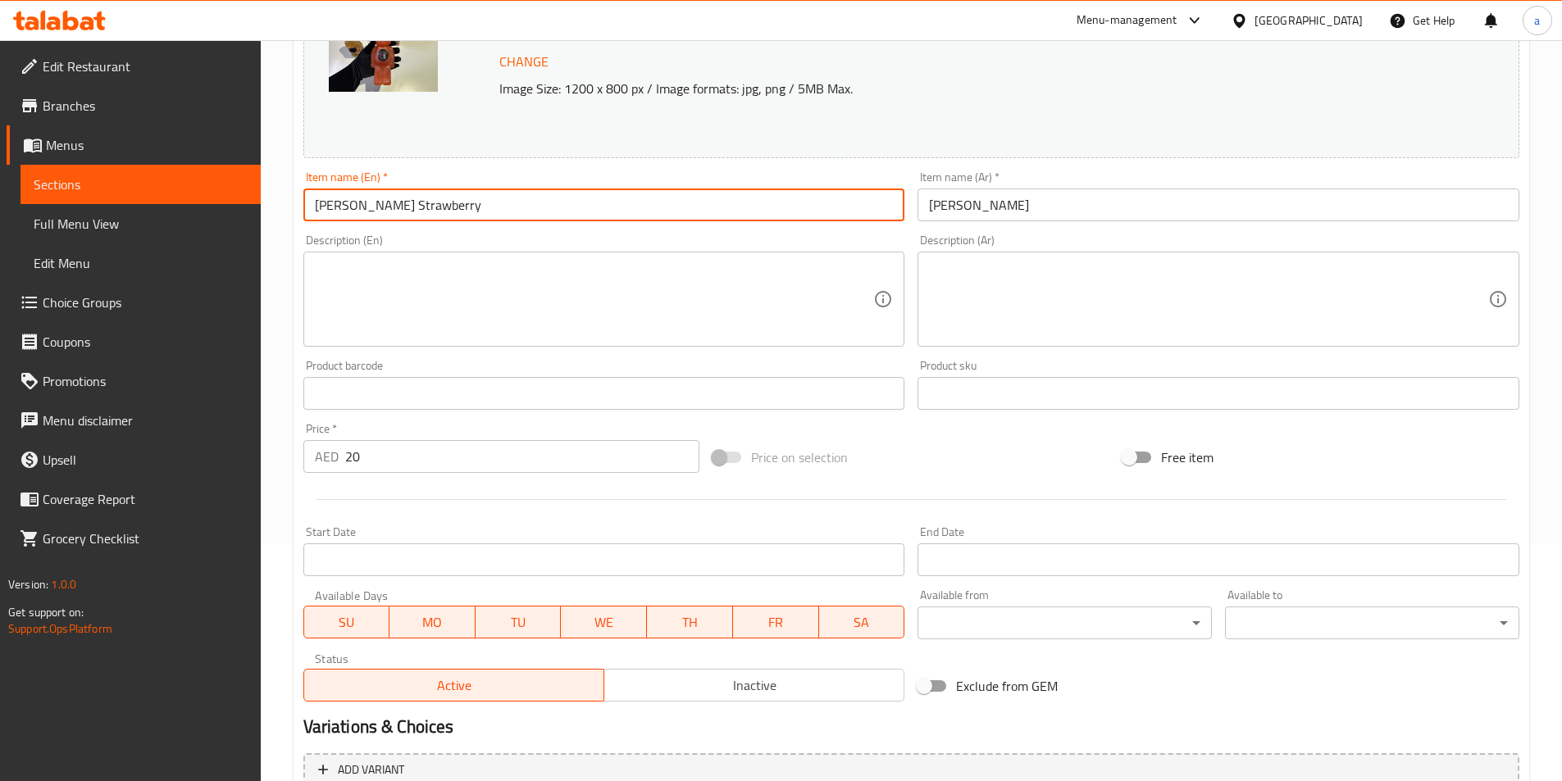
type input "[PERSON_NAME] Strawberry"
click at [477, 362] on div "Product barcode Product barcode" at bounding box center [604, 385] width 602 height 50
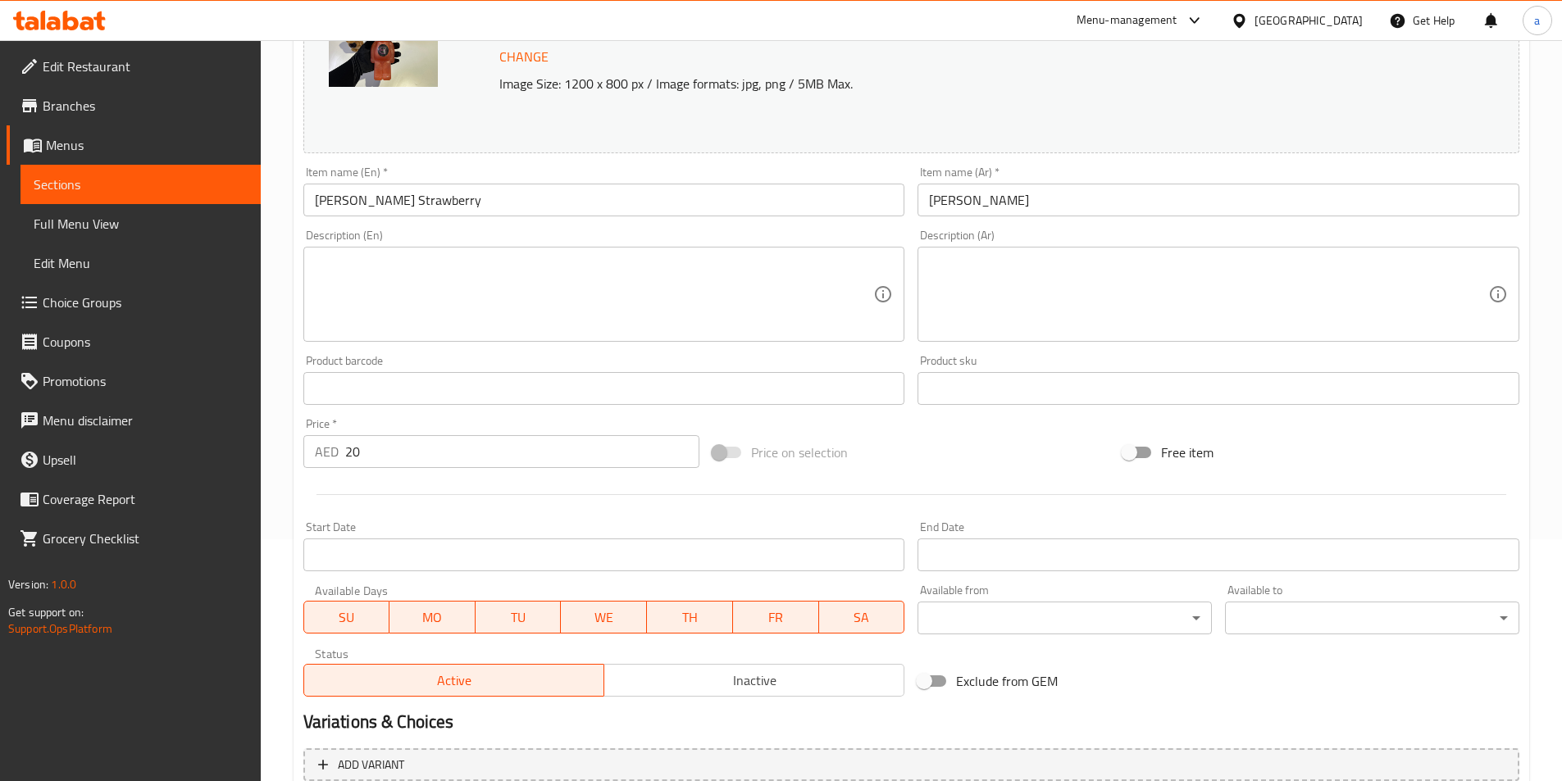
scroll to position [401, 0]
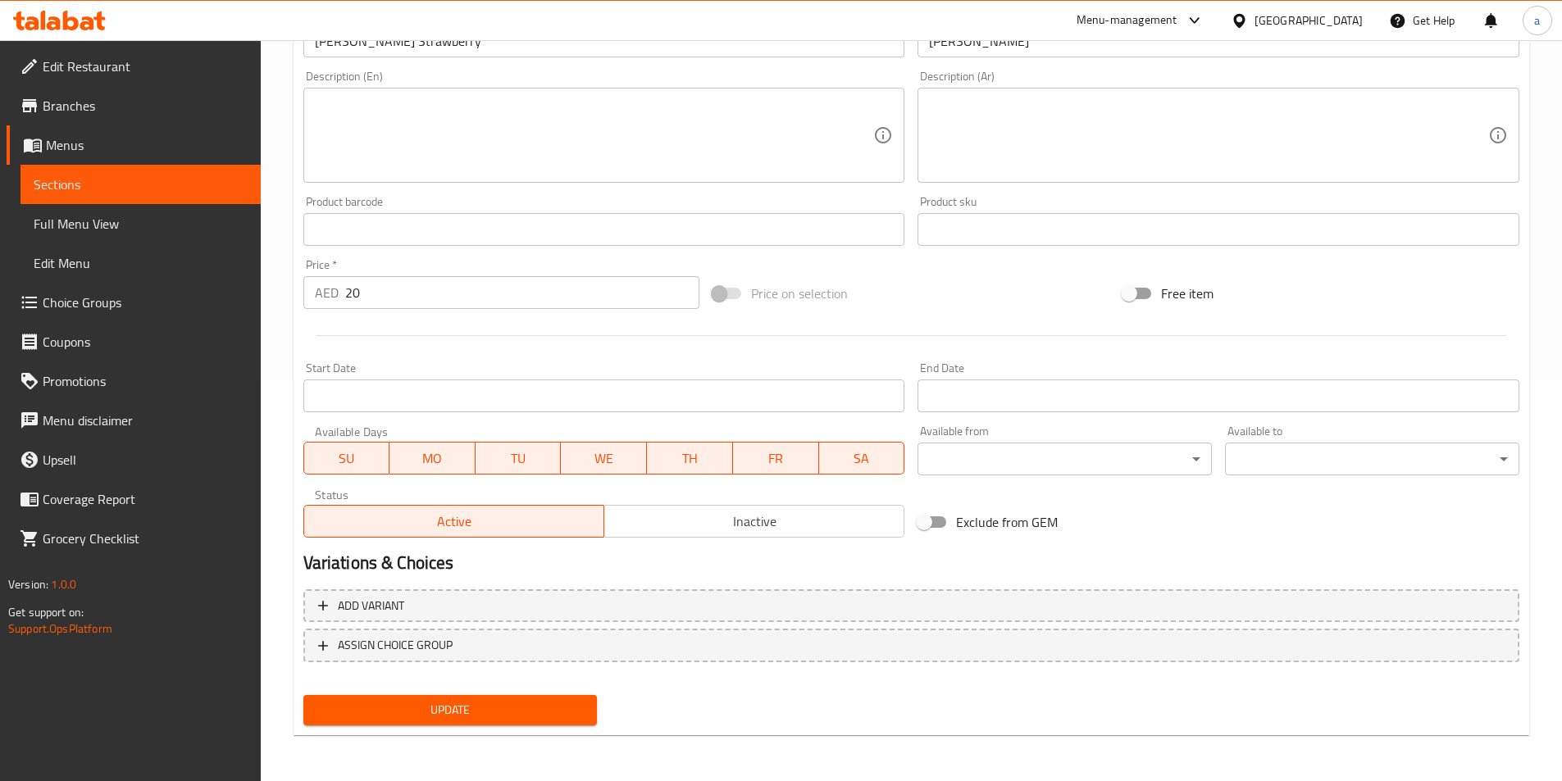
click at [441, 684] on div "Add variant ASSIGN CHOICE GROUP" at bounding box center [911, 636] width 1229 height 107
click at [445, 693] on div "Update" at bounding box center [450, 710] width 307 height 43
click at [447, 698] on button "Update" at bounding box center [450, 710] width 294 height 30
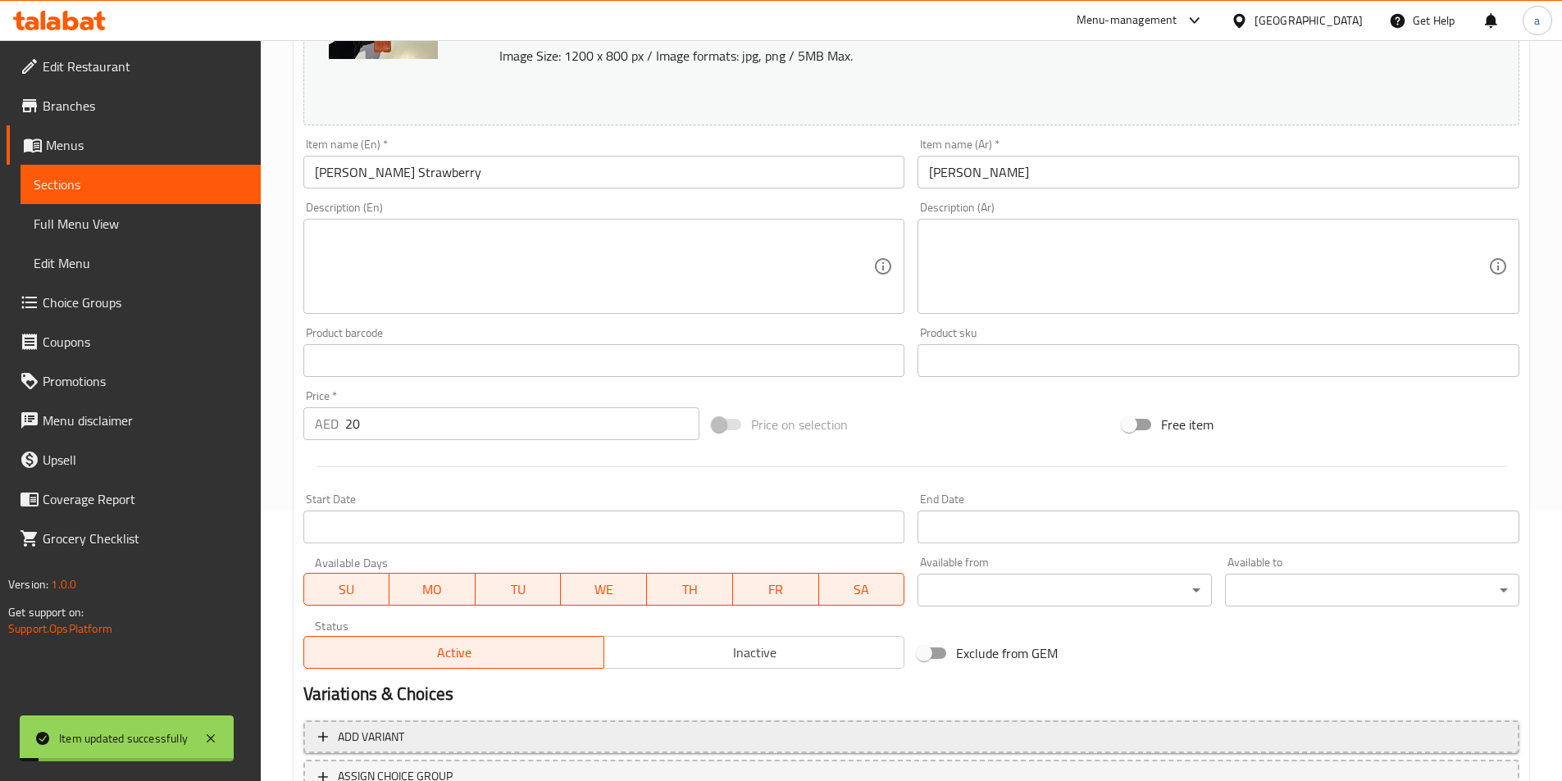
scroll to position [0, 0]
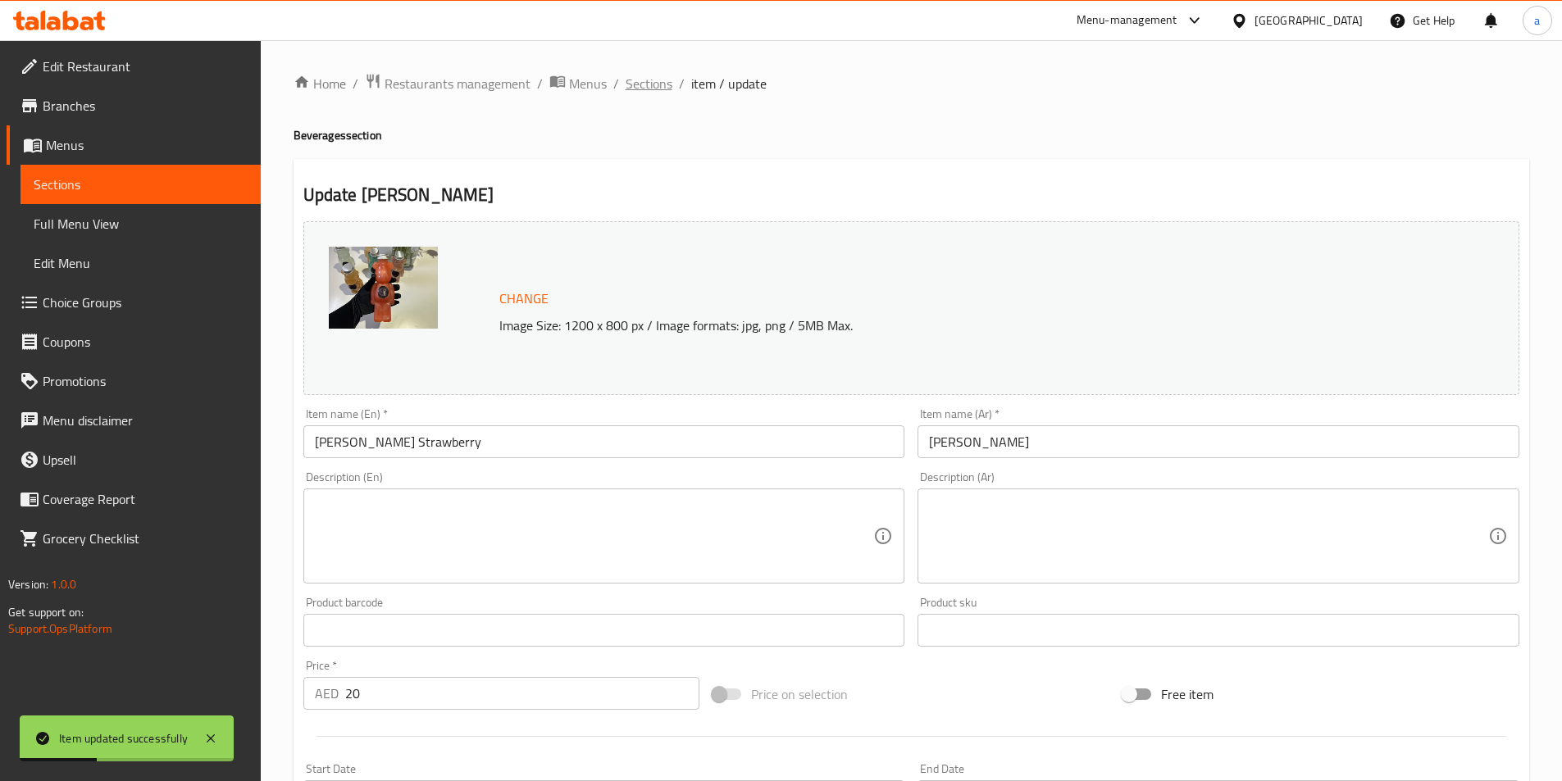
click at [659, 82] on span "Sections" at bounding box center [648, 84] width 47 height 20
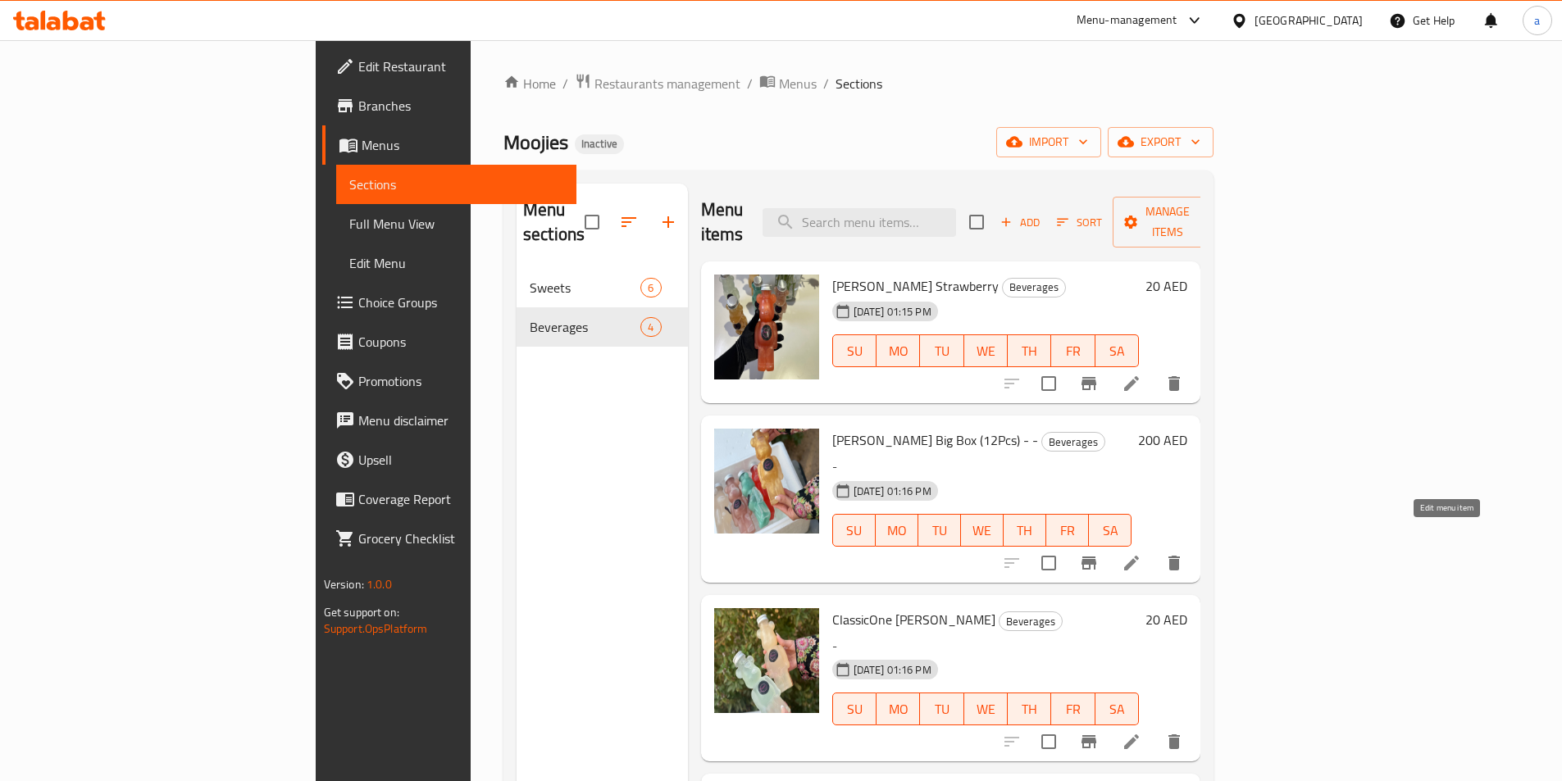
click at [1139, 556] on icon at bounding box center [1131, 563] width 15 height 15
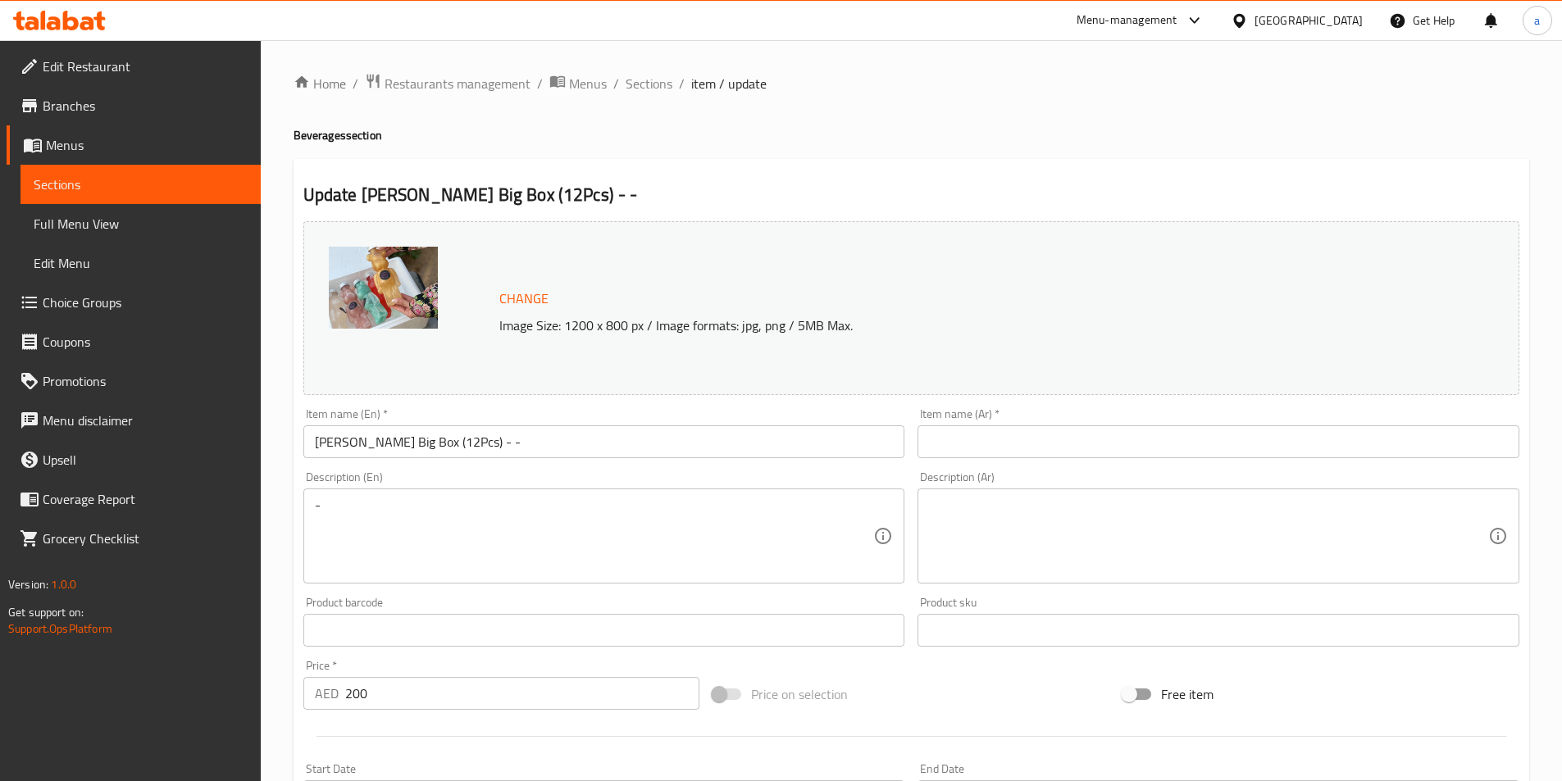
click at [1171, 437] on input "text" at bounding box center [1218, 441] width 602 height 33
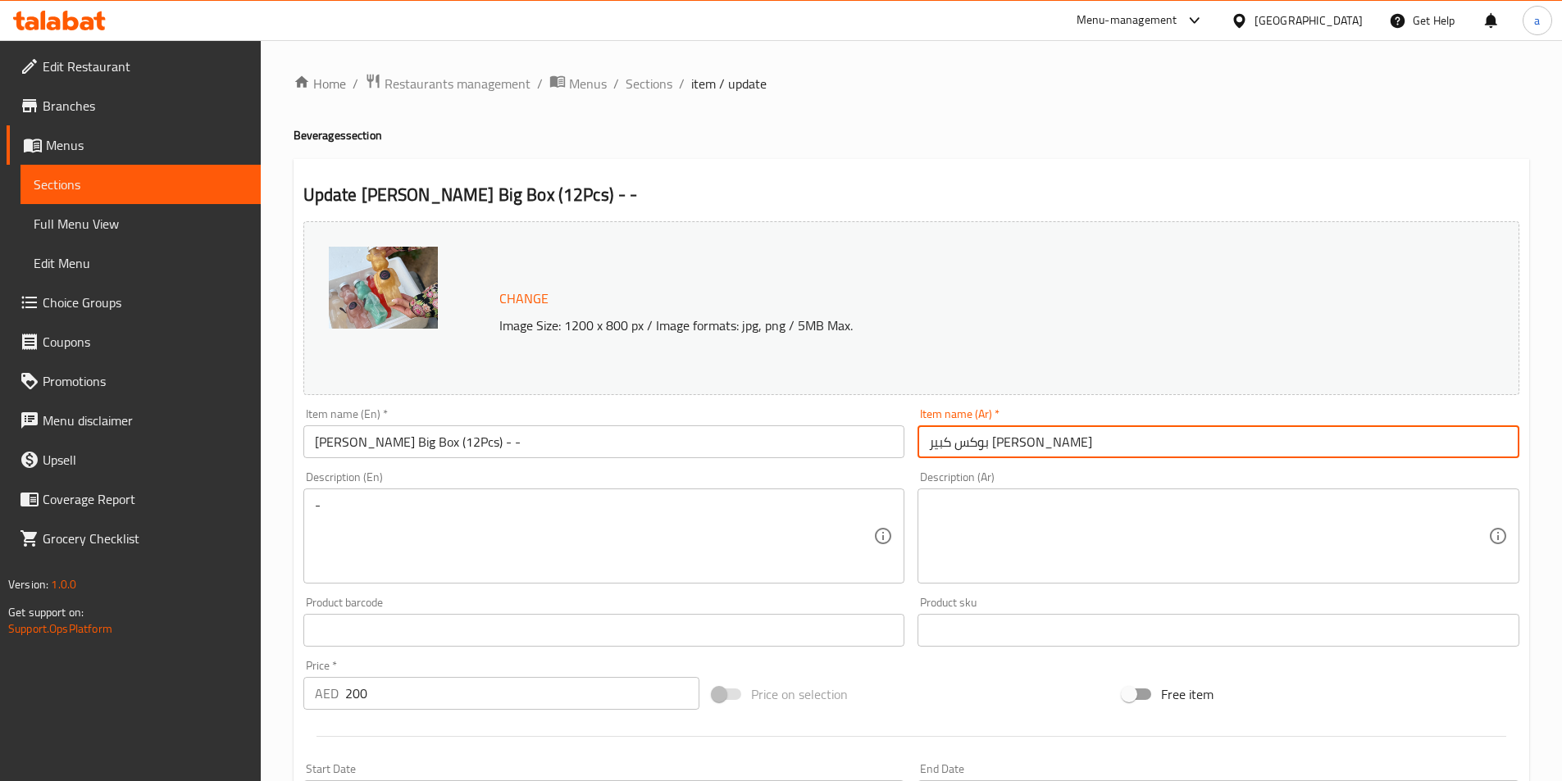
type input "بوكس كبير [PERSON_NAME]"
click at [776, 605] on div "Product barcode Product barcode" at bounding box center [604, 622] width 602 height 50
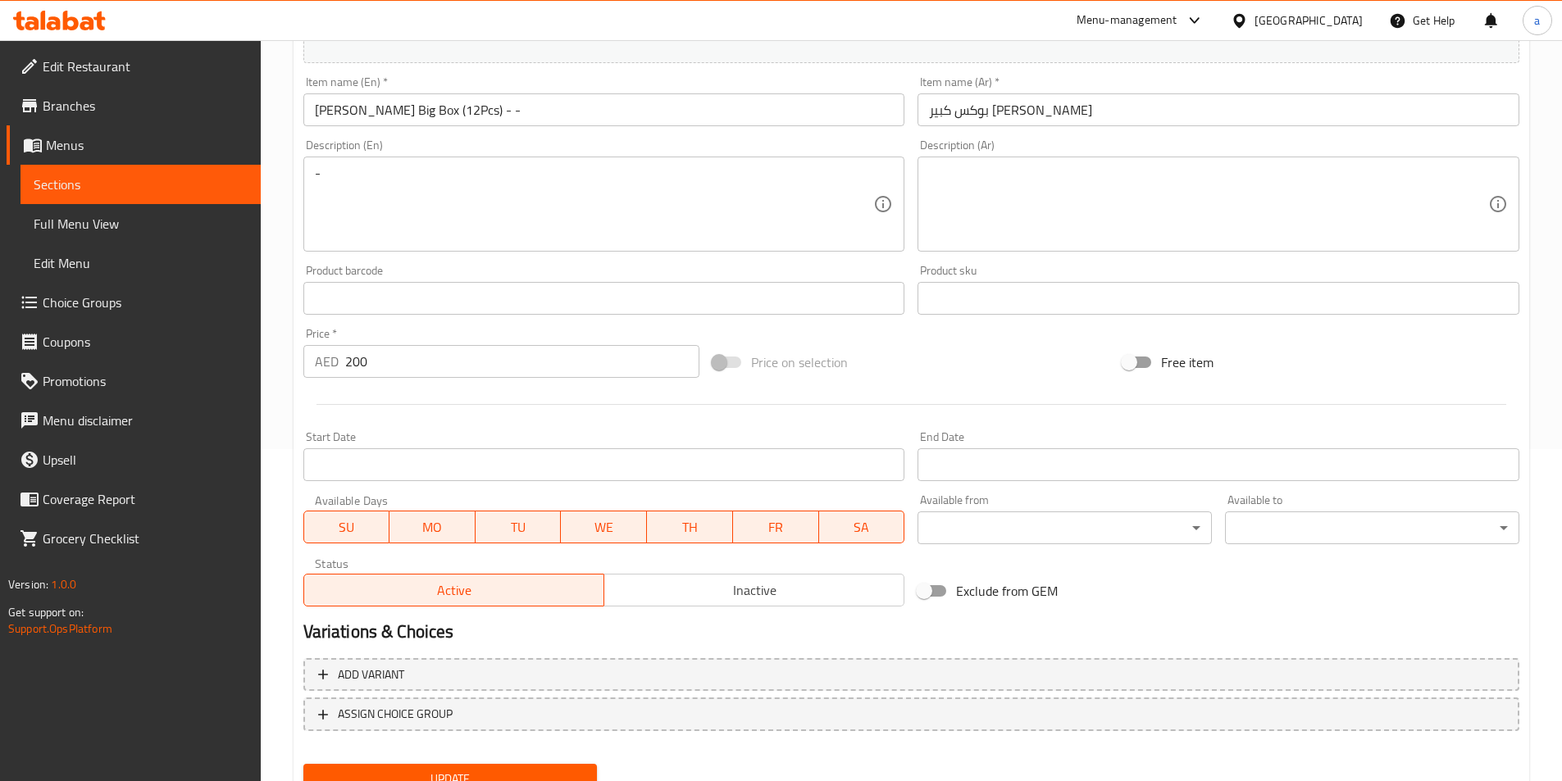
scroll to position [401, 0]
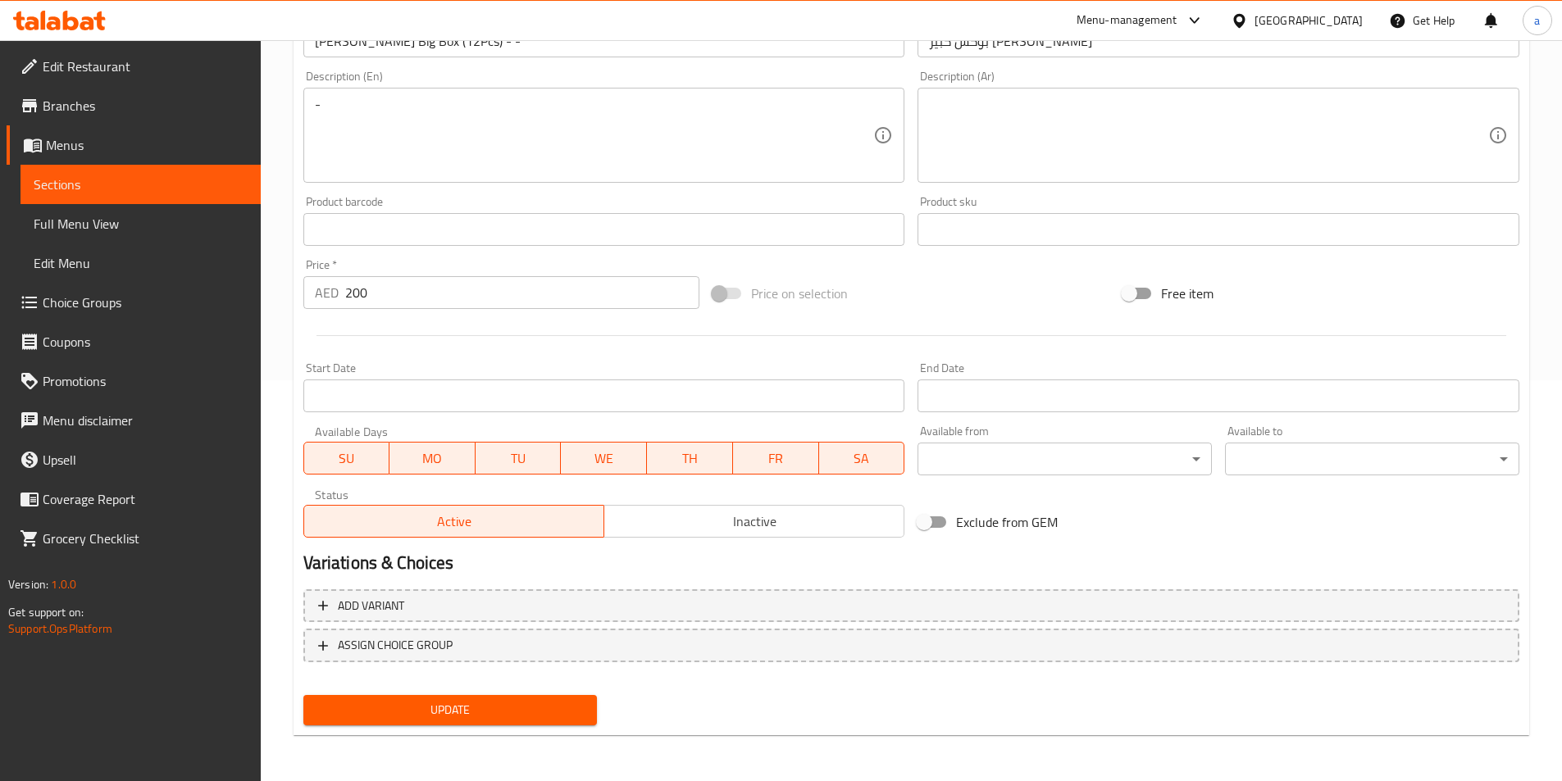
click at [429, 720] on span "Update" at bounding box center [450, 710] width 268 height 20
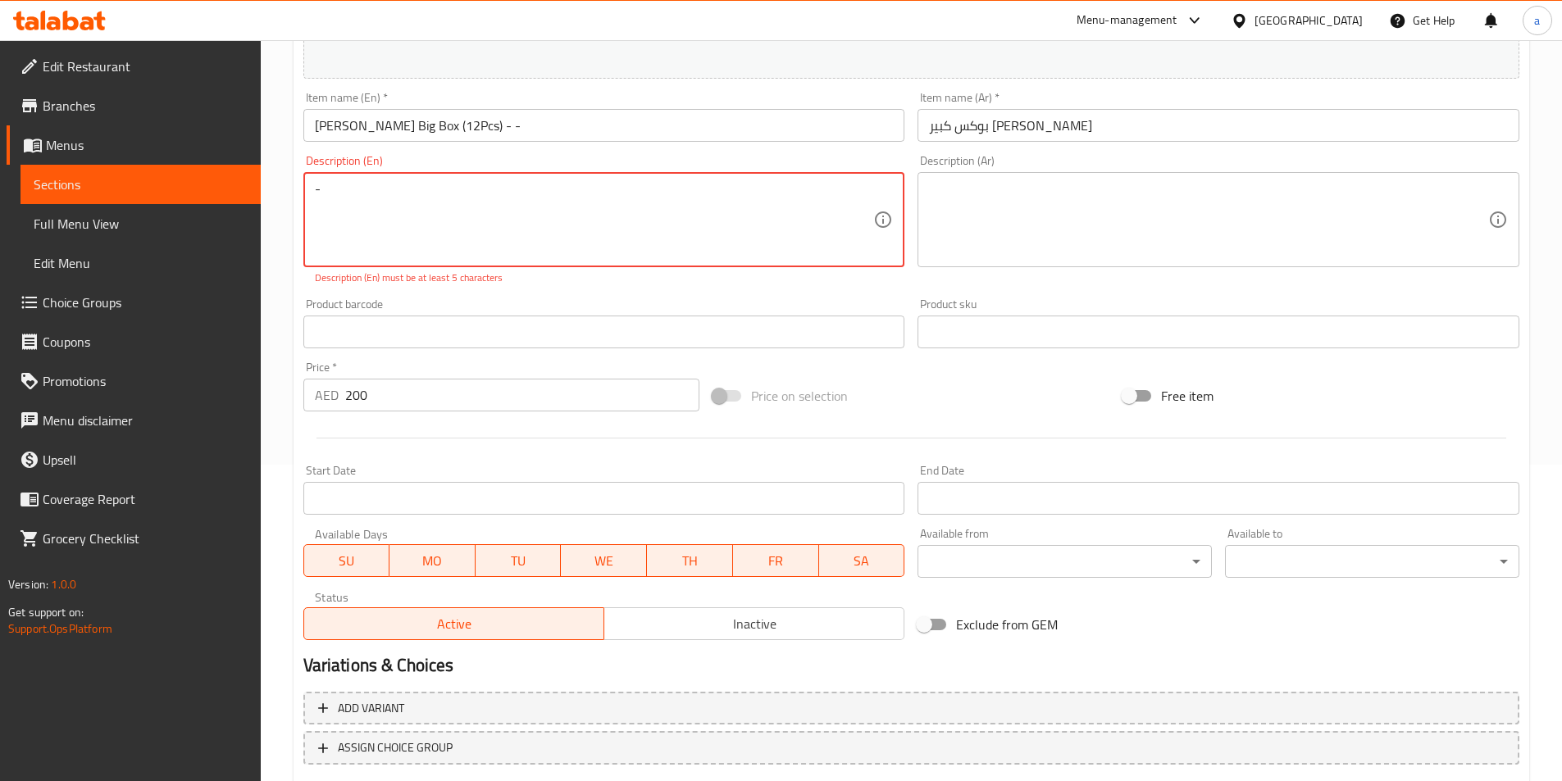
scroll to position [237, 0]
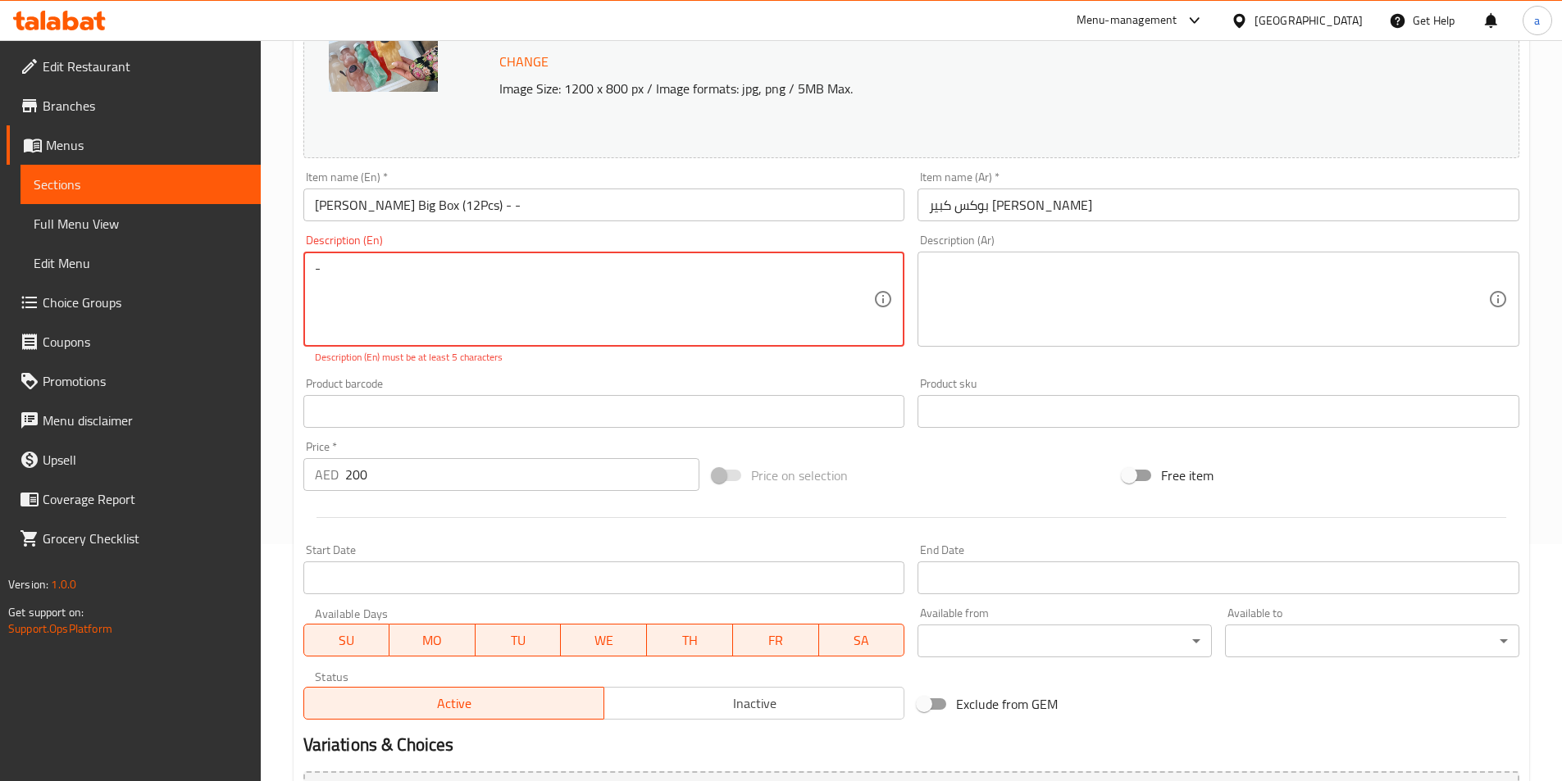
click at [487, 250] on div "Description (En) - Description (En) Description (En) must be at least 5 charact…" at bounding box center [604, 299] width 602 height 130
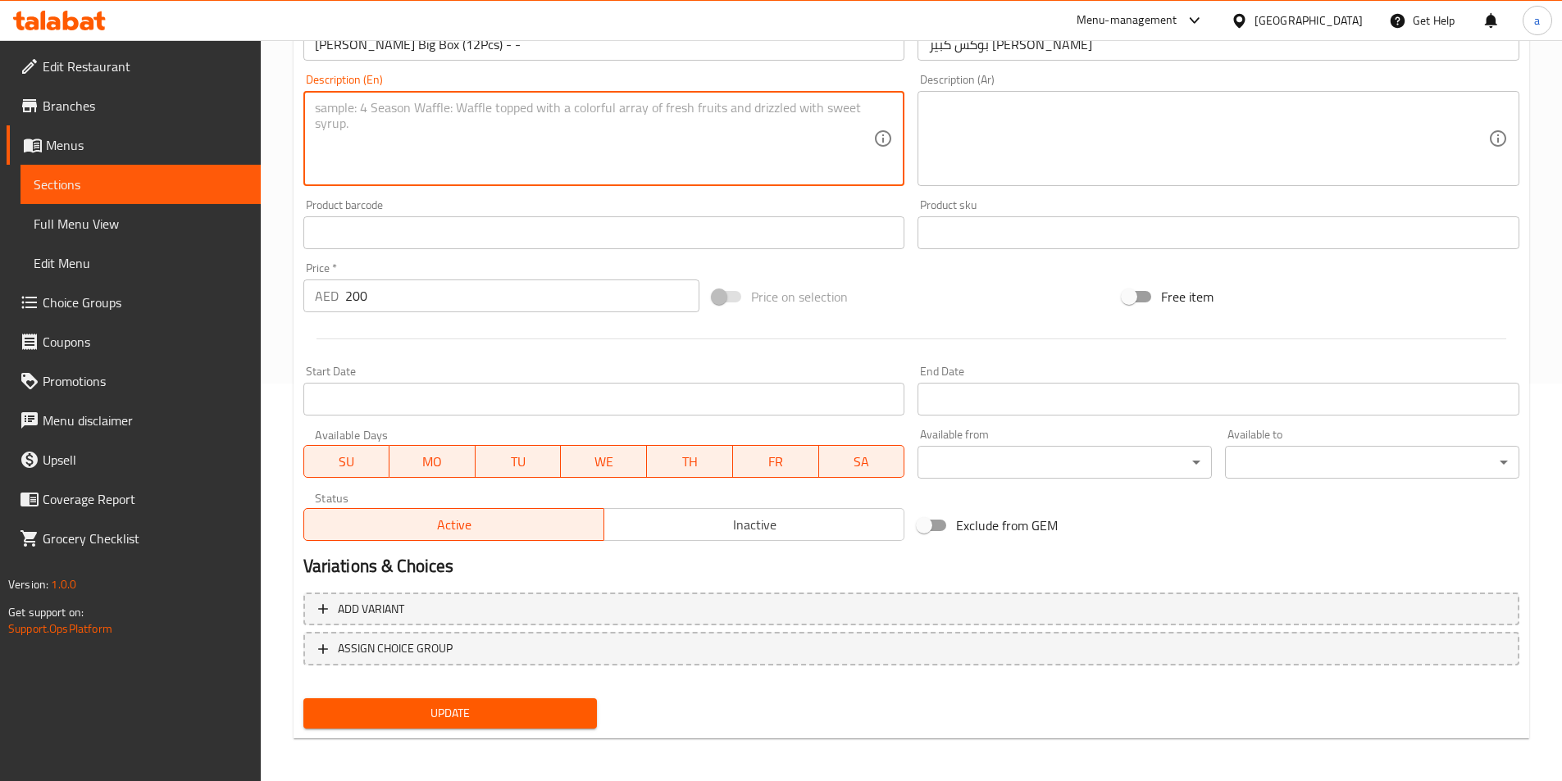
scroll to position [401, 0]
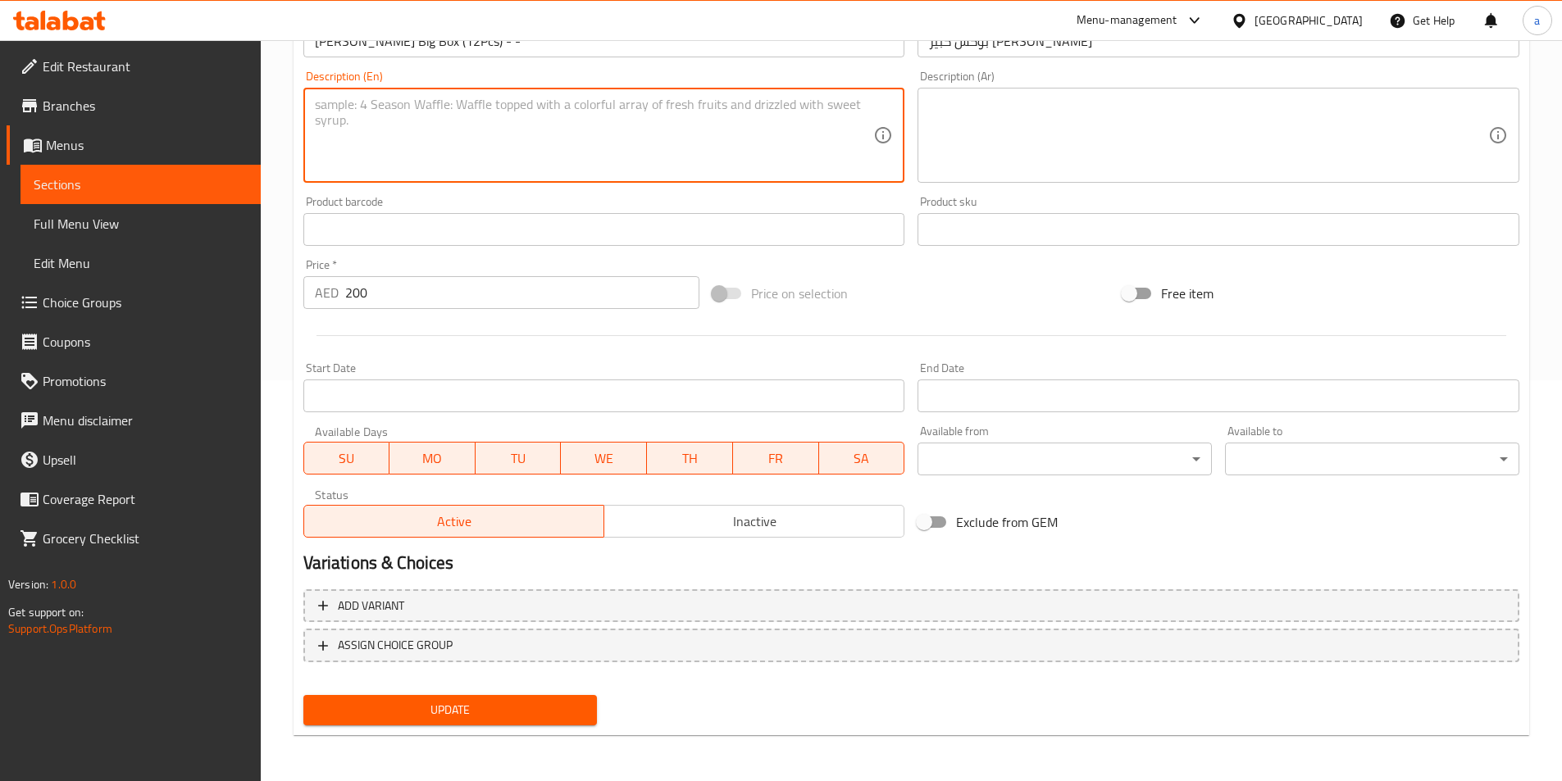
click at [462, 700] on span "Update" at bounding box center [450, 710] width 268 height 20
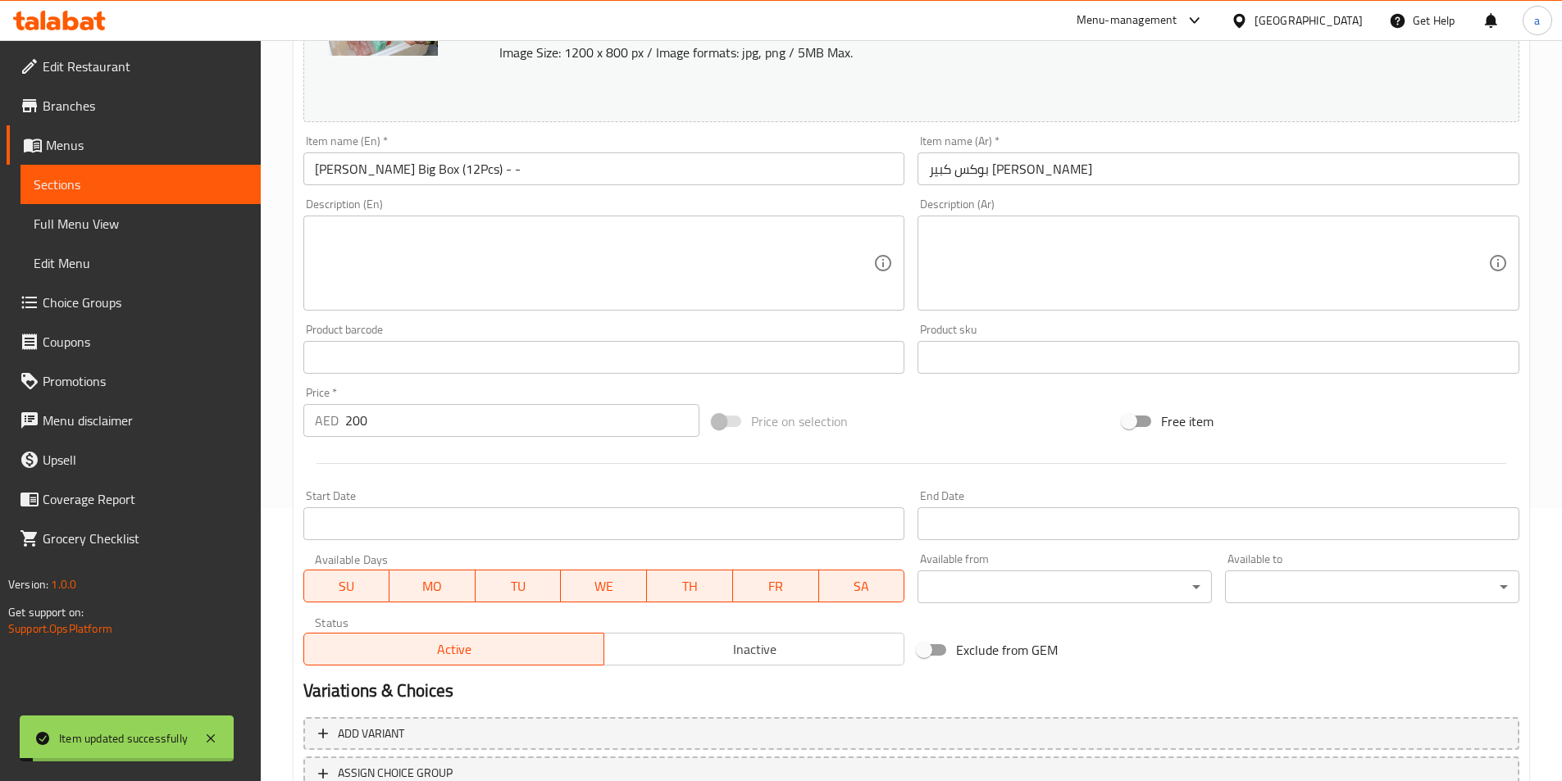
scroll to position [0, 0]
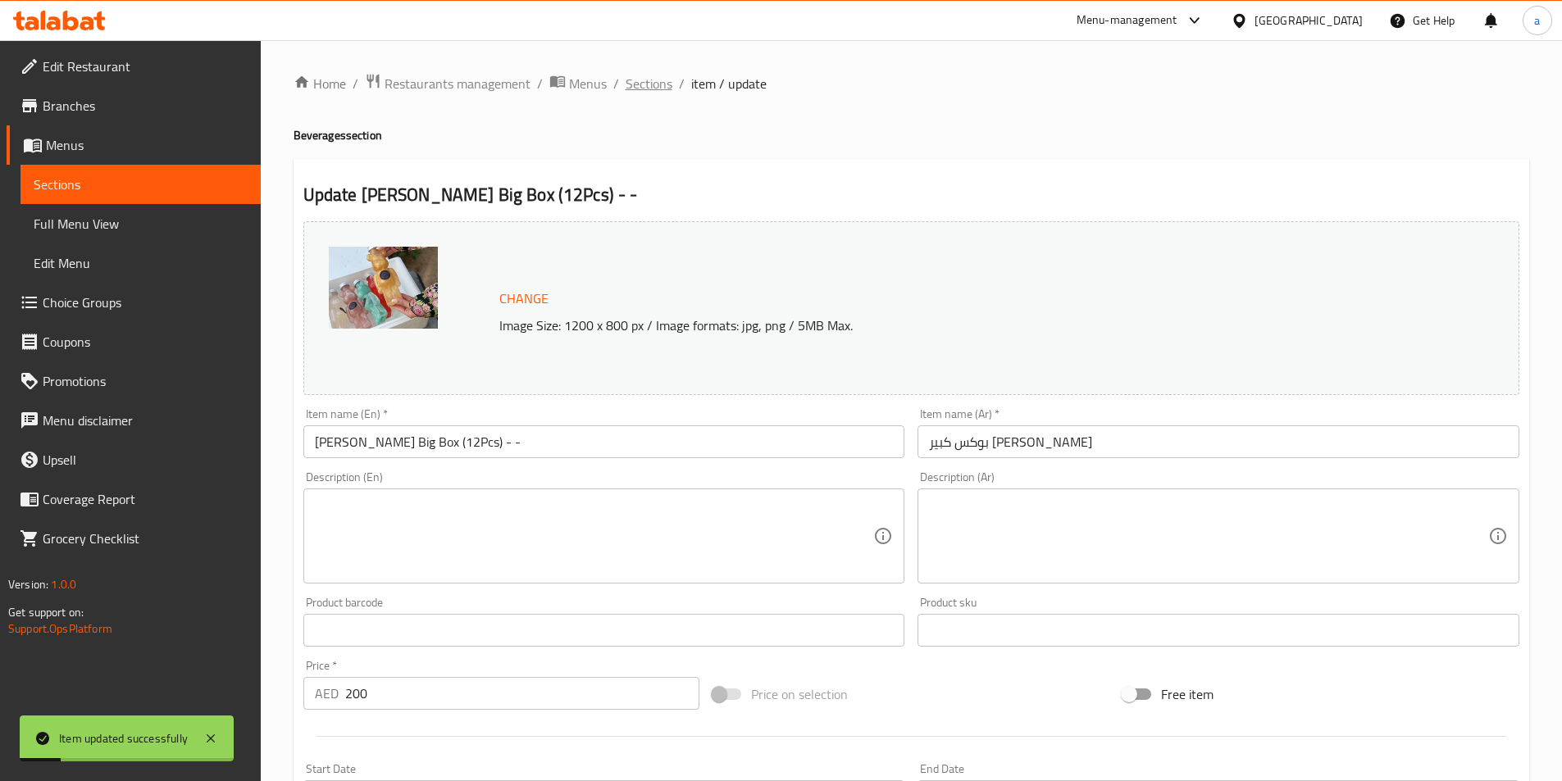
click at [652, 84] on span "Sections" at bounding box center [648, 84] width 47 height 20
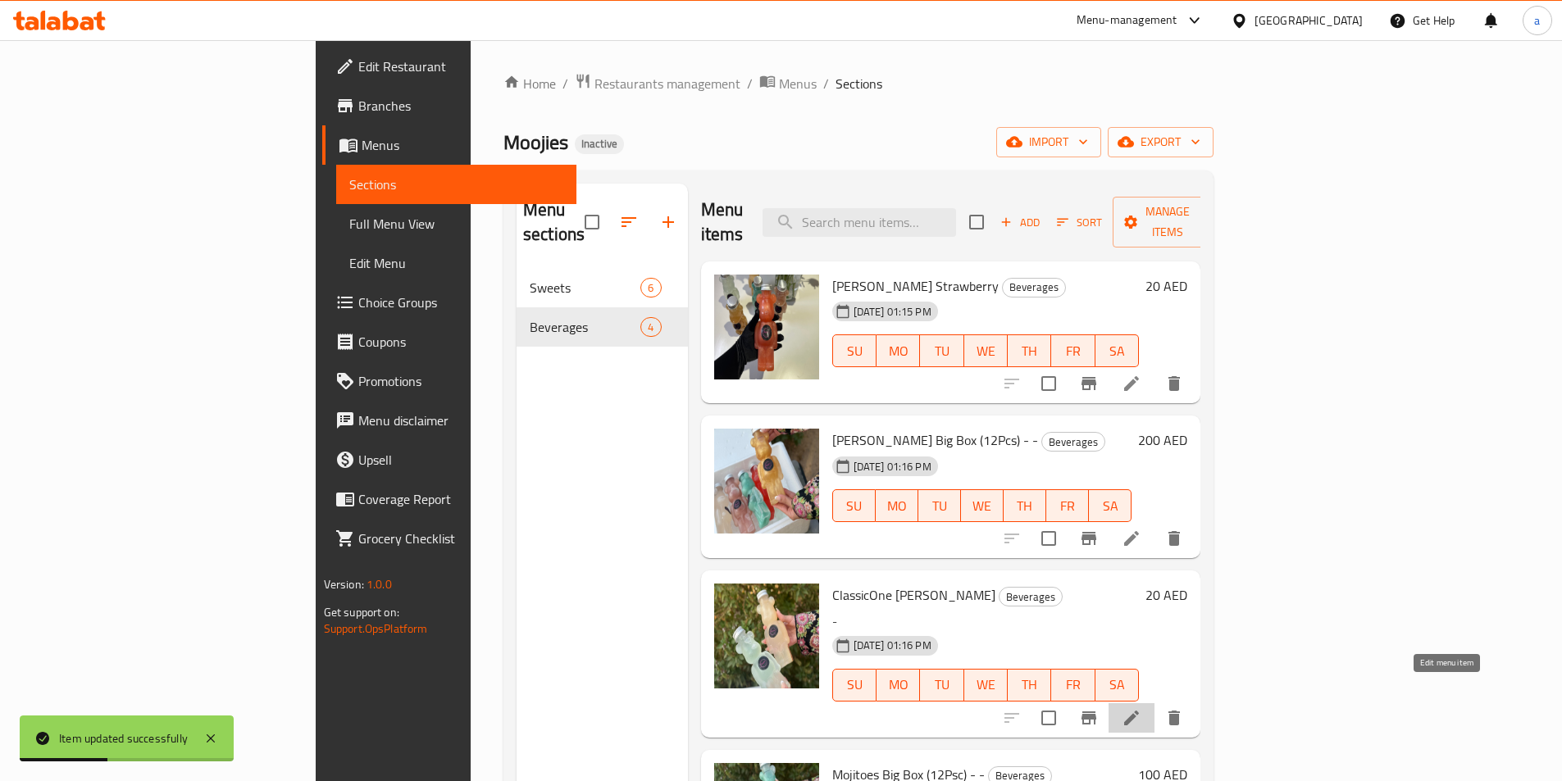
click at [1141, 708] on icon at bounding box center [1131, 718] width 20 height 20
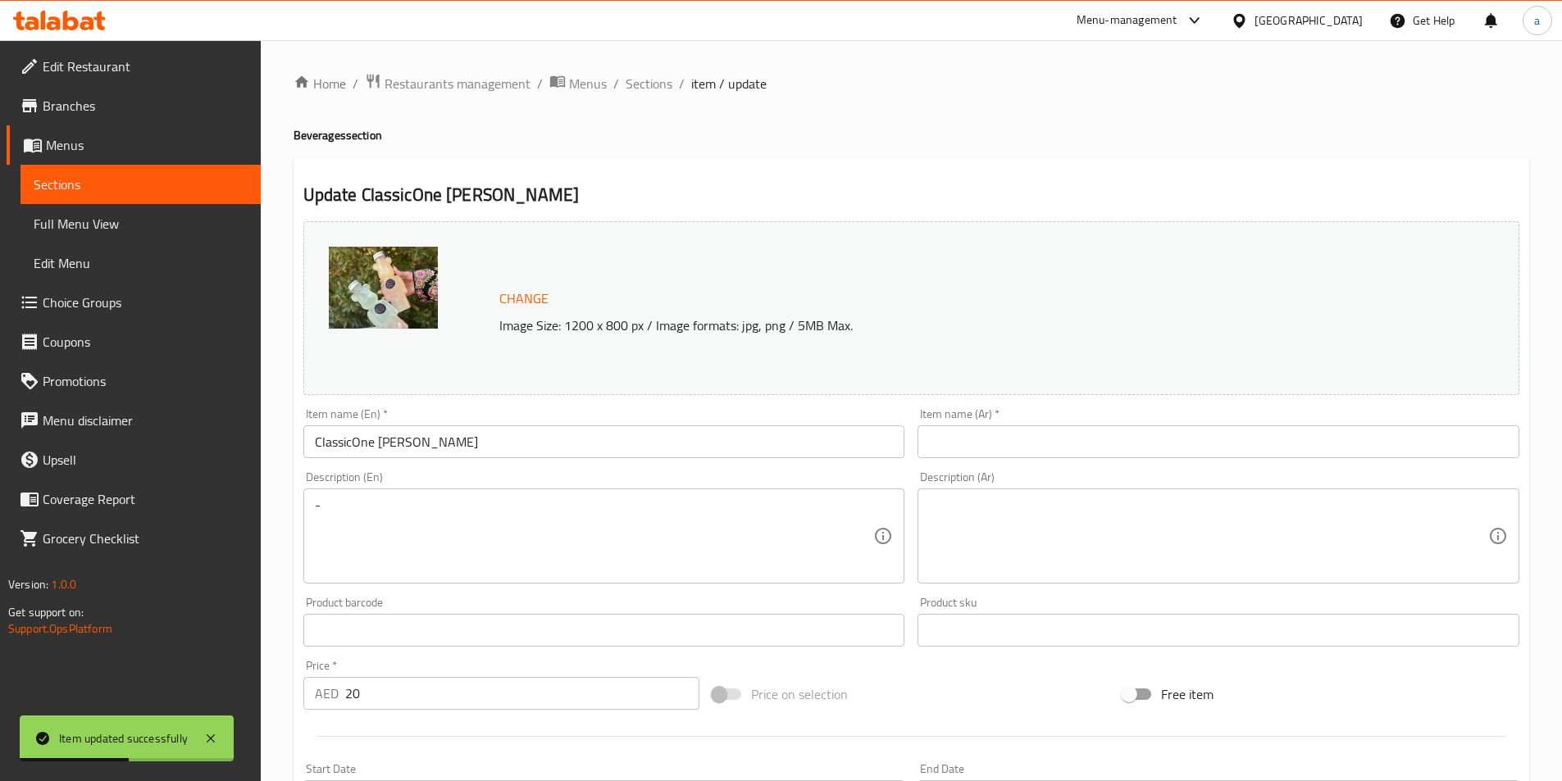
click at [1057, 450] on input "text" at bounding box center [1218, 441] width 602 height 33
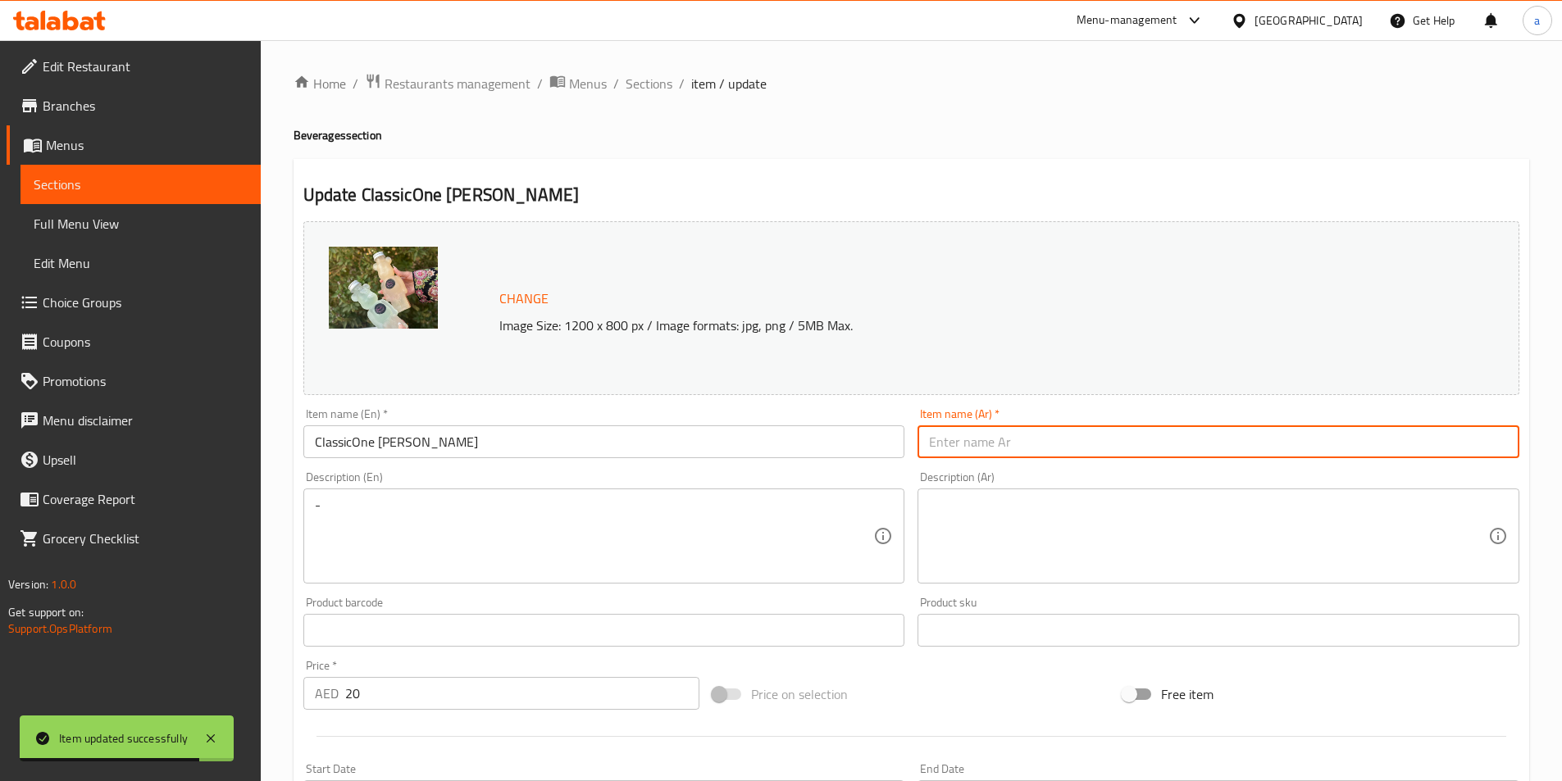
click at [350, 446] on input "ClassicOne [PERSON_NAME]" at bounding box center [604, 441] width 602 height 33
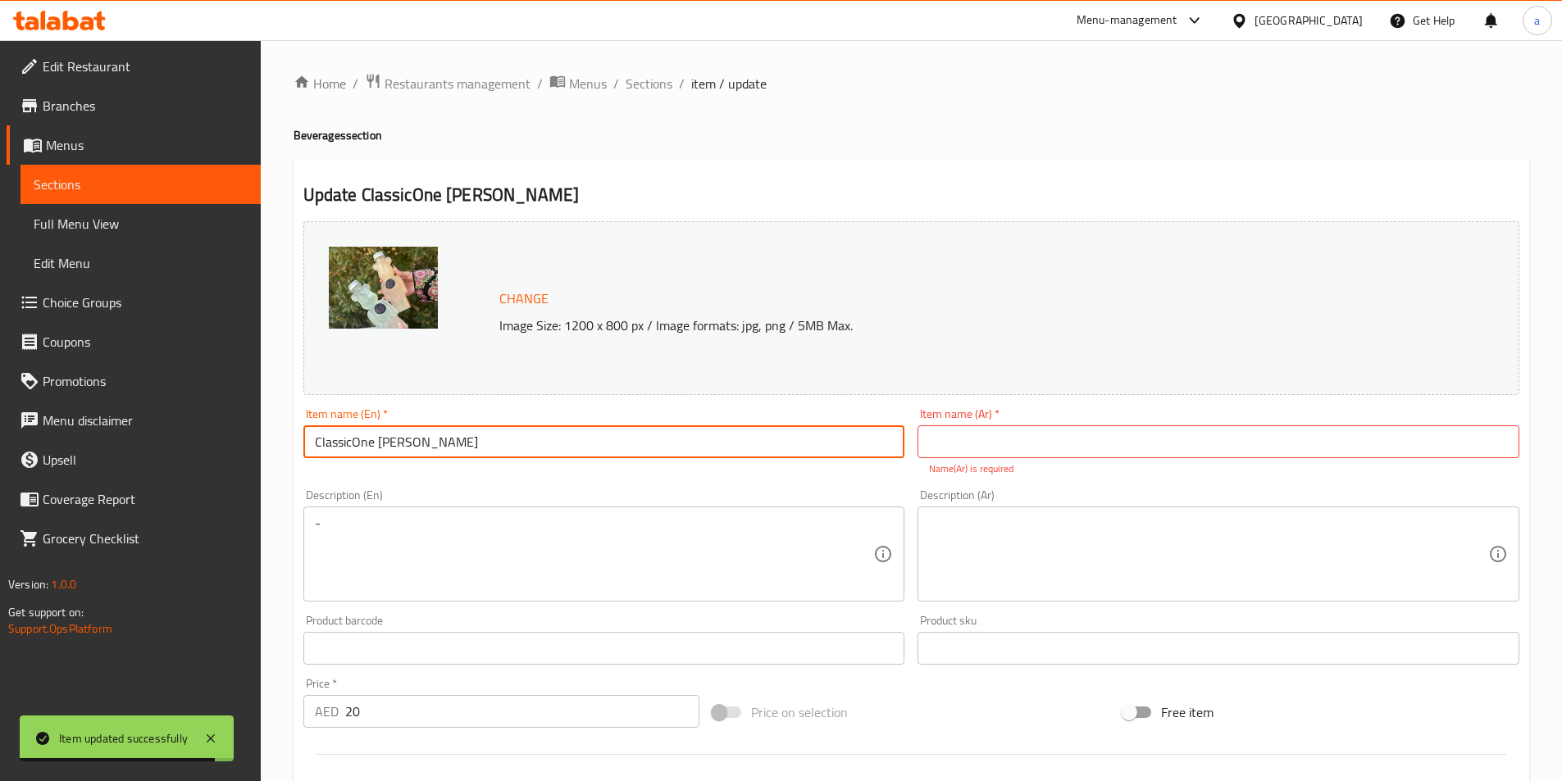
click at [353, 448] on input "ClassicOne [PERSON_NAME]" at bounding box center [604, 441] width 602 height 33
drag, startPoint x: 517, startPoint y: 437, endPoint x: 293, endPoint y: 441, distance: 223.8
click at [293, 441] on div "Update Classic One [PERSON_NAME] Change Image Size: 1200 x 800 px / Image forma…" at bounding box center [910, 657] width 1235 height 996
type input "Classic One [PERSON_NAME]"
click at [1010, 438] on input "text" at bounding box center [1218, 441] width 602 height 33
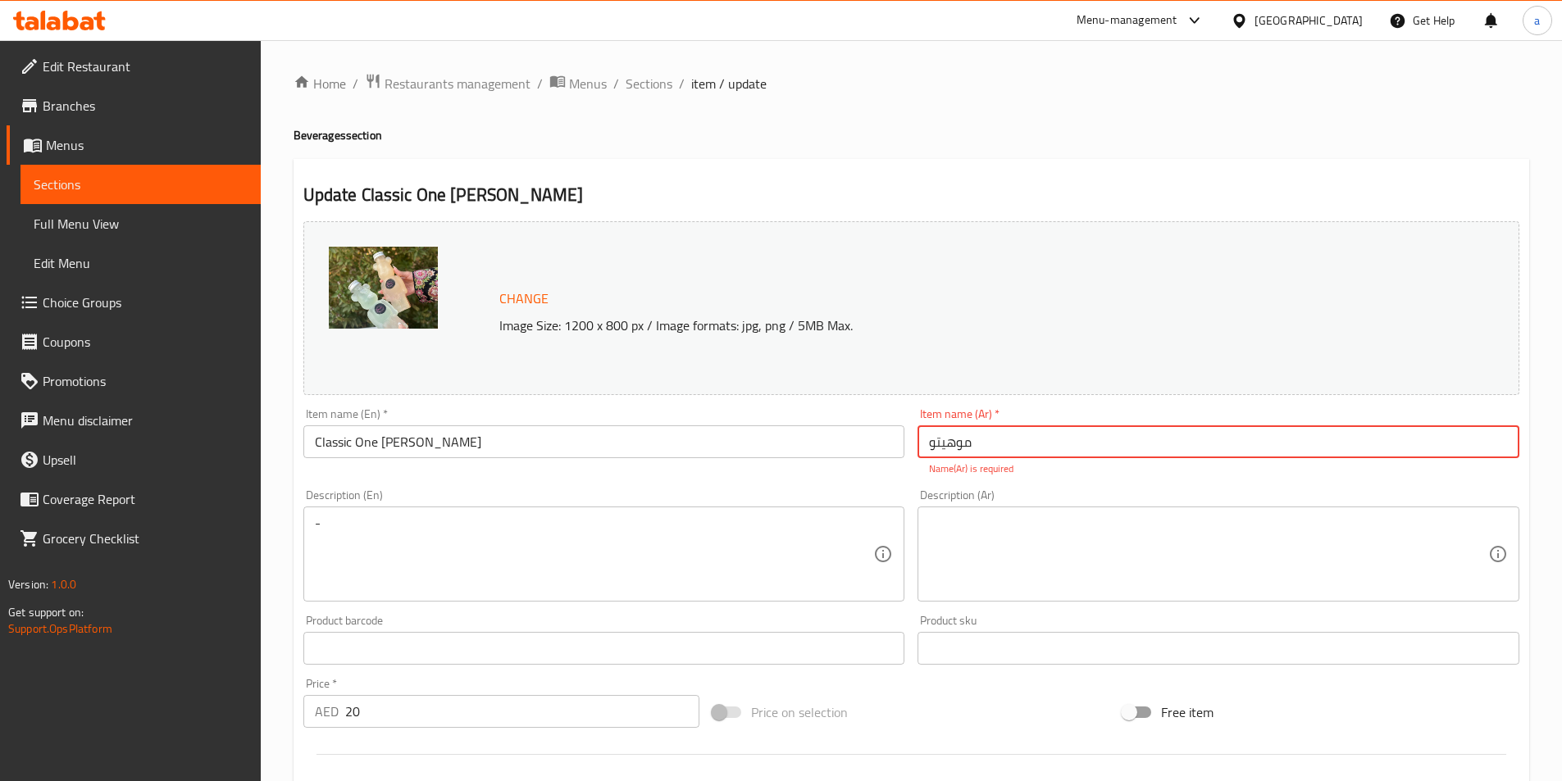
paste input "كلاسيك [PERSON_NAME]"
drag, startPoint x: 971, startPoint y: 445, endPoint x: 707, endPoint y: 469, distance: 265.0
click at [707, 469] on div "Change Image Size: 1200 x 800 px / Image formats: jpg, png / 5MB Max. Item name…" at bounding box center [911, 589] width 1229 height 748
type input "[PERSON_NAME] [PERSON_NAME]"
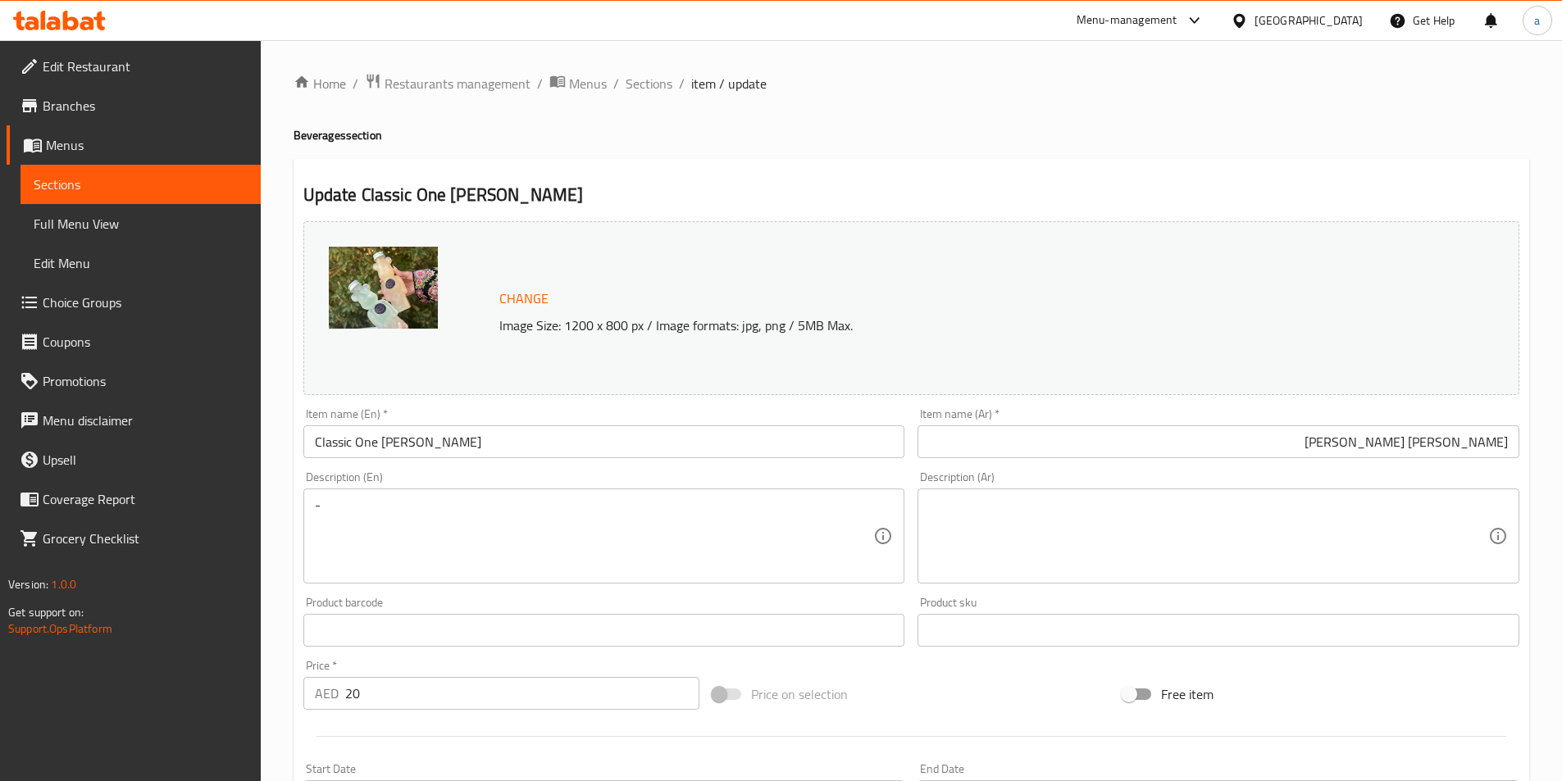
click at [1116, 487] on div "Description (Ar) Description (Ar)" at bounding box center [1218, 527] width 615 height 125
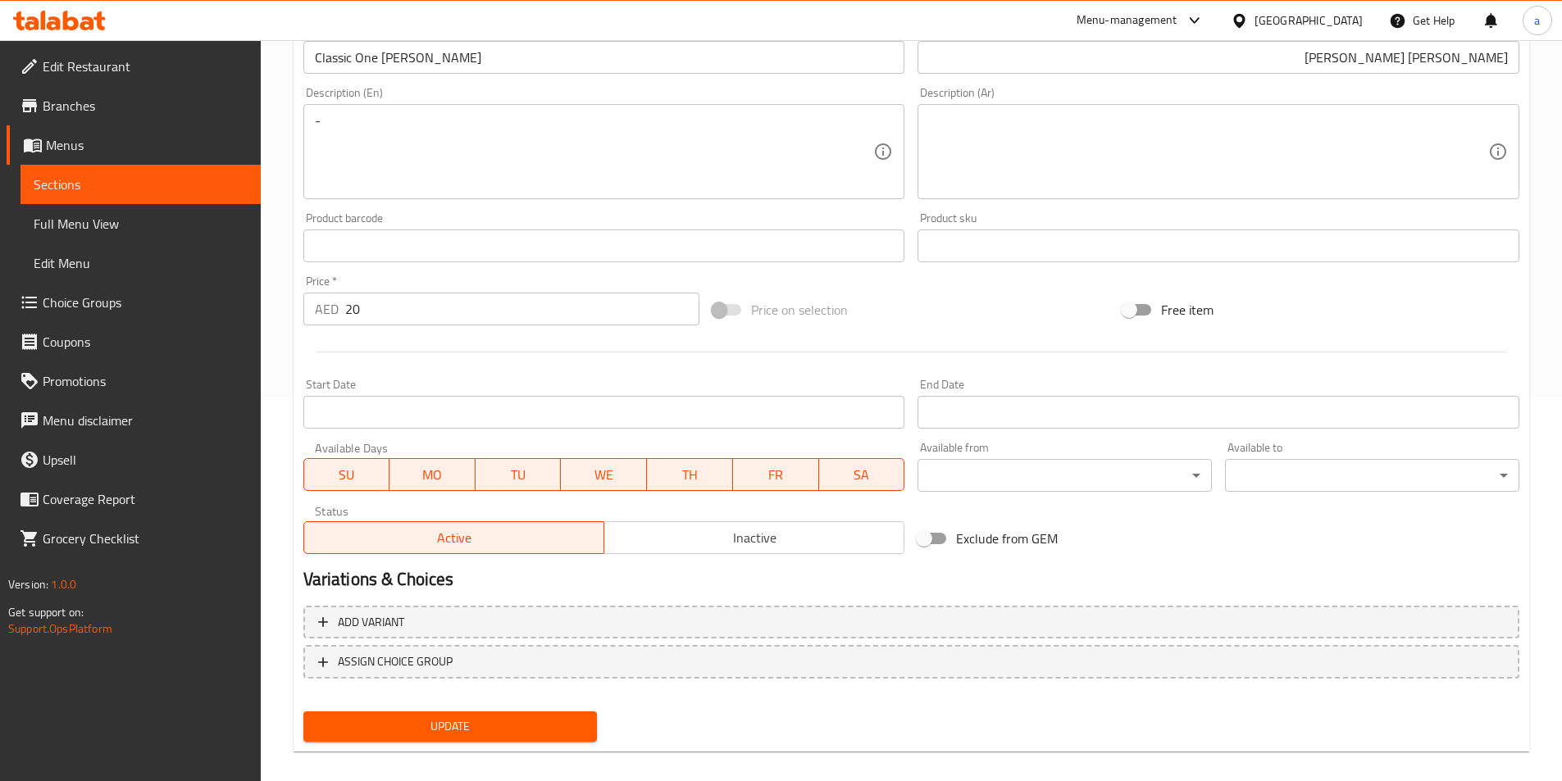
scroll to position [401, 0]
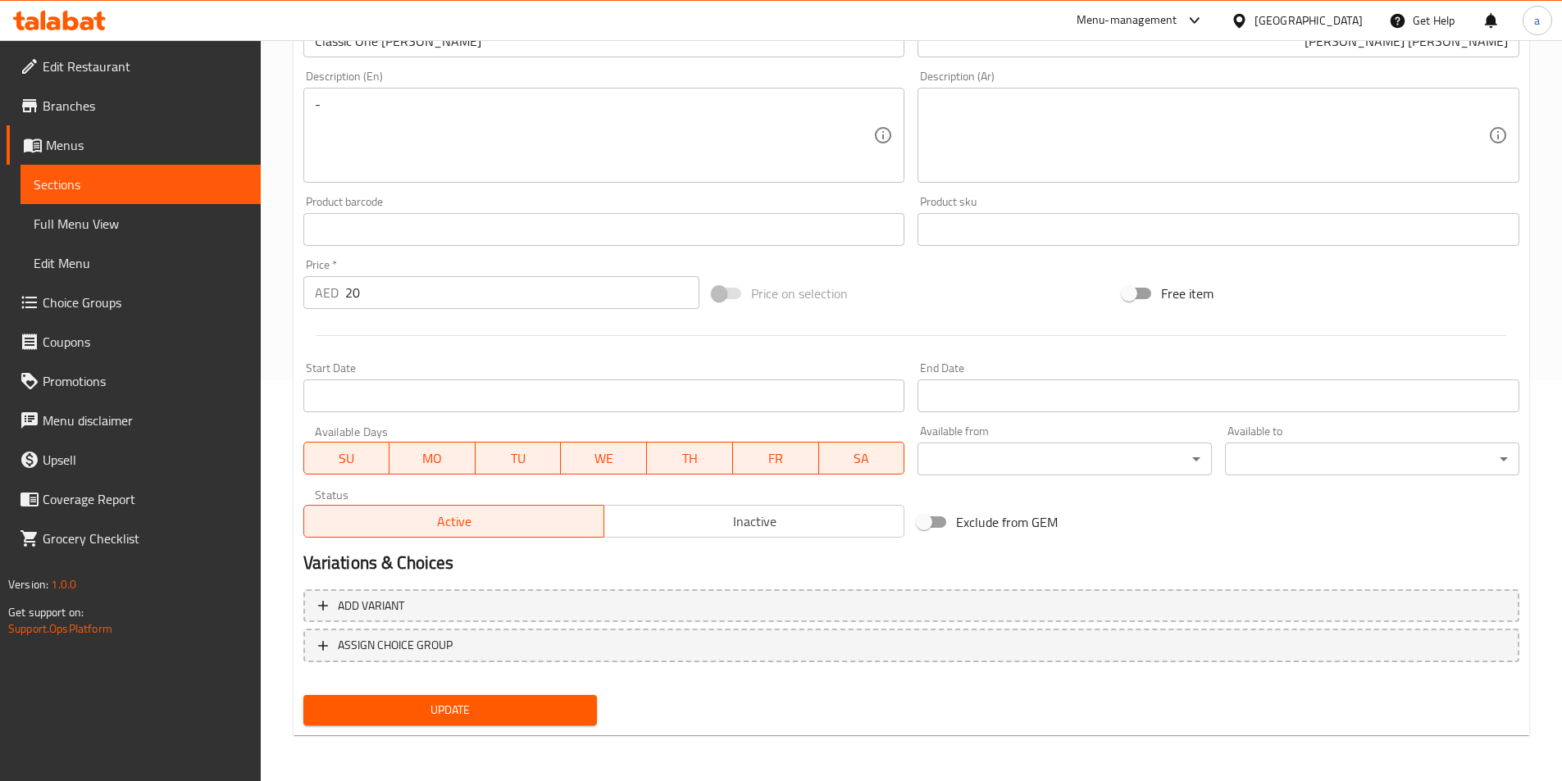
click at [420, 702] on span "Update" at bounding box center [450, 710] width 268 height 20
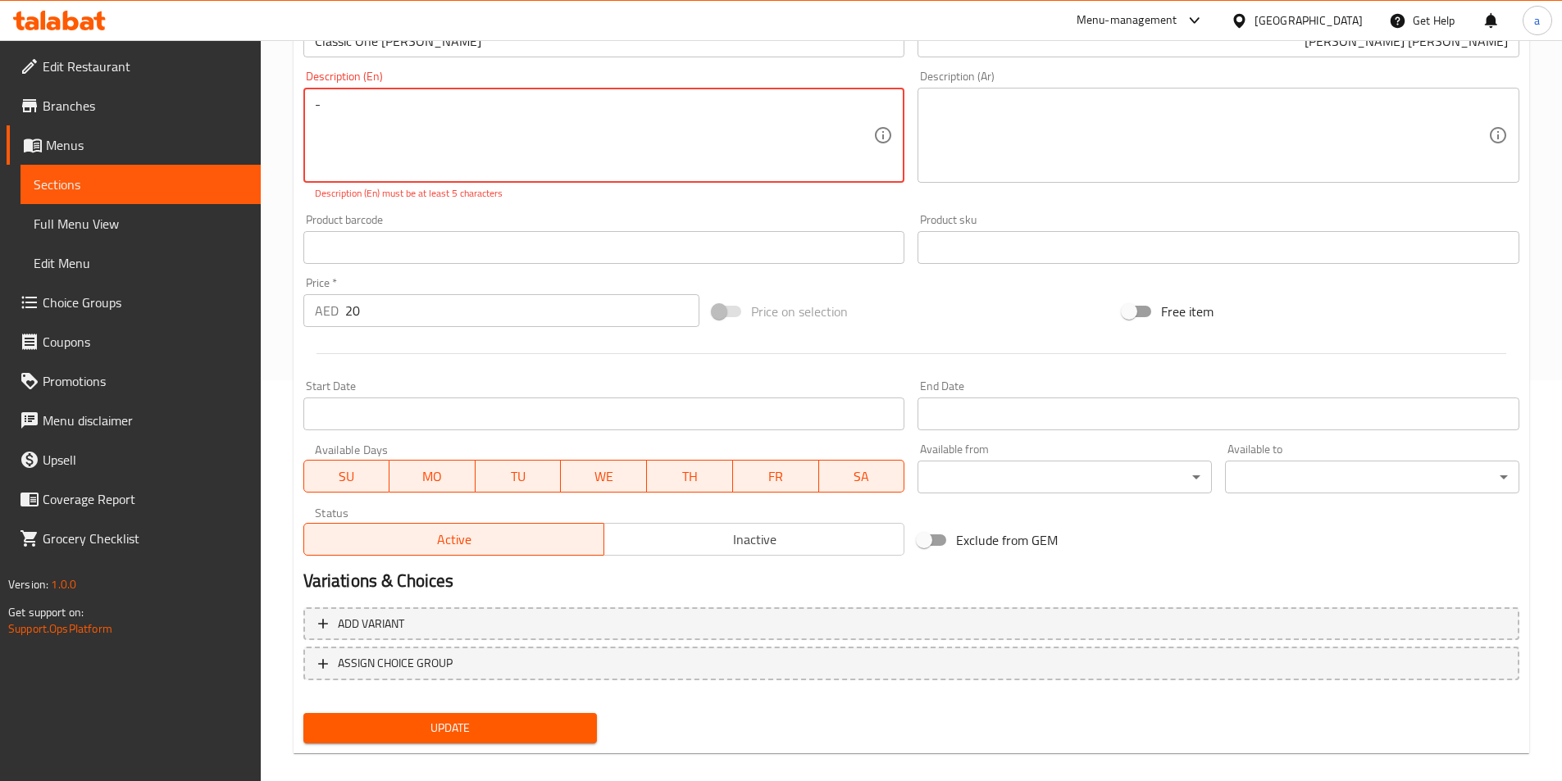
click at [480, 125] on textarea "-" at bounding box center [594, 136] width 559 height 78
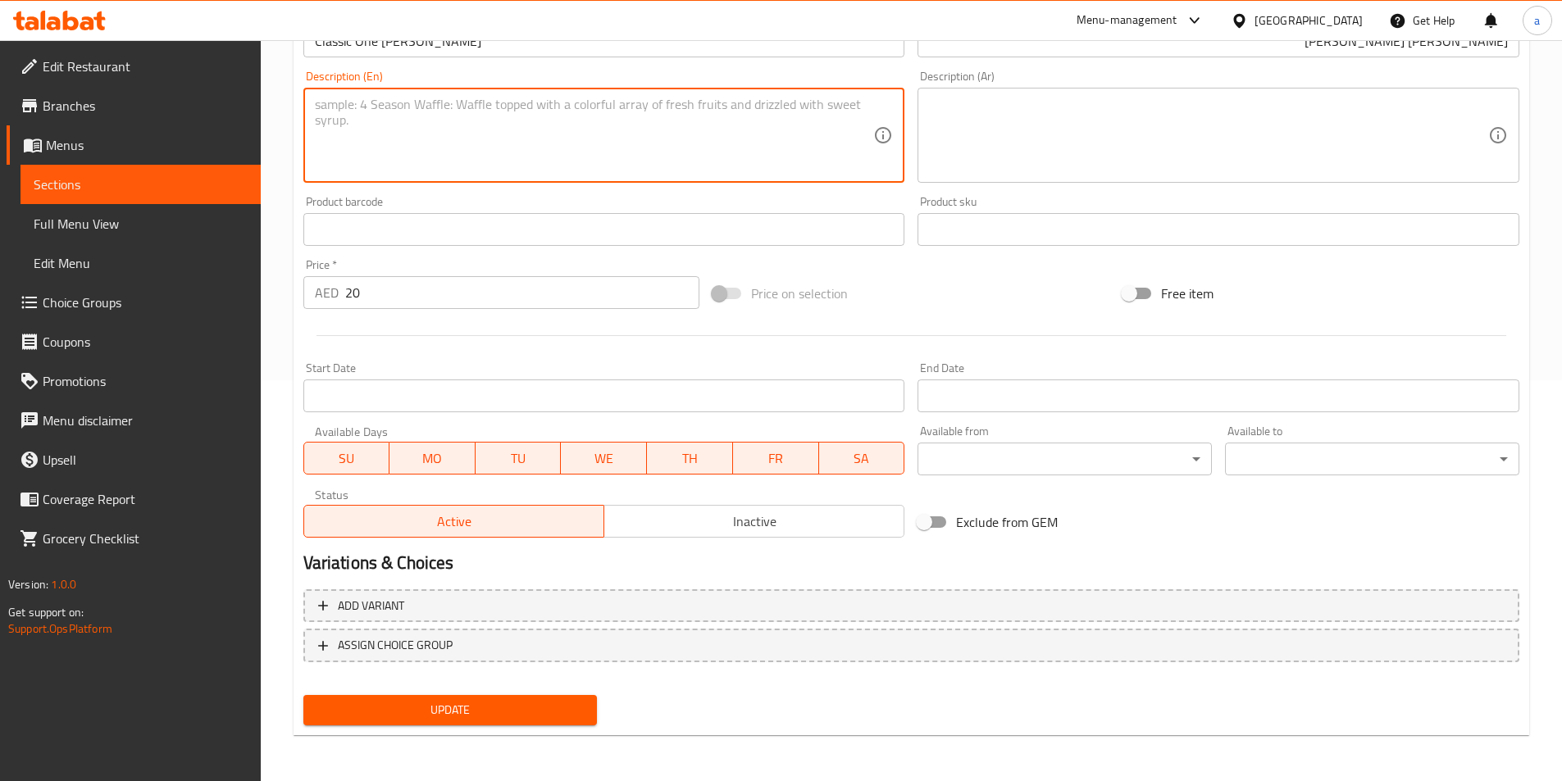
click at [466, 715] on span "Update" at bounding box center [450, 710] width 268 height 20
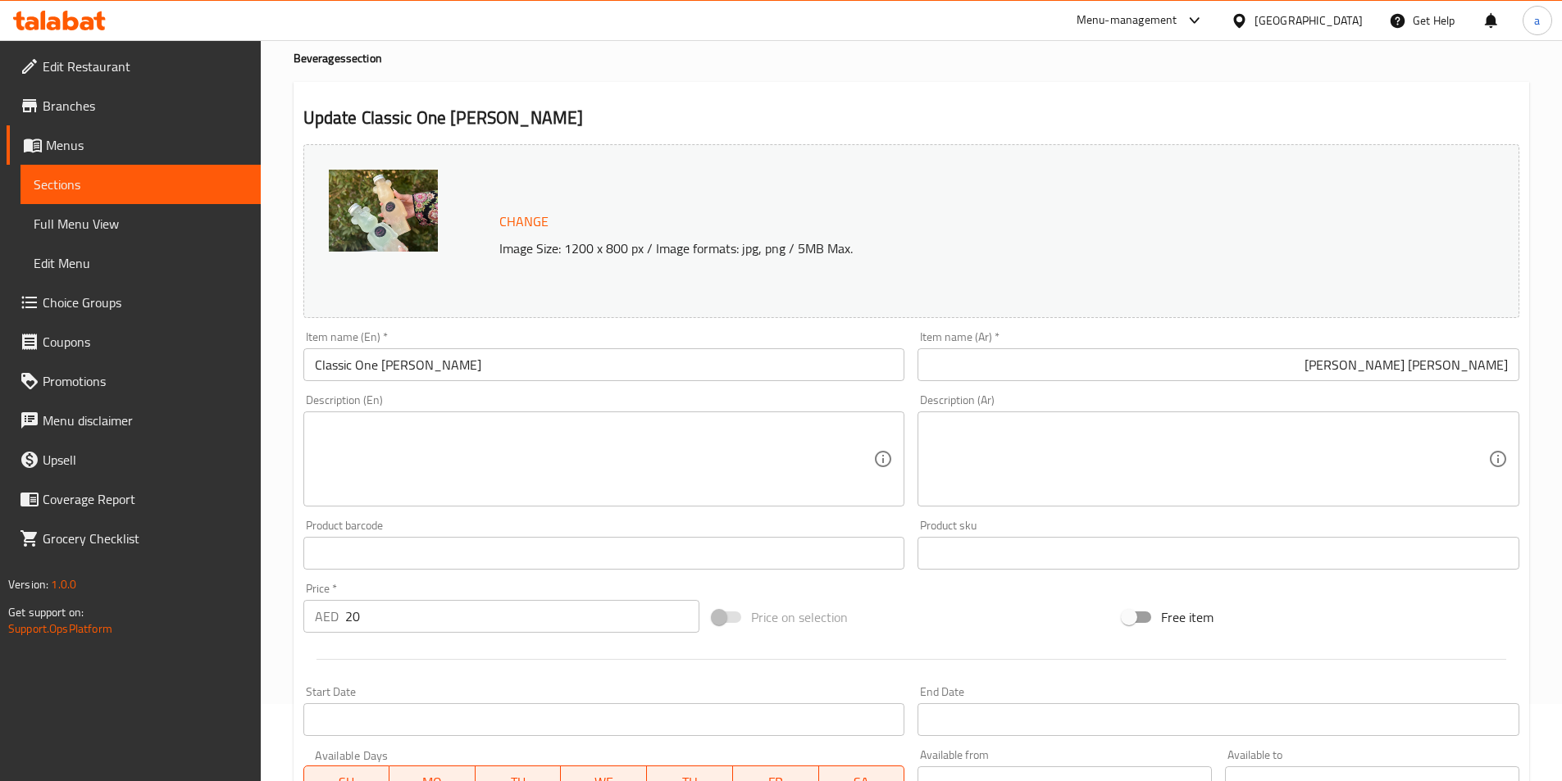
scroll to position [73, 0]
click at [400, 373] on input "Classic One [PERSON_NAME]" at bounding box center [604, 368] width 602 height 33
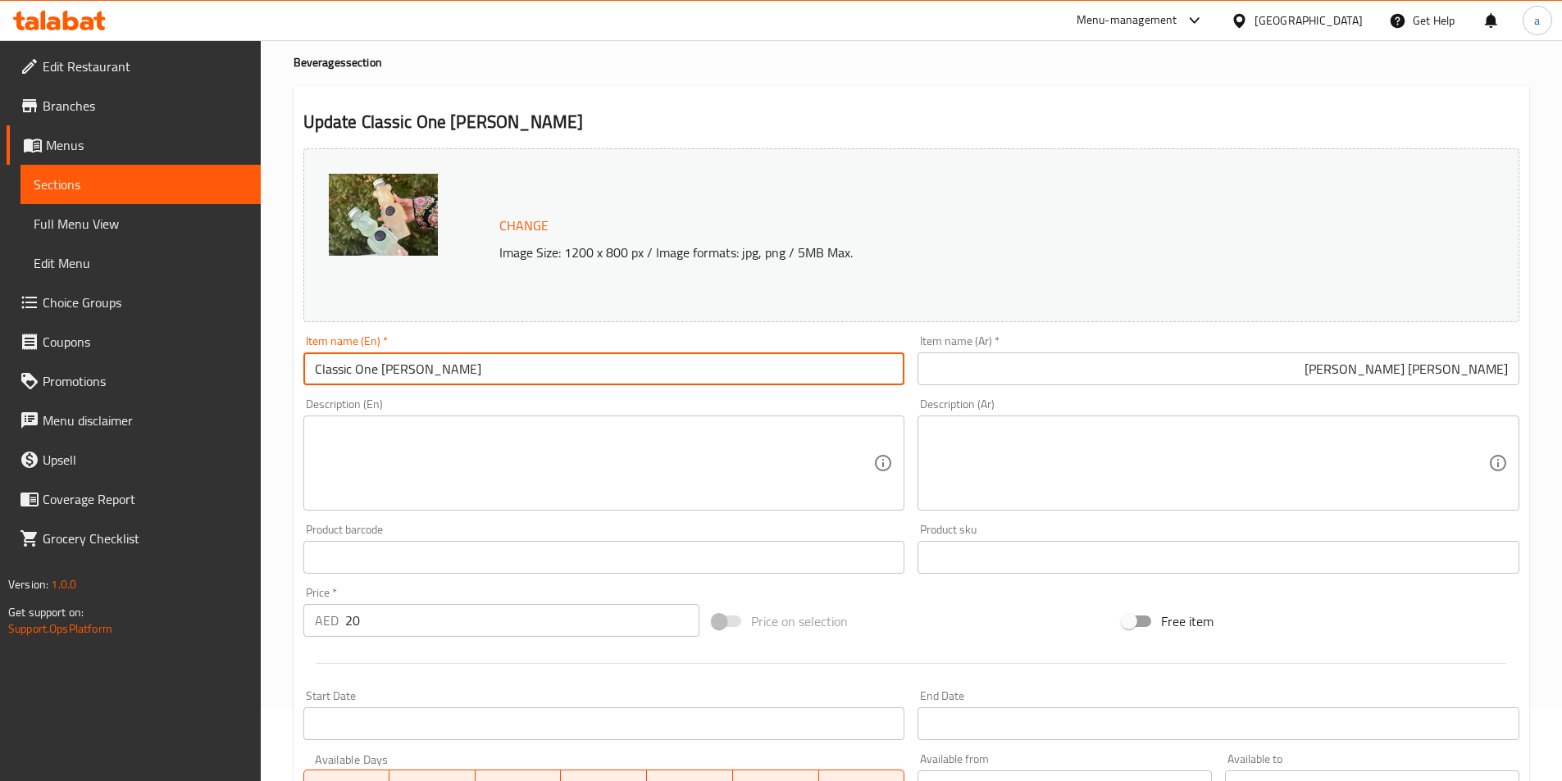
click at [400, 373] on input "Classic One [PERSON_NAME]" at bounding box center [604, 368] width 602 height 33
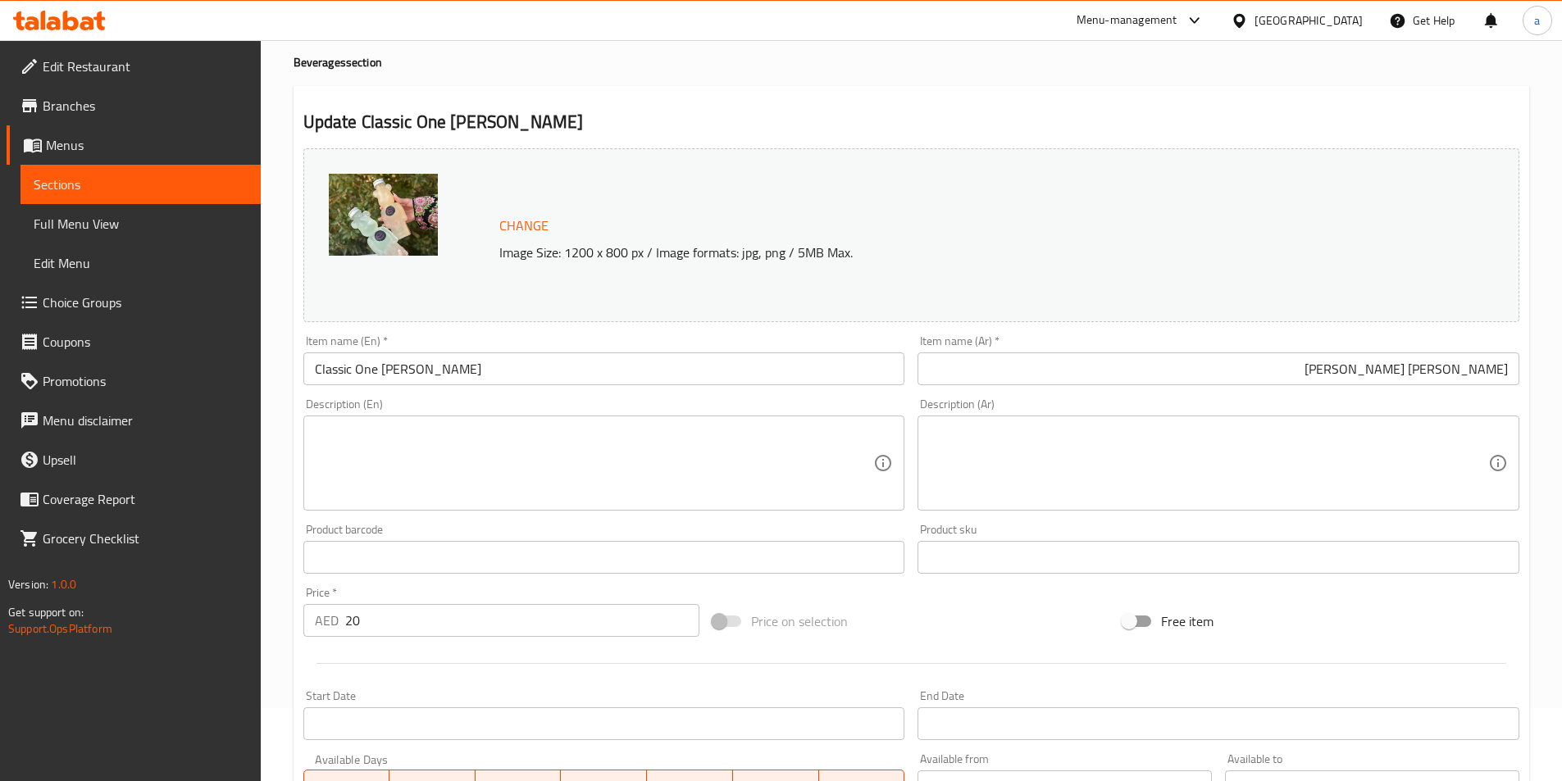
drag, startPoint x: 544, startPoint y: 393, endPoint x: 544, endPoint y: 434, distance: 41.0
click at [544, 393] on div "Description (En) Description (En)" at bounding box center [604, 454] width 615 height 125
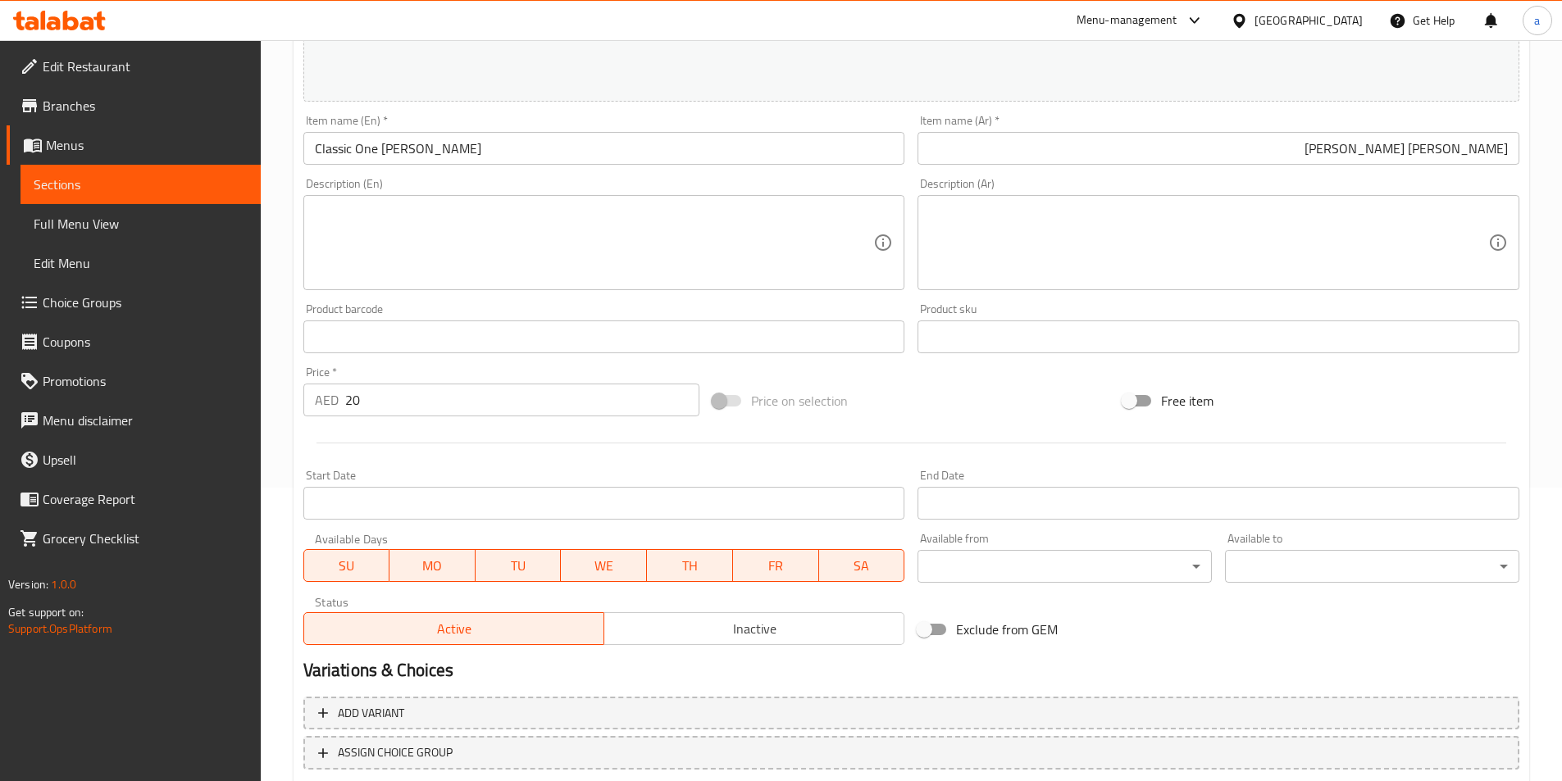
scroll to position [401, 0]
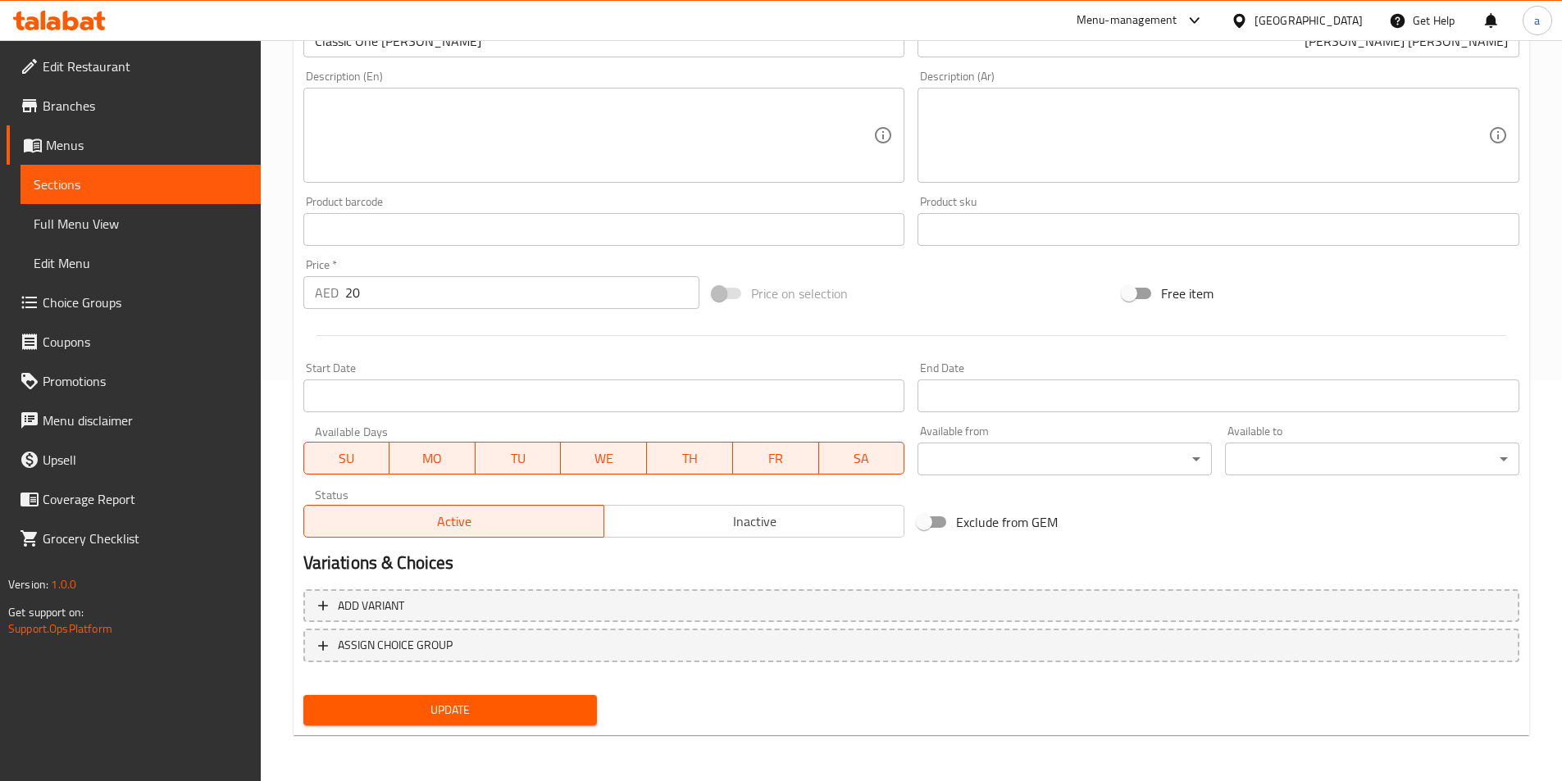
click at [532, 700] on span "Update" at bounding box center [450, 710] width 268 height 20
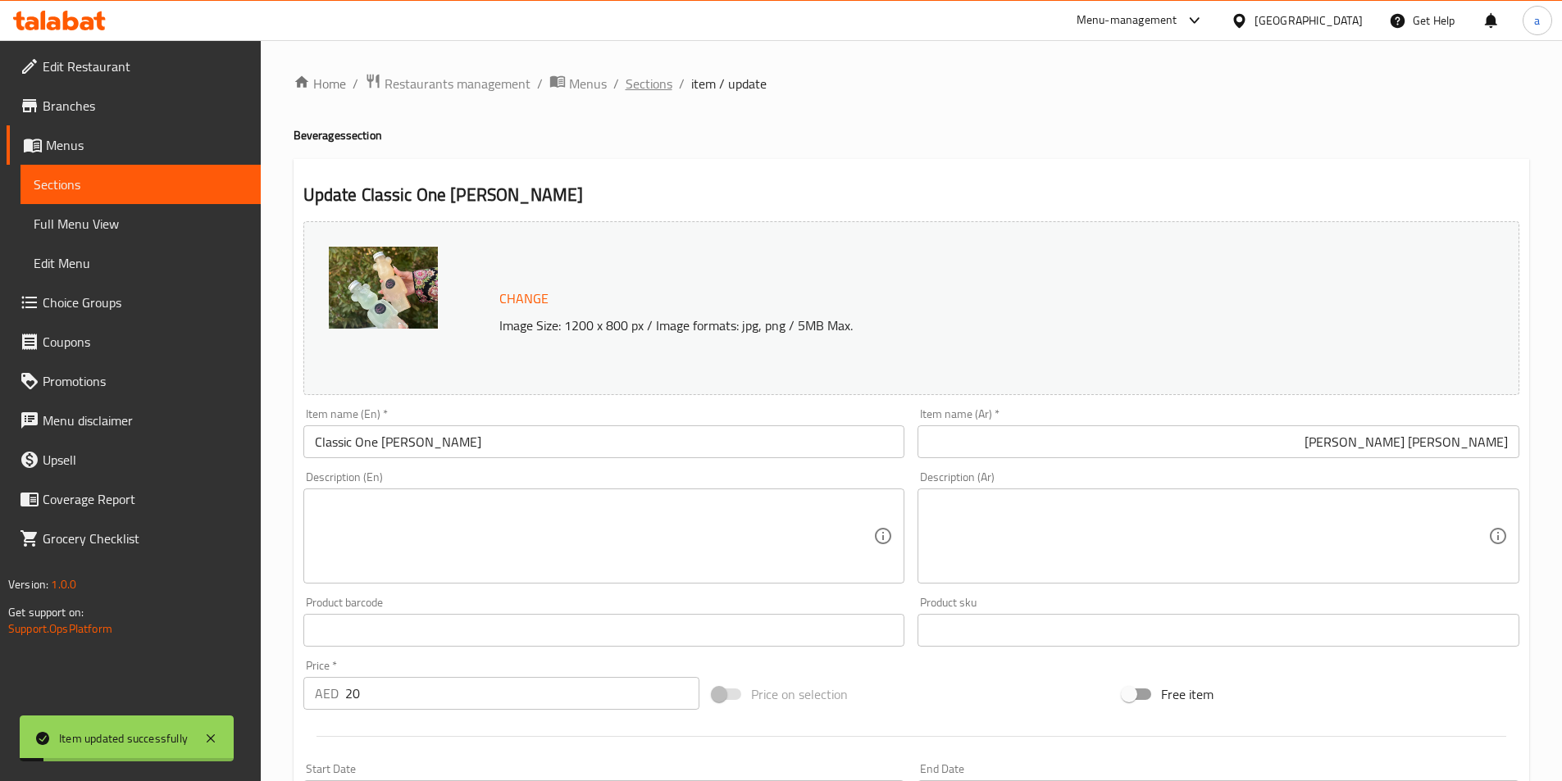
click at [653, 86] on span "Sections" at bounding box center [648, 84] width 47 height 20
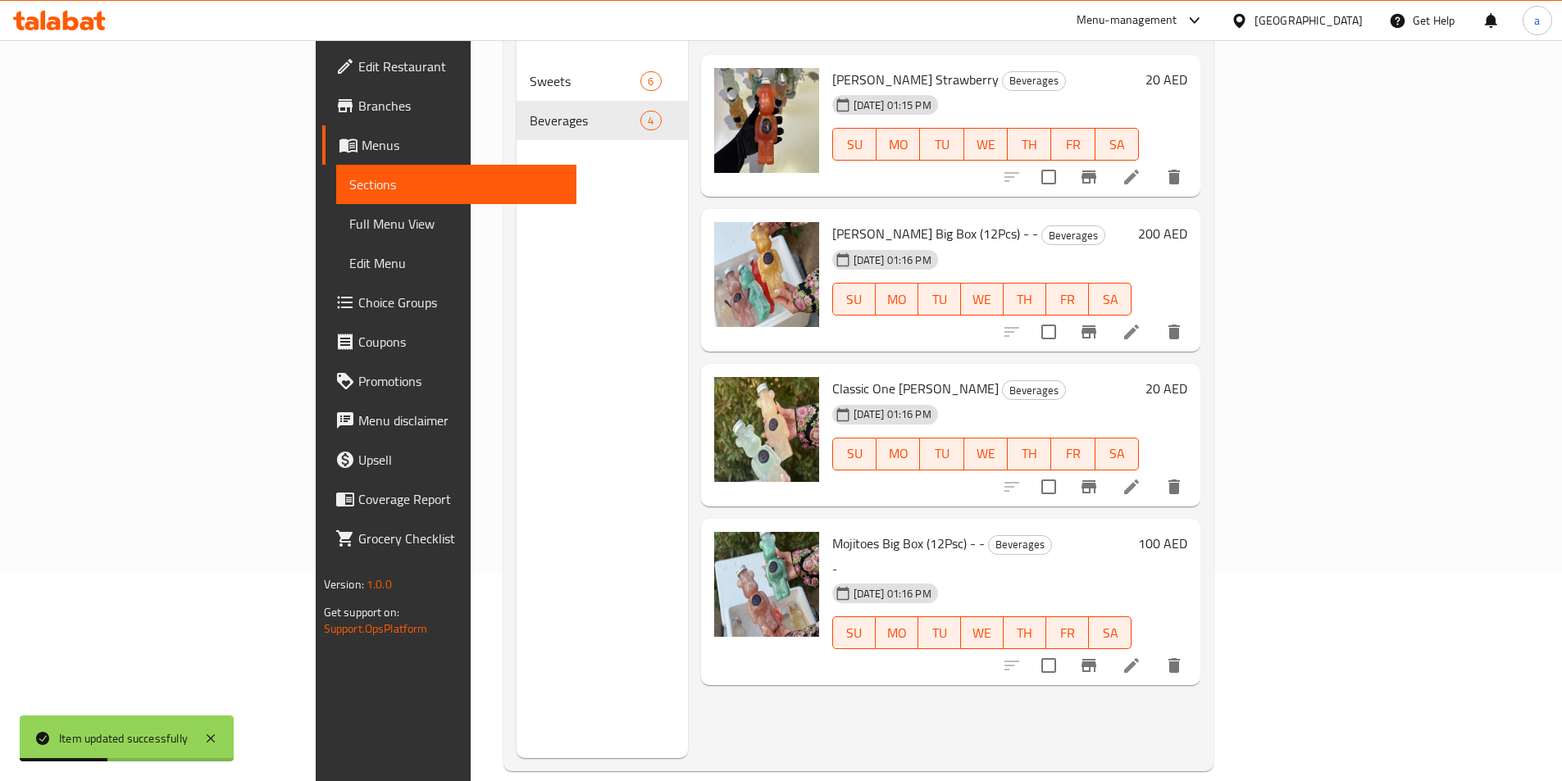
scroll to position [230, 0]
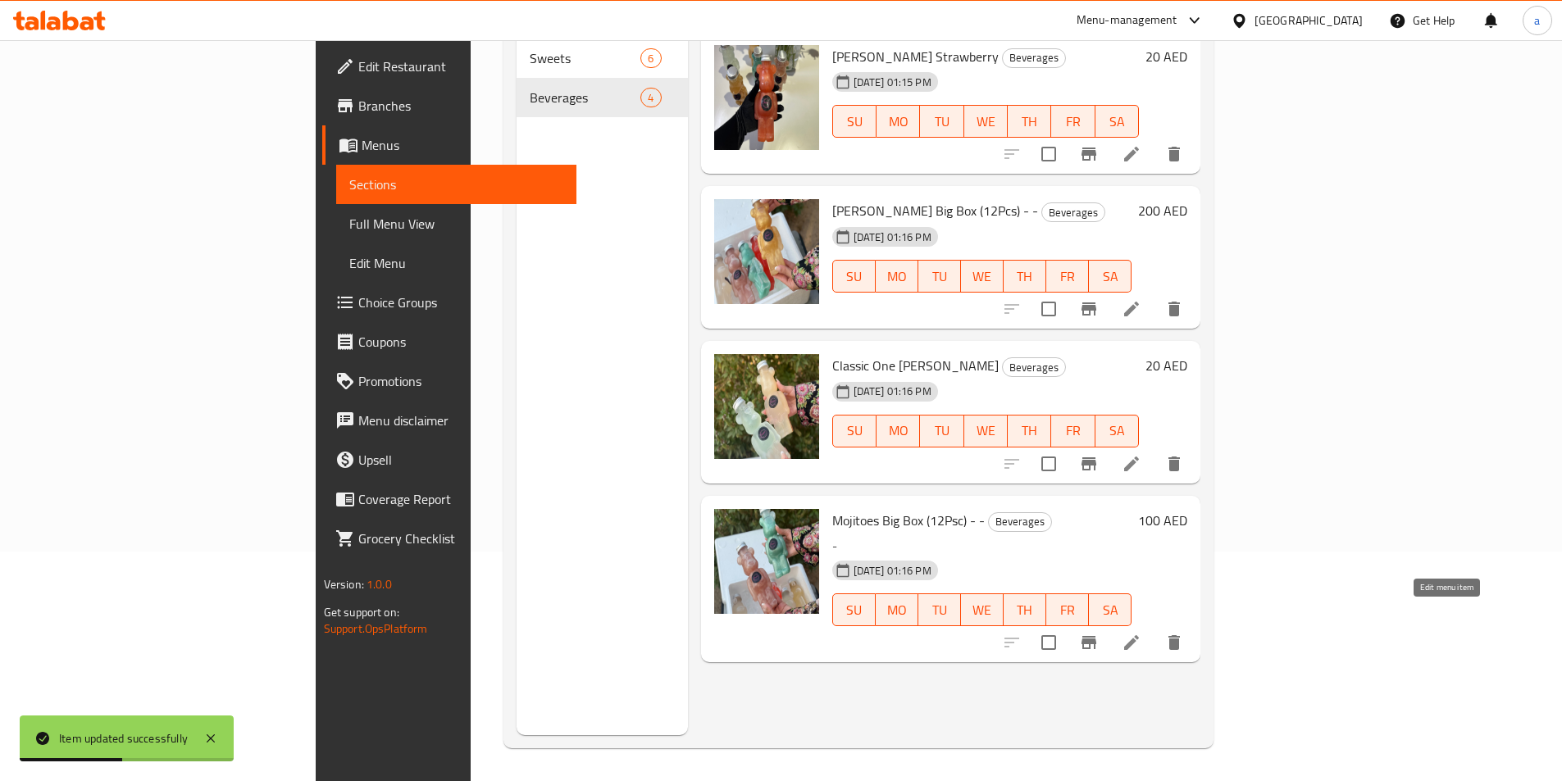
click at [1139, 635] on icon at bounding box center [1131, 642] width 15 height 15
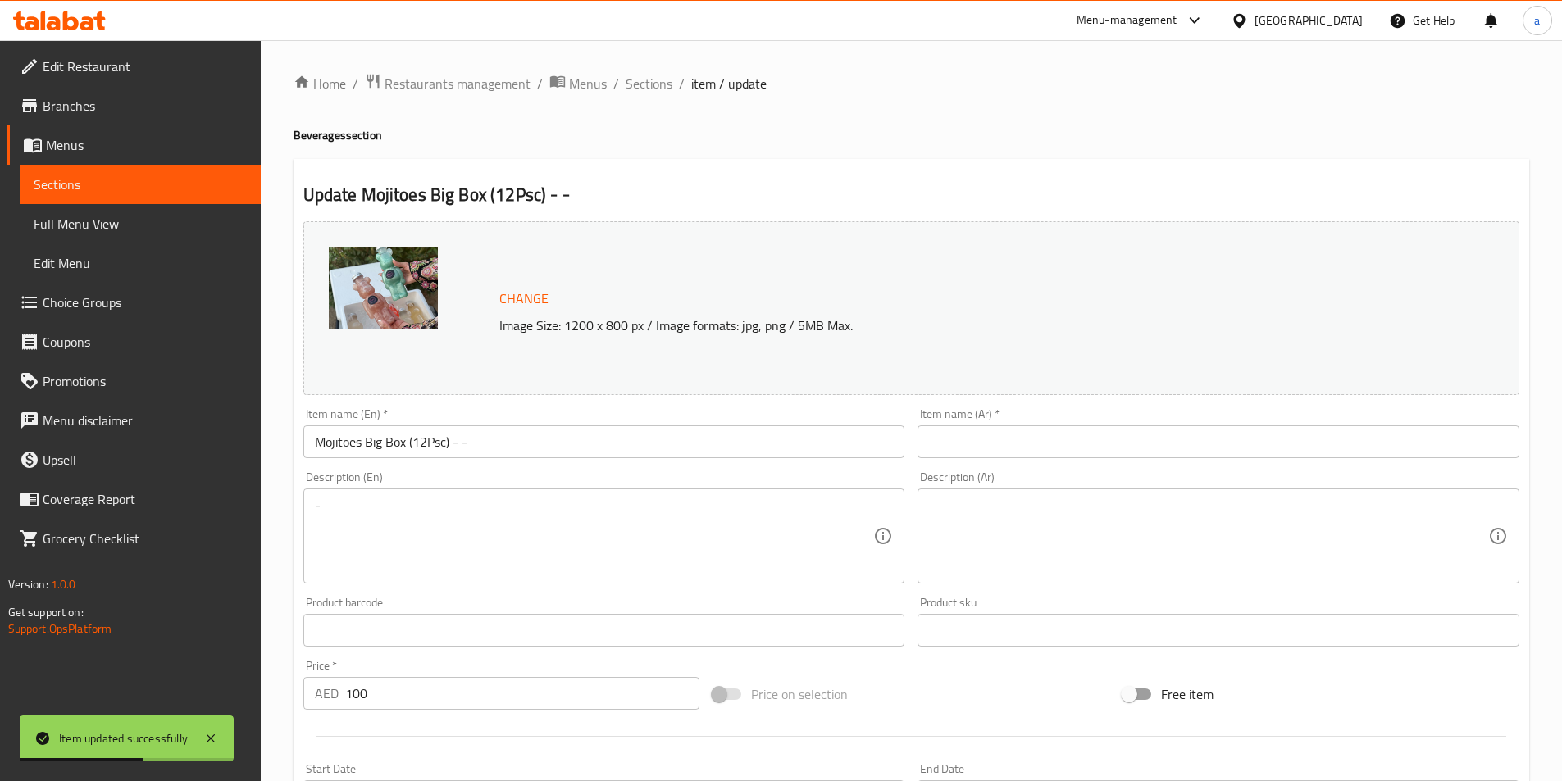
click at [1035, 421] on div "Item name (Ar)   * Item name (Ar) *" at bounding box center [1218, 433] width 602 height 50
click at [1043, 428] on input "text" at bounding box center [1218, 441] width 602 height 33
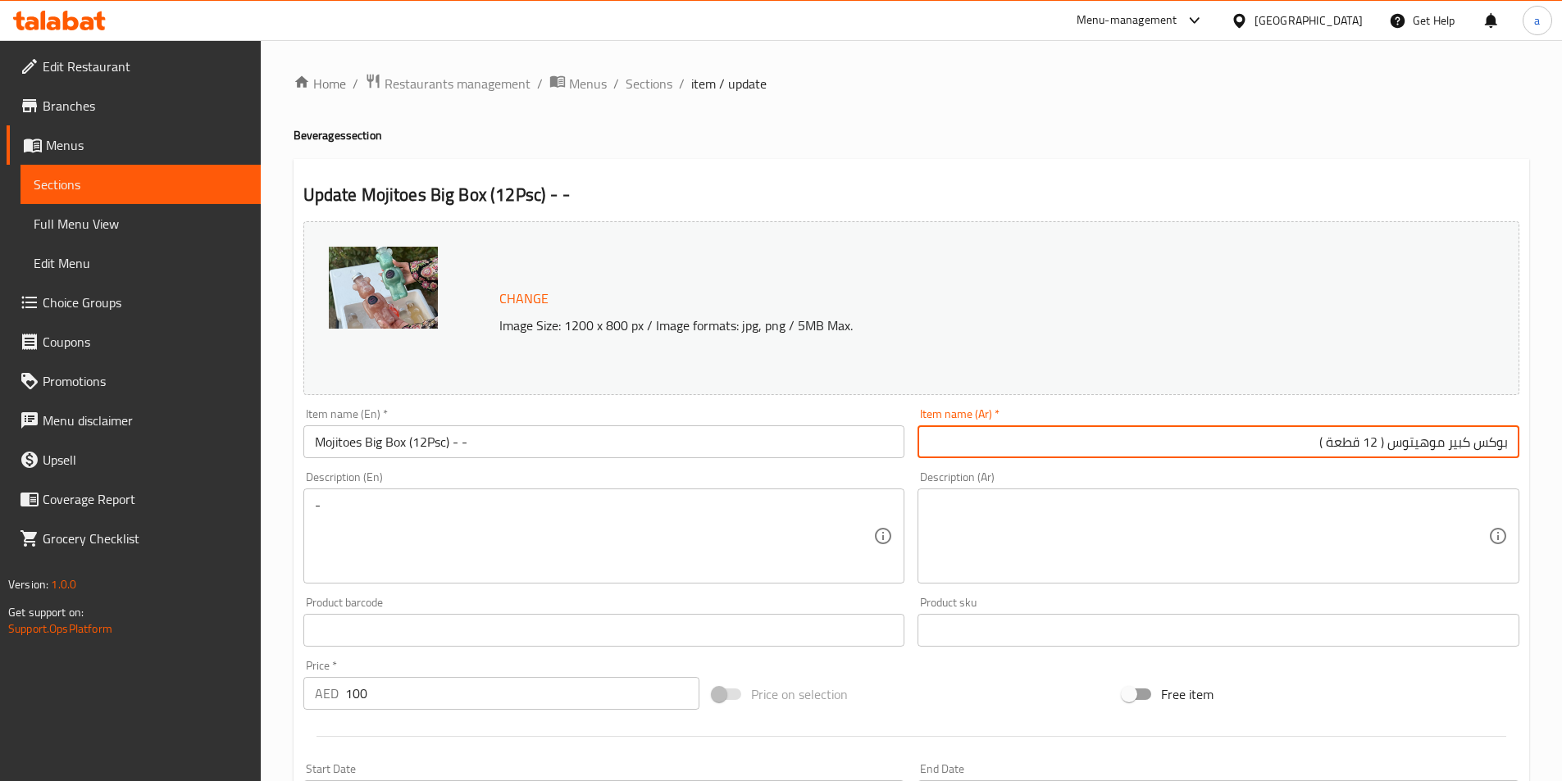
type input "بوكس كبير موهيتوس ( 12 قطعة )"
click at [1227, 486] on div "Description (Ar) Description (Ar)" at bounding box center [1218, 527] width 602 height 112
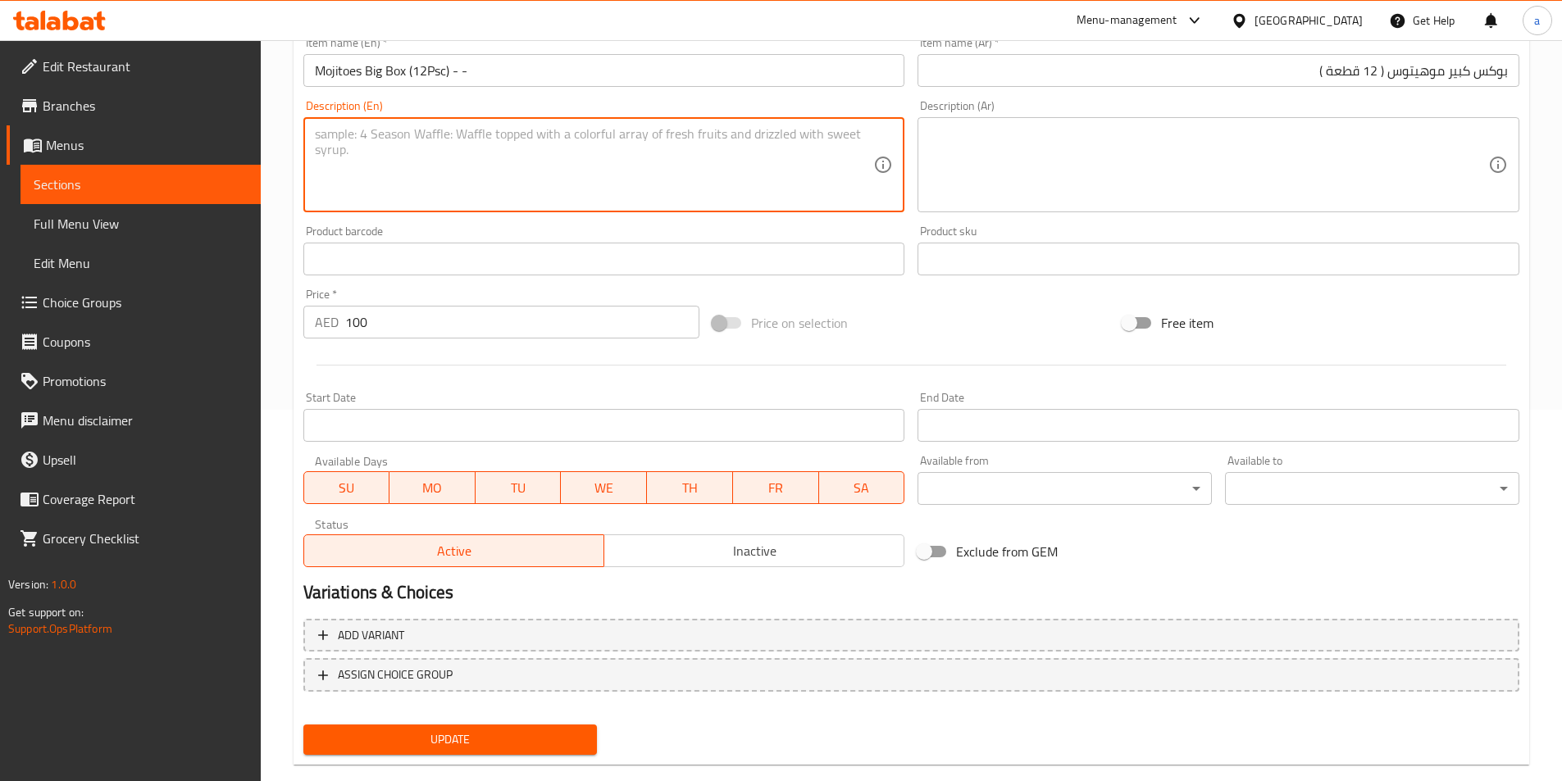
scroll to position [401, 0]
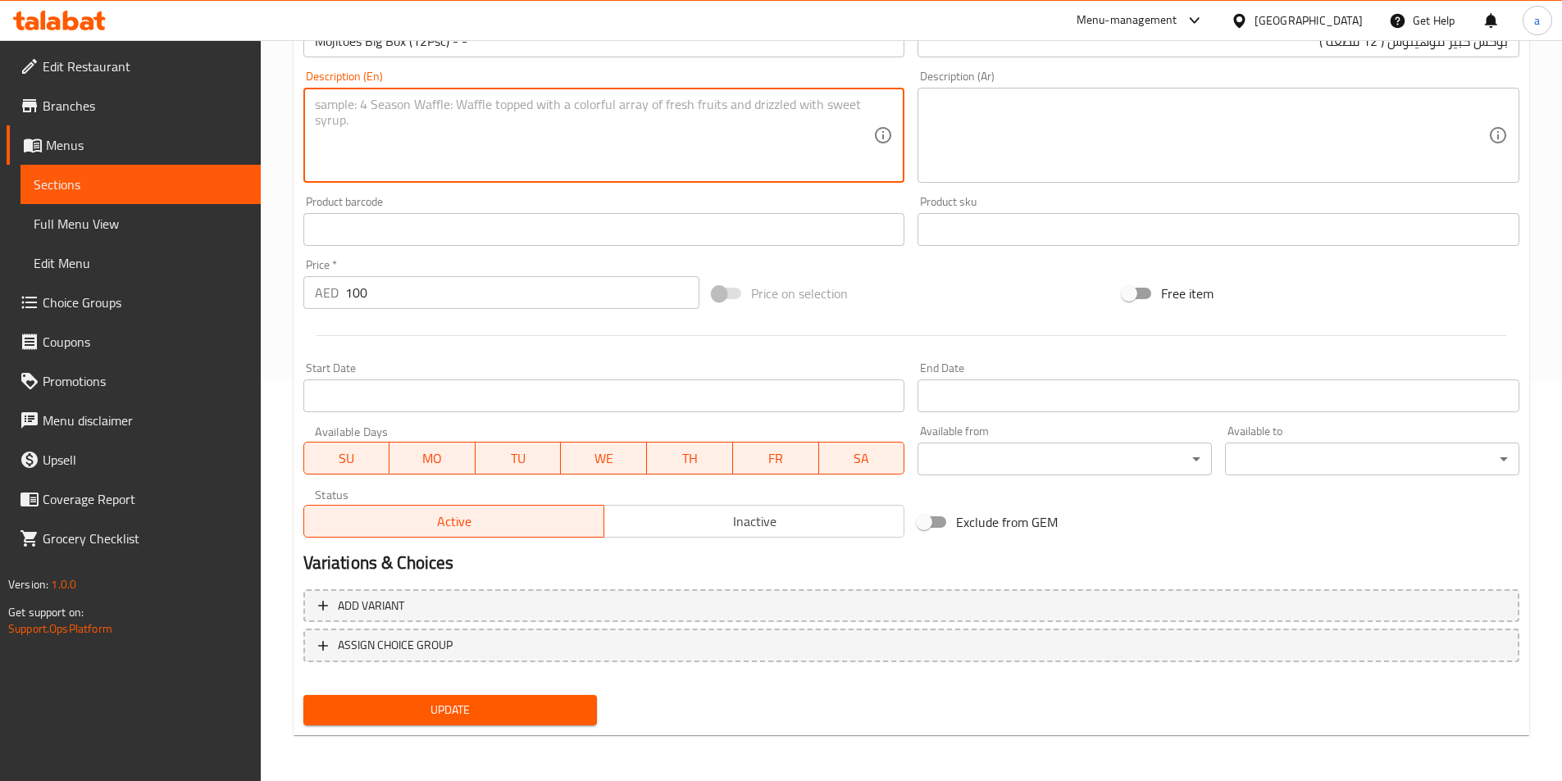
click at [449, 698] on button "Update" at bounding box center [450, 710] width 294 height 30
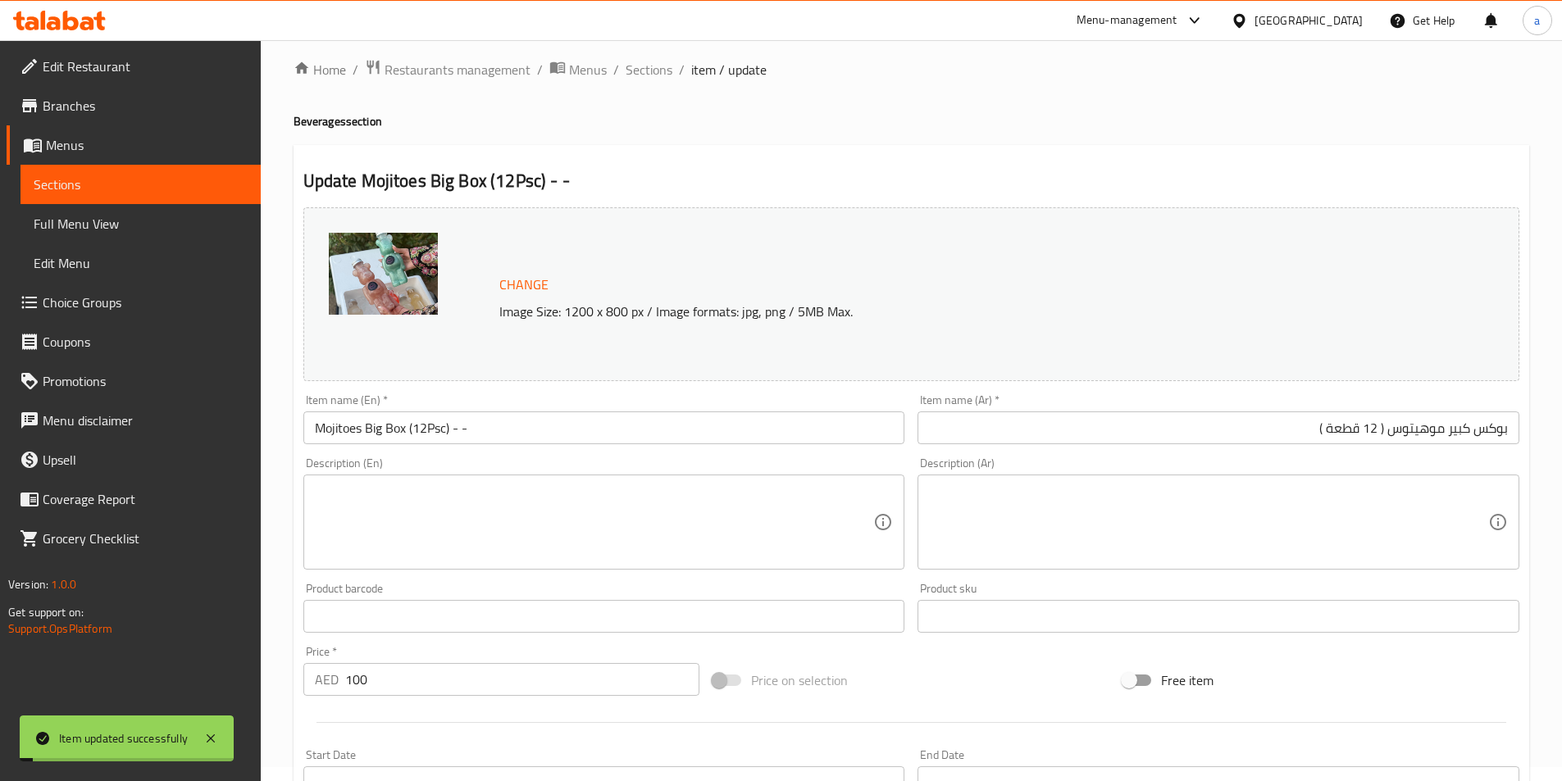
scroll to position [0, 0]
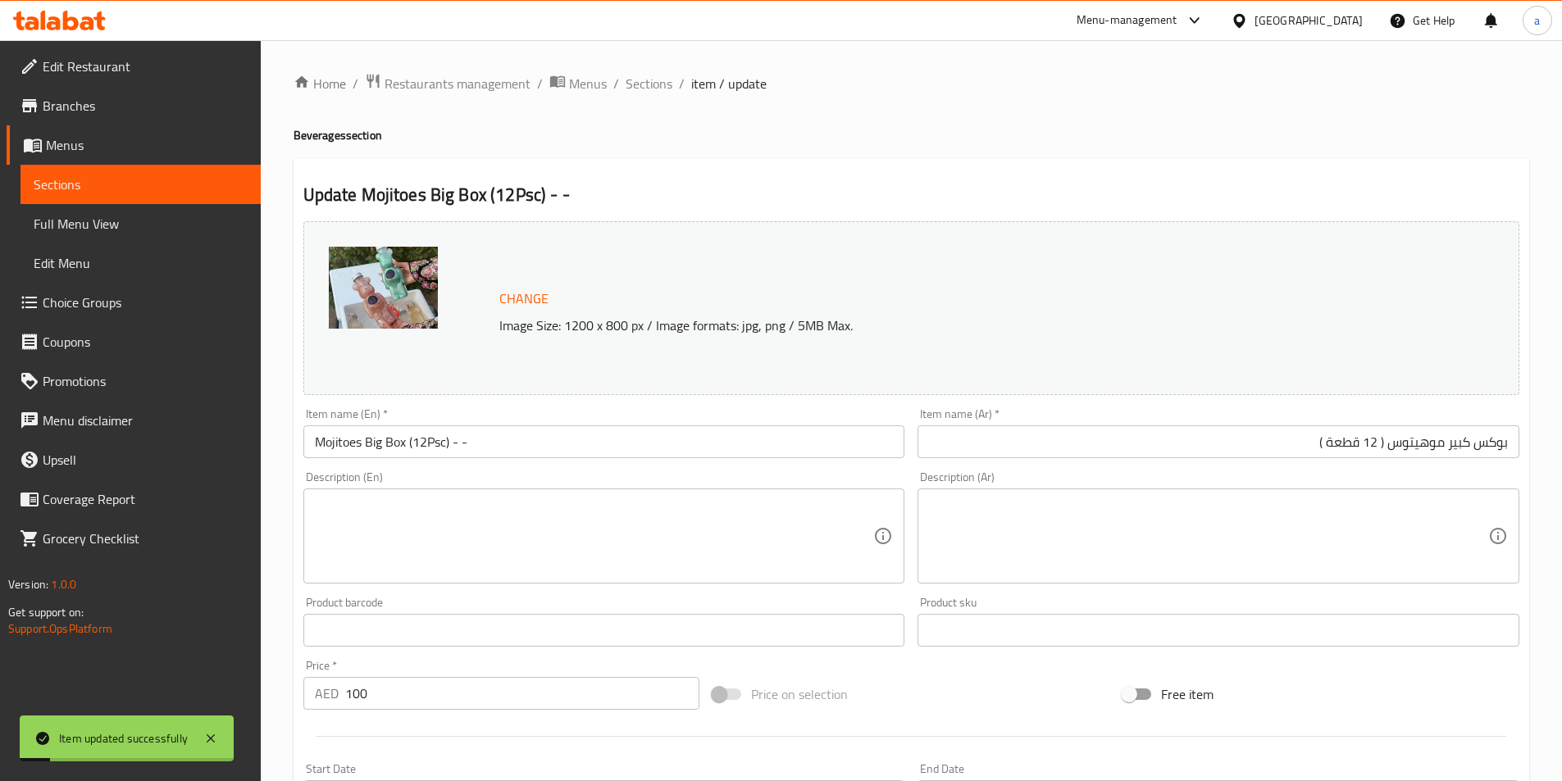
click at [648, 100] on div "Home / Restaurants management / Menus / Sections / item / update Beverages sect…" at bounding box center [910, 611] width 1235 height 1076
click at [657, 81] on span "Sections" at bounding box center [648, 84] width 47 height 20
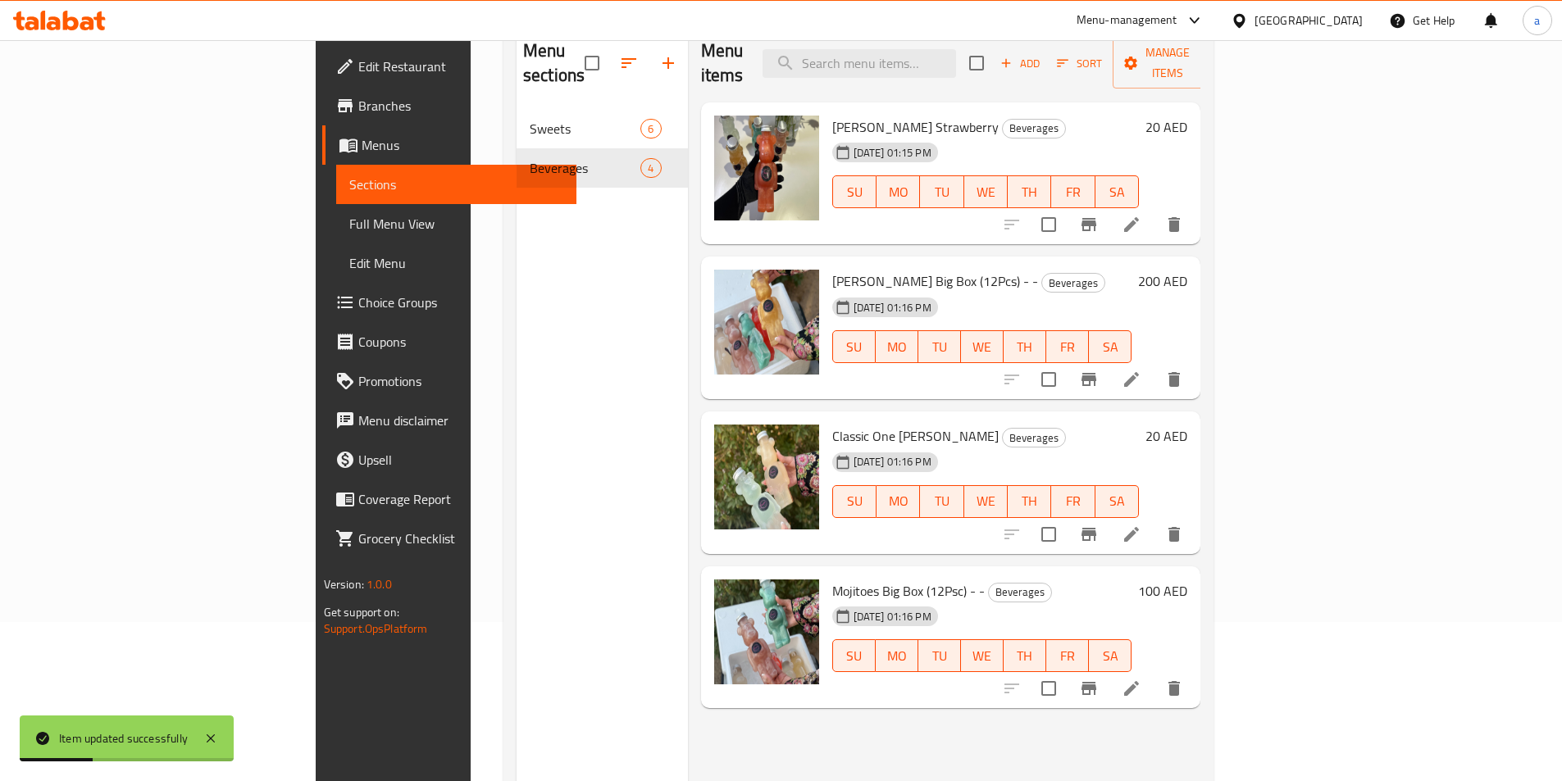
scroll to position [164, 0]
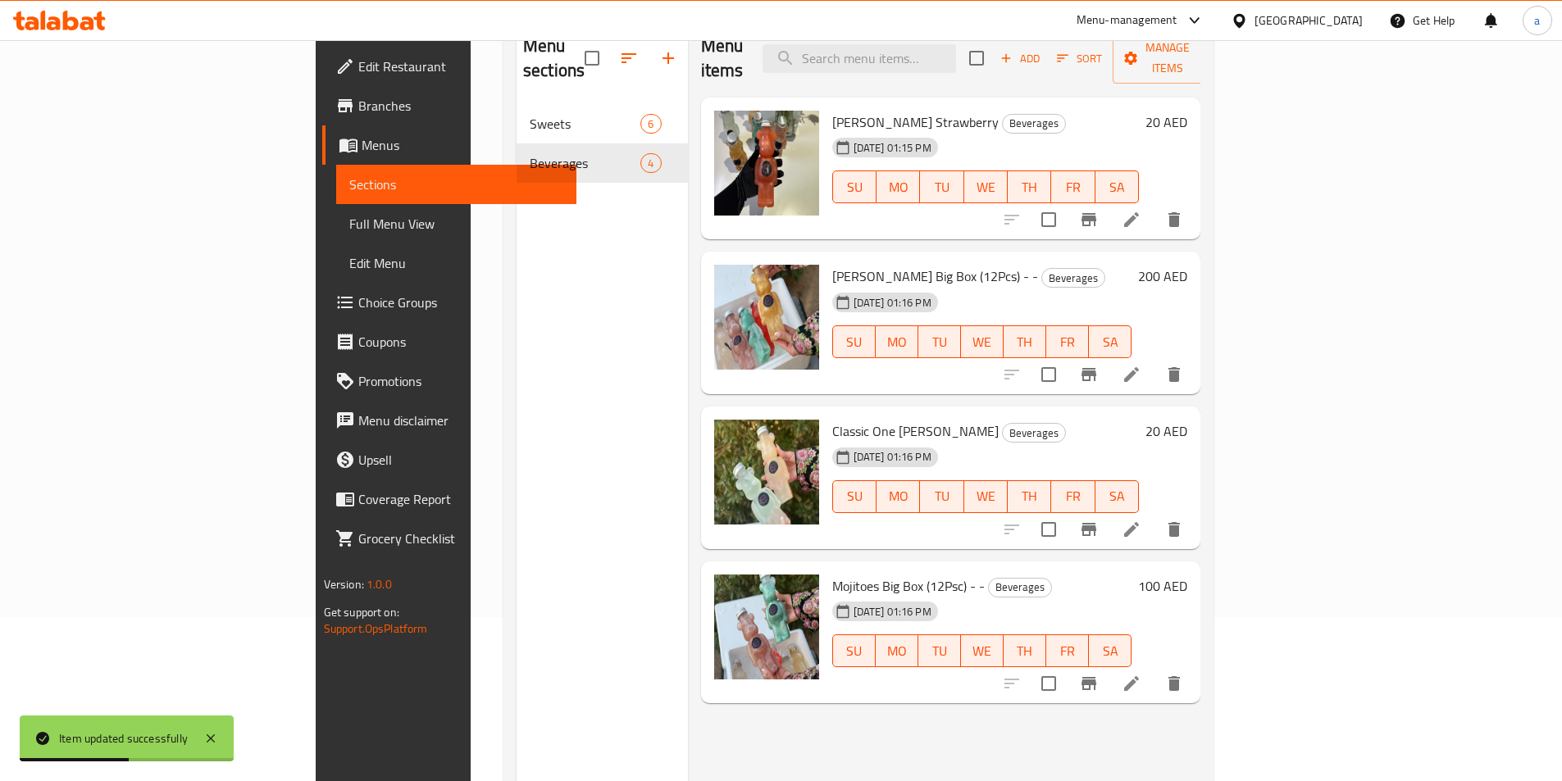
click at [1141, 365] on icon at bounding box center [1131, 375] width 20 height 20
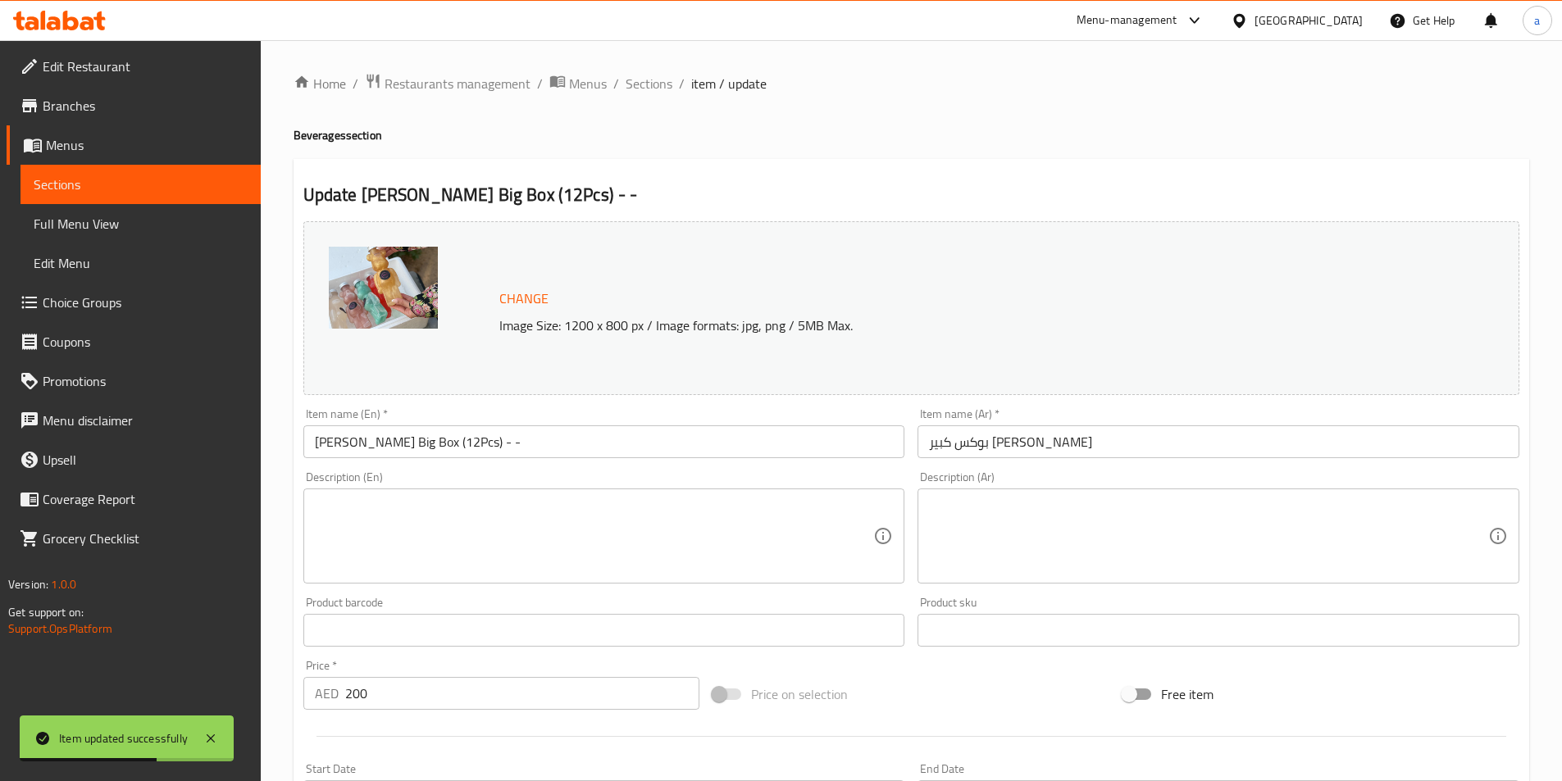
click at [1105, 447] on input "بوكس كبير [PERSON_NAME]" at bounding box center [1218, 441] width 602 height 33
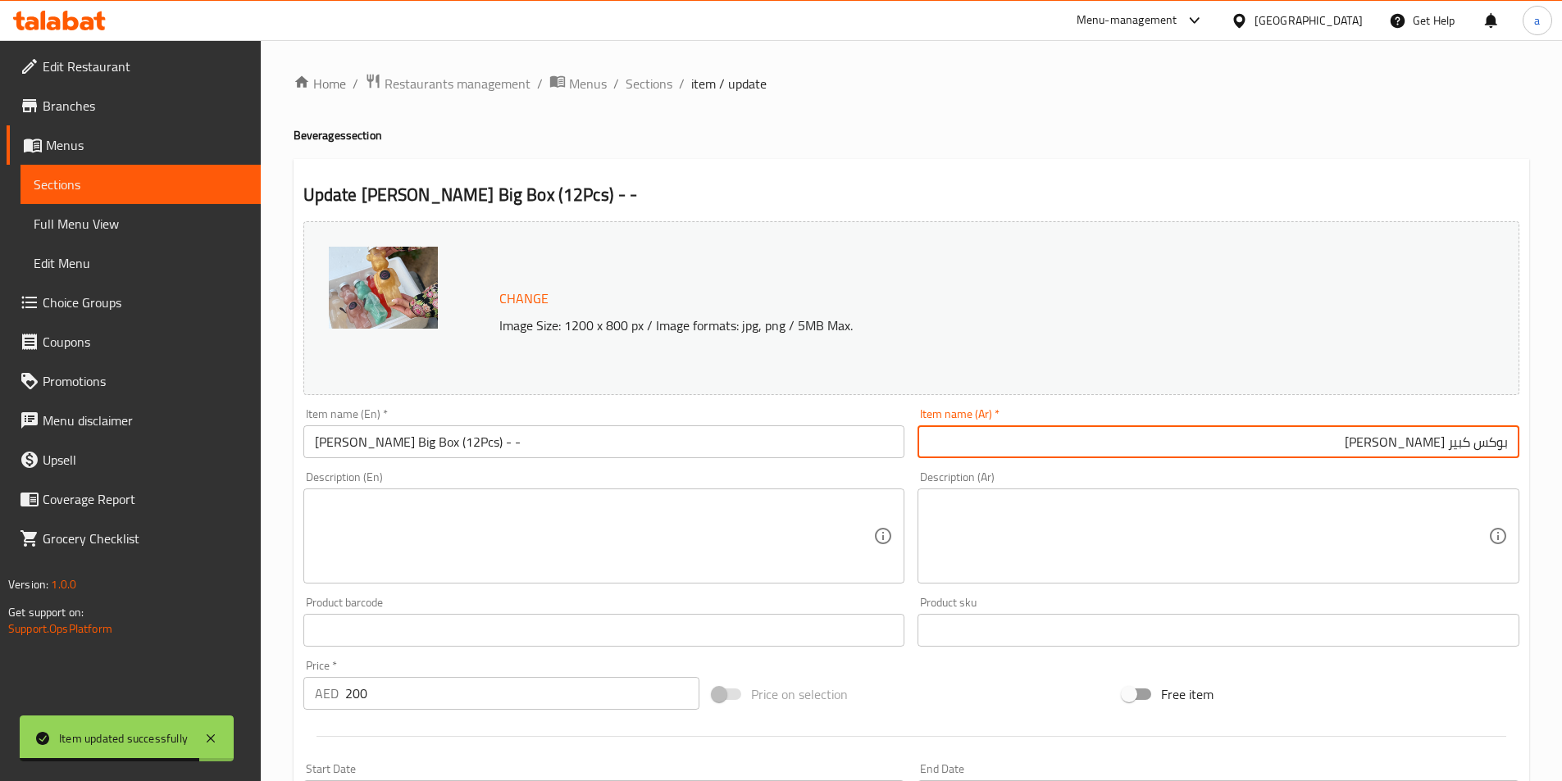
click at [1226, 447] on input "بوكس كبير [PERSON_NAME]" at bounding box center [1218, 441] width 602 height 33
type input "بوكس كبير [PERSON_NAME] ( 12 قطعة )"
click at [628, 481] on div "Description (En) Description (En)" at bounding box center [604, 527] width 602 height 112
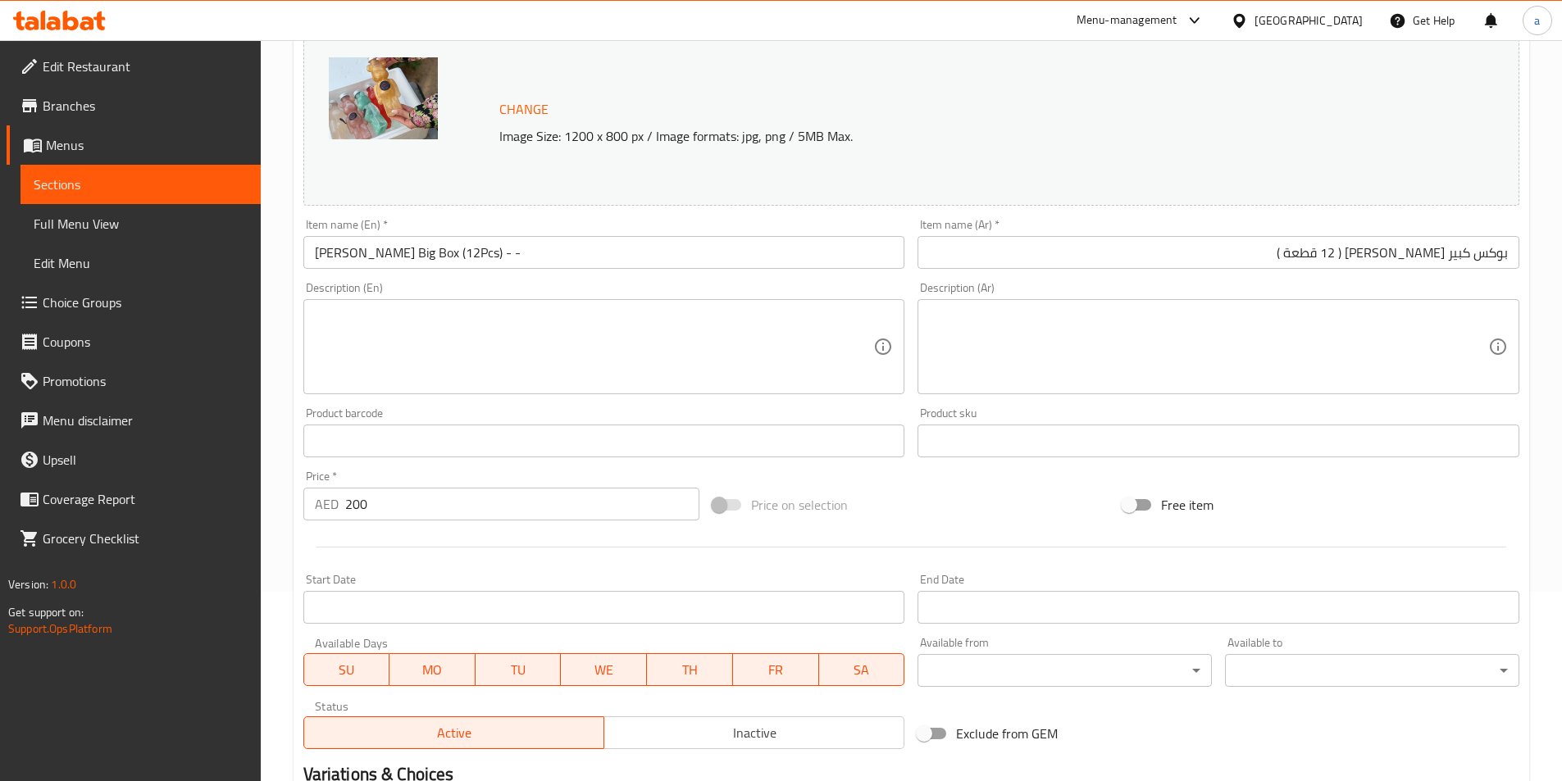
scroll to position [401, 0]
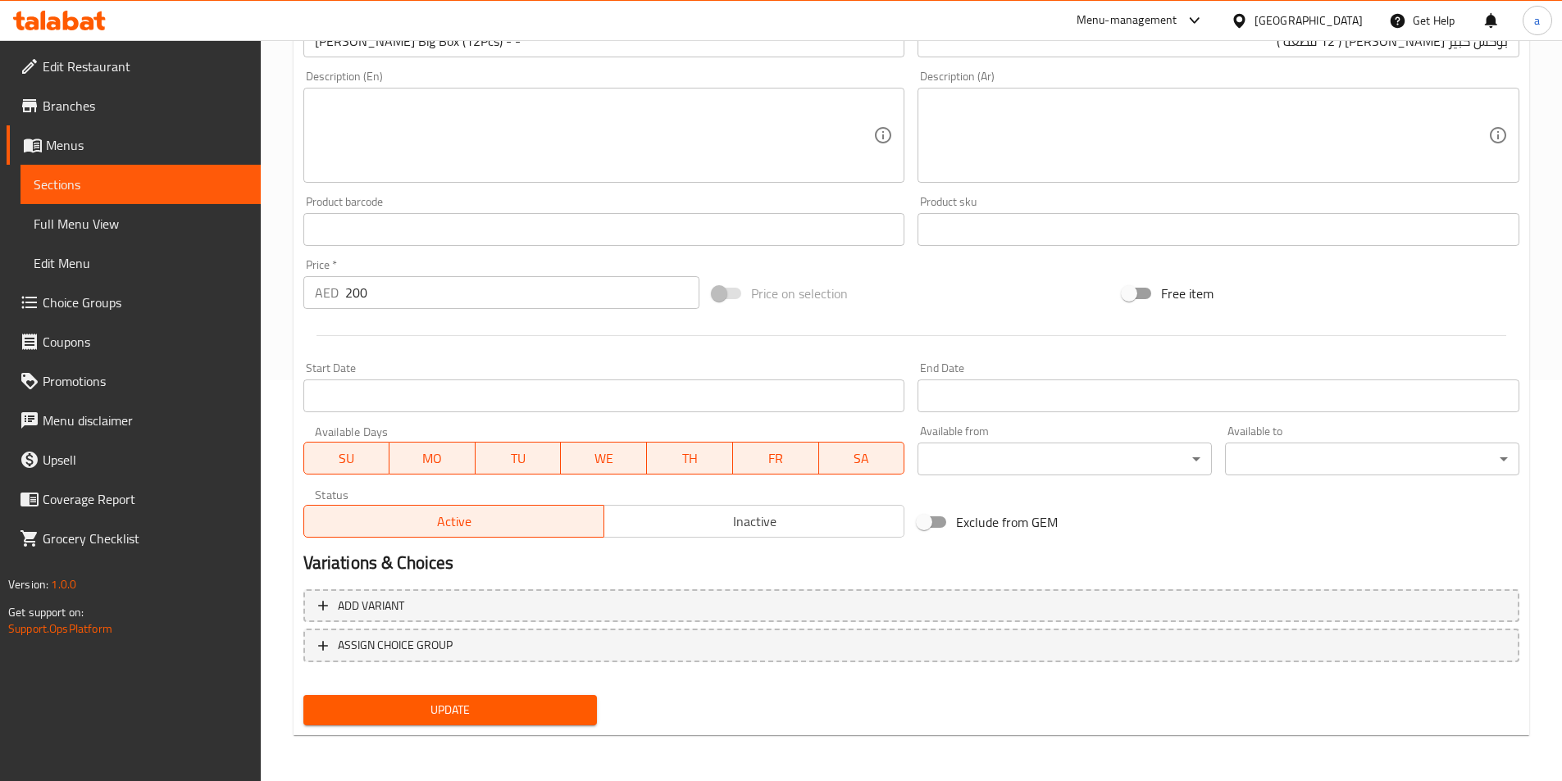
click at [521, 706] on span "Update" at bounding box center [450, 710] width 268 height 20
click at [597, 348] on div at bounding box center [911, 336] width 1229 height 40
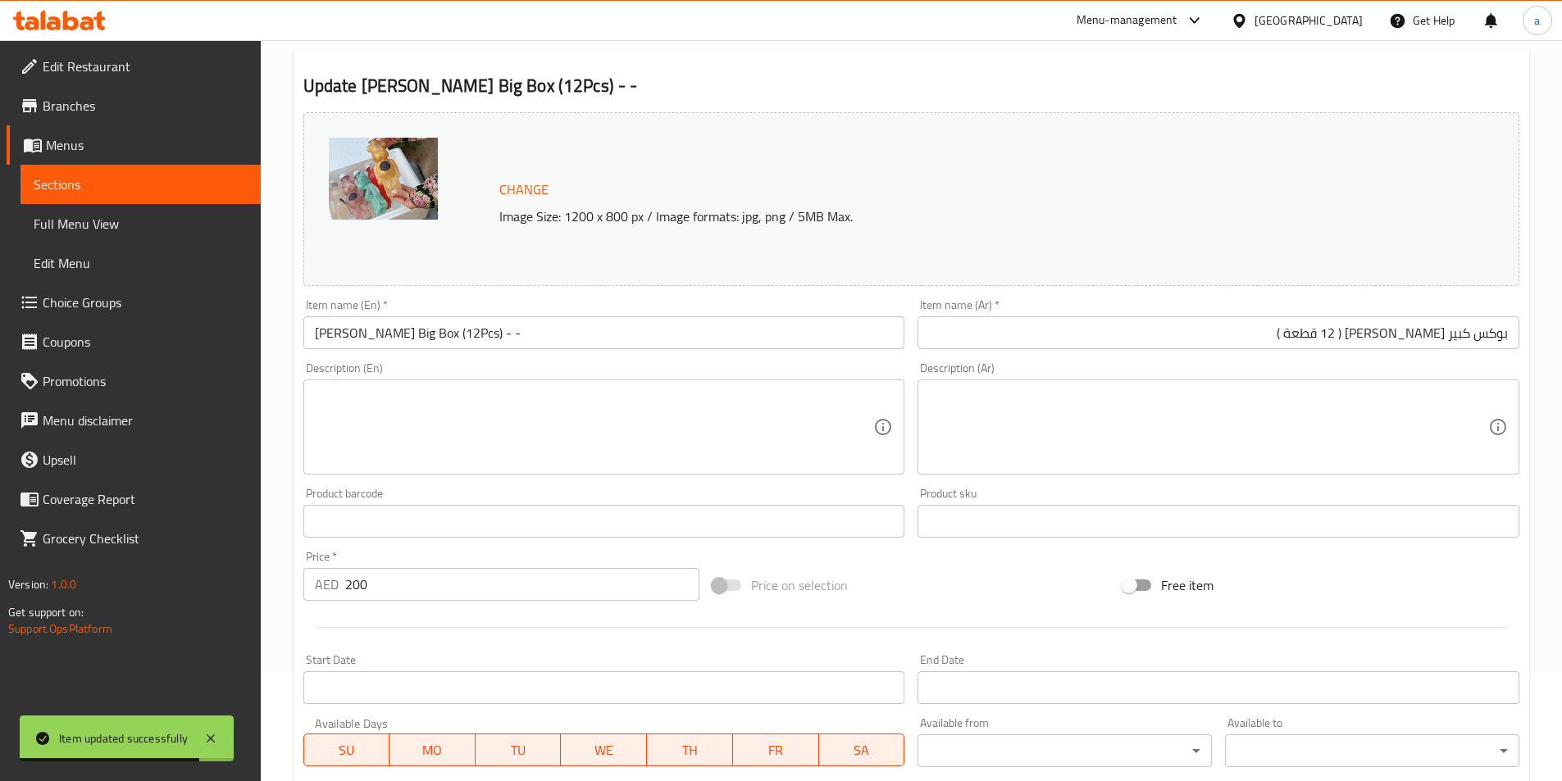
scroll to position [0, 0]
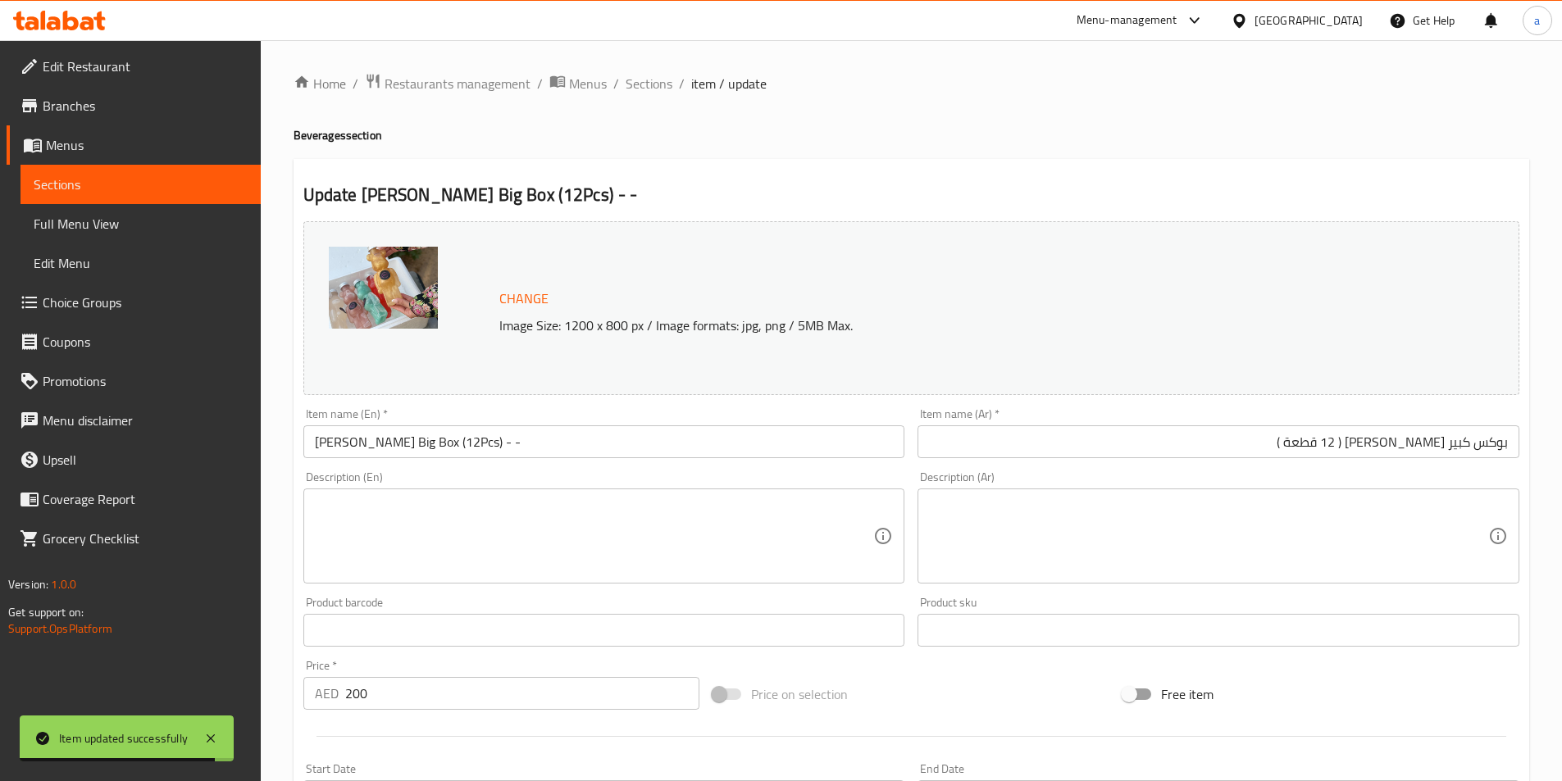
click at [632, 66] on div "Home / Restaurants management / Menus / Sections / item / update Beverages sect…" at bounding box center [911, 611] width 1301 height 1142
click at [631, 102] on div "Home / Restaurants management / Menus / Sections / item / update Beverages sect…" at bounding box center [910, 611] width 1235 height 1076
click at [664, 86] on span "Sections" at bounding box center [648, 84] width 47 height 20
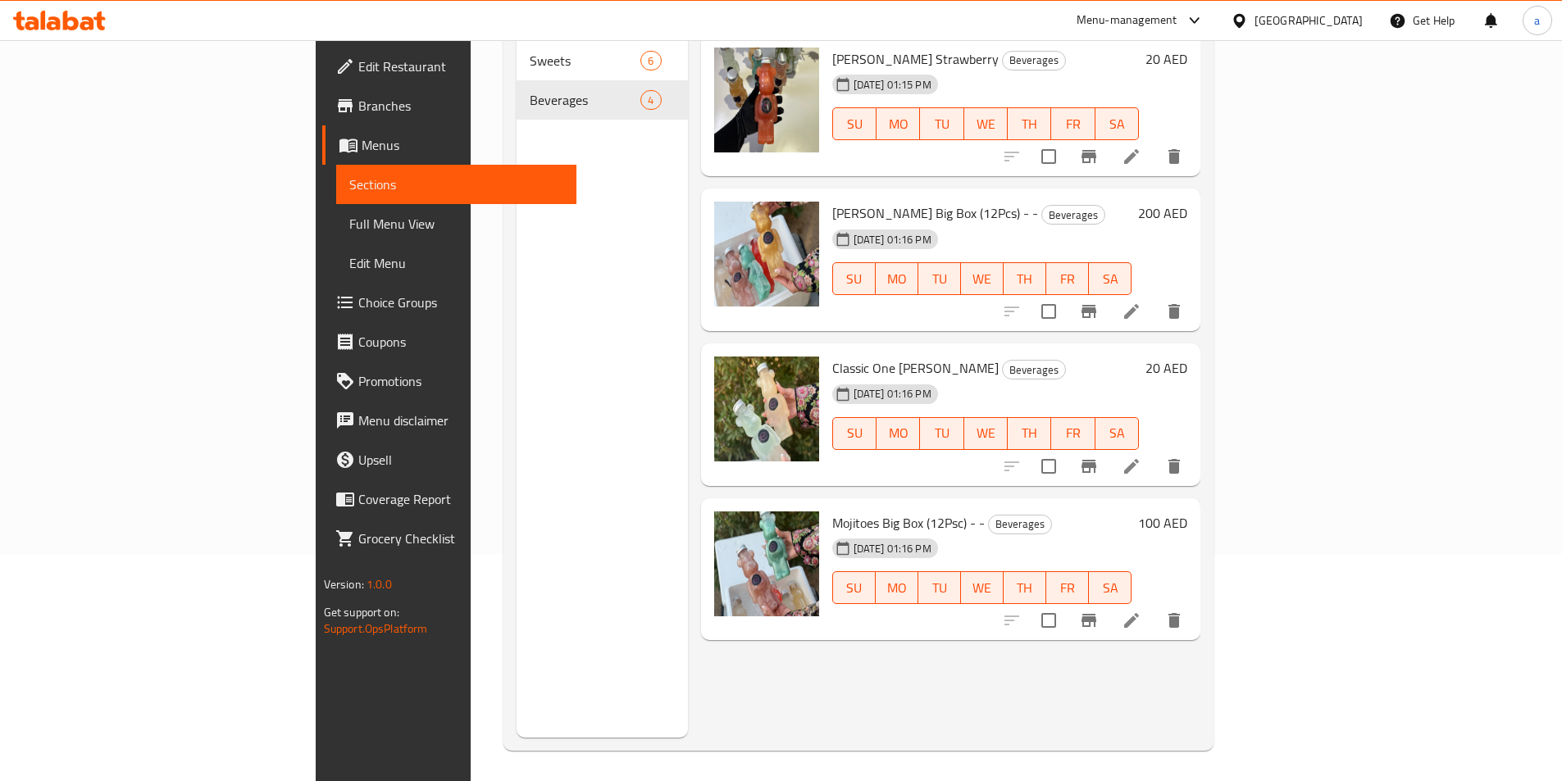
scroll to position [230, 0]
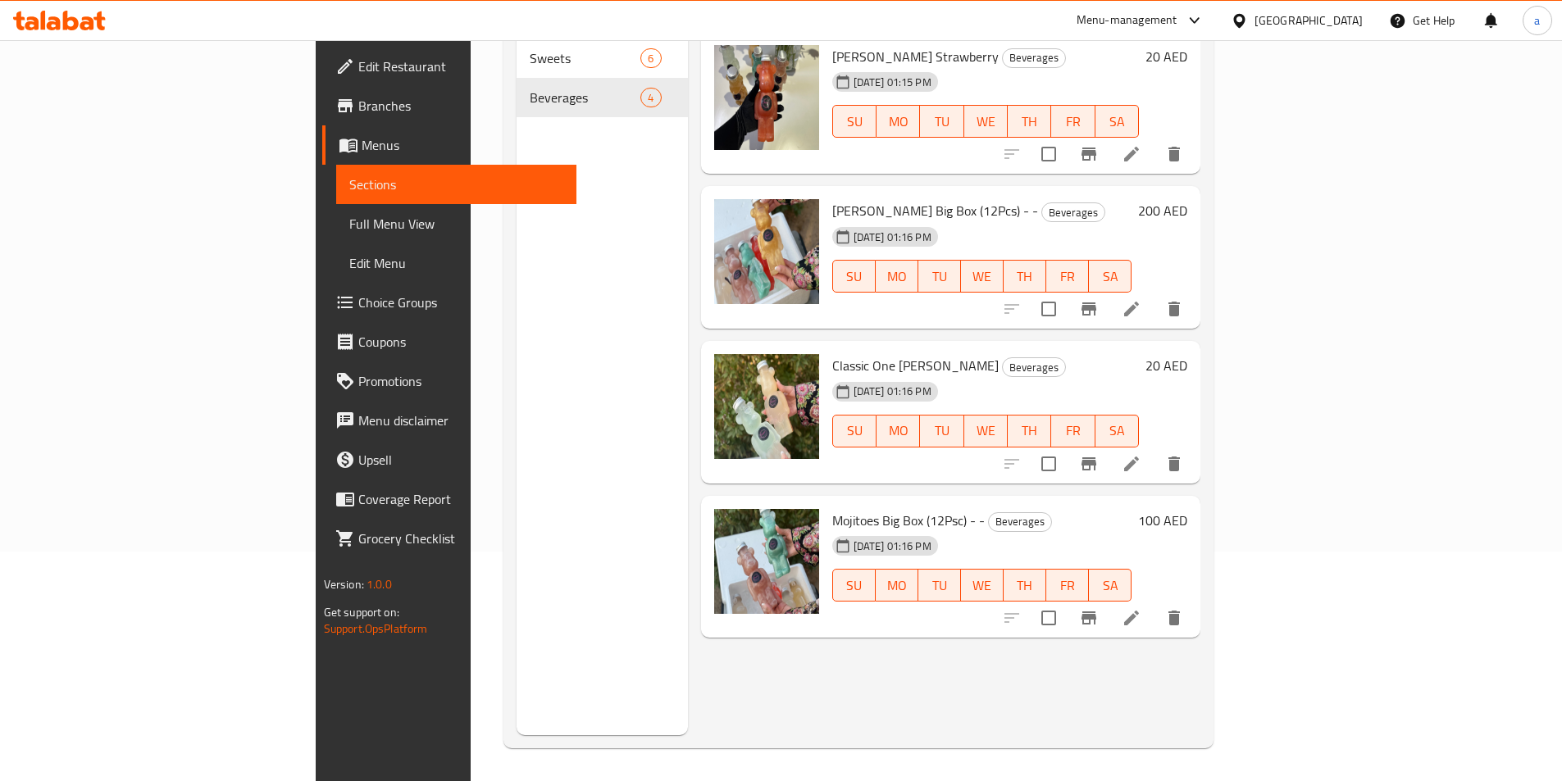
click at [349, 229] on span "Full Menu View" at bounding box center [456, 224] width 214 height 20
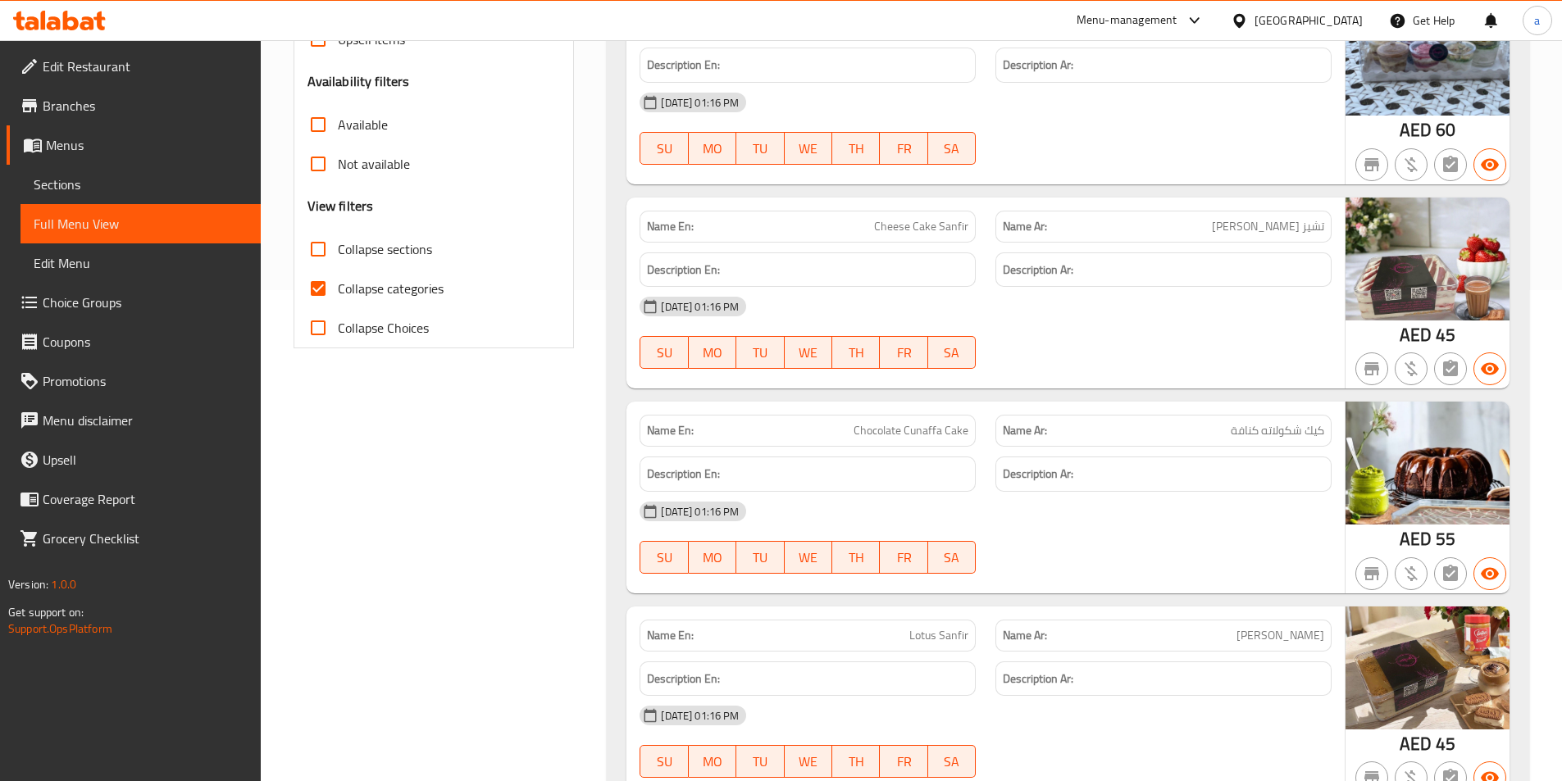
scroll to position [492, 0]
click at [954, 230] on span "Cheese Cake Sanfir" at bounding box center [921, 225] width 94 height 17
copy span "Sanfir"
click at [1112, 354] on div "06-10-2025 01:16 PM SU MO TU WE TH FR SA" at bounding box center [986, 332] width 712 height 92
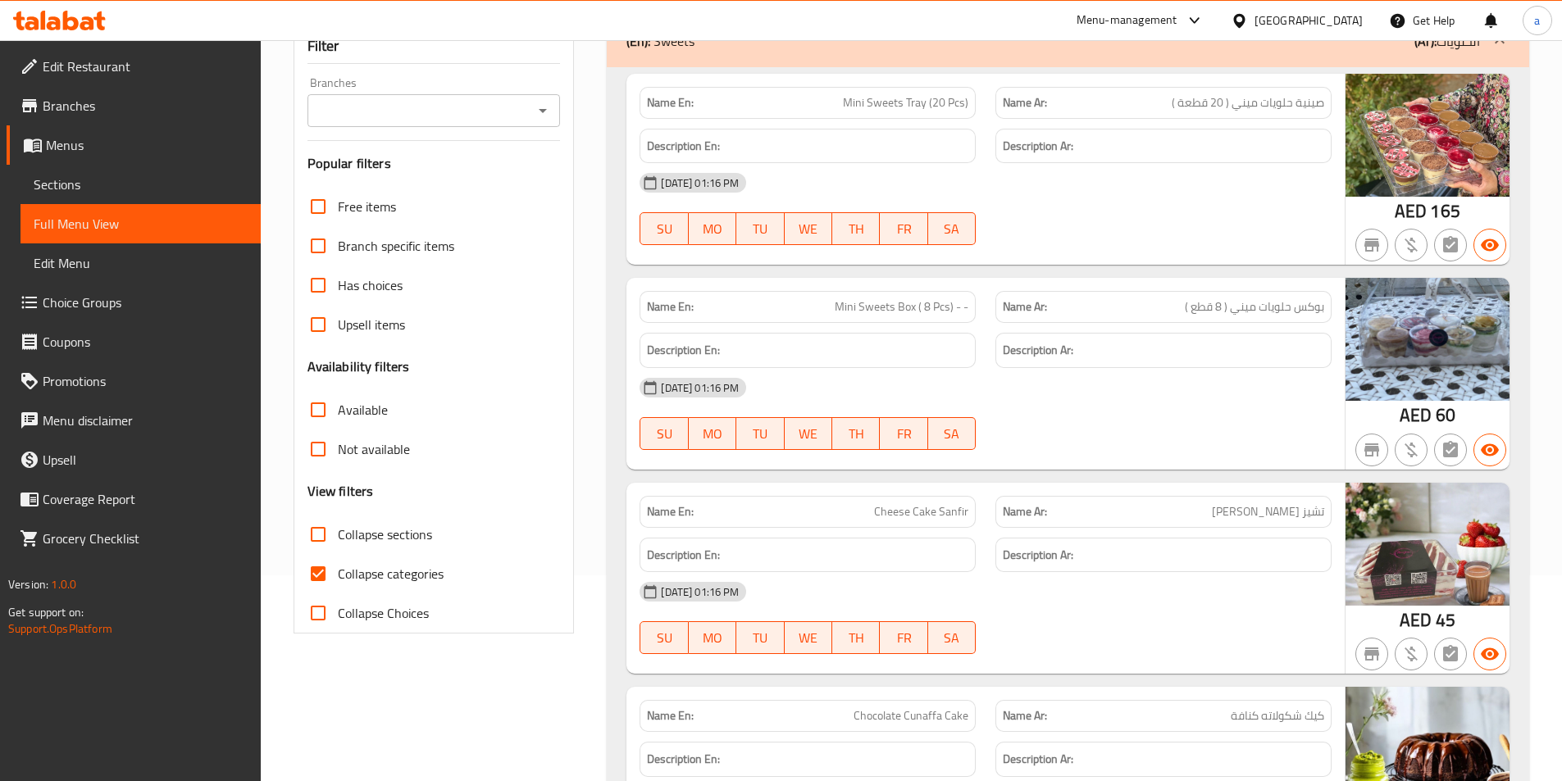
scroll to position [48, 0]
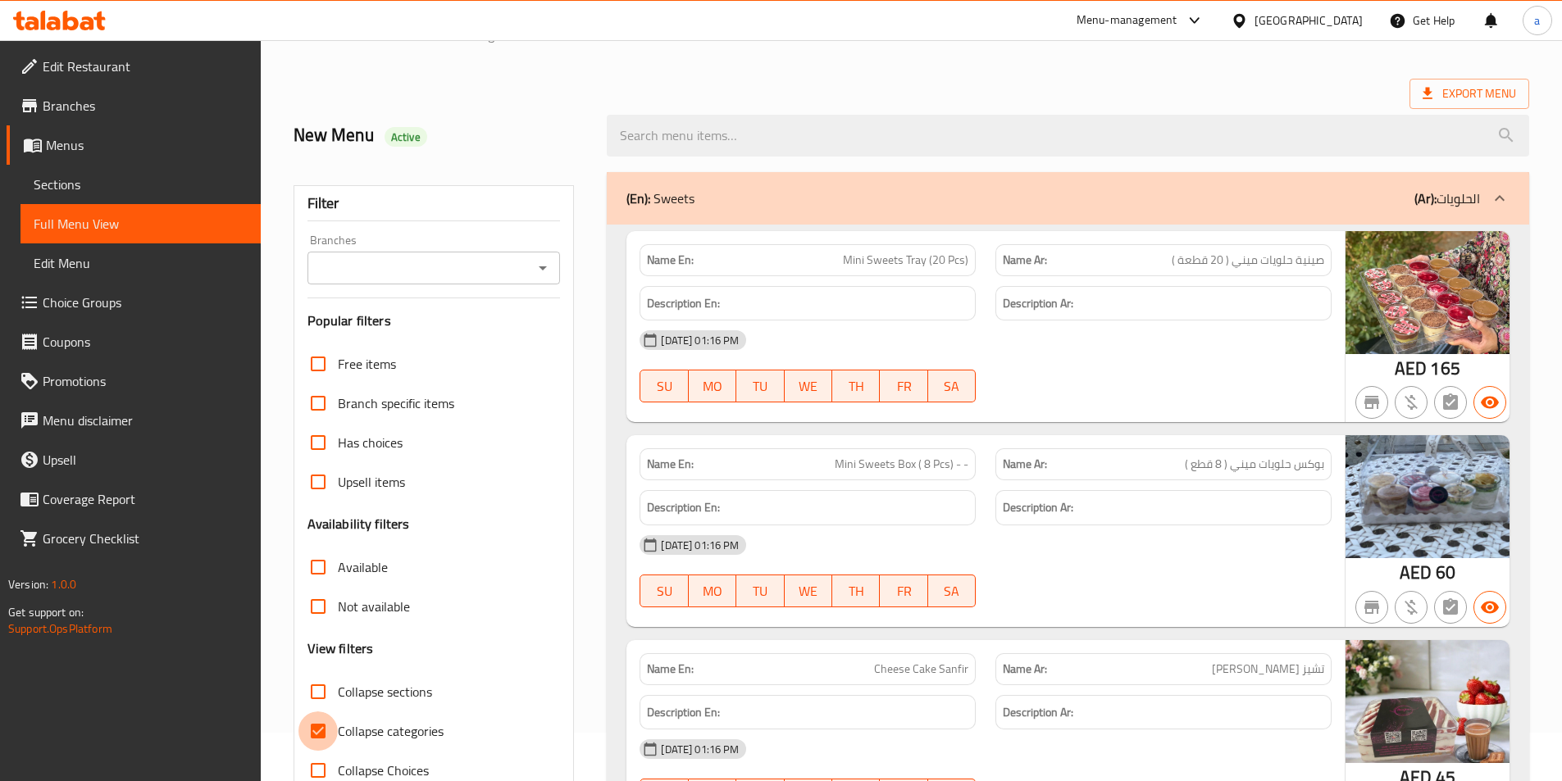
click at [303, 739] on input "Collapse categories" at bounding box center [317, 731] width 39 height 39
checkbox input "false"
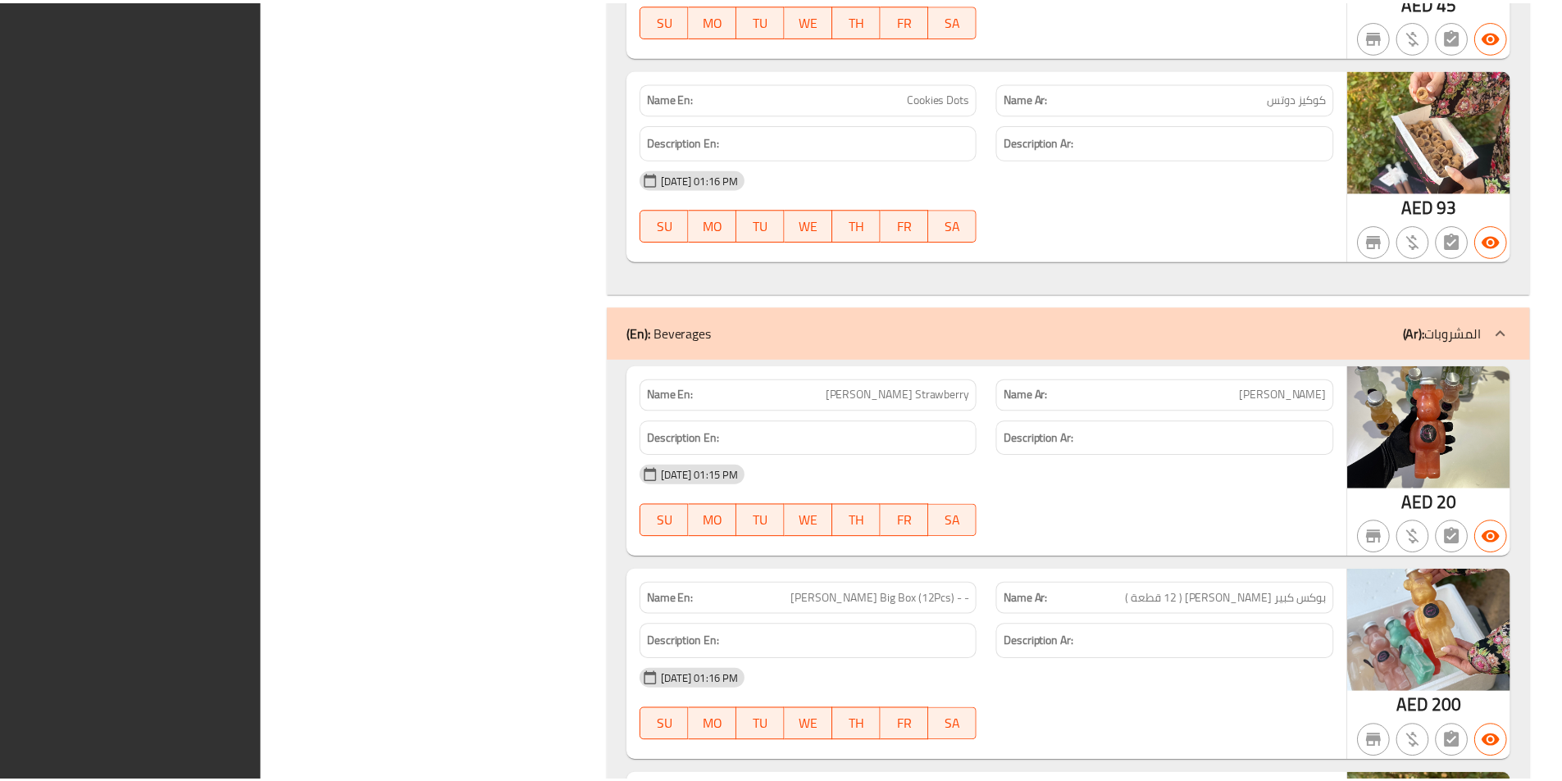
scroll to position [1688, 0]
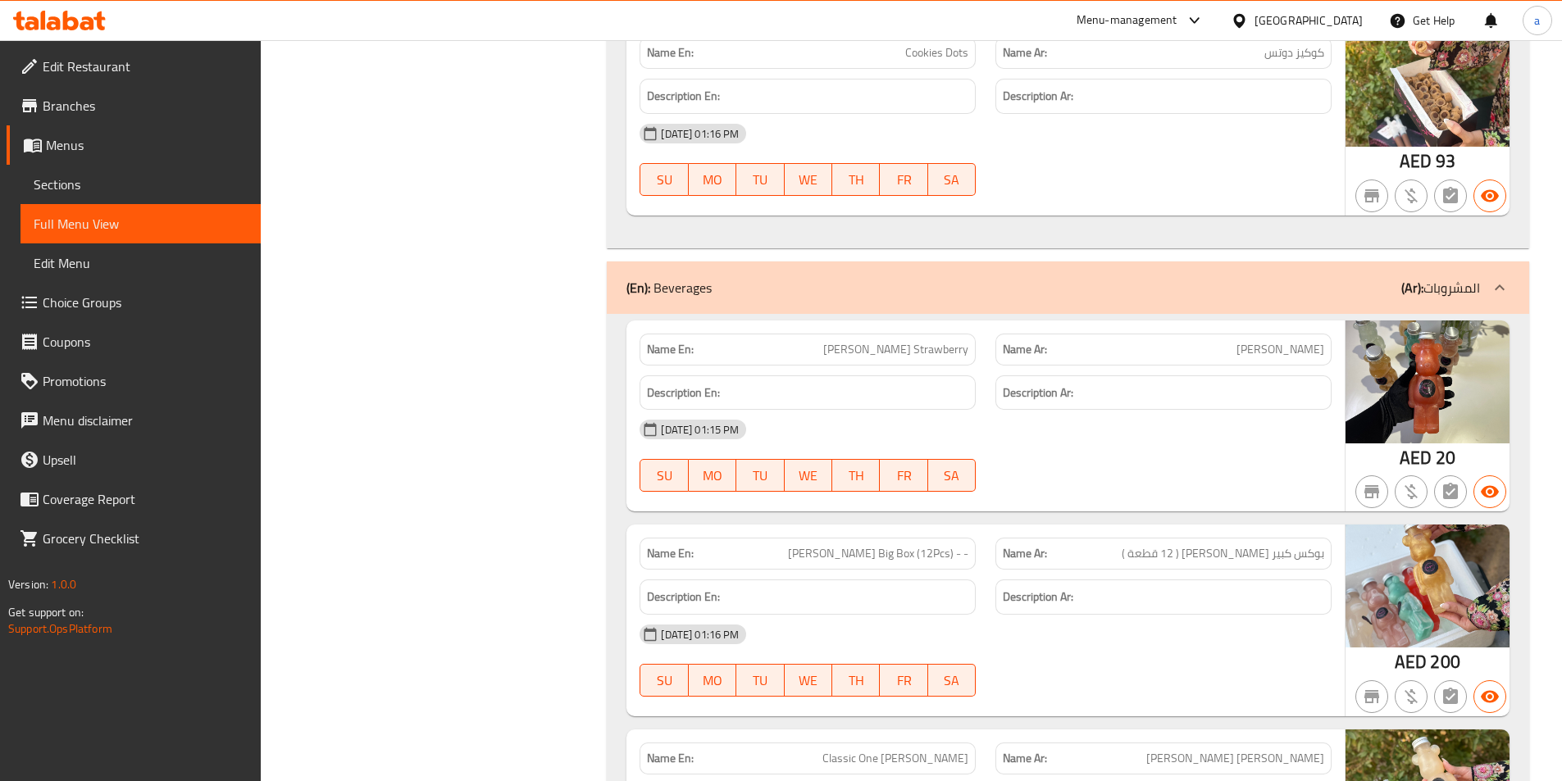
click at [102, 179] on span "Sections" at bounding box center [141, 185] width 214 height 20
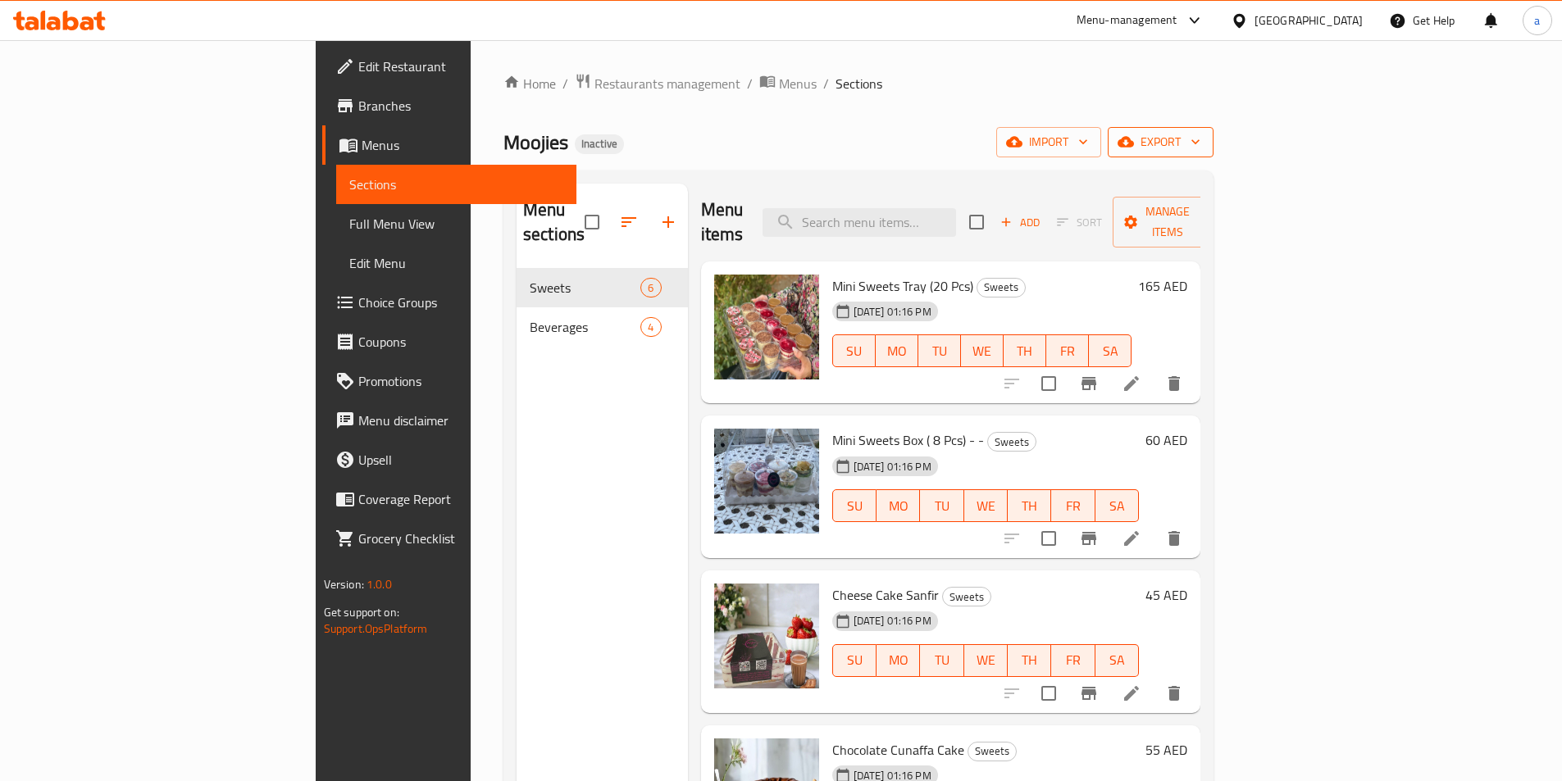
click at [1200, 142] on span "export" at bounding box center [1161, 142] width 80 height 20
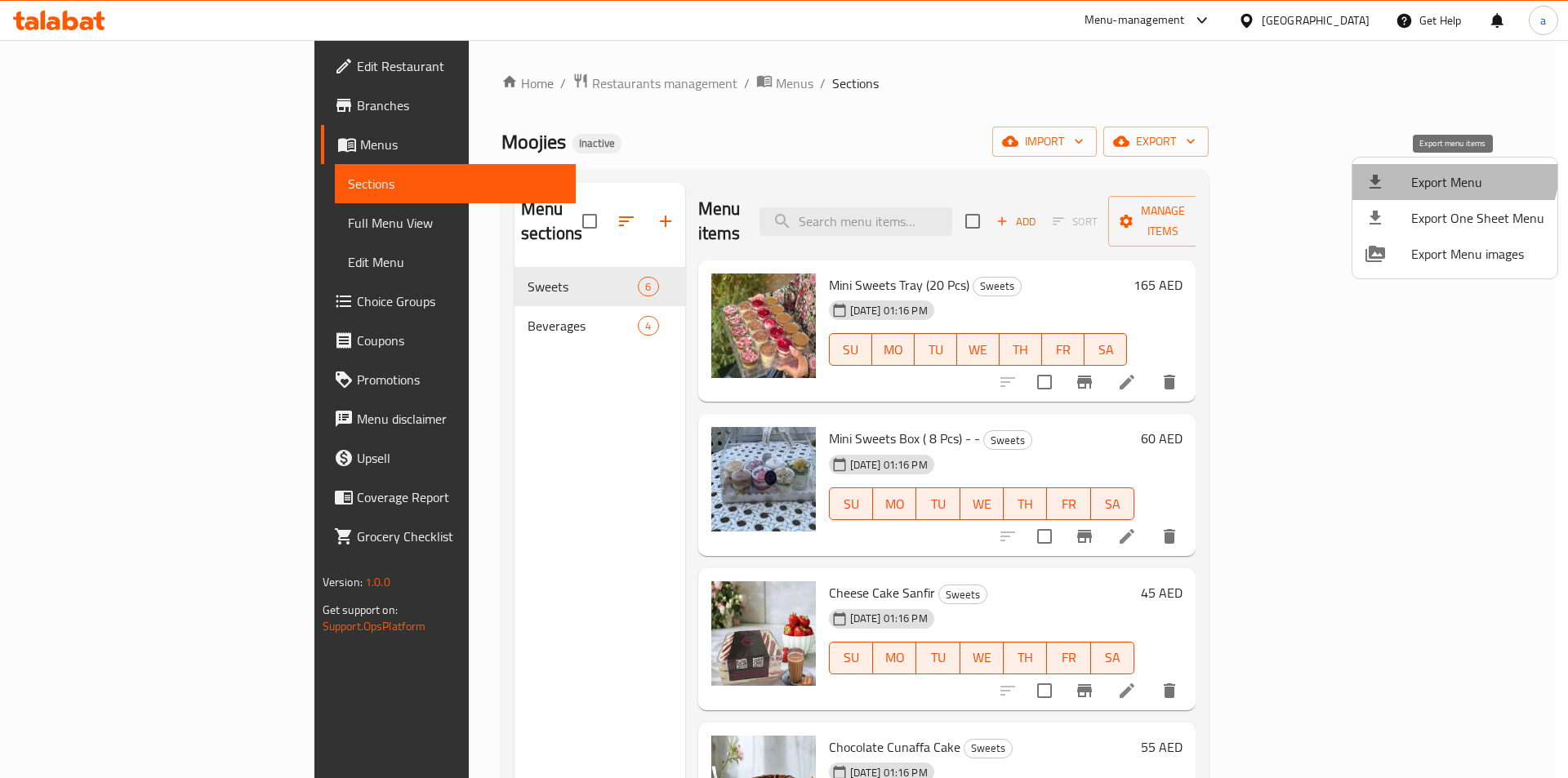
click at [1441, 169] on li "Export Menu" at bounding box center [1454, 182] width 205 height 36
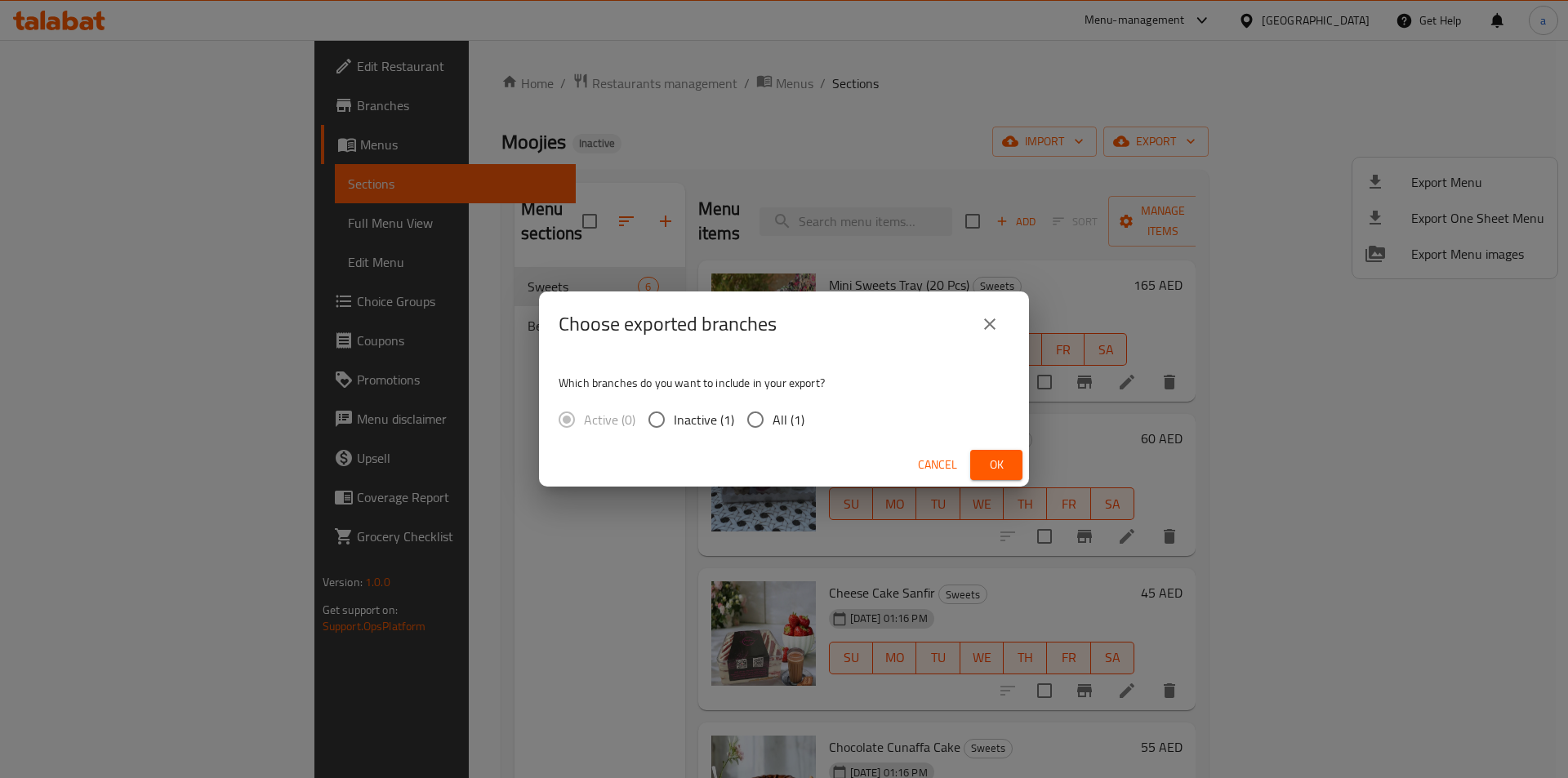
click at [793, 419] on span "All (1)" at bounding box center [788, 419] width 32 height 20
click at [772, 419] on input "All (1)" at bounding box center [755, 419] width 34 height 34
radio input "true"
click at [1000, 459] on span "Ok" at bounding box center [996, 465] width 26 height 20
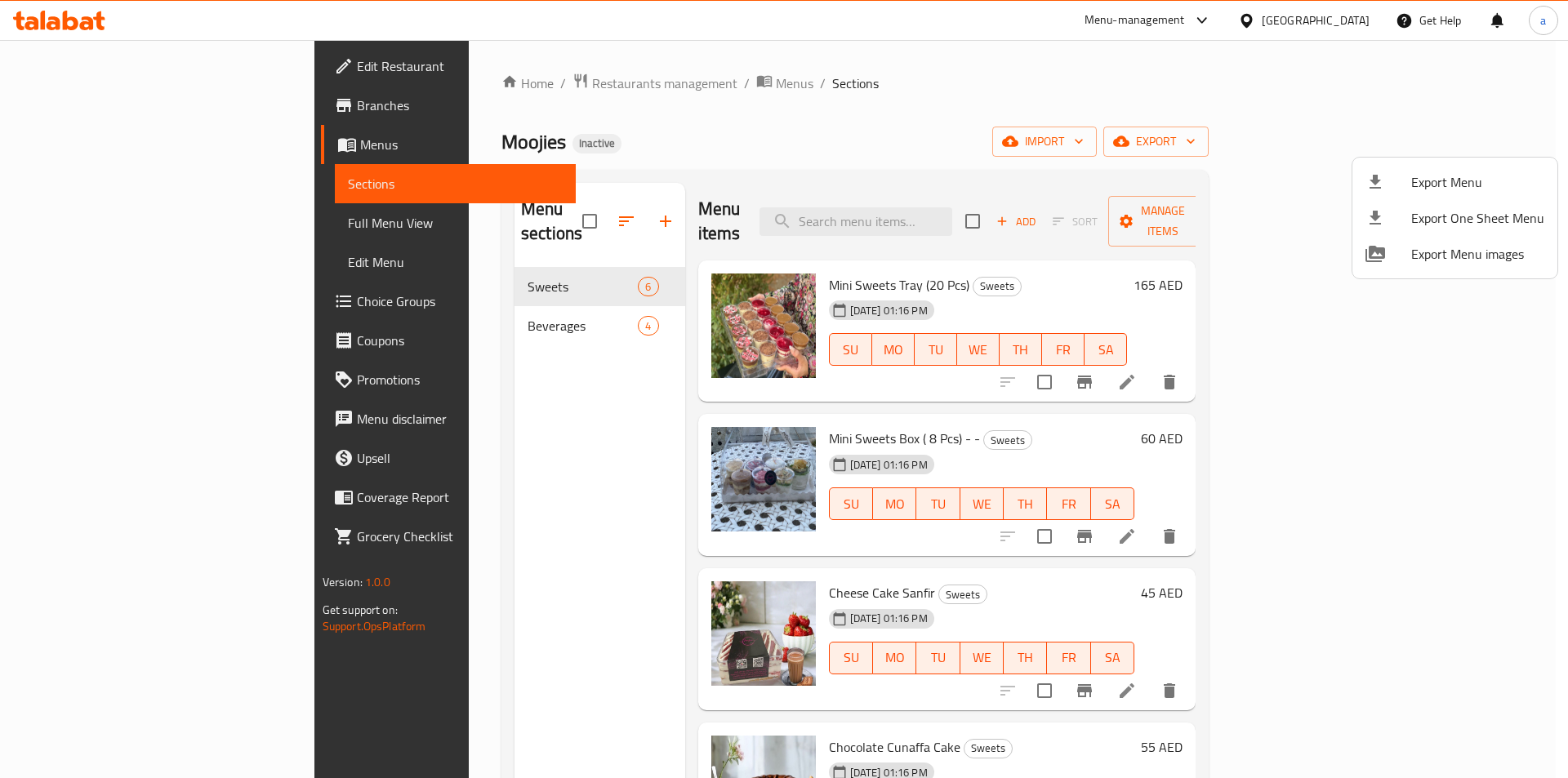
click at [138, 60] on div at bounding box center [784, 389] width 1568 height 778
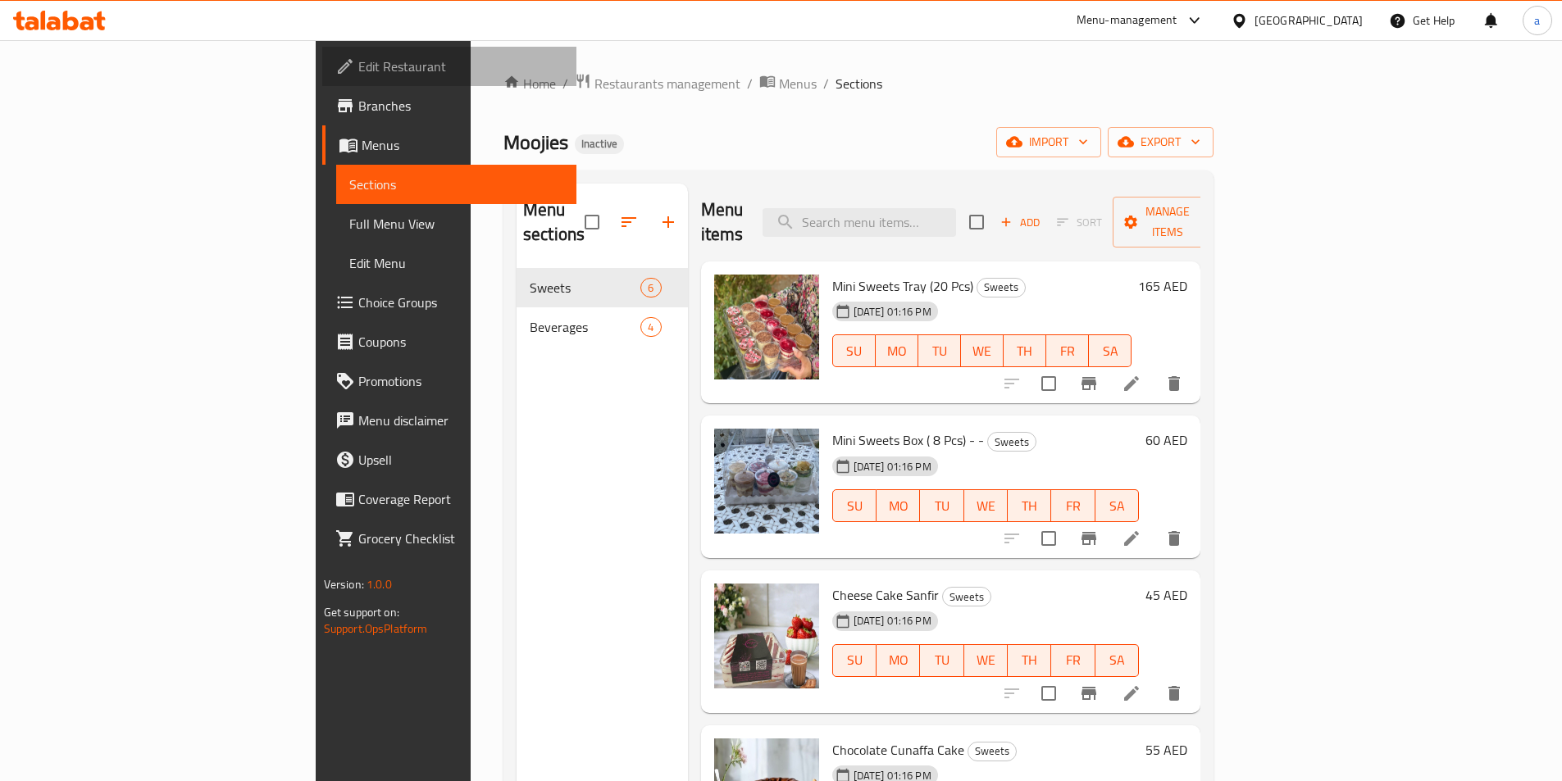
click at [358, 62] on span "Edit Restaurant" at bounding box center [460, 67] width 205 height 20
